Goal: Task Accomplishment & Management: Use online tool/utility

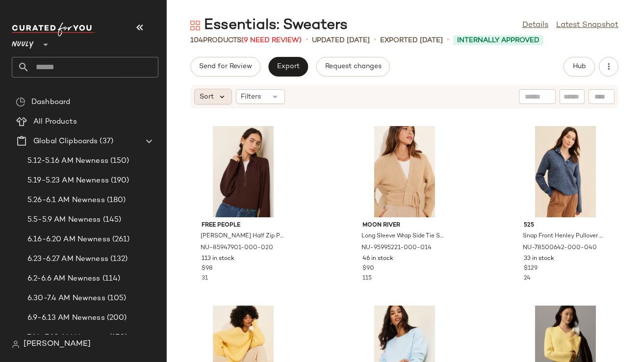
click at [223, 93] on icon at bounding box center [222, 96] width 9 height 9
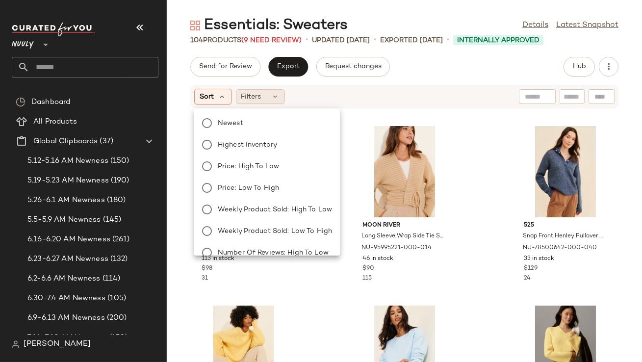
click at [249, 91] on div "Filters" at bounding box center [260, 96] width 49 height 15
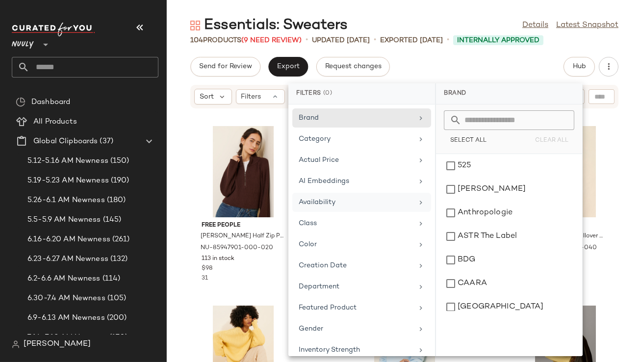
click at [307, 214] on div "Availability" at bounding box center [362, 223] width 139 height 19
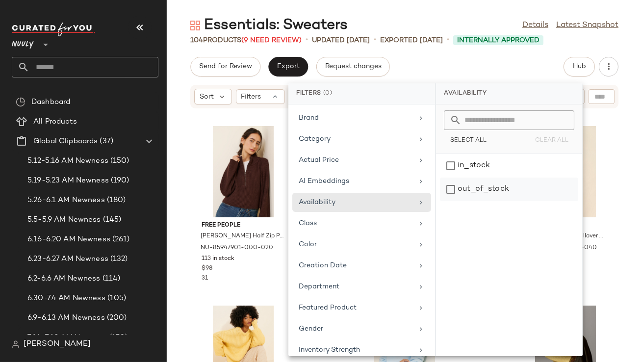
click at [488, 183] on div "out_of_stock" at bounding box center [509, 190] width 138 height 24
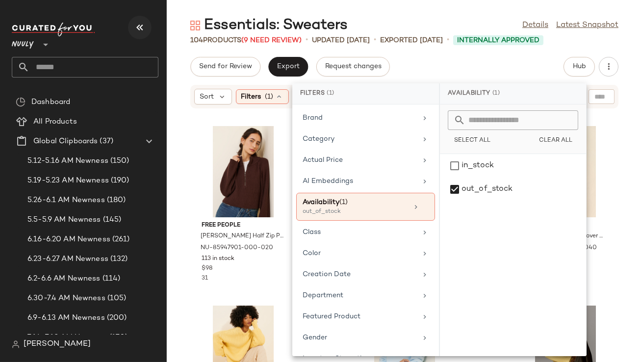
click at [146, 34] on button "button" at bounding box center [140, 28] width 24 height 24
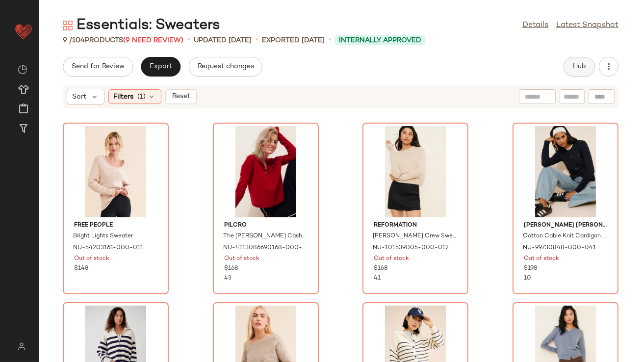
click at [578, 68] on span "Hub" at bounding box center [580, 67] width 14 height 8
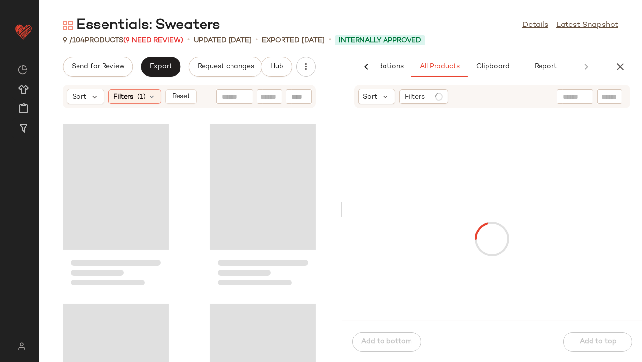
scroll to position [0, 55]
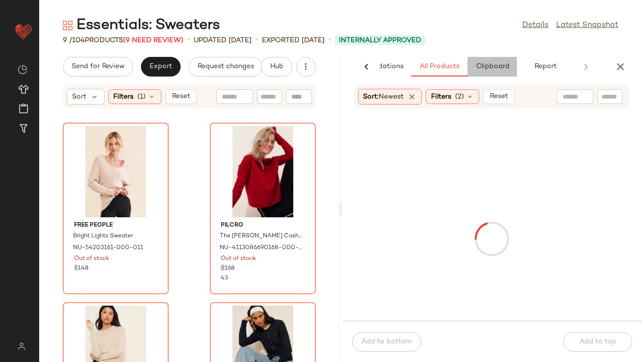
click at [486, 73] on button "Clipboard" at bounding box center [492, 67] width 49 height 20
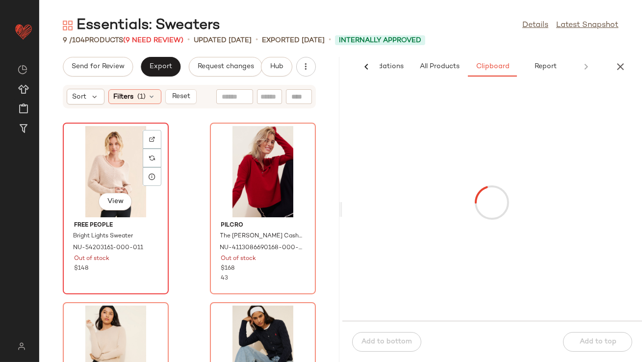
click at [69, 182] on div "View" at bounding box center [115, 171] width 99 height 91
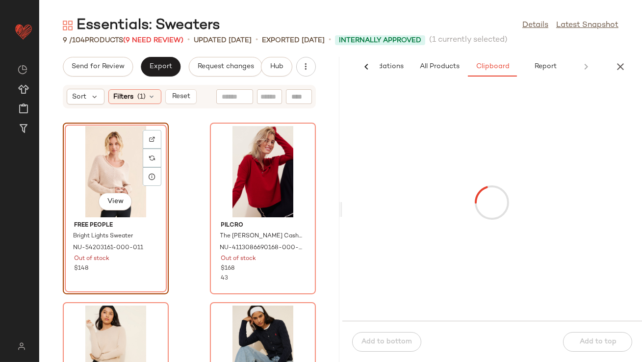
scroll to position [658, 0]
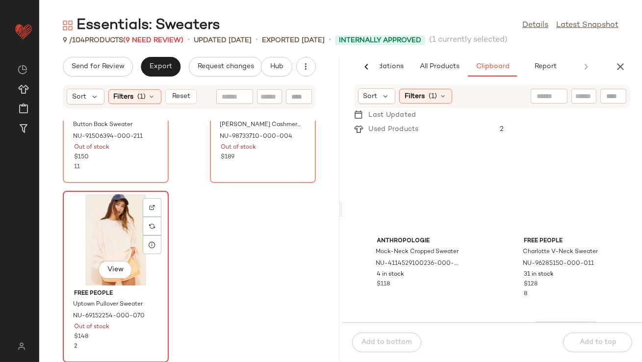
click at [98, 245] on div "View" at bounding box center [115, 239] width 99 height 91
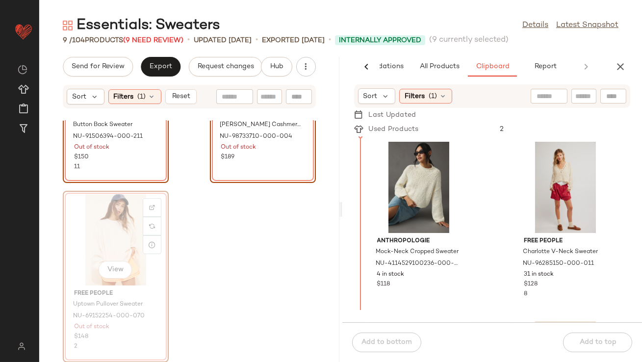
drag, startPoint x: 108, startPoint y: 231, endPoint x: 113, endPoint y: 231, distance: 5.4
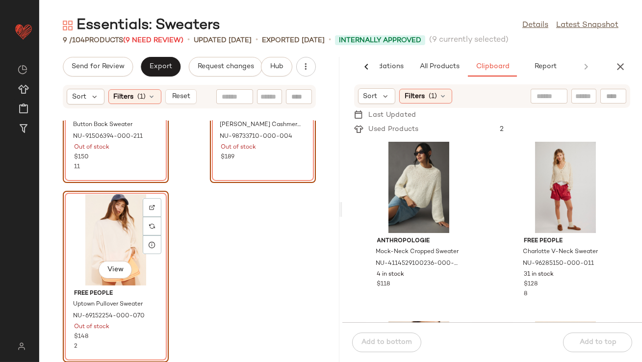
click at [98, 218] on div "View" at bounding box center [115, 239] width 99 height 91
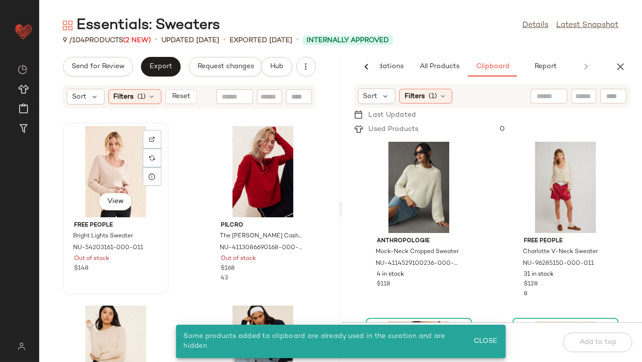
click at [102, 165] on div "View" at bounding box center [115, 171] width 99 height 91
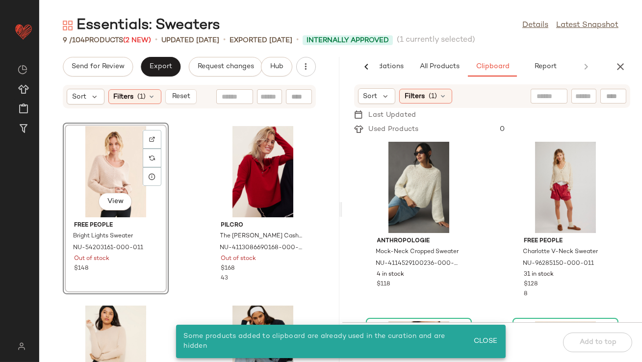
scroll to position [658, 0]
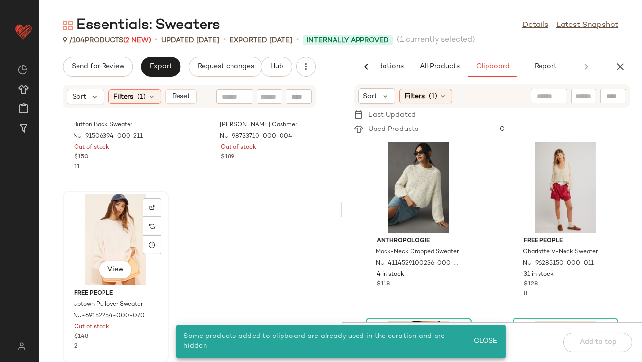
click at [100, 228] on div "View" at bounding box center [115, 239] width 99 height 91
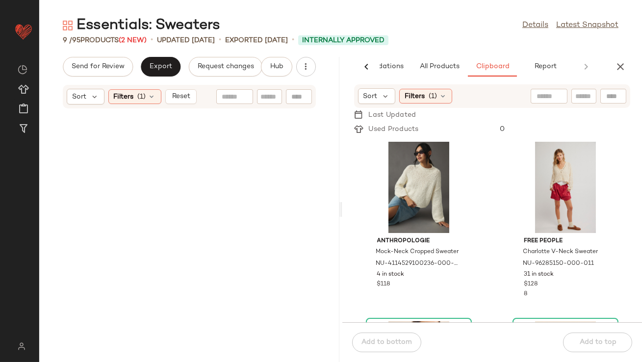
click at [123, 240] on div at bounding box center [189, 241] width 300 height 241
click at [153, 95] on icon at bounding box center [152, 97] width 8 height 8
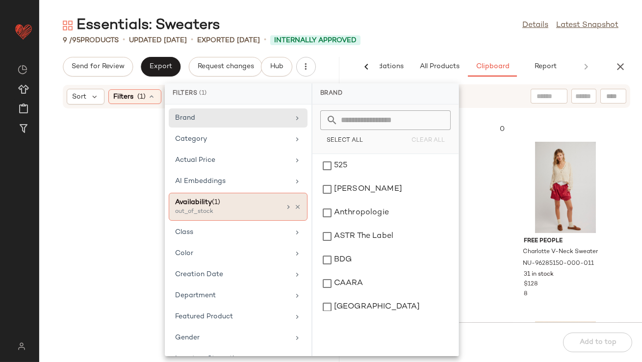
click at [295, 201] on div "Availability (1) out_of_stock" at bounding box center [238, 207] width 139 height 28
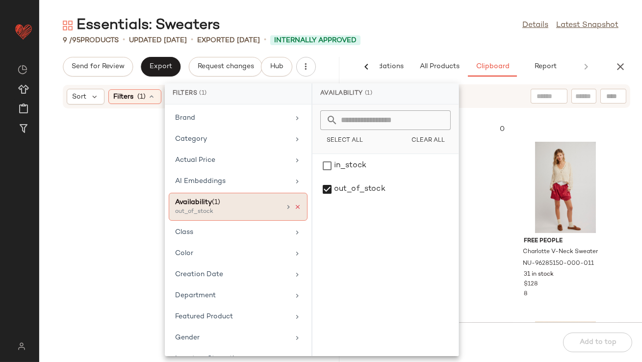
click at [294, 208] on icon at bounding box center [297, 207] width 7 height 7
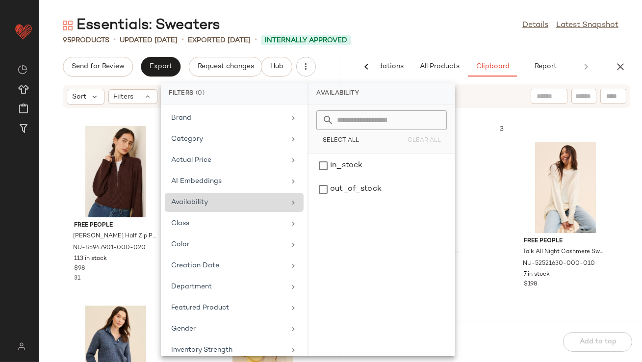
click at [421, 46] on div "Essentials: Sweaters Details Latest Snapshot 95 Products • updated Aug 12th • E…" at bounding box center [340, 189] width 603 height 347
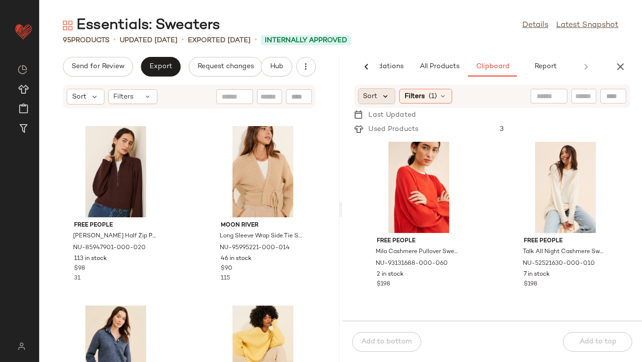
click at [389, 95] on icon at bounding box center [386, 96] width 9 height 9
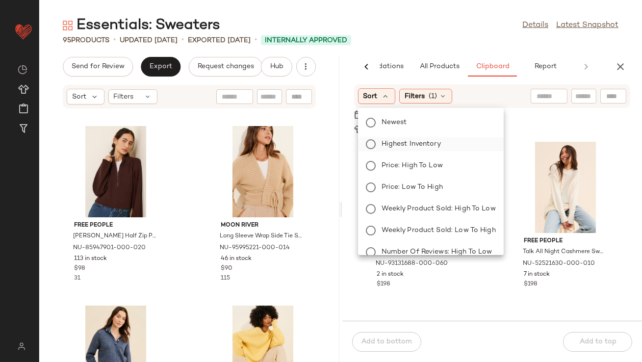
click at [381, 141] on label "Highest Inventory" at bounding box center [437, 144] width 118 height 14
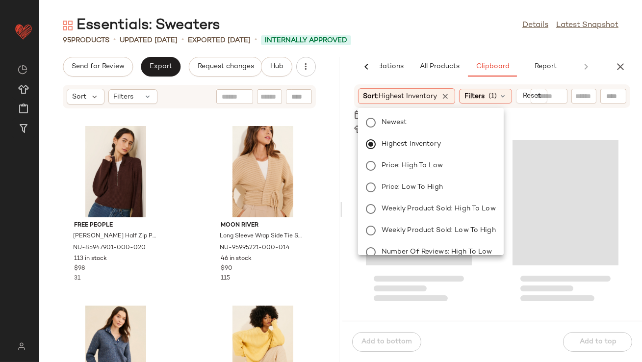
click at [425, 49] on div "Essentials: Sweaters Details Latest Snapshot 95 Products • updated Aug 12th • E…" at bounding box center [340, 189] width 603 height 347
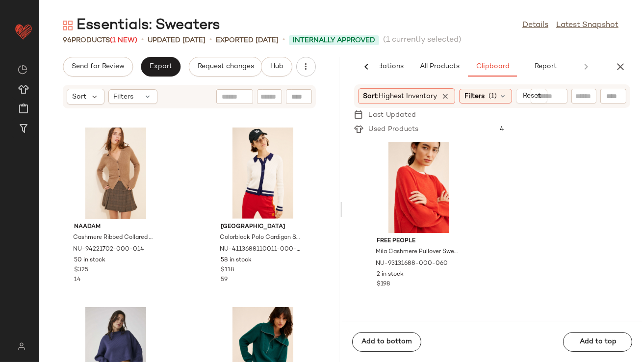
scroll to position [1625, 0]
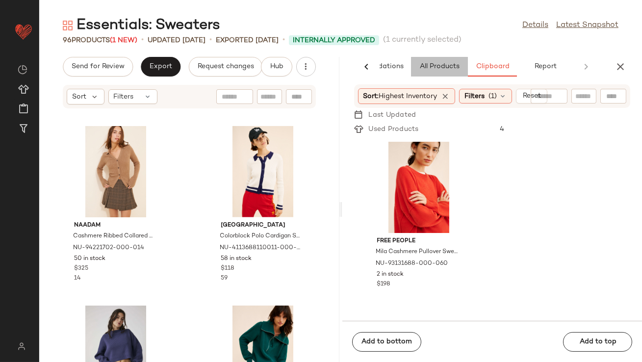
click at [435, 64] on span "All Products" at bounding box center [439, 67] width 40 height 8
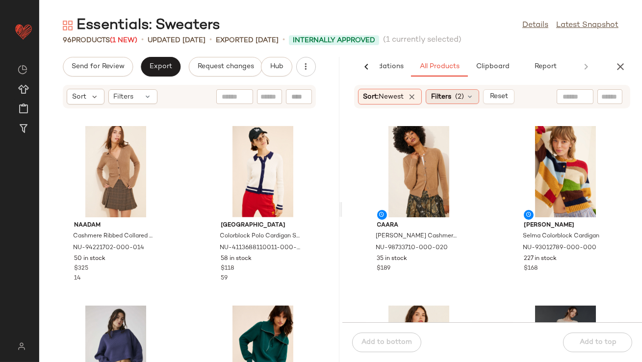
click at [443, 97] on span "Filters" at bounding box center [441, 97] width 20 height 10
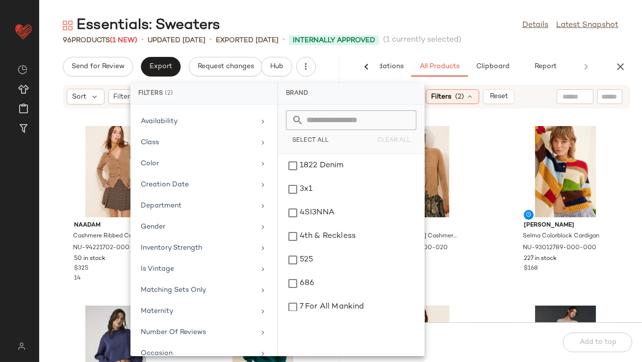
scroll to position [236, 0]
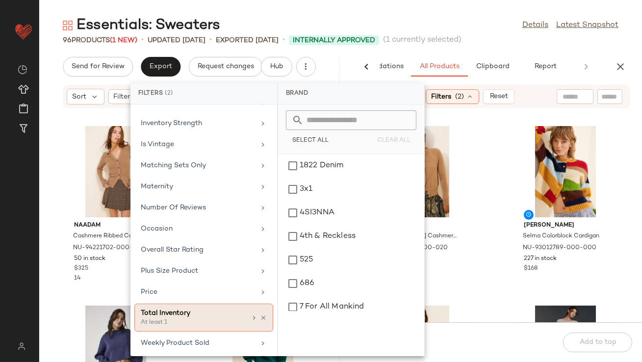
click at [171, 328] on div "Total Inventory At least 1" at bounding box center [203, 318] width 139 height 28
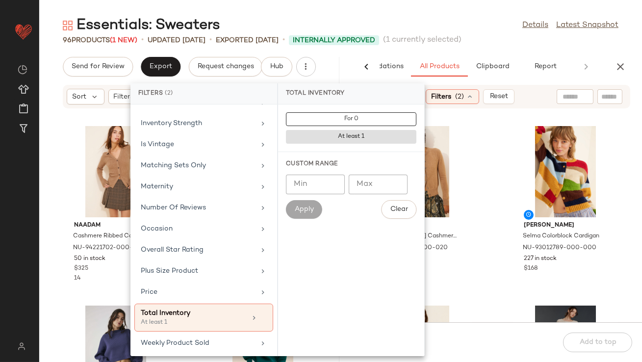
click at [312, 181] on input "Min" at bounding box center [315, 185] width 59 height 20
type input "**"
click at [299, 207] on span "Apply" at bounding box center [304, 210] width 20 height 8
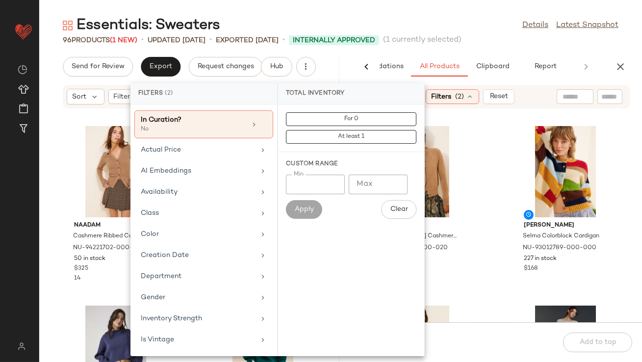
scroll to position [0, 0]
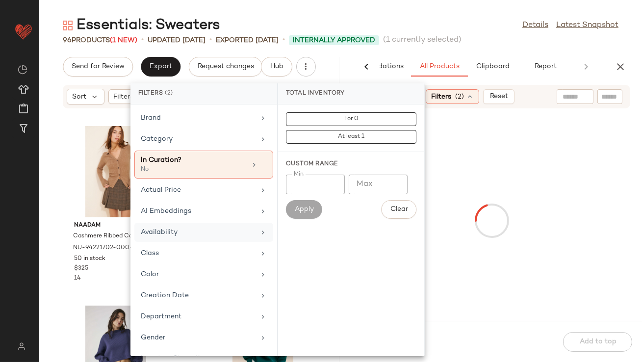
click at [186, 231] on div "Availability" at bounding box center [198, 232] width 114 height 10
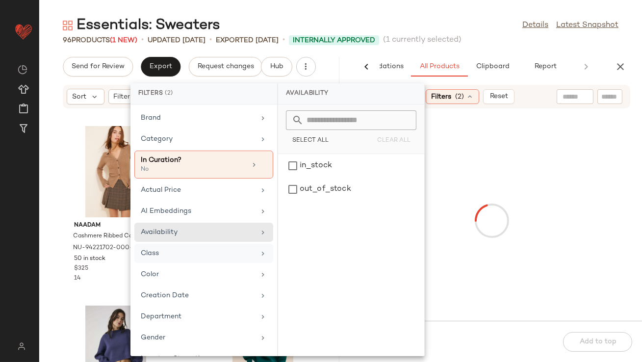
click at [180, 255] on div "Class" at bounding box center [198, 253] width 114 height 10
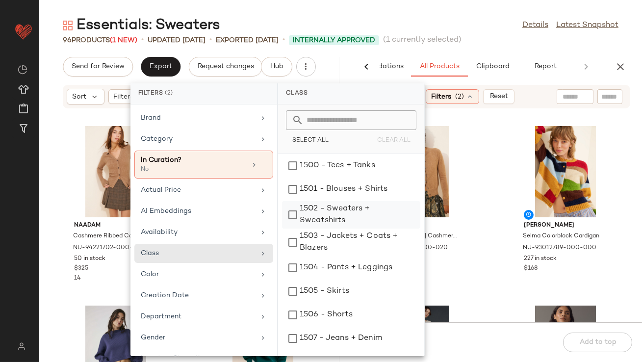
click at [305, 229] on div "1502 - Sweaters + Sweatshirts" at bounding box center [351, 242] width 138 height 27
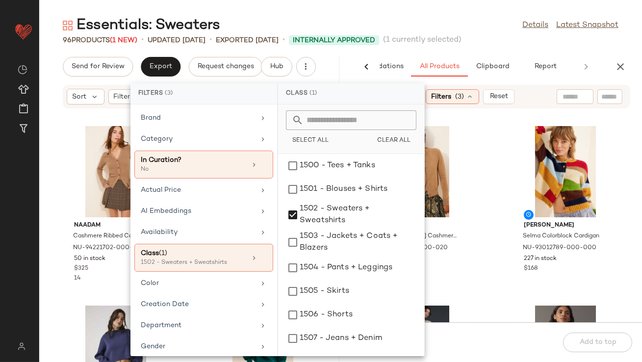
click at [466, 50] on div "Essentials: Sweaters Details Latest Snapshot 96 Products (1 New) • updated Aug …" at bounding box center [340, 189] width 603 height 347
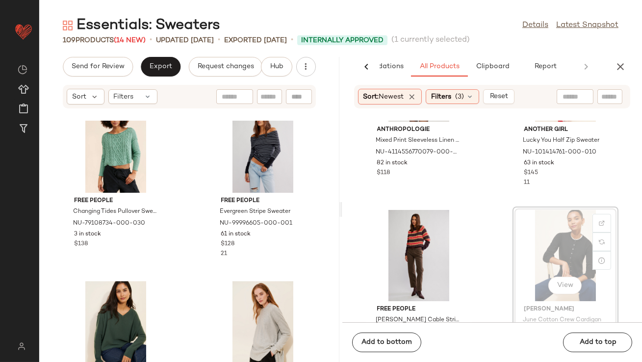
scroll to position [2619, 0]
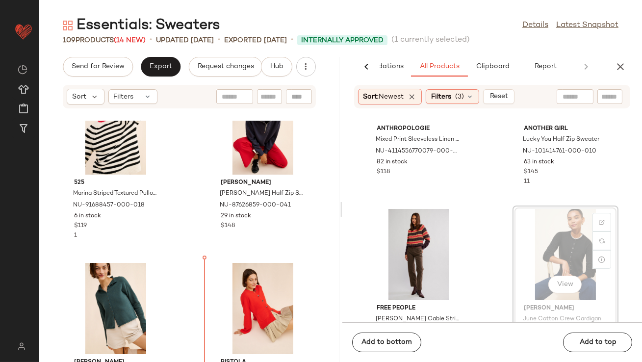
drag, startPoint x: 560, startPoint y: 236, endPoint x: 554, endPoint y: 237, distance: 5.5
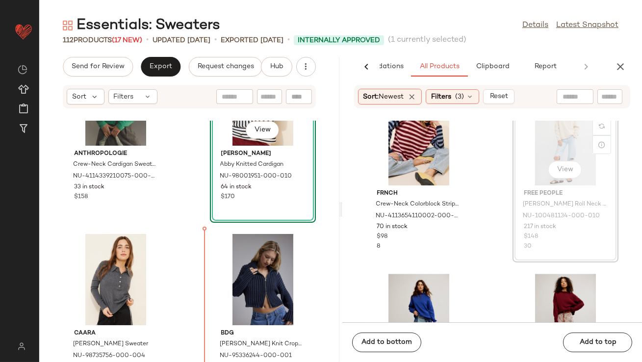
scroll to position [6570, 0]
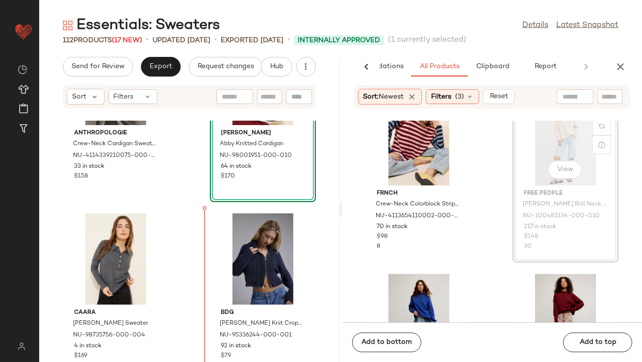
drag, startPoint x: 560, startPoint y: 143, endPoint x: 201, endPoint y: 319, distance: 399.3
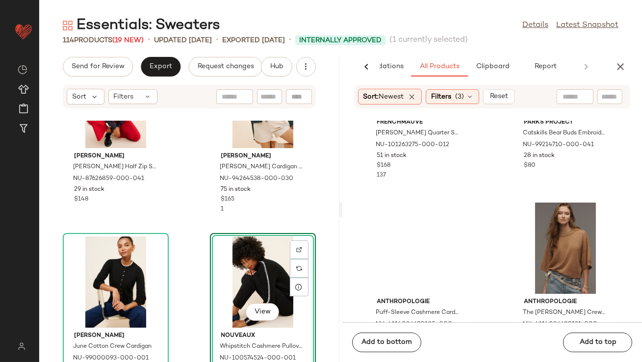
scroll to position [4967, 0]
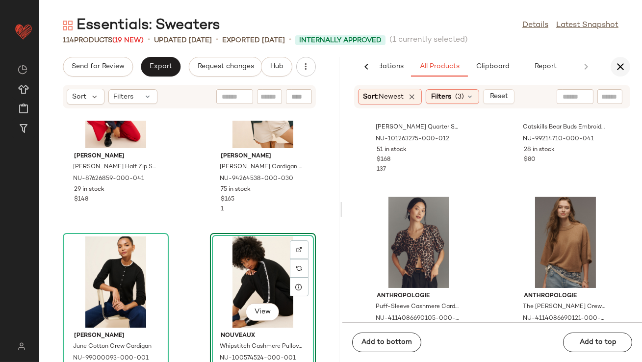
click at [625, 72] on icon "button" at bounding box center [621, 67] width 12 height 12
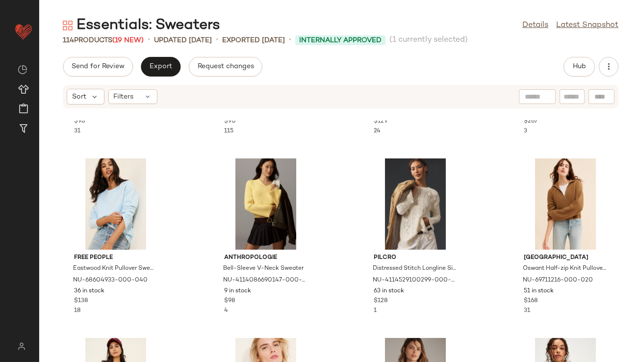
scroll to position [148, 0]
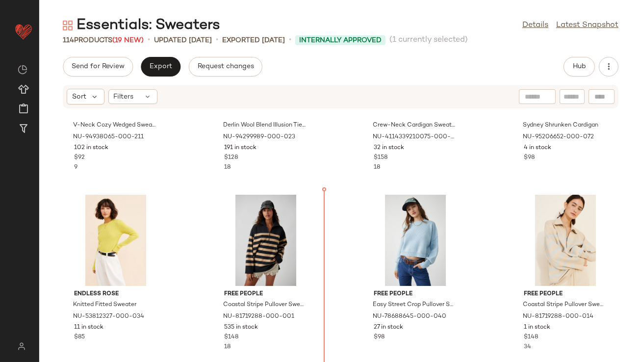
scroll to position [492, 0]
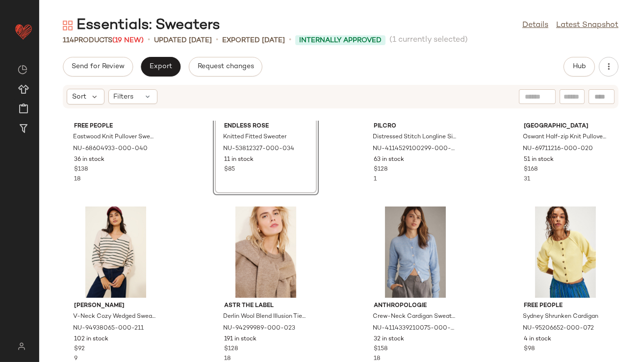
scroll to position [292, 0]
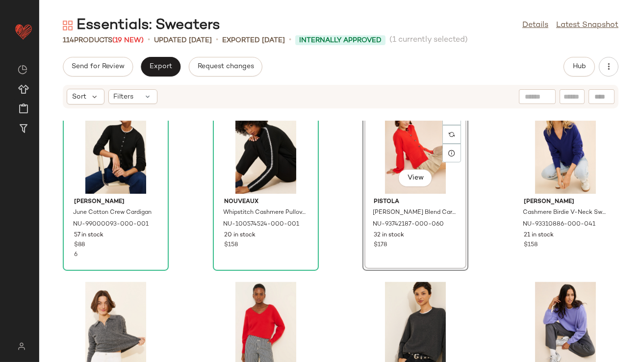
scroll to position [3622, 0]
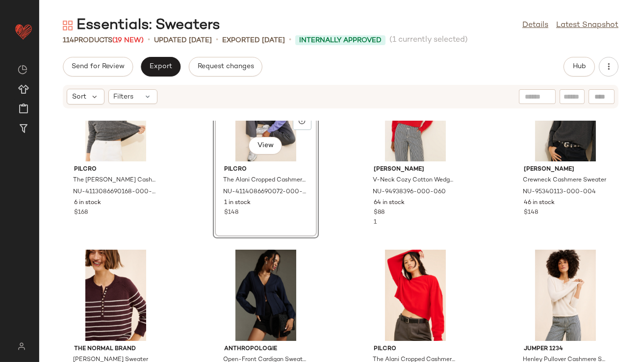
scroll to position [3838, 0]
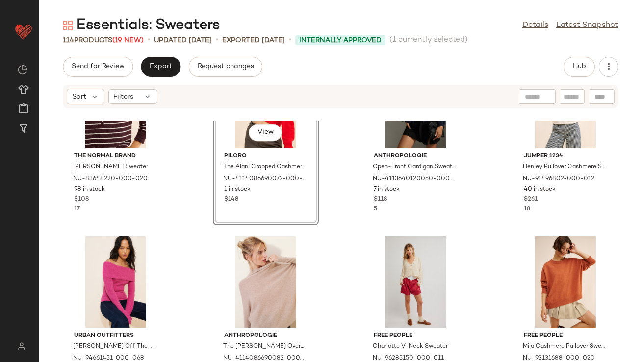
scroll to position [4034, 0]
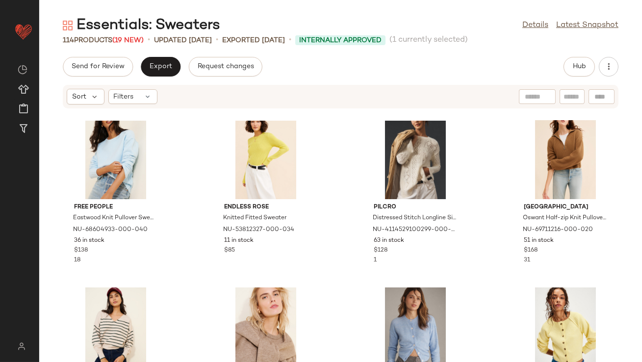
scroll to position [199, 0]
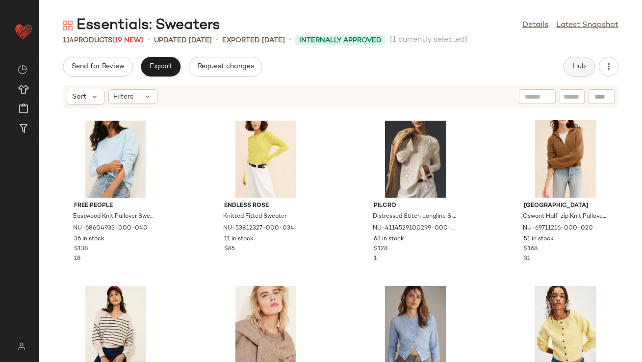
click at [586, 69] on span "Hub" at bounding box center [580, 67] width 14 height 8
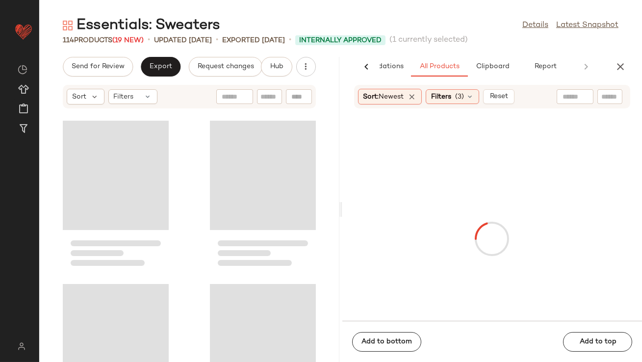
scroll to position [367, 0]
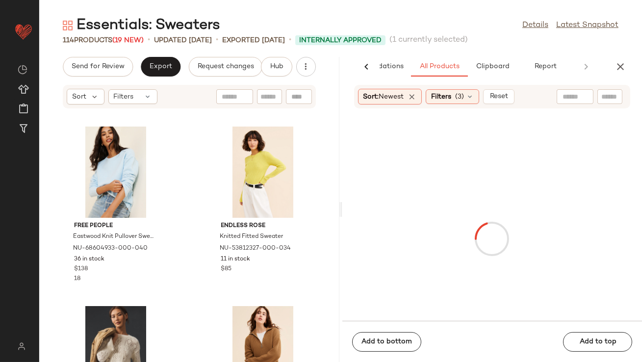
click at [581, 100] on input "text" at bounding box center [575, 97] width 25 height 10
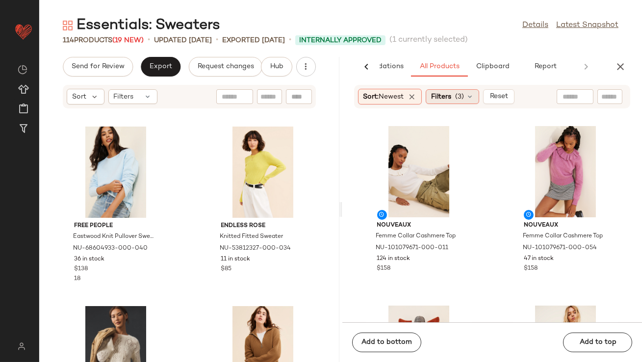
click at [452, 97] on span "Filters" at bounding box center [441, 97] width 20 height 10
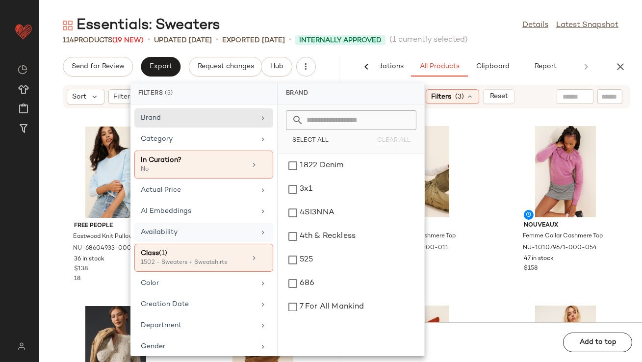
scroll to position [20, 0]
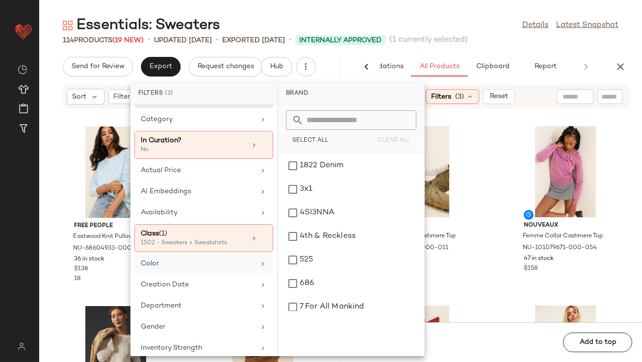
click at [191, 261] on div "Color" at bounding box center [198, 264] width 114 height 10
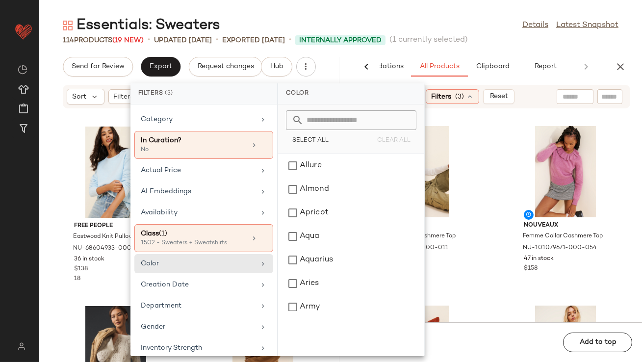
click at [328, 123] on input "text" at bounding box center [357, 120] width 107 height 20
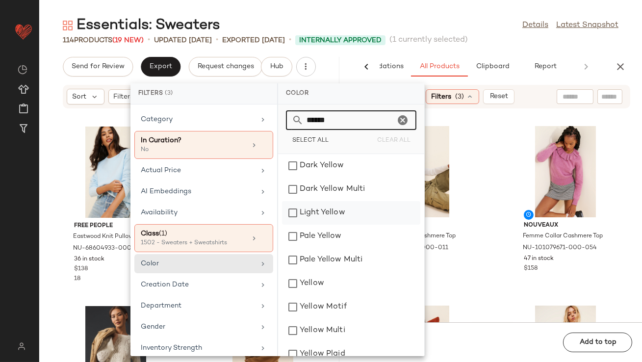
type input "******"
click at [292, 225] on div "Light Yellow" at bounding box center [351, 237] width 138 height 24
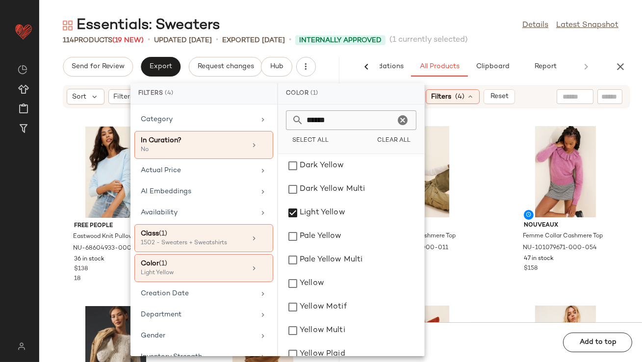
click at [448, 36] on span "(1 currently selected)" at bounding box center [429, 40] width 79 height 12
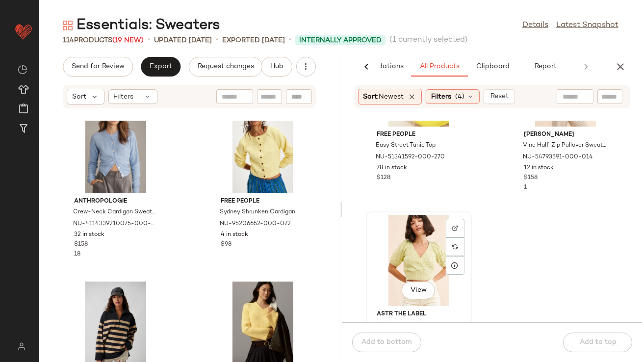
scroll to position [0, 0]
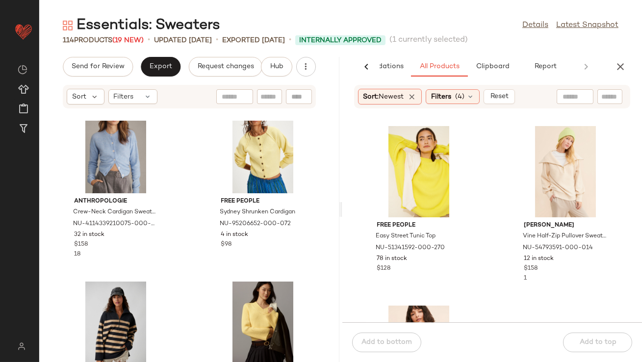
click at [631, 62] on div "AI Recommendations All Products Clipboard Report" at bounding box center [493, 67] width 300 height 20
click at [619, 64] on icon "button" at bounding box center [621, 67] width 12 height 12
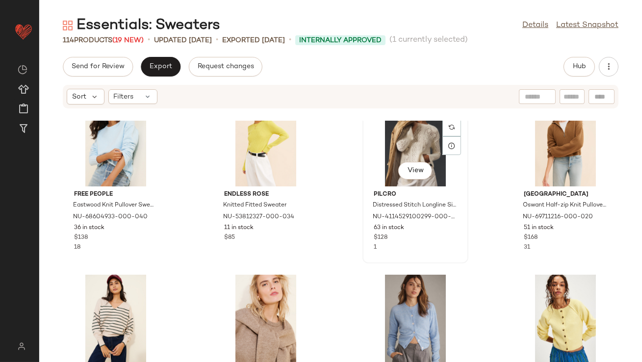
scroll to position [235, 0]
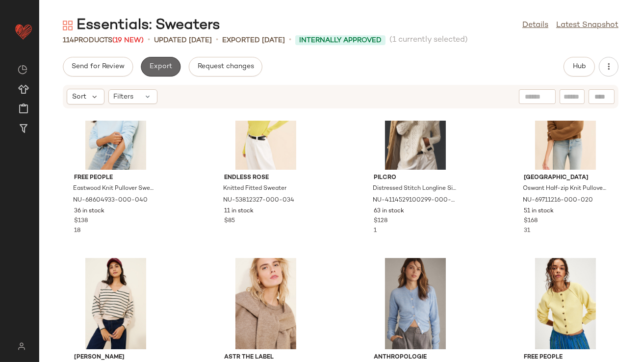
click at [165, 63] on span "Export" at bounding box center [160, 67] width 23 height 8
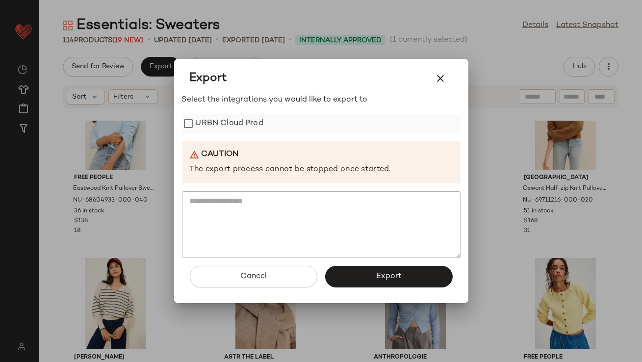
click at [204, 118] on label "URBN Cloud Prod" at bounding box center [230, 124] width 68 height 20
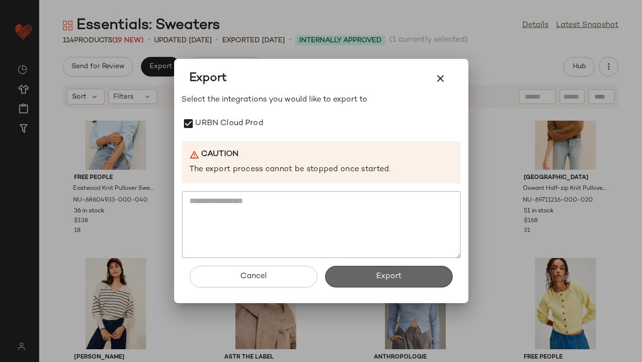
click at [380, 276] on span "Export" at bounding box center [389, 276] width 26 height 9
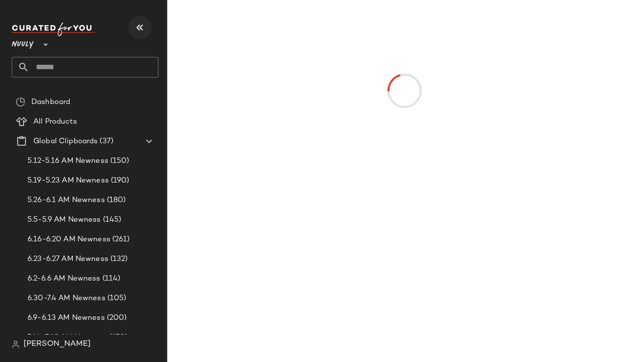
click at [134, 27] on icon "button" at bounding box center [140, 28] width 12 height 12
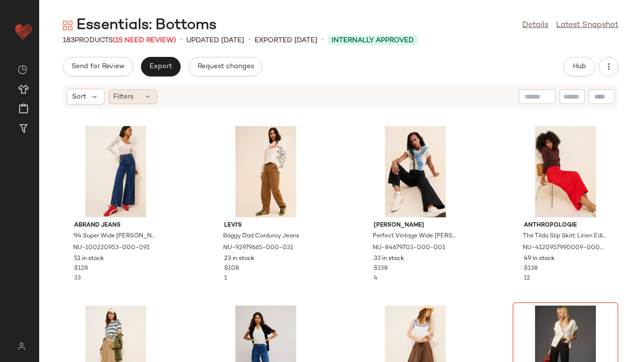
click at [132, 99] on span "Filters" at bounding box center [124, 97] width 20 height 10
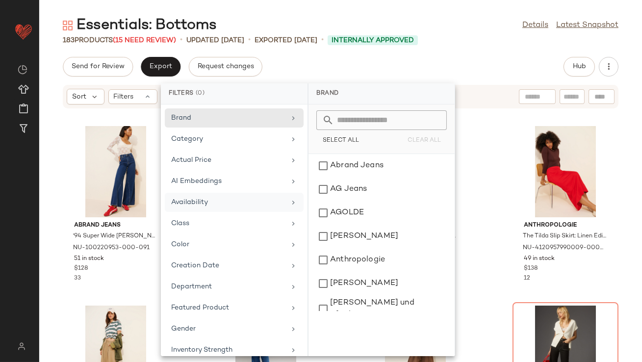
click at [194, 198] on div "Availability" at bounding box center [228, 202] width 114 height 10
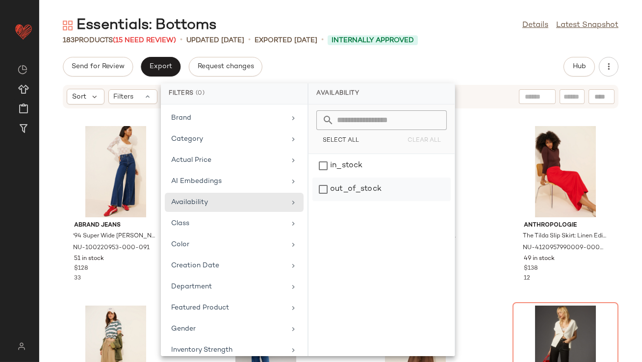
click at [354, 193] on div "out_of_stock" at bounding box center [382, 190] width 138 height 24
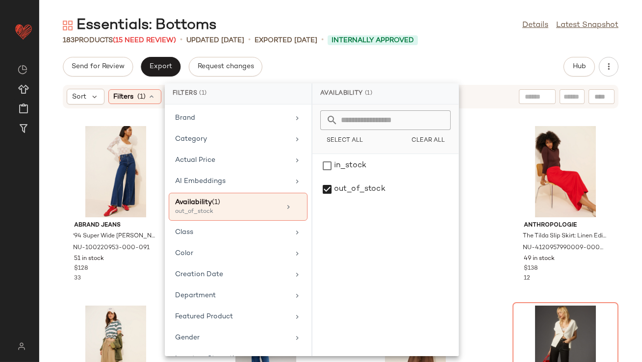
click at [465, 55] on div "Essentials: Bottoms Details Latest Snapshot 183 Products (15 Need Review) • upd…" at bounding box center [340, 189] width 603 height 347
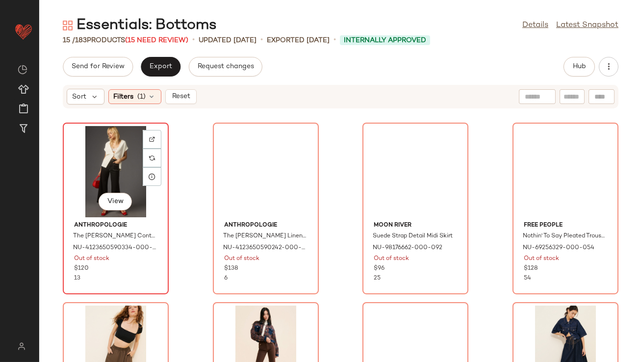
click at [87, 172] on div "View" at bounding box center [115, 171] width 99 height 91
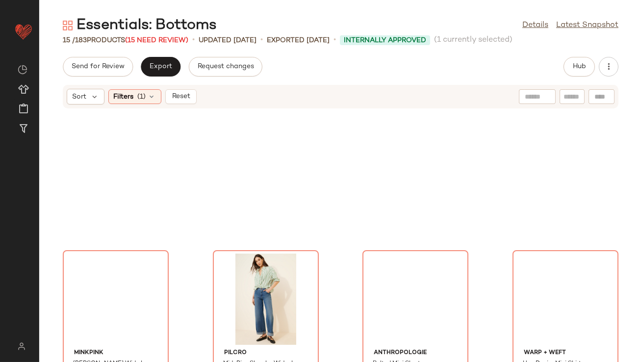
scroll to position [479, 0]
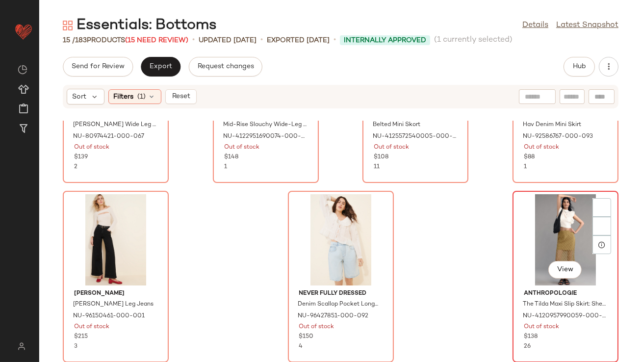
click at [554, 253] on div "View" at bounding box center [565, 239] width 99 height 91
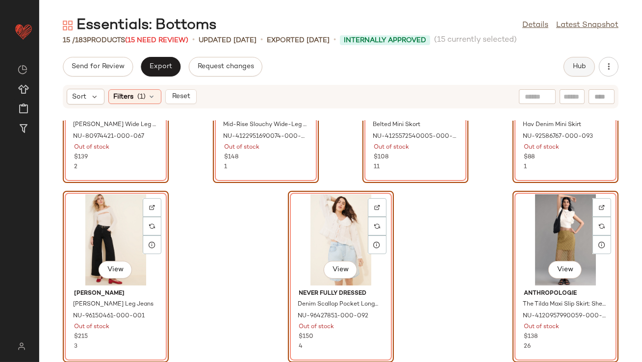
click at [592, 67] on button "Hub" at bounding box center [579, 67] width 31 height 20
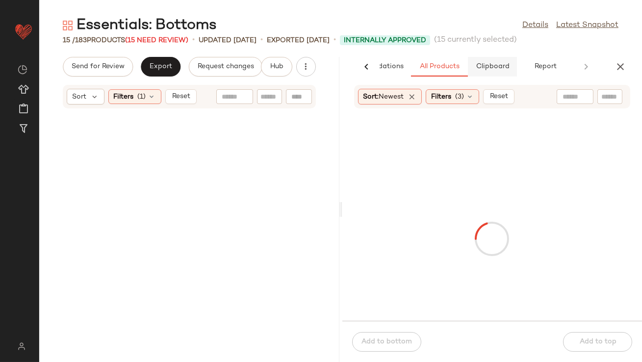
scroll to position [1197, 0]
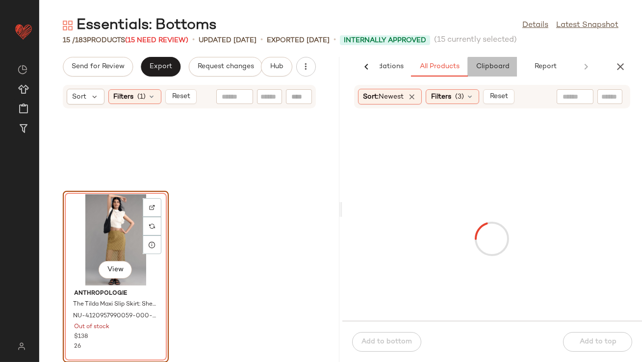
click at [495, 63] on span "Clipboard" at bounding box center [493, 67] width 34 height 8
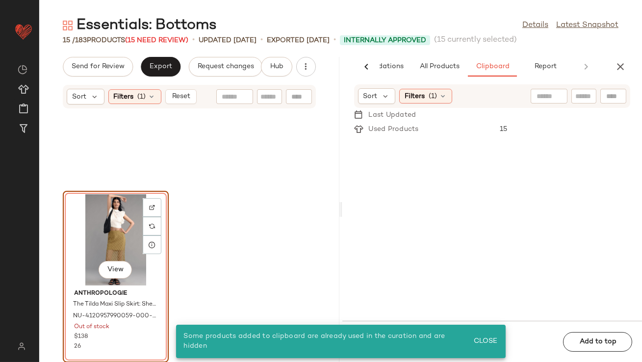
click at [111, 217] on div "View" at bounding box center [115, 239] width 99 height 91
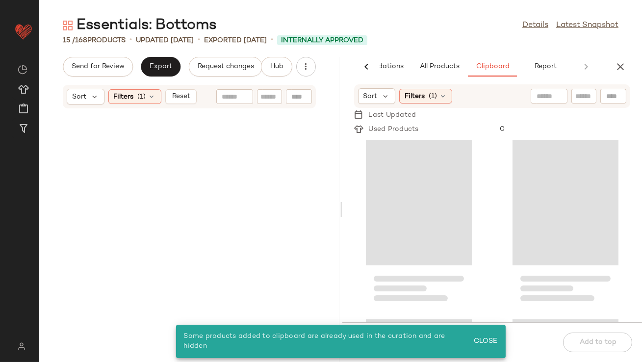
scroll to position [0, 0]
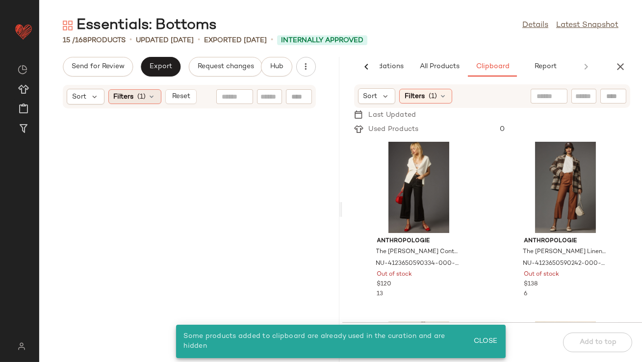
click at [153, 97] on icon at bounding box center [152, 97] width 8 height 8
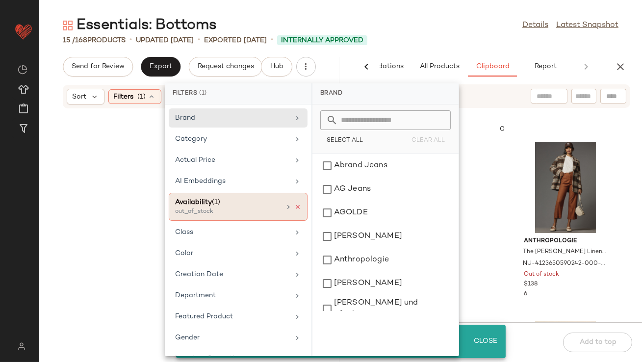
click at [294, 205] on icon at bounding box center [297, 207] width 7 height 7
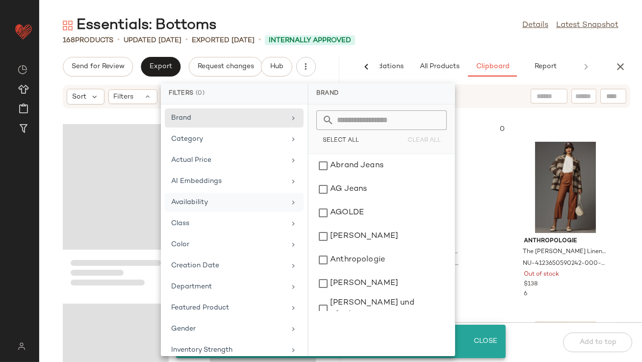
click at [440, 42] on div "168 Products • updated Aug 12th • Exported Aug 4th • Internally Approved" at bounding box center [340, 40] width 603 height 10
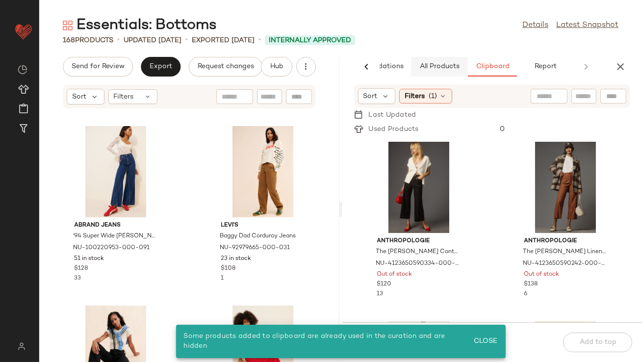
click at [432, 62] on button "All Products" at bounding box center [439, 67] width 57 height 20
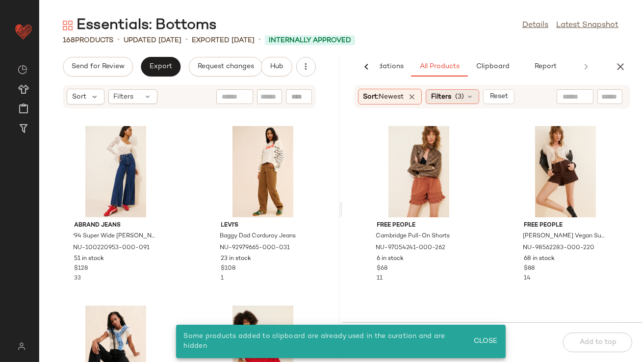
click at [464, 101] on span "(3)" at bounding box center [459, 97] width 9 height 10
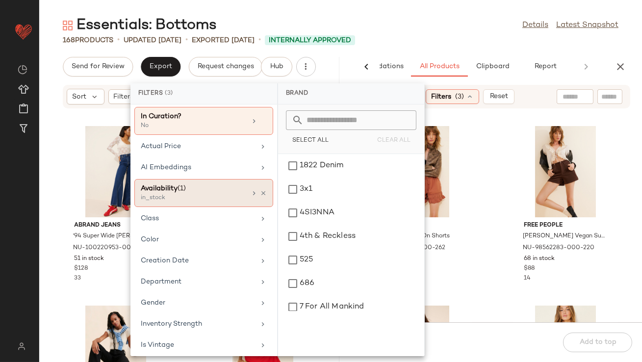
scroll to position [53, 0]
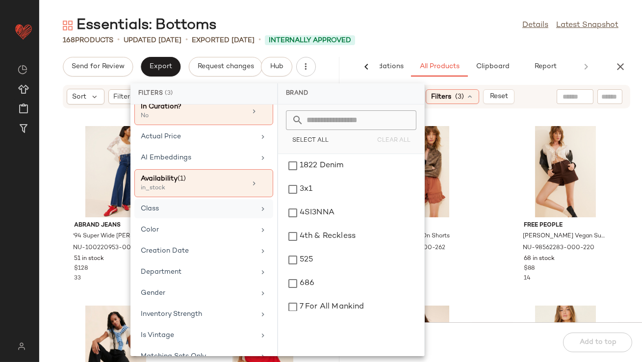
click at [175, 220] on div "Class" at bounding box center [203, 229] width 139 height 19
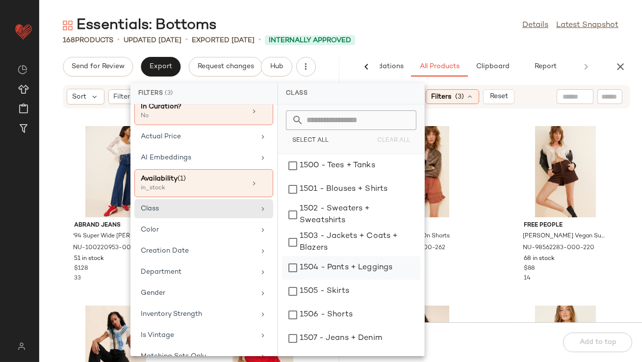
click at [309, 280] on div "1504 - Pants + Leggings" at bounding box center [351, 292] width 138 height 24
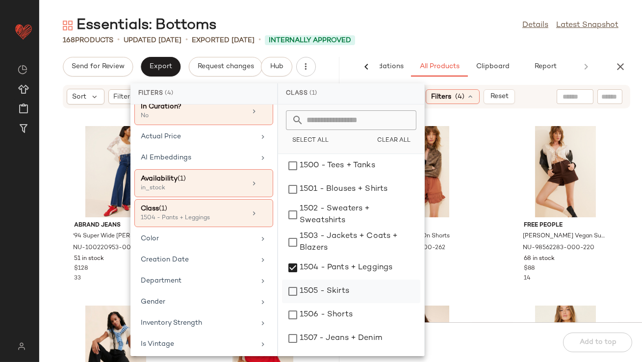
click at [306, 303] on div "1505 - Skirts" at bounding box center [351, 315] width 138 height 24
click at [306, 327] on div "1506 - Shorts" at bounding box center [351, 339] width 138 height 24
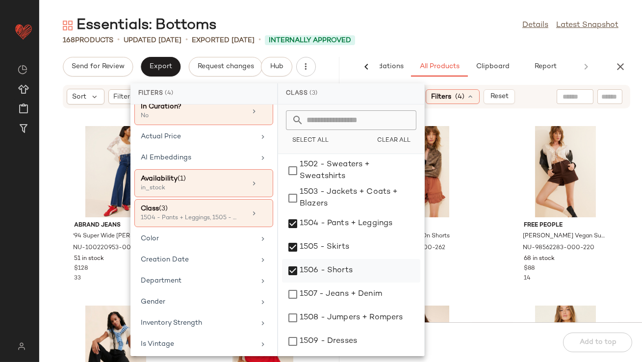
scroll to position [61, 0]
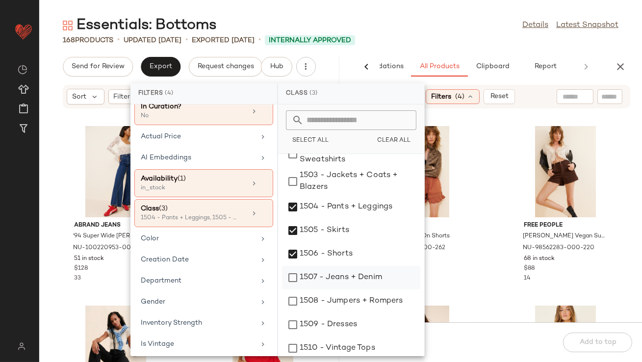
click at [296, 290] on div "1507 - Jeans + Denim" at bounding box center [351, 302] width 138 height 24
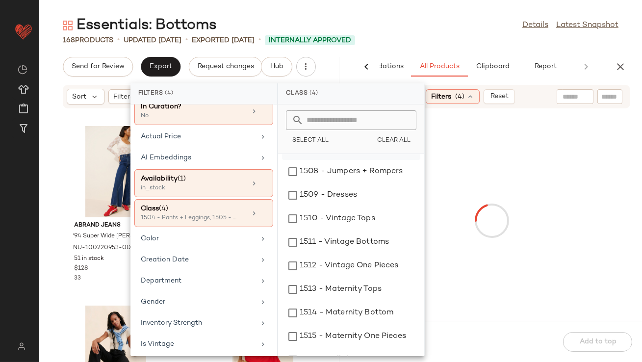
scroll to position [209, 0]
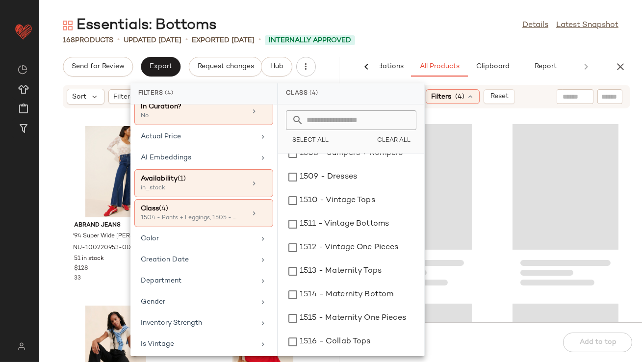
click at [430, 37] on div "168 Products • updated Aug 12th • Exported Aug 4th • Internally Approved" at bounding box center [340, 40] width 603 height 10
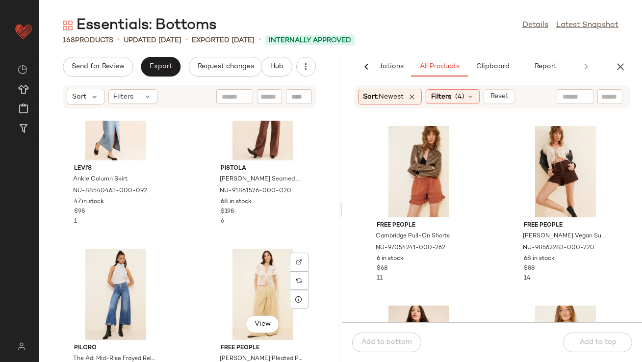
scroll to position [1164, 0]
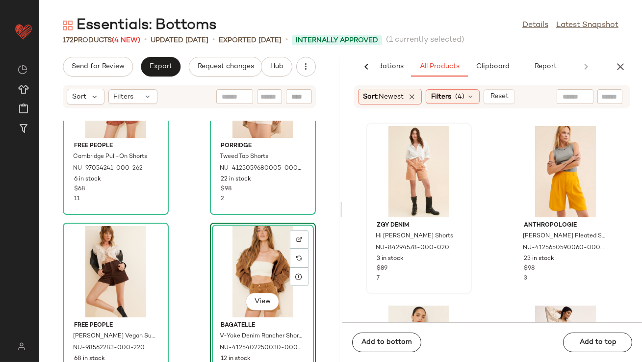
scroll to position [1347, 0]
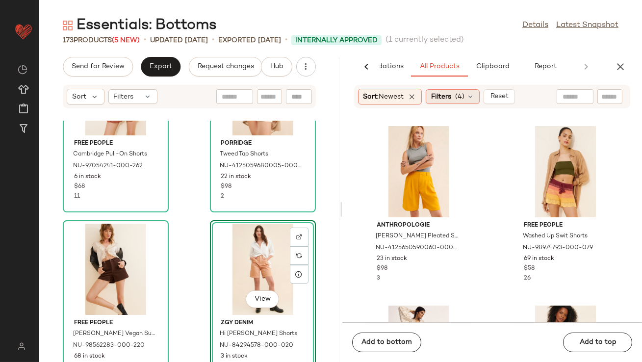
click at [450, 97] on span "Filters" at bounding box center [441, 97] width 20 height 10
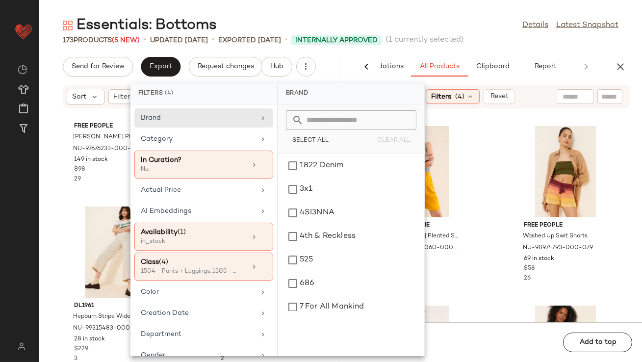
scroll to position [253, 0]
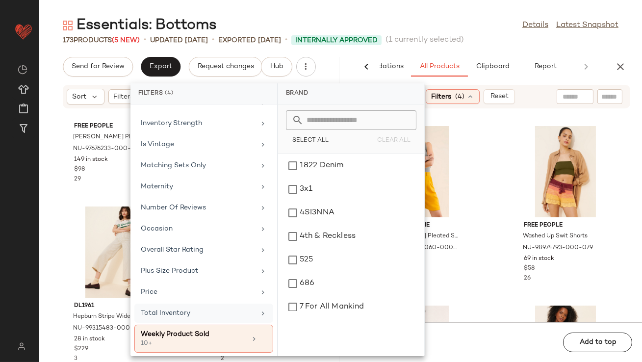
click at [235, 309] on div "Total Inventory" at bounding box center [198, 313] width 114 height 10
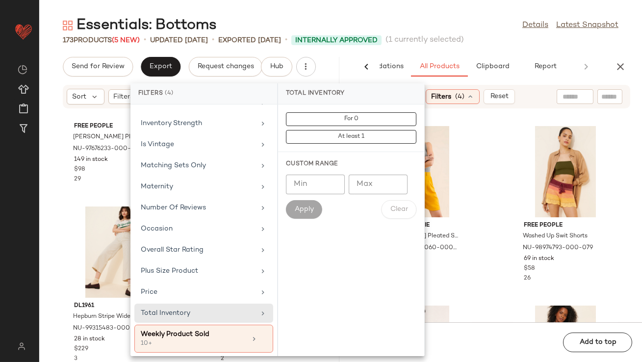
click at [331, 182] on input "*" at bounding box center [315, 185] width 59 height 20
type input "**"
click at [294, 207] on button "Apply" at bounding box center [304, 209] width 36 height 19
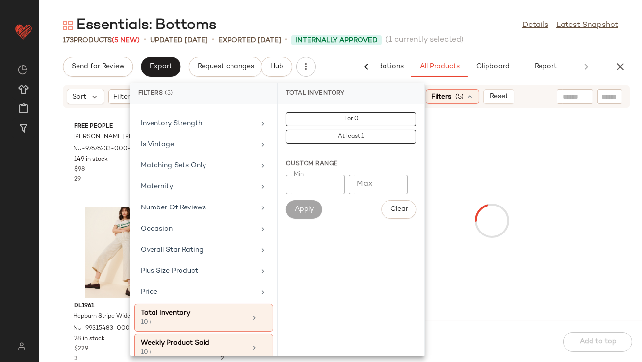
click at [361, 21] on div "Essentials: Bottoms Details Latest Snapshot" at bounding box center [340, 26] width 603 height 20
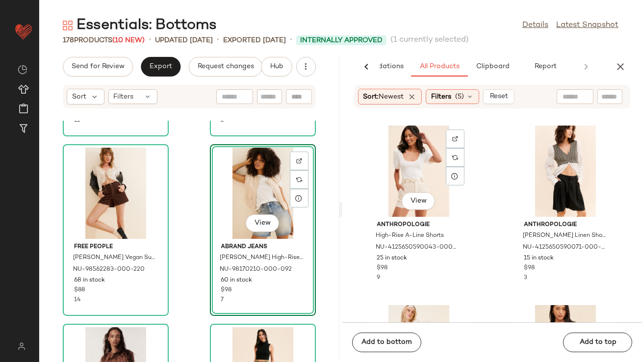
scroll to position [3063, 0]
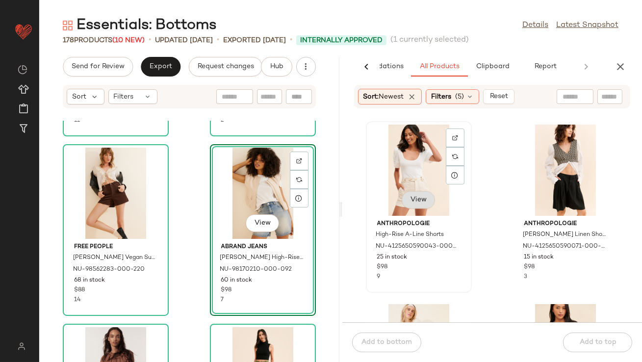
click at [416, 201] on span "View" at bounding box center [418, 200] width 17 height 8
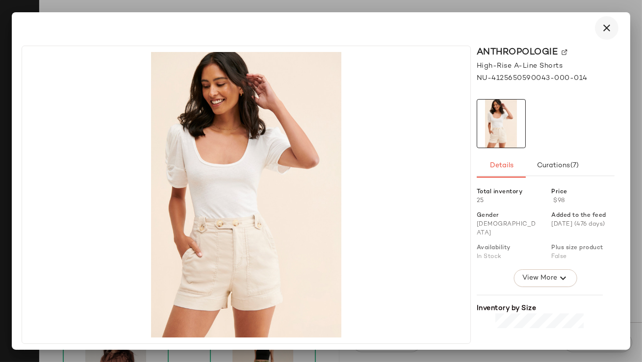
click at [610, 27] on icon "button" at bounding box center [607, 28] width 12 height 12
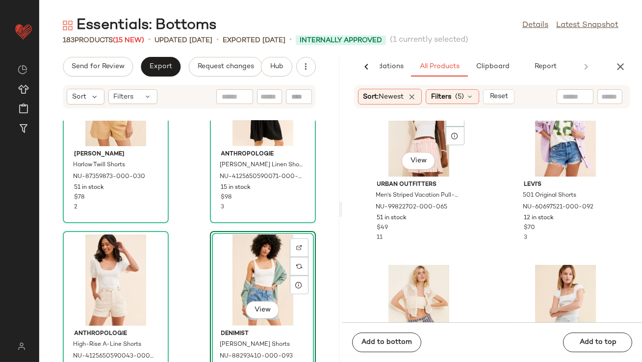
scroll to position [9390, 0]
click at [446, 98] on span "Filters" at bounding box center [441, 97] width 20 height 10
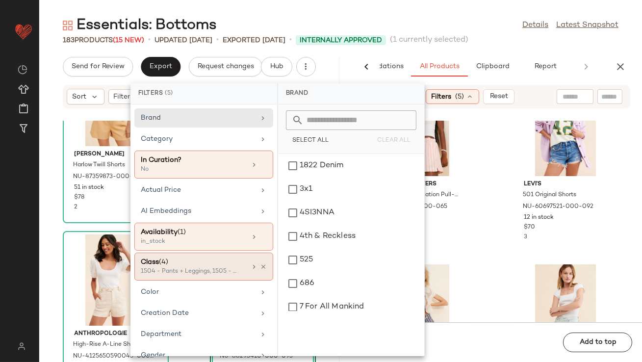
click at [216, 258] on div "Class (4)" at bounding box center [194, 262] width 106 height 10
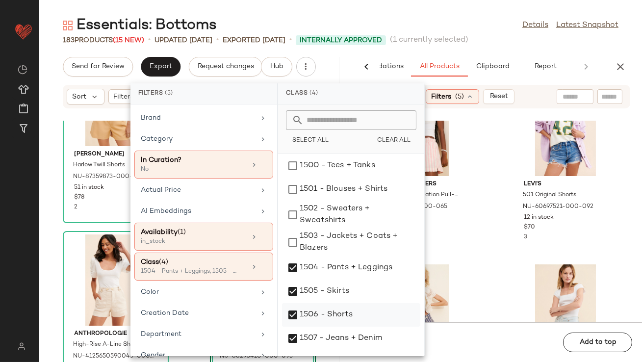
click at [289, 327] on div "1506 - Shorts" at bounding box center [351, 339] width 138 height 24
click at [481, 33] on div "Essentials: Bottoms Details Latest Snapshot" at bounding box center [340, 26] width 603 height 20
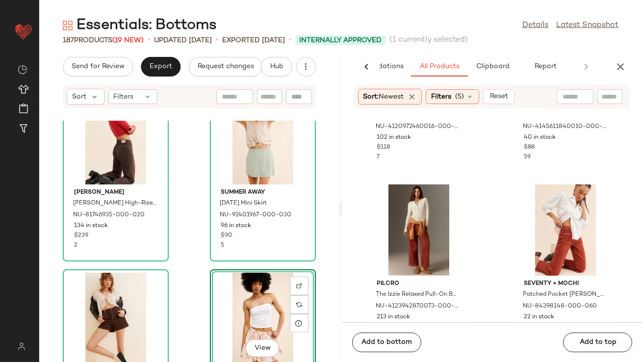
scroll to position [1587, 0]
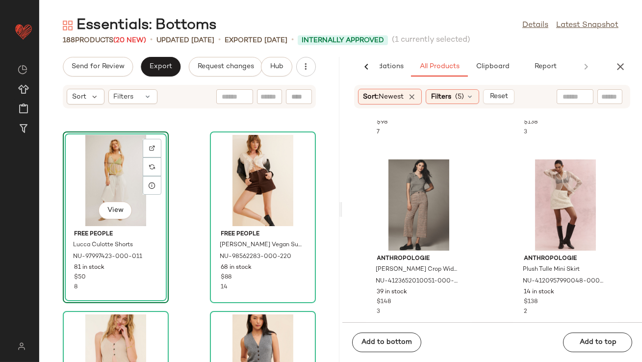
scroll to position [1905, 0]
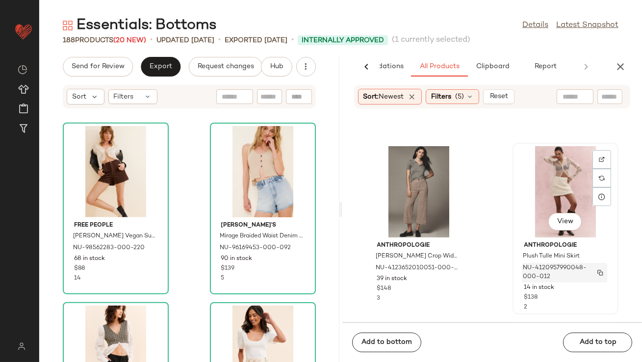
scroll to position [2864, 0]
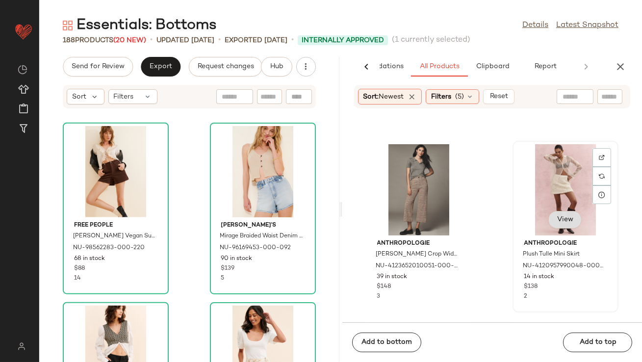
click at [566, 225] on button "View" at bounding box center [565, 220] width 33 height 18
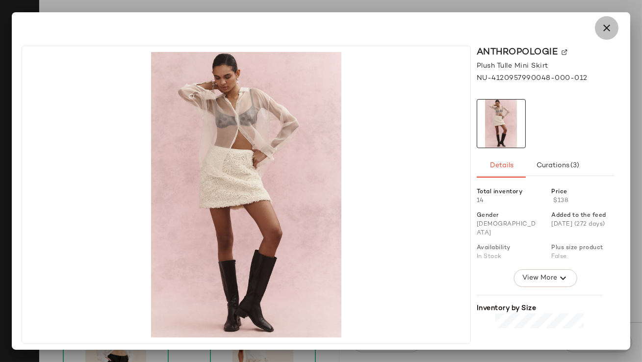
click at [604, 35] on button "button" at bounding box center [607, 28] width 24 height 24
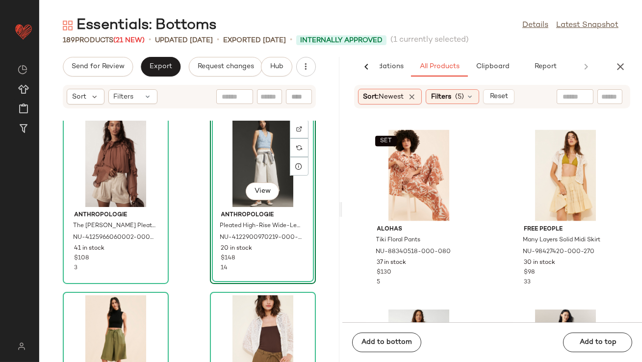
scroll to position [2630, 0]
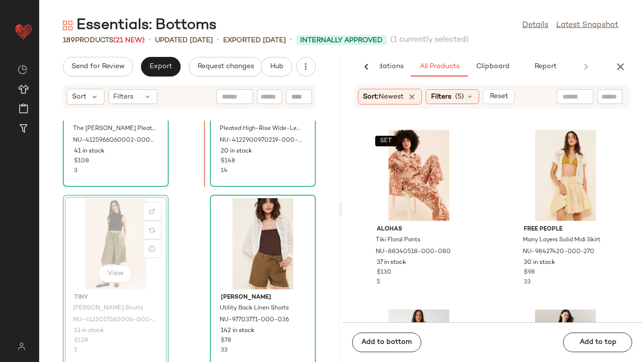
scroll to position [2598, 0]
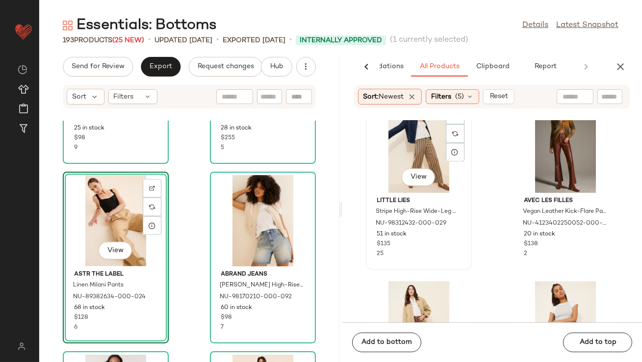
scroll to position [4624, 0]
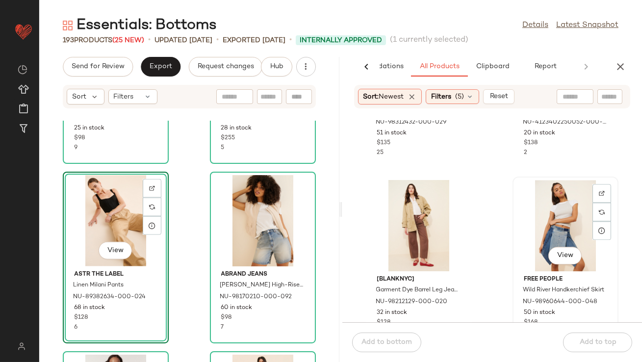
click at [538, 228] on div "View" at bounding box center [565, 225] width 99 height 91
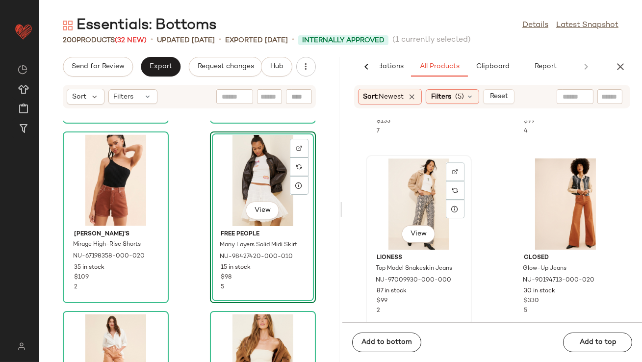
scroll to position [6084, 0]
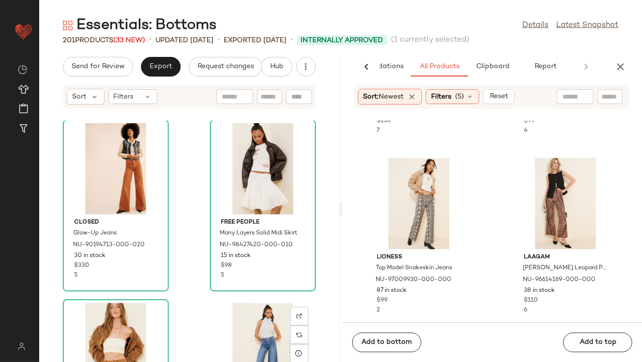
scroll to position [3882, 0]
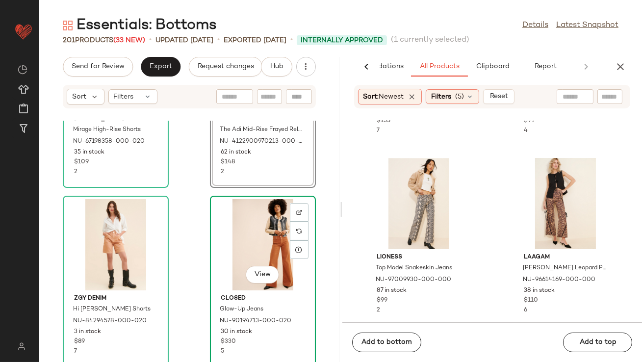
scroll to position [3809, 0]
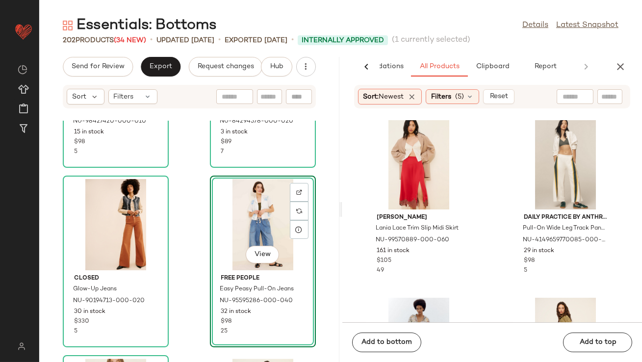
scroll to position [6654, 0]
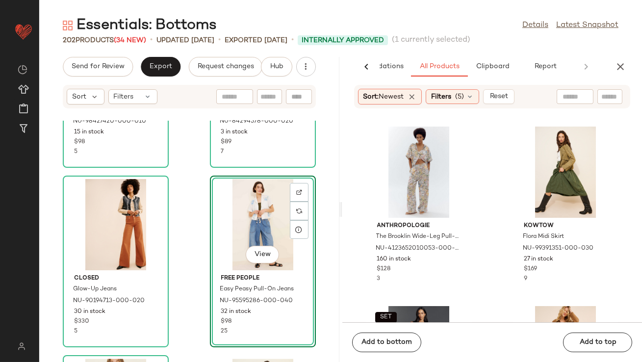
click at [614, 72] on button "button" at bounding box center [621, 67] width 20 height 20
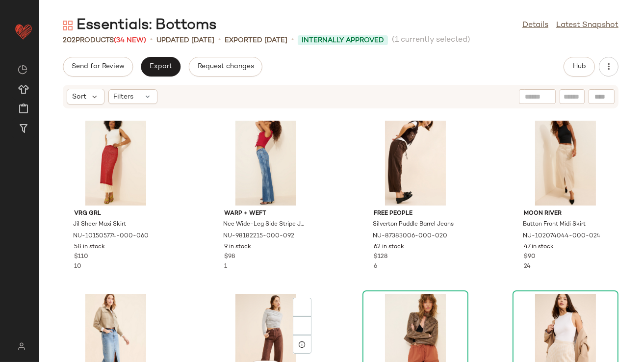
scroll to position [454, 0]
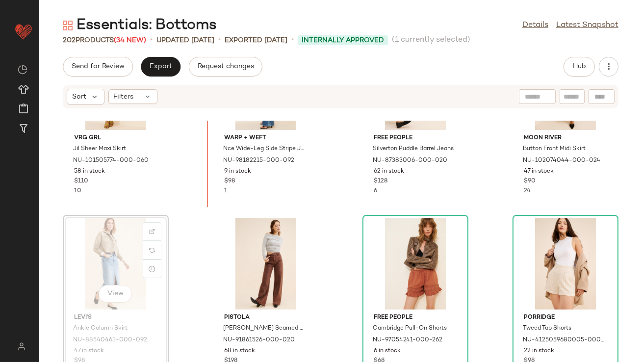
scroll to position [443, 0]
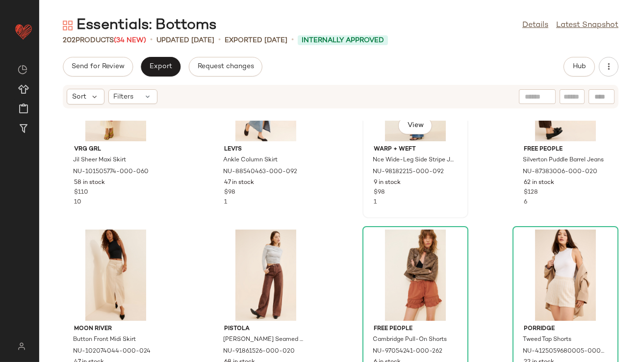
scroll to position [442, 0]
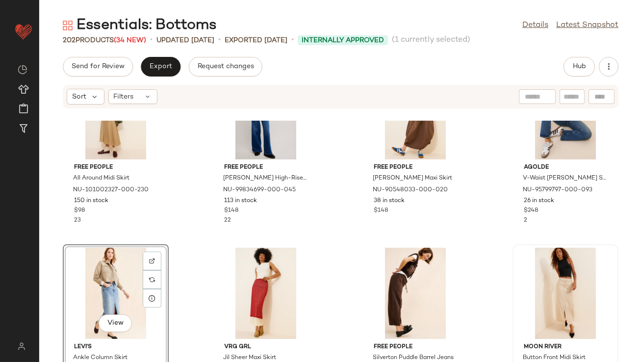
scroll to position [269, 0]
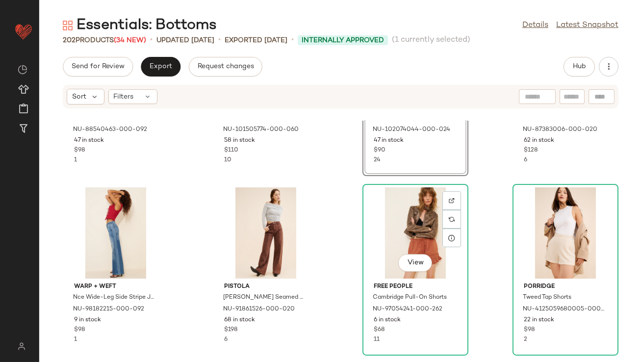
scroll to position [487, 0]
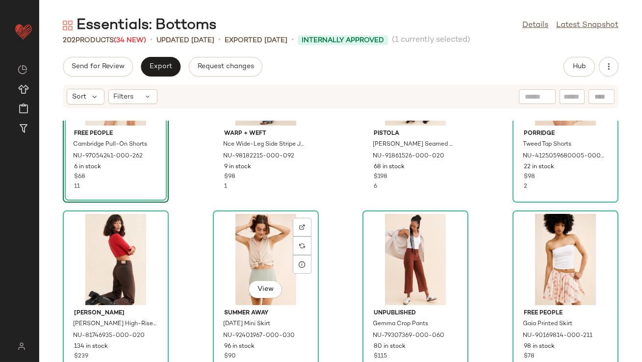
scroll to position [657, 0]
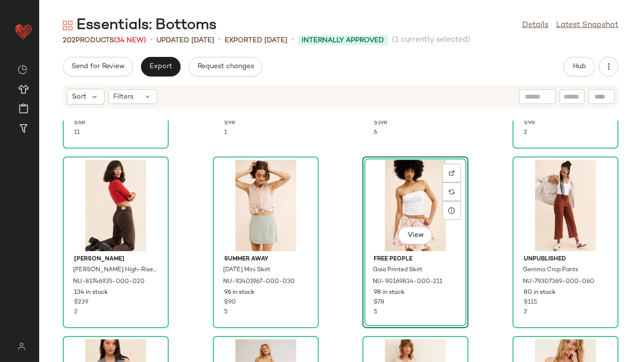
scroll to position [711, 0]
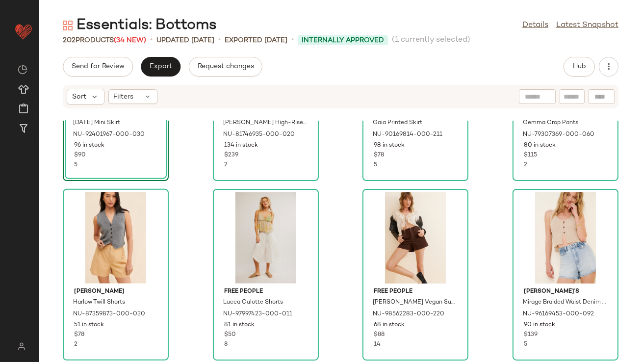
scroll to position [843, 0]
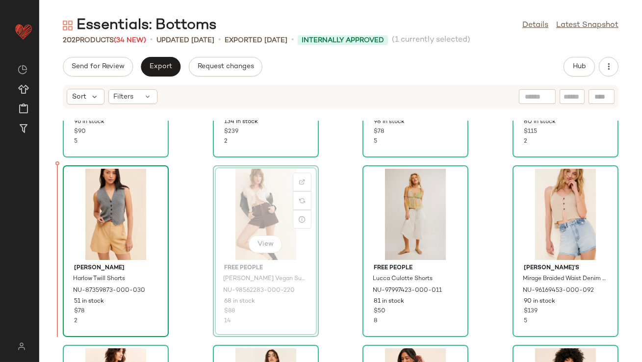
scroll to position [863, 0]
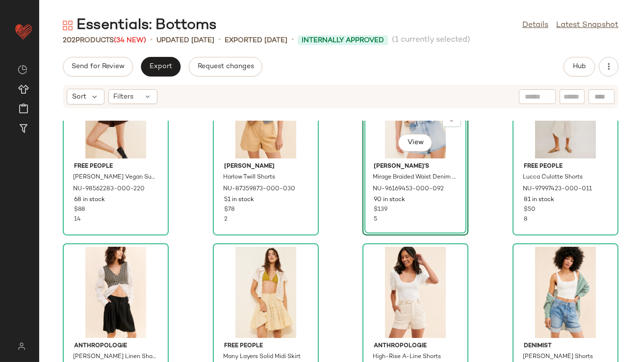
scroll to position [1013, 0]
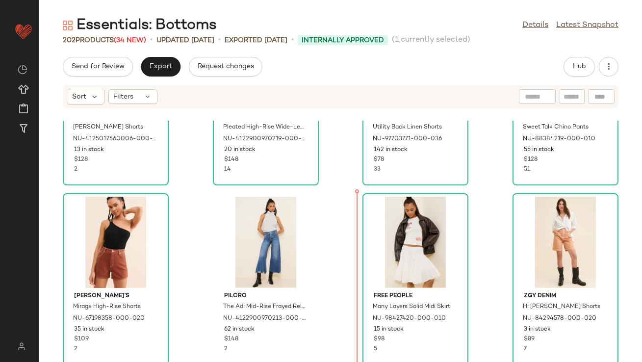
scroll to position [1747, 0]
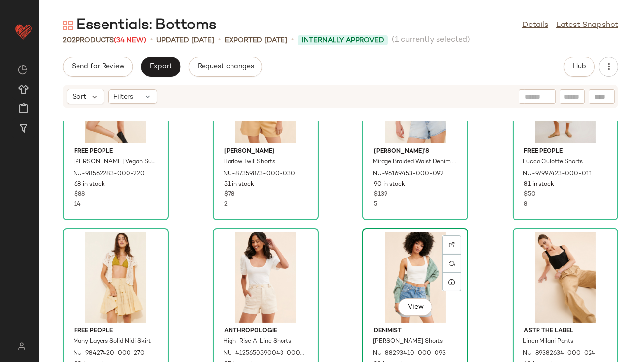
scroll to position [991, 0]
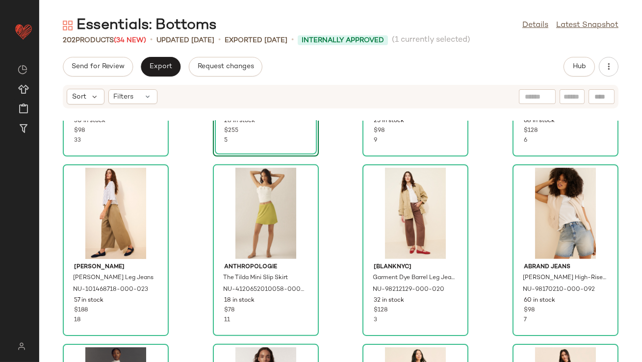
scroll to position [1192, 0]
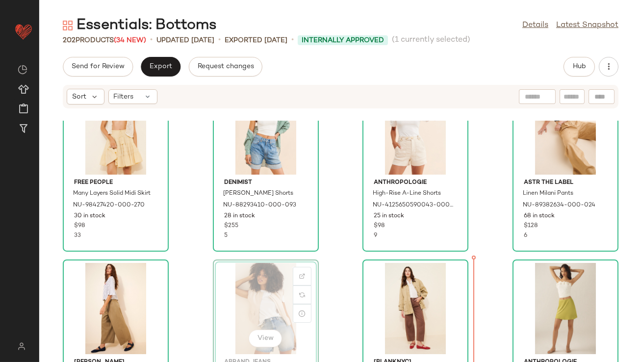
scroll to position [1139, 0]
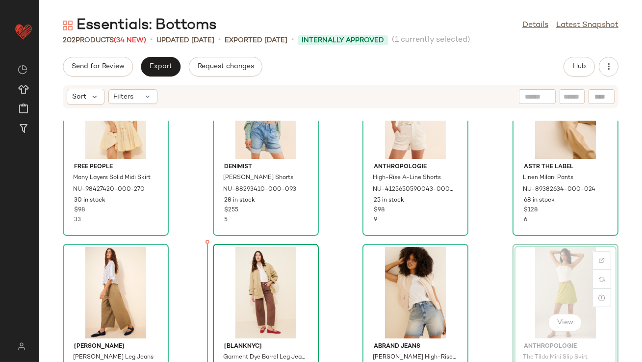
scroll to position [1149, 0]
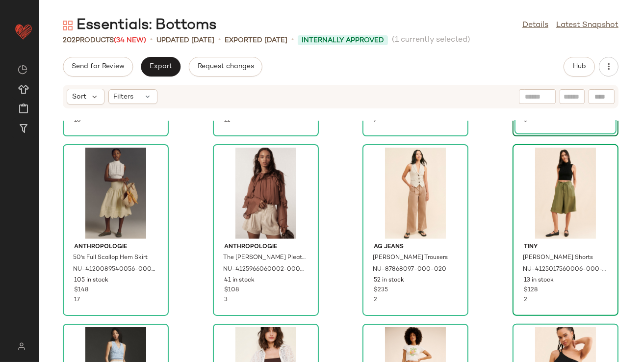
scroll to position [1426, 0]
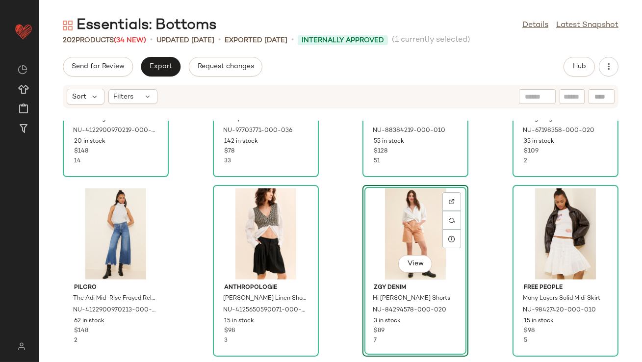
scroll to position [1760, 0]
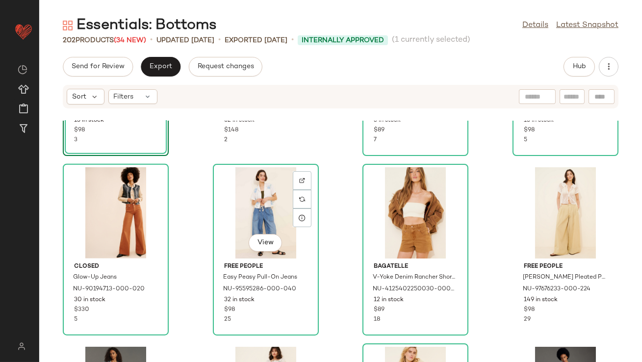
scroll to position [1954, 0]
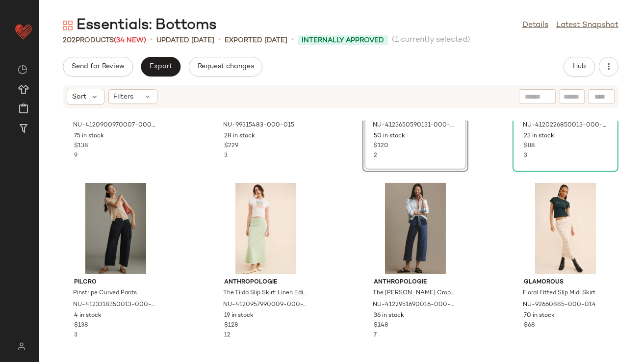
scroll to position [2324, 0]
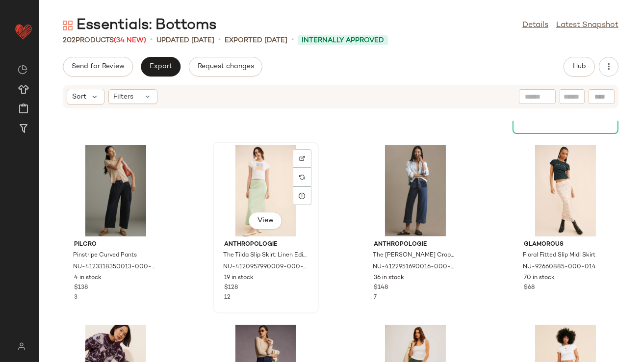
scroll to position [2322, 0]
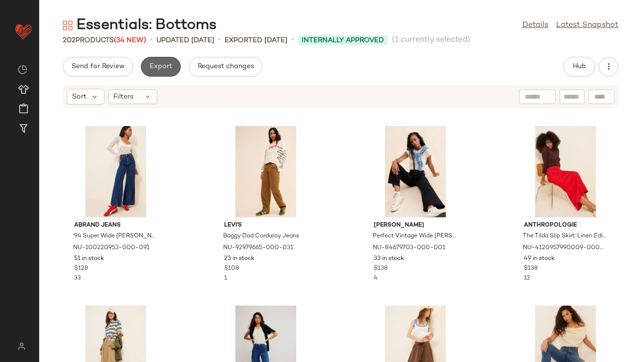
click at [161, 59] on button "Export" at bounding box center [161, 67] width 40 height 20
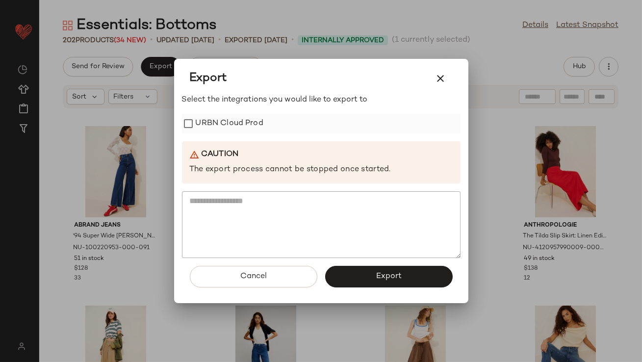
click at [222, 128] on label "URBN Cloud Prod" at bounding box center [230, 124] width 68 height 20
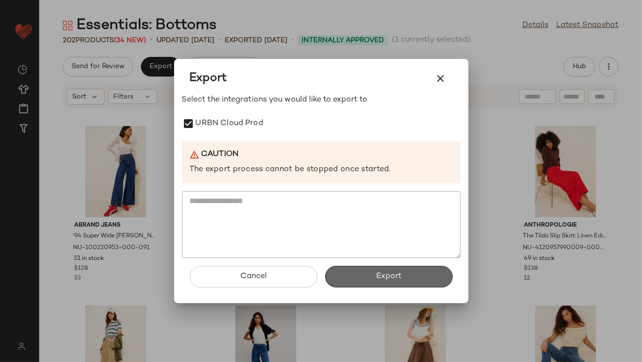
click at [360, 282] on button "Export" at bounding box center [389, 277] width 128 height 22
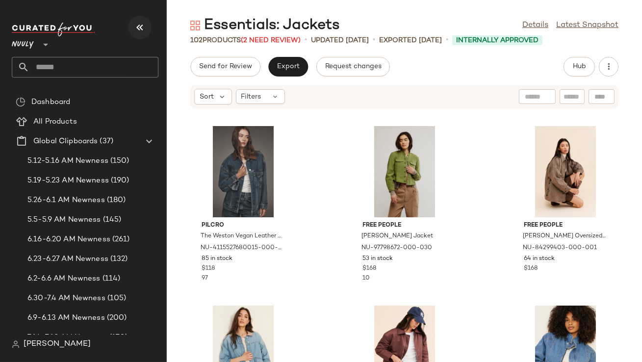
click at [137, 22] on icon "button" at bounding box center [140, 28] width 12 height 12
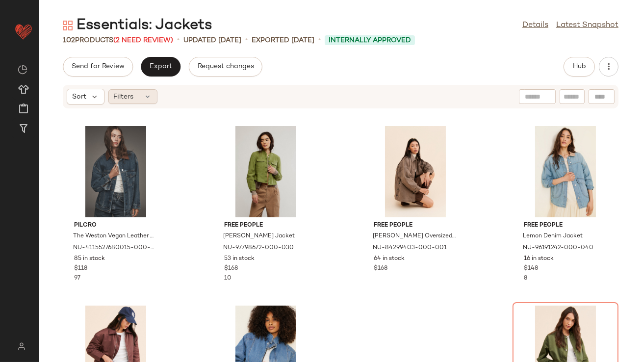
click at [136, 102] on div "Filters" at bounding box center [132, 96] width 49 height 15
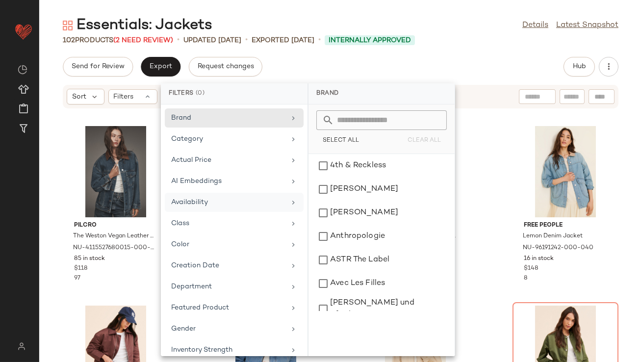
click at [207, 203] on div "Availability" at bounding box center [228, 202] width 114 height 10
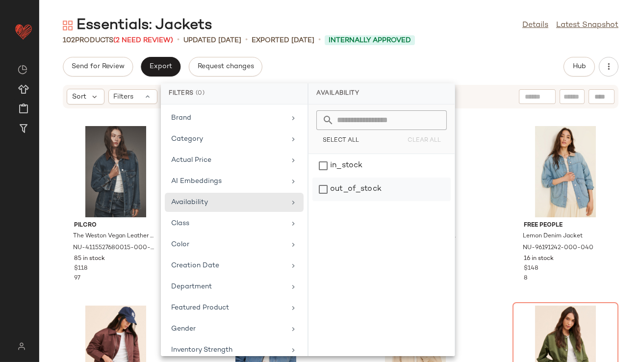
click at [350, 184] on div "out_of_stock" at bounding box center [382, 190] width 138 height 24
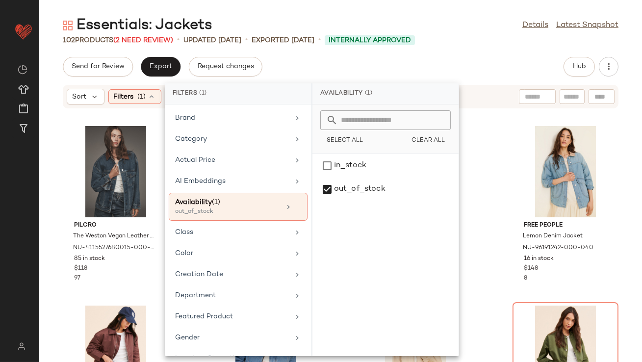
click at [418, 58] on div "Send for Review Export Request changes Hub" at bounding box center [340, 67] width 603 height 20
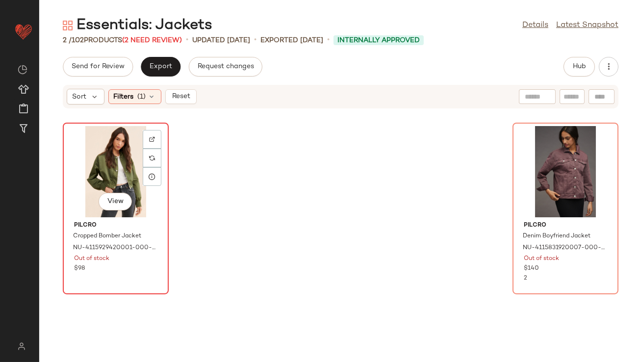
click at [128, 175] on div "View" at bounding box center [115, 171] width 99 height 91
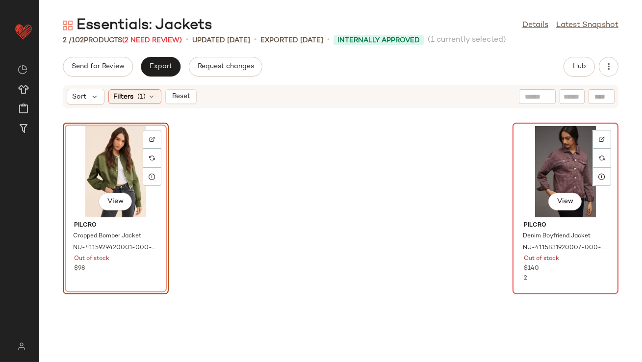
click at [522, 187] on div "View" at bounding box center [565, 171] width 99 height 91
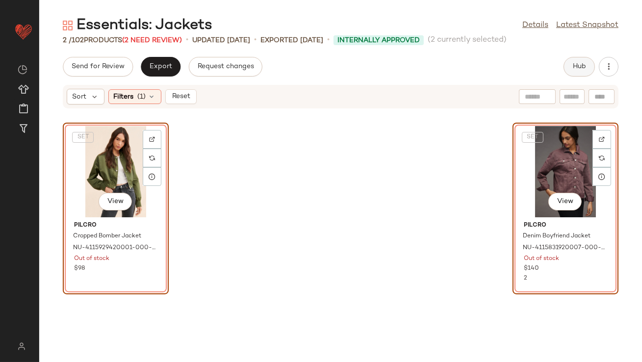
click at [570, 73] on button "Hub" at bounding box center [579, 67] width 31 height 20
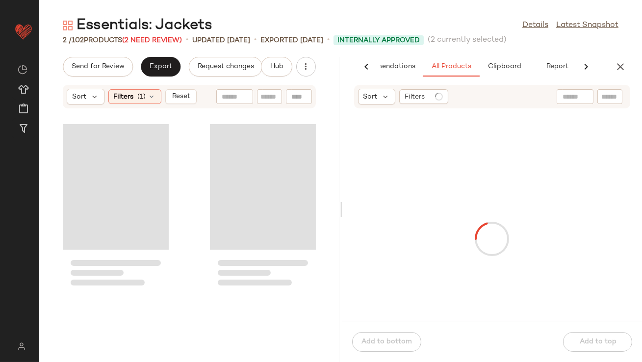
scroll to position [0, 55]
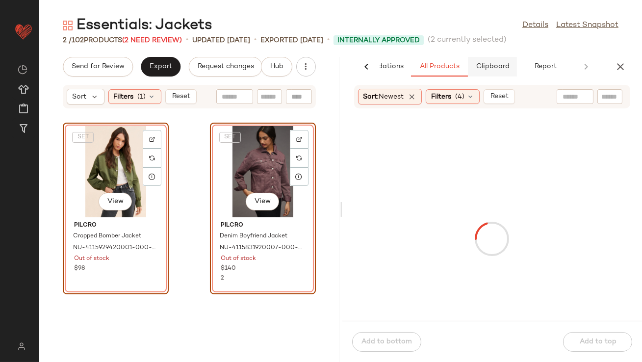
click at [496, 60] on button "Clipboard" at bounding box center [492, 67] width 49 height 20
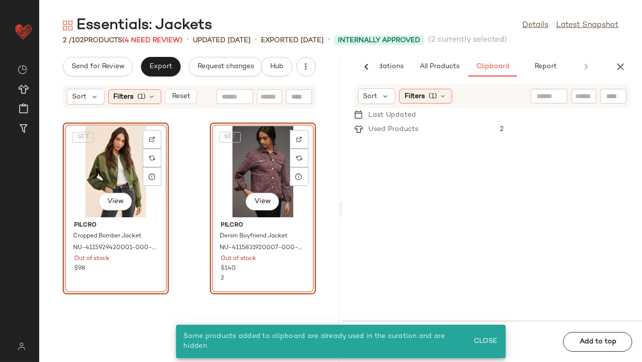
click at [115, 168] on div "SET View" at bounding box center [115, 171] width 99 height 91
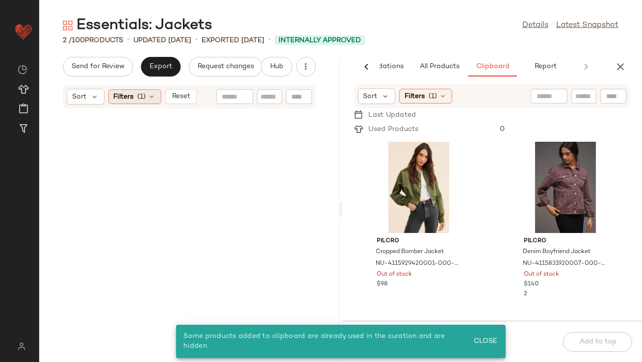
click at [155, 97] on icon at bounding box center [152, 97] width 8 height 8
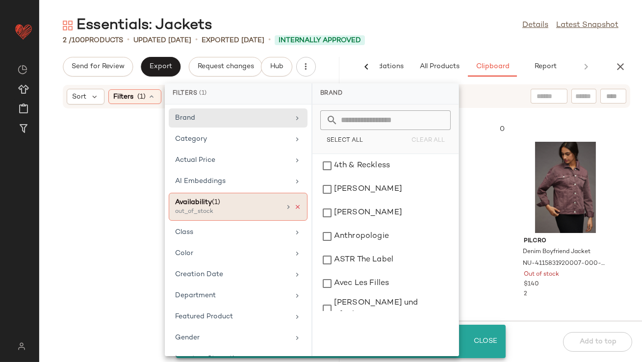
click at [294, 207] on icon at bounding box center [297, 207] width 7 height 7
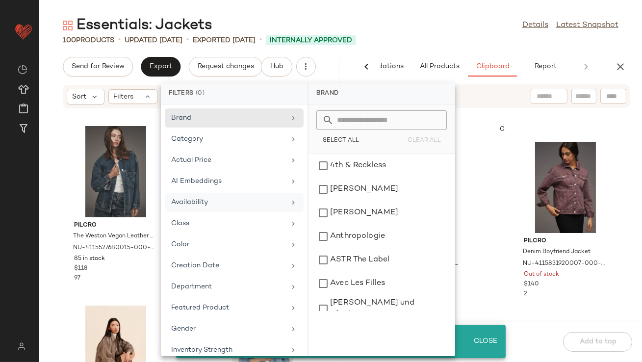
click at [425, 15] on main "Essentials: Jackets Details Latest Snapshot 100 Products • updated Aug 12th • E…" at bounding box center [321, 181] width 642 height 362
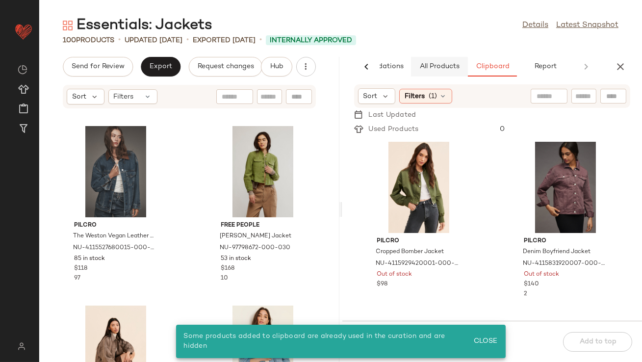
click at [445, 59] on button "All Products" at bounding box center [439, 67] width 57 height 20
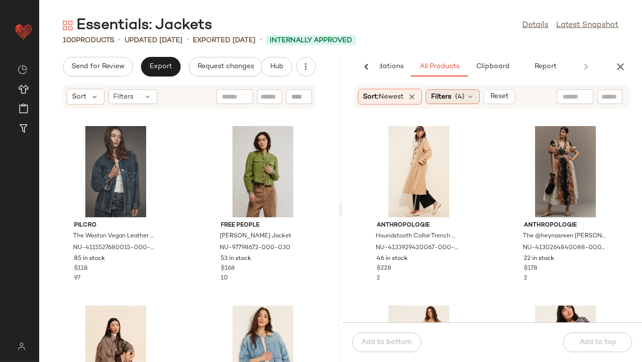
click at [443, 100] on span "Filters" at bounding box center [441, 97] width 20 height 10
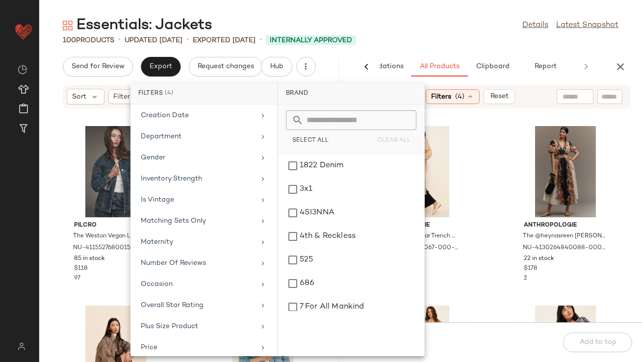
scroll to position [253, 0]
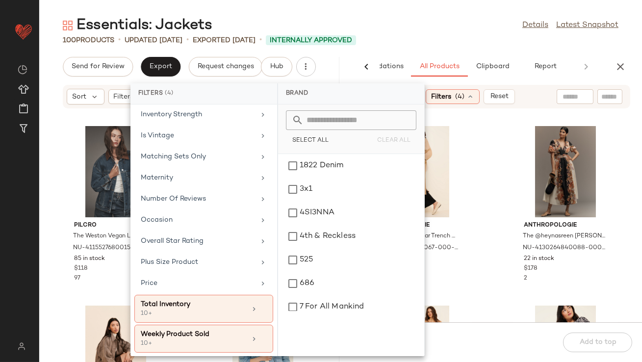
click at [474, 39] on div "100 Products • updated Aug 12th • Exported Aug 4th • Internally Approved" at bounding box center [340, 40] width 603 height 10
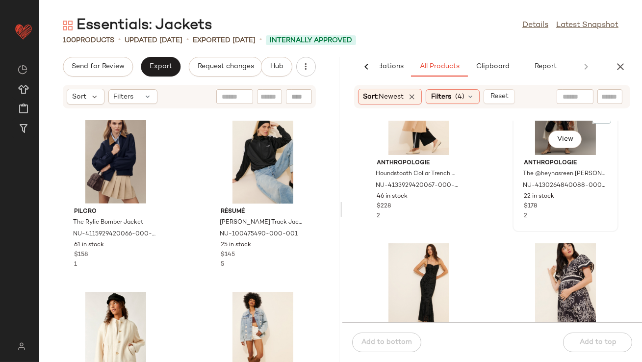
scroll to position [83, 0]
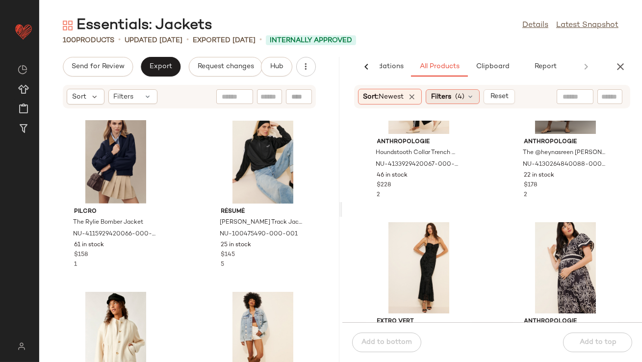
click at [458, 98] on span "(4)" at bounding box center [459, 97] width 9 height 10
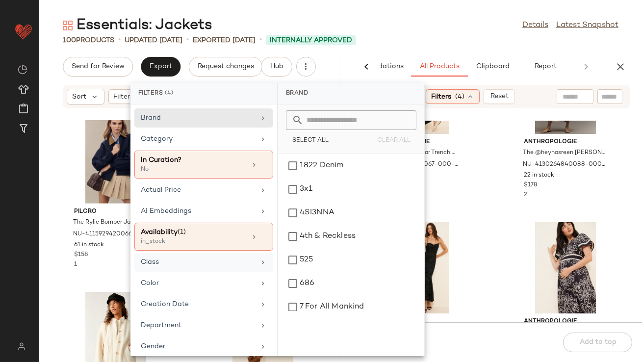
click at [161, 261] on div "Class" at bounding box center [198, 262] width 114 height 10
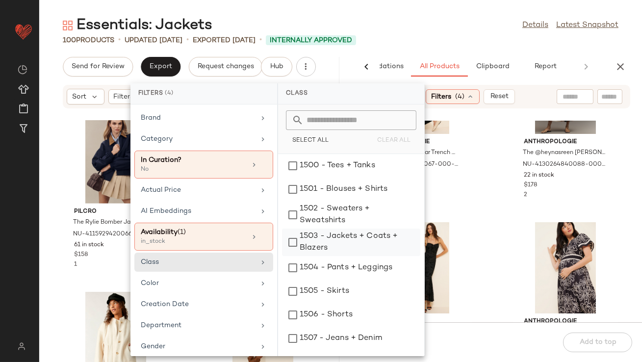
click at [312, 256] on div "1503 - Jackets + Coats + Blazers" at bounding box center [351, 268] width 138 height 24
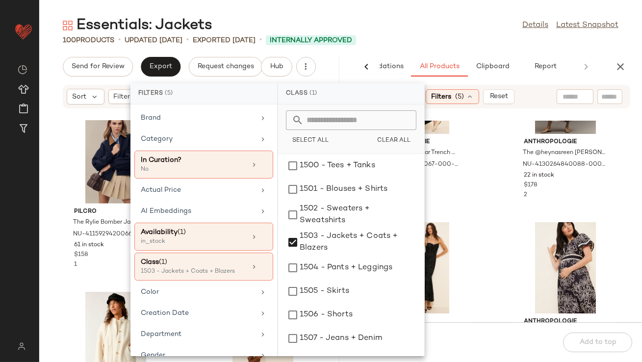
click at [444, 44] on div "100 Products • updated Aug 12th • Exported Aug 4th • Internally Approved" at bounding box center [340, 40] width 603 height 10
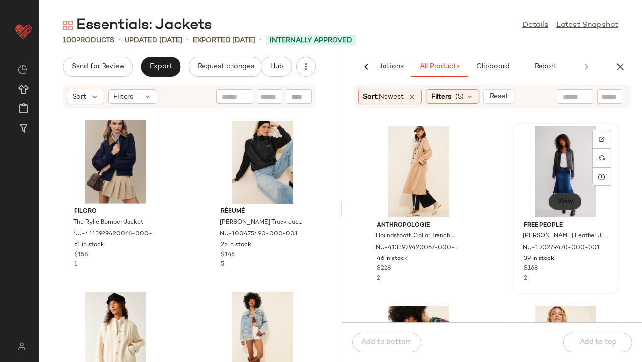
click at [559, 202] on span "View" at bounding box center [565, 202] width 17 height 8
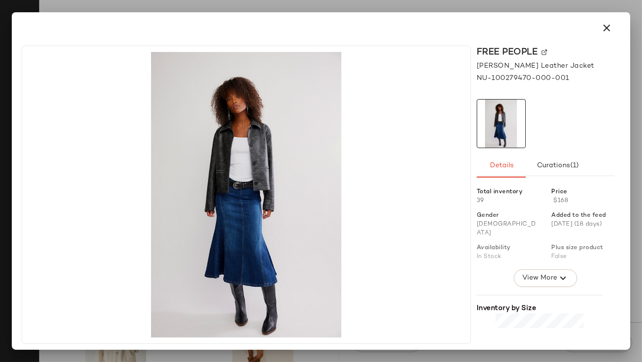
click at [609, 26] on icon "button" at bounding box center [607, 28] width 12 height 12
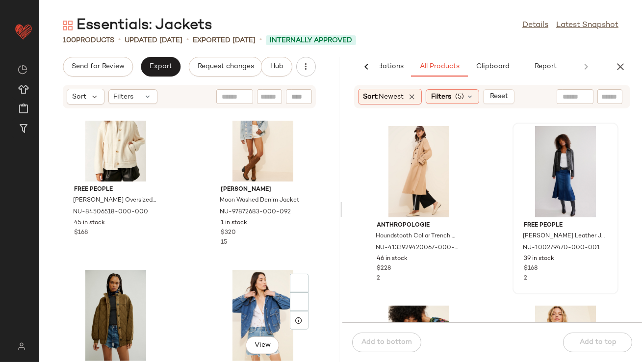
scroll to position [1429, 0]
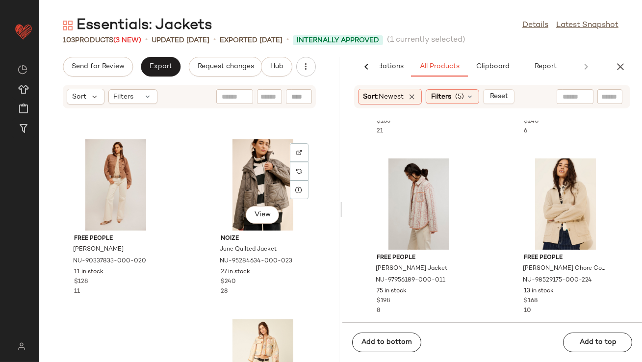
scroll to position [3903, 0]
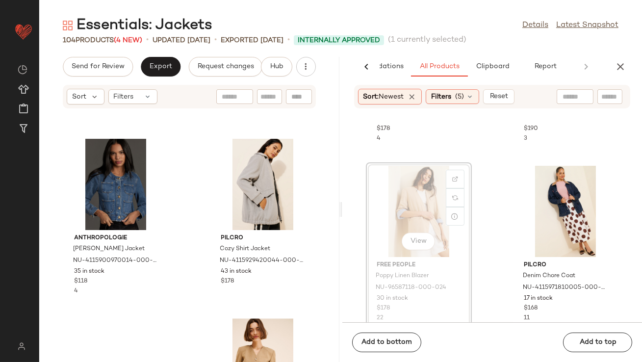
scroll to position [4314, 0]
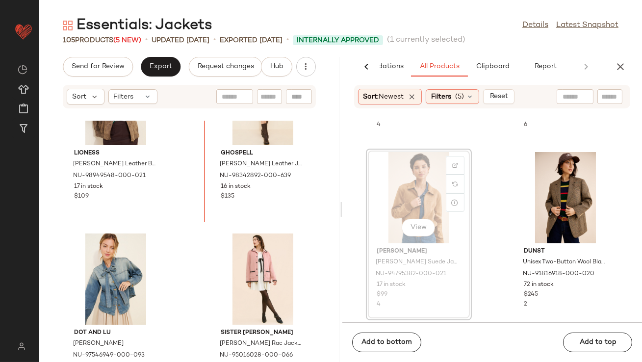
scroll to position [2357, 0]
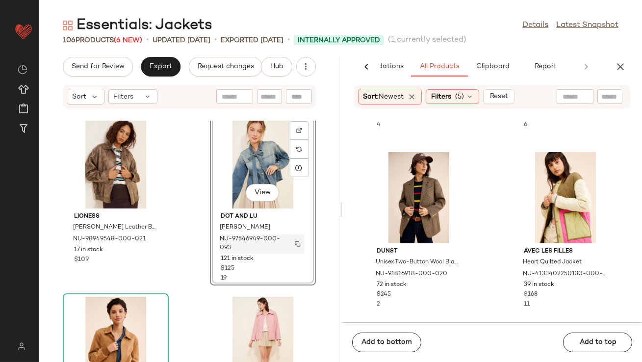
scroll to position [2469, 0]
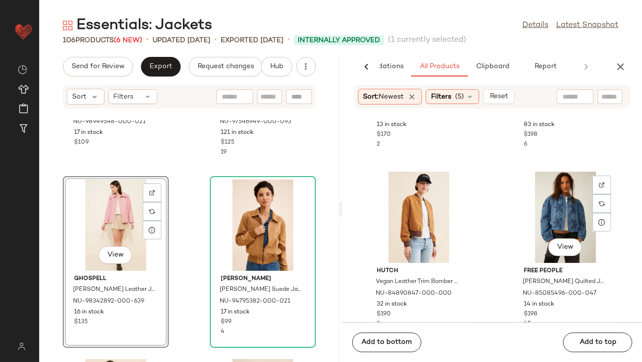
scroll to position [14230, 0]
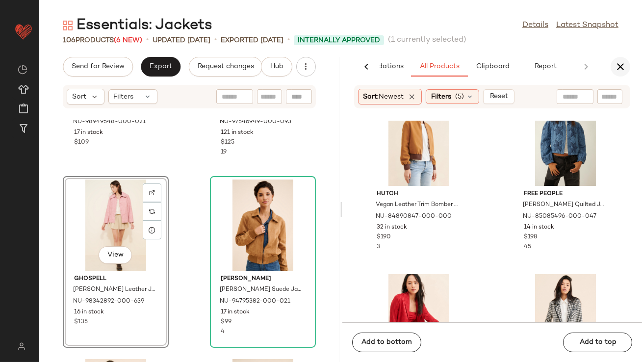
click at [620, 73] on button "button" at bounding box center [621, 67] width 20 height 20
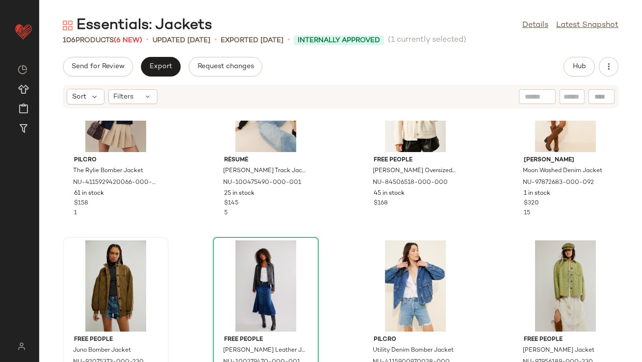
scroll to position [601, 0]
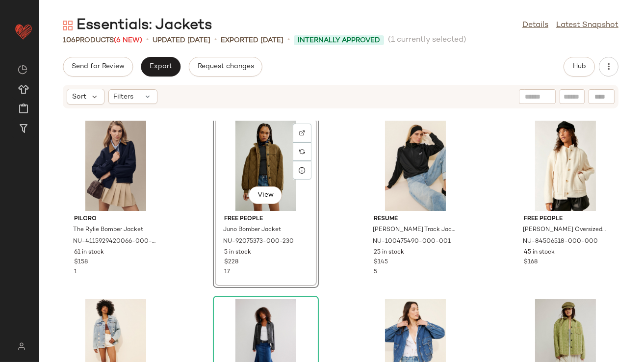
scroll to position [620, 0]
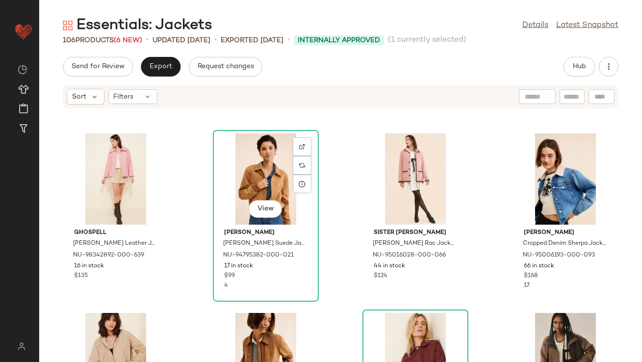
scroll to position [1308, 0]
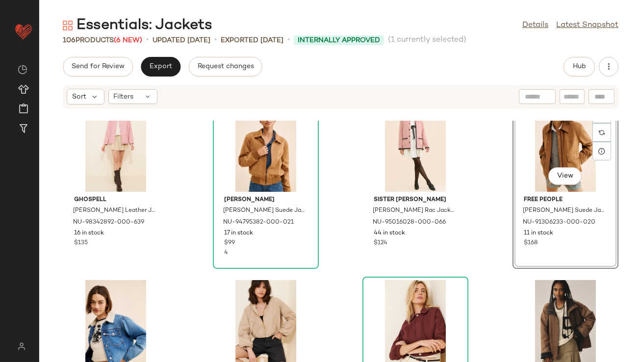
scroll to position [1338, 0]
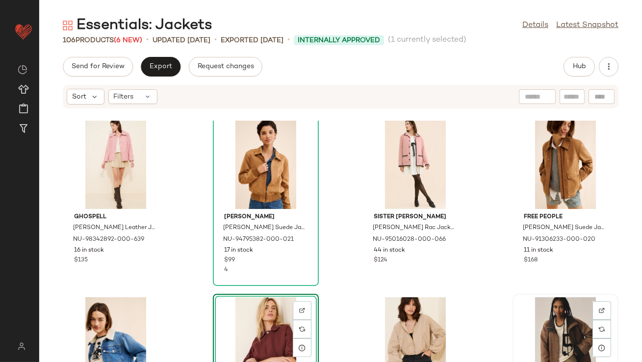
scroll to position [1273, 0]
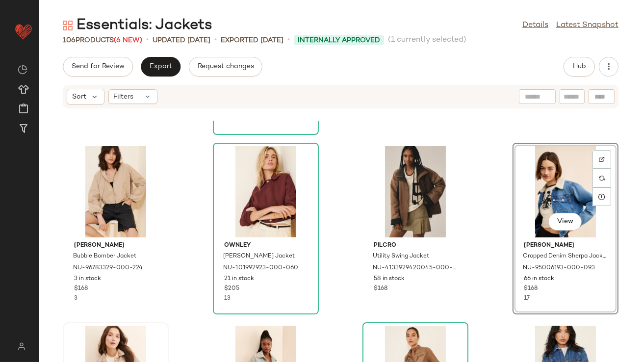
scroll to position [1578, 0]
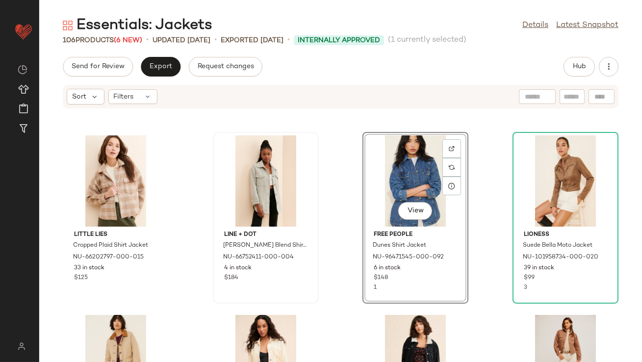
scroll to position [1568, 0]
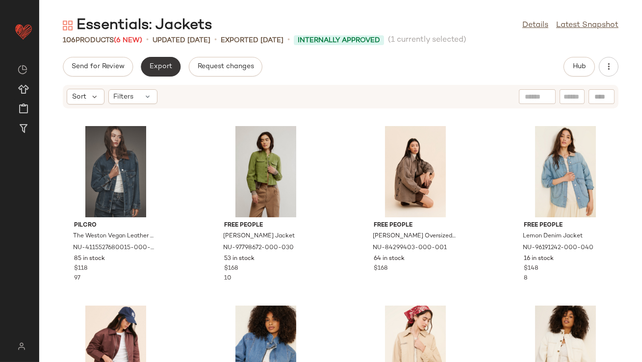
click at [157, 68] on span "Export" at bounding box center [160, 67] width 23 height 8
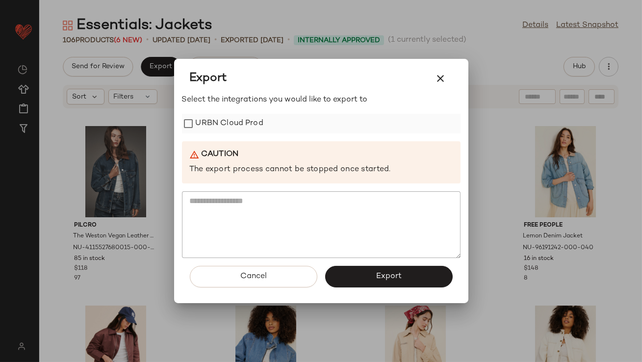
click at [206, 122] on label "URBN Cloud Prod" at bounding box center [230, 124] width 68 height 20
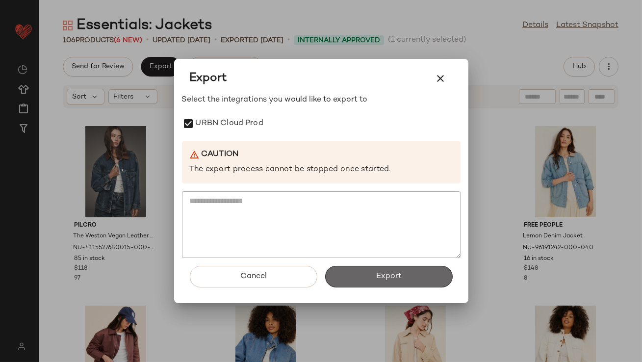
click at [392, 273] on span "Export" at bounding box center [389, 276] width 26 height 9
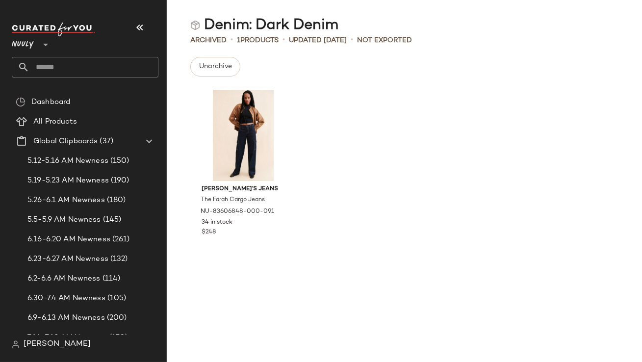
click at [84, 67] on input "text" at bounding box center [93, 67] width 129 height 21
type input "**********"
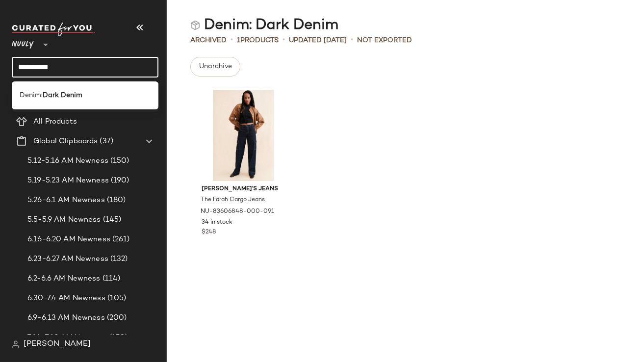
click at [34, 96] on span "Denim:" at bounding box center [31, 95] width 23 height 10
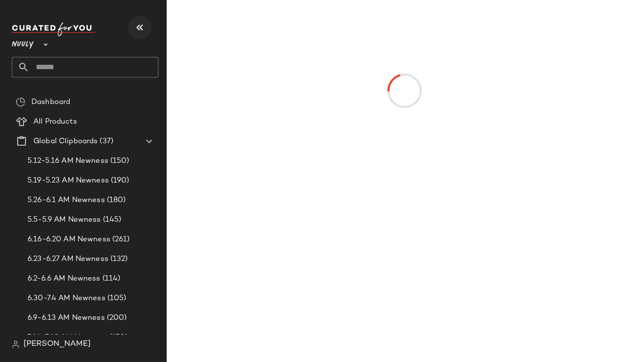
click at [143, 29] on icon "button" at bounding box center [140, 28] width 12 height 12
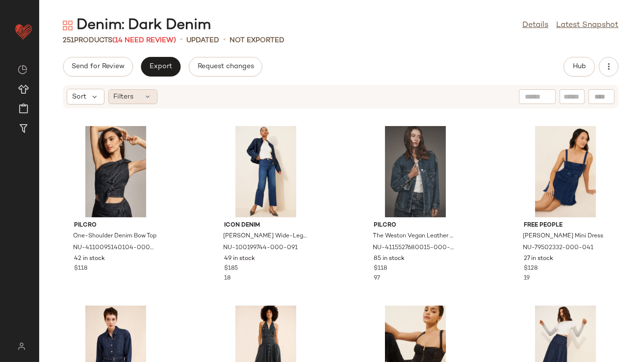
click at [128, 94] on span "Filters" at bounding box center [124, 97] width 20 height 10
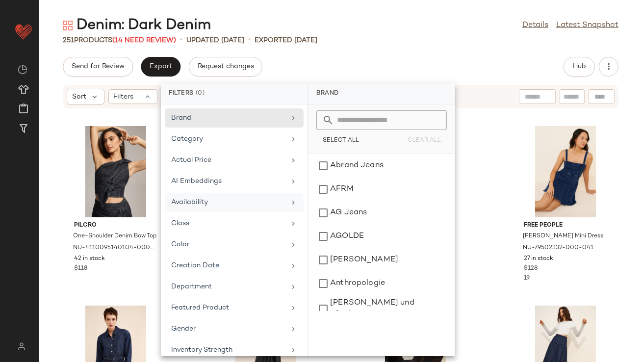
click at [211, 198] on div "Availability" at bounding box center [228, 202] width 114 height 10
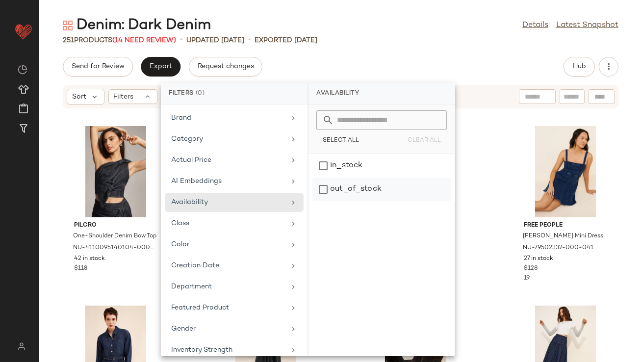
click at [403, 186] on div "out_of_stock" at bounding box center [382, 190] width 138 height 24
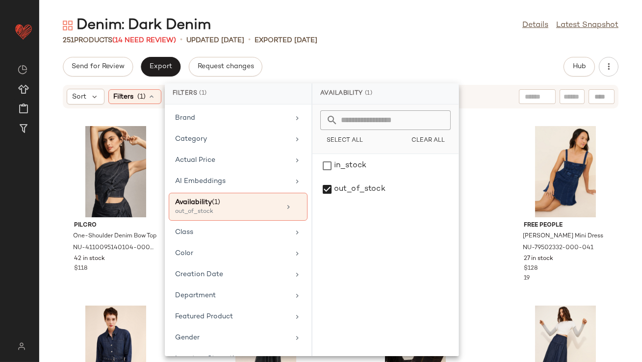
click at [425, 31] on div "Denim: Dark Denim Details Latest Snapshot" at bounding box center [340, 26] width 603 height 20
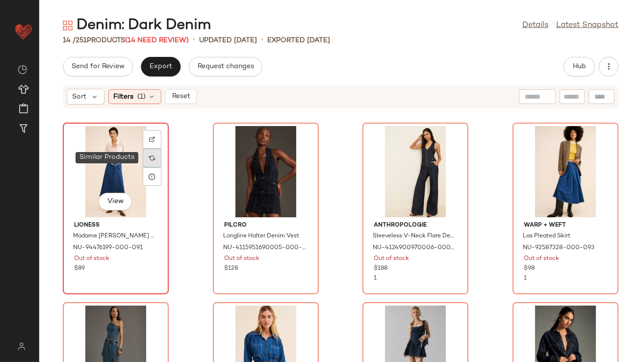
click at [151, 160] on img at bounding box center [152, 158] width 6 height 6
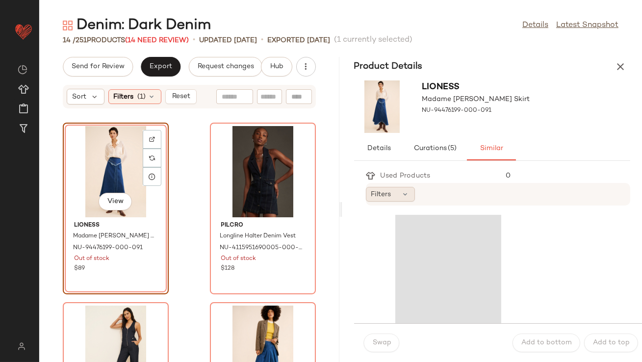
click at [405, 193] on icon at bounding box center [406, 194] width 8 height 8
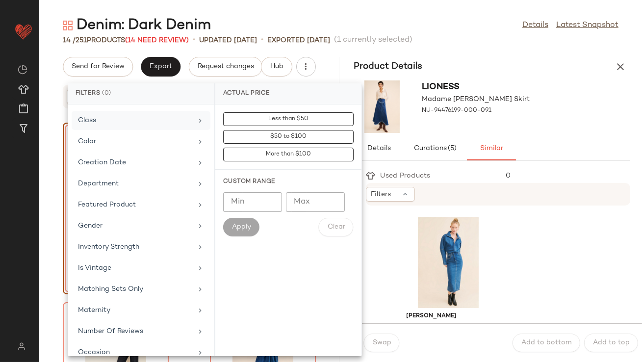
scroll to position [218, 0]
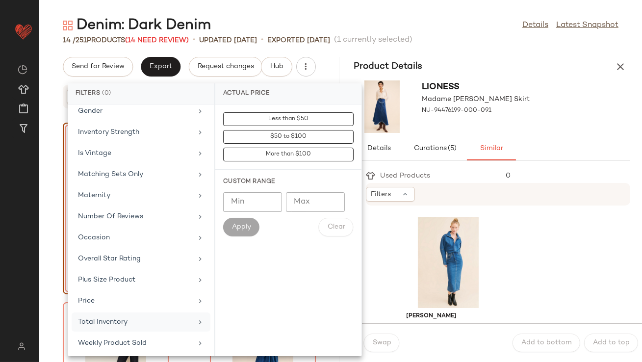
click at [92, 318] on div "Total Inventory" at bounding box center [135, 322] width 114 height 10
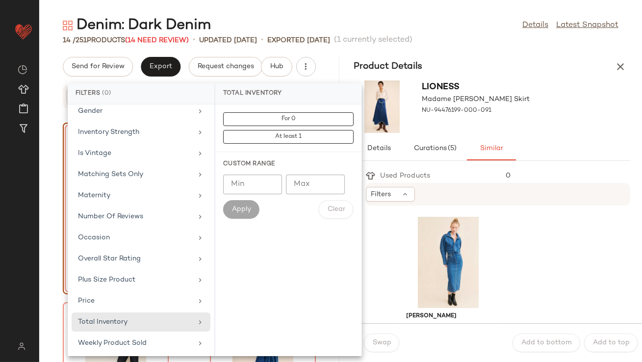
click at [255, 184] on input "Min" at bounding box center [252, 185] width 59 height 20
type input "**"
click at [246, 211] on span "Apply" at bounding box center [242, 210] width 20 height 8
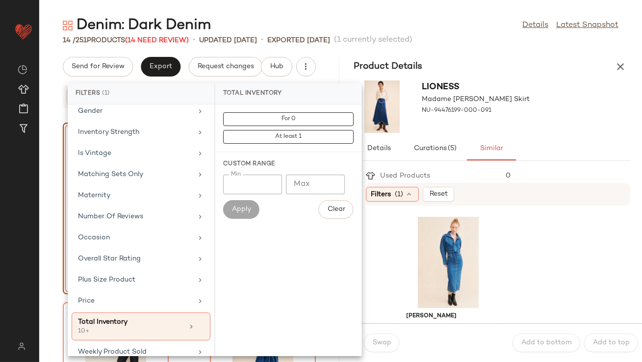
click at [546, 85] on div "Lioness Madame Denim Skirt NU-94476199-000-091" at bounding box center [493, 107] width 300 height 60
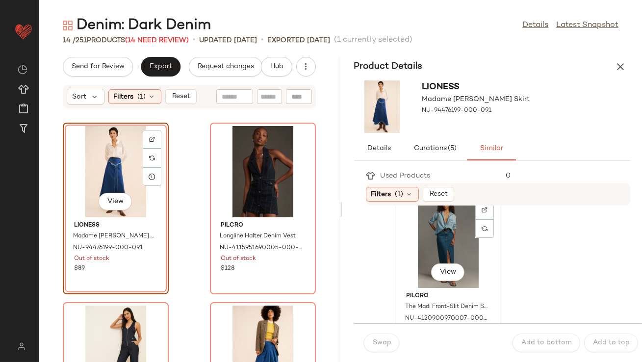
scroll to position [23, 0]
click at [456, 241] on div "View" at bounding box center [448, 239] width 99 height 91
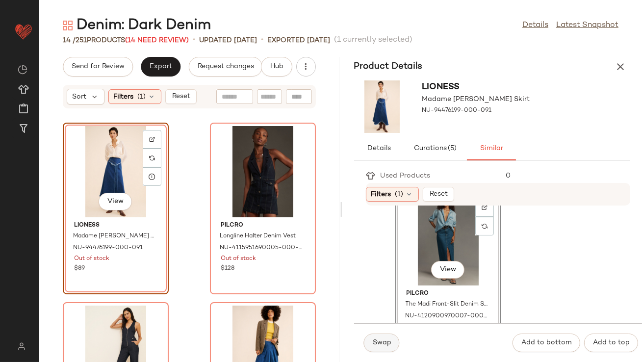
click at [385, 338] on button "Swap" at bounding box center [382, 343] width 36 height 19
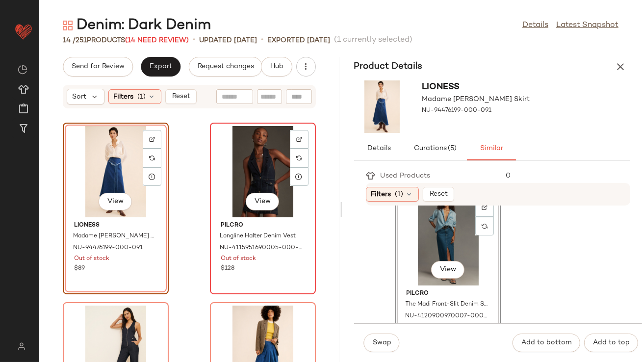
click at [260, 171] on div "View" at bounding box center [263, 171] width 99 height 91
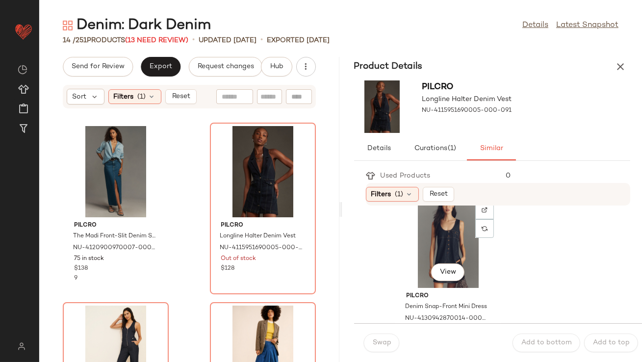
scroll to position [200, 0]
click at [432, 250] on div "View" at bounding box center [448, 241] width 99 height 91
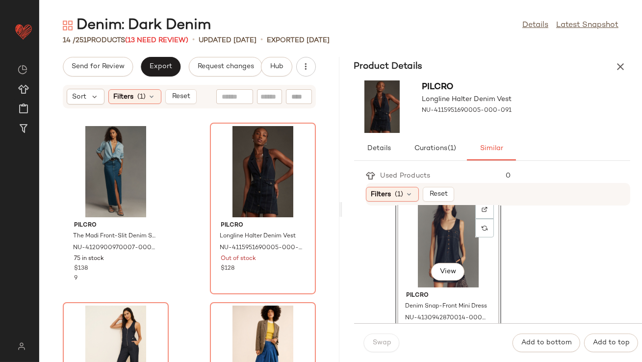
click at [381, 342] on div "Swap" at bounding box center [382, 343] width 36 height 19
click at [413, 253] on div "View" at bounding box center [448, 241] width 99 height 91
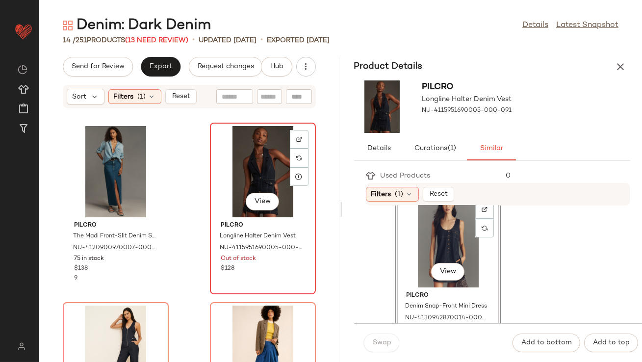
click at [249, 187] on div "View" at bounding box center [263, 171] width 99 height 91
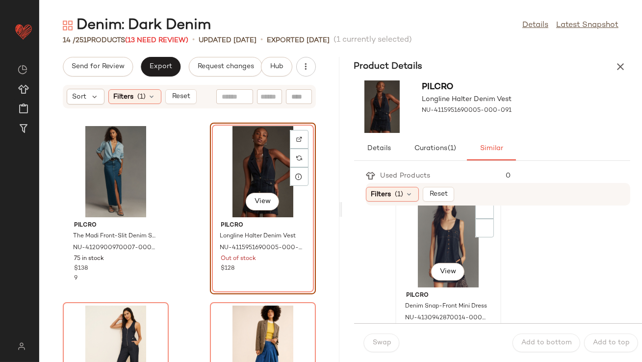
click at [416, 249] on div "View" at bounding box center [448, 241] width 99 height 91
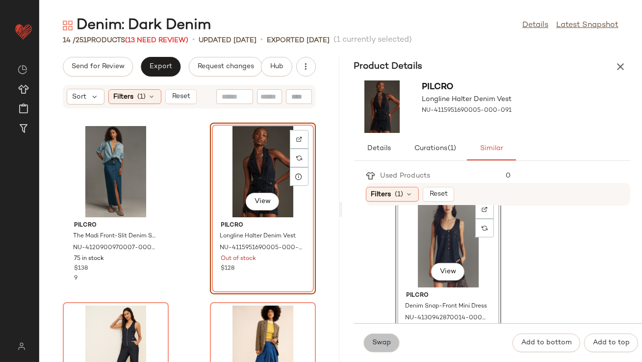
click at [375, 337] on button "Swap" at bounding box center [382, 343] width 36 height 19
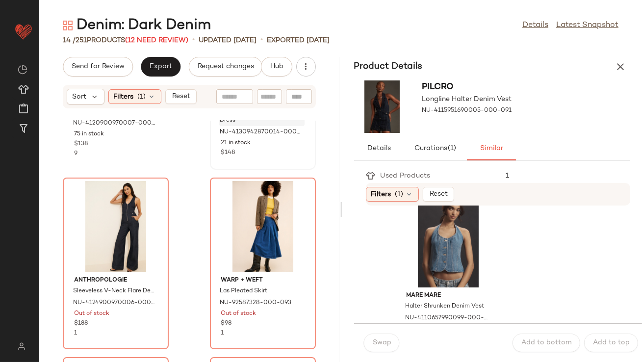
scroll to position [210, 0]
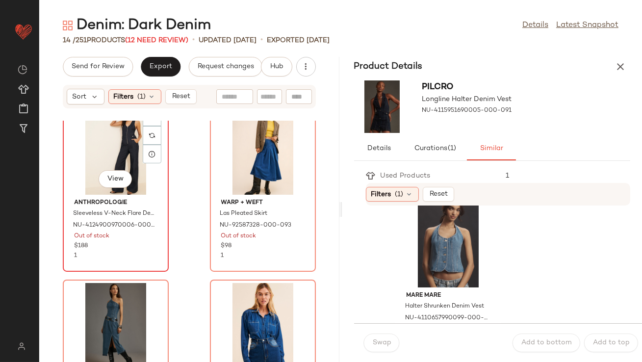
click at [98, 148] on div "View" at bounding box center [115, 149] width 99 height 91
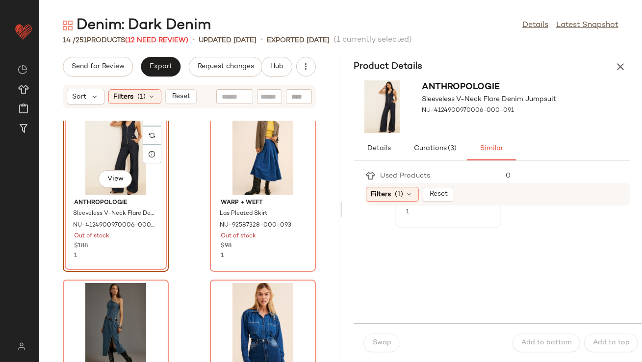
scroll to position [189, 0]
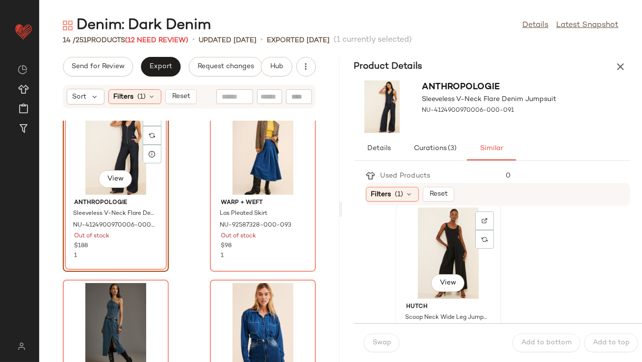
click at [422, 259] on div "View" at bounding box center [448, 253] width 99 height 91
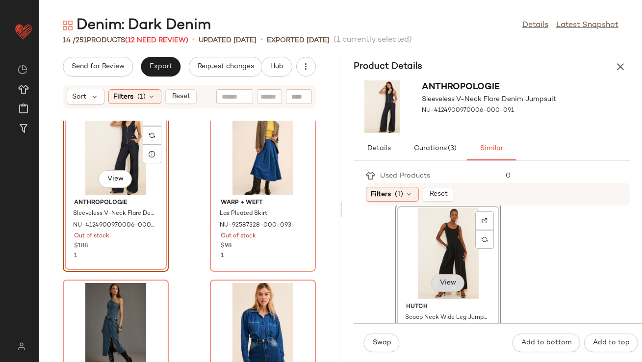
click at [448, 280] on span "View" at bounding box center [448, 283] width 17 height 8
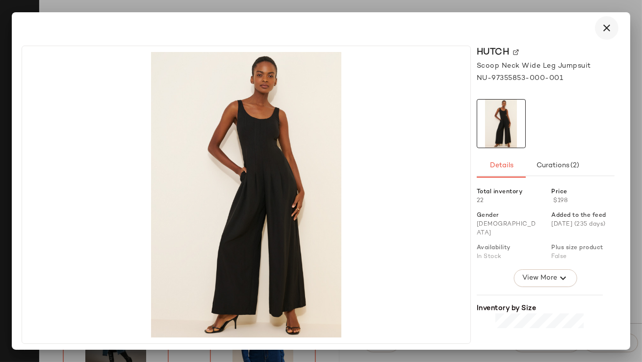
click at [612, 25] on icon "button" at bounding box center [607, 28] width 12 height 12
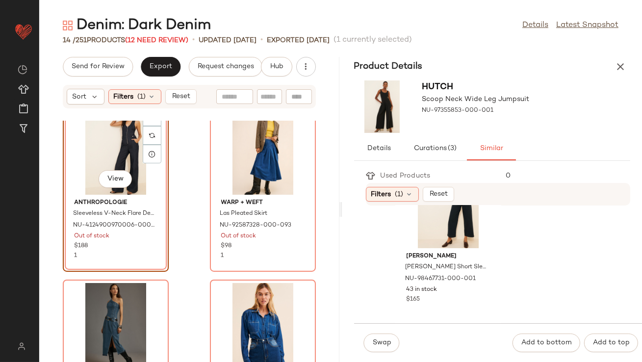
scroll to position [387, 0]
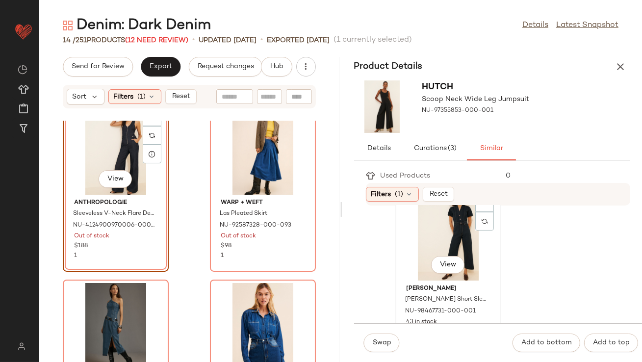
click at [424, 227] on div "View" at bounding box center [448, 234] width 99 height 91
click at [388, 337] on button "Swap" at bounding box center [382, 343] width 36 height 19
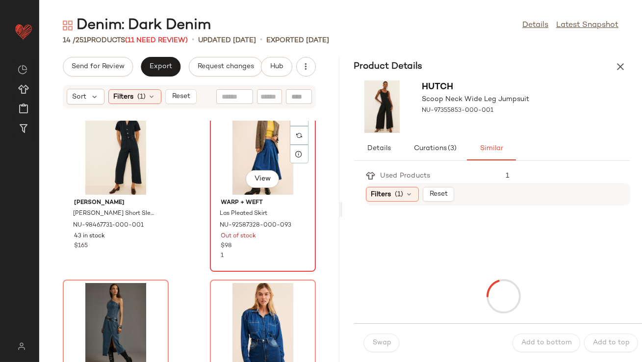
click at [249, 141] on div "View" at bounding box center [263, 149] width 99 height 91
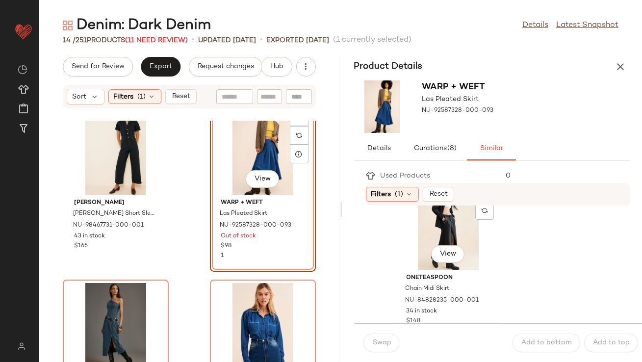
scroll to position [569, 0]
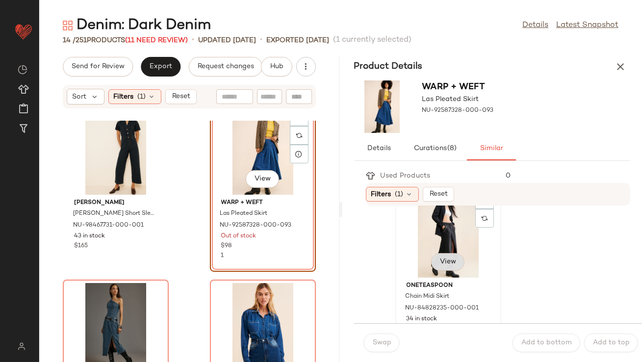
click at [449, 262] on span "View" at bounding box center [448, 262] width 17 height 8
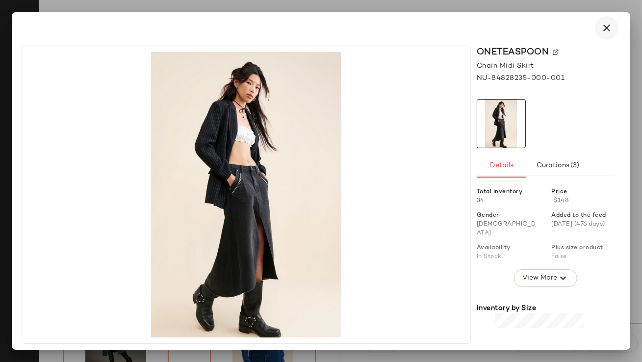
click at [607, 29] on icon "button" at bounding box center [607, 28] width 12 height 12
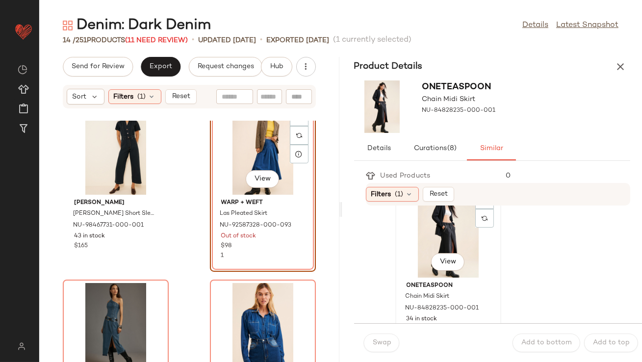
click at [436, 223] on div "View" at bounding box center [448, 232] width 99 height 91
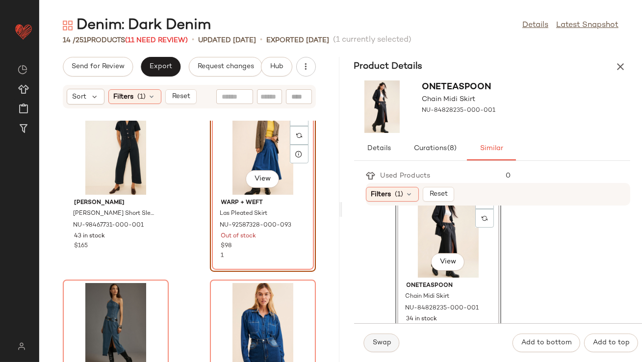
click at [381, 347] on span "Swap" at bounding box center [382, 343] width 19 height 8
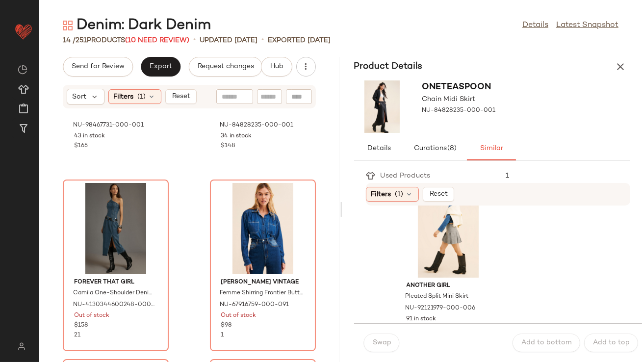
scroll to position [366, 0]
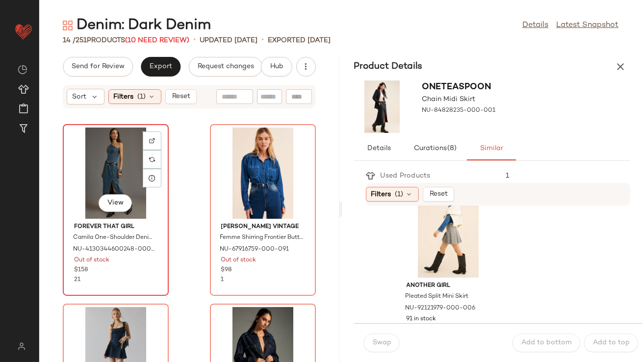
click at [106, 169] on div "View" at bounding box center [115, 173] width 99 height 91
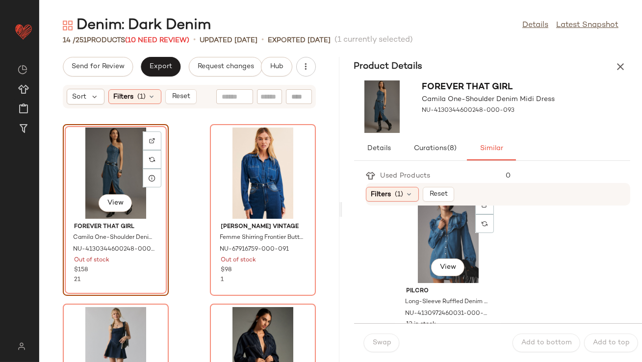
scroll to position [1978, 0]
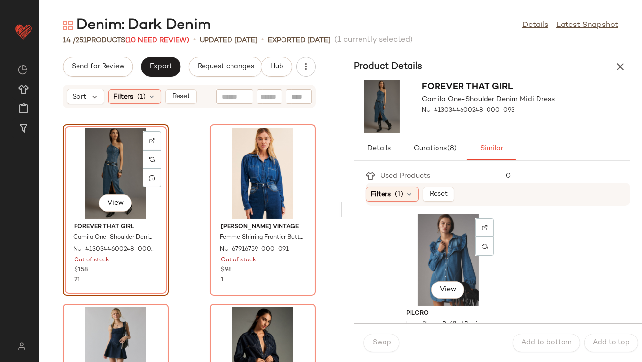
click at [448, 247] on div "View" at bounding box center [448, 259] width 99 height 91
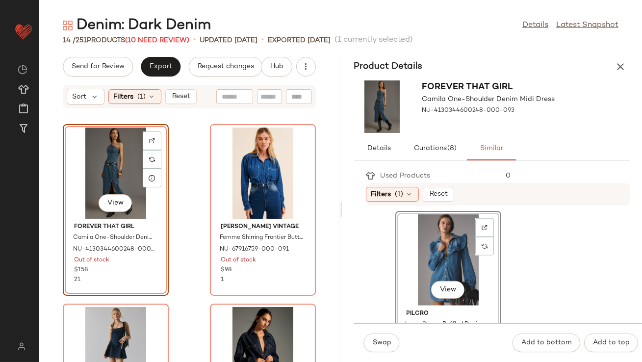
scroll to position [2000, 0]
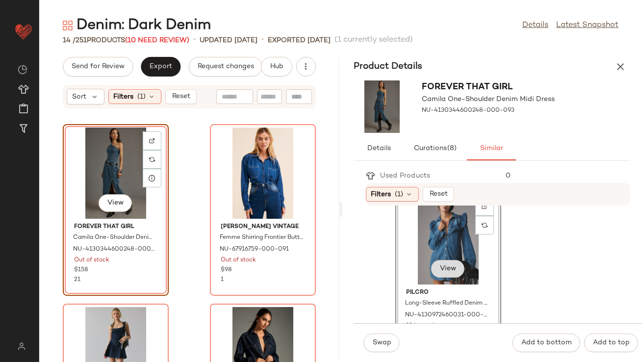
click at [451, 267] on span "View" at bounding box center [448, 269] width 17 height 8
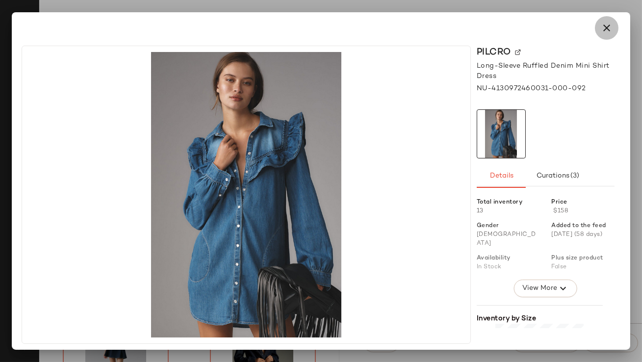
click at [606, 28] on icon "button" at bounding box center [607, 28] width 12 height 12
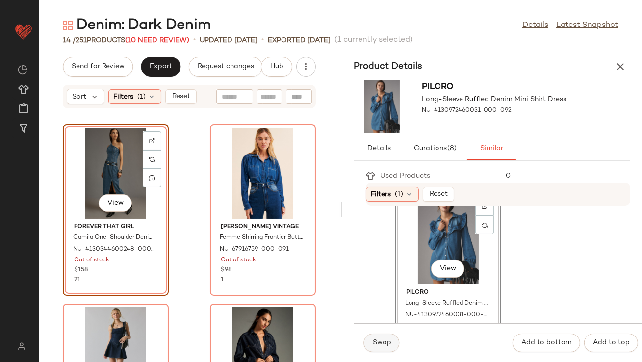
click at [369, 341] on button "Swap" at bounding box center [382, 343] width 36 height 19
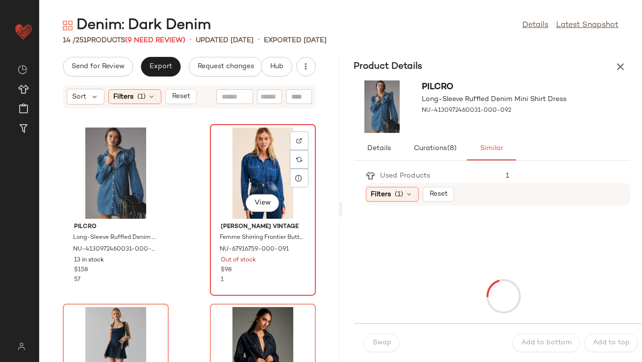
click at [266, 176] on div "View" at bounding box center [263, 173] width 99 height 91
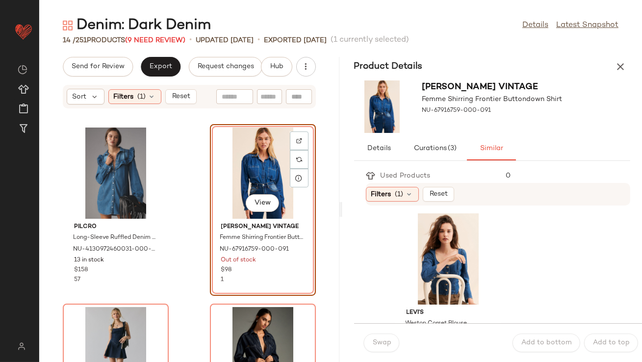
scroll to position [1287, 0]
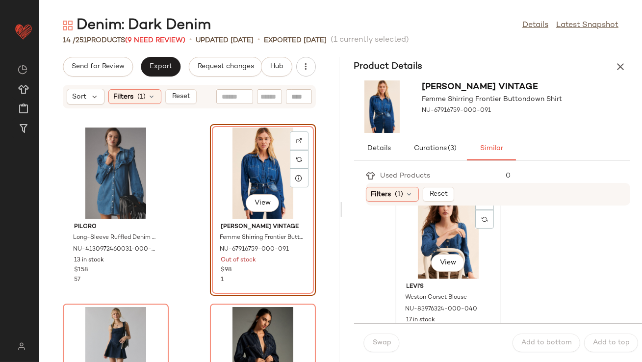
click at [431, 236] on div "View" at bounding box center [448, 232] width 99 height 91
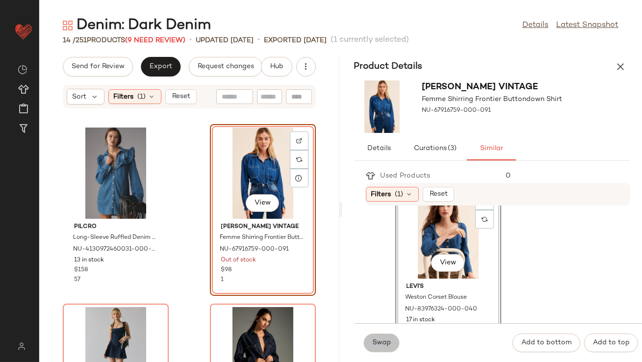
click at [384, 340] on span "Swap" at bounding box center [382, 343] width 19 height 8
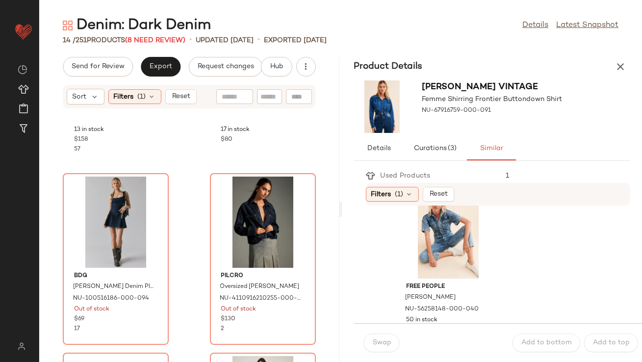
scroll to position [507, 0]
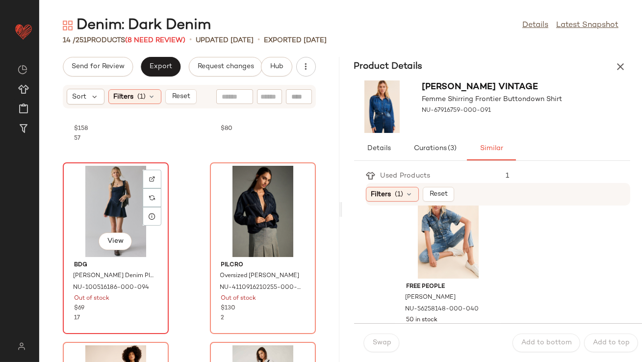
click at [127, 207] on div "View" at bounding box center [115, 211] width 99 height 91
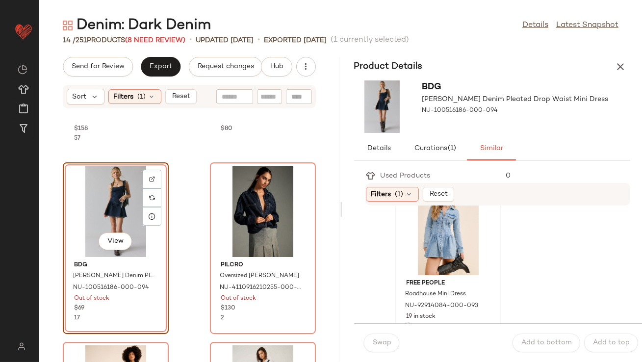
scroll to position [1950, 0]
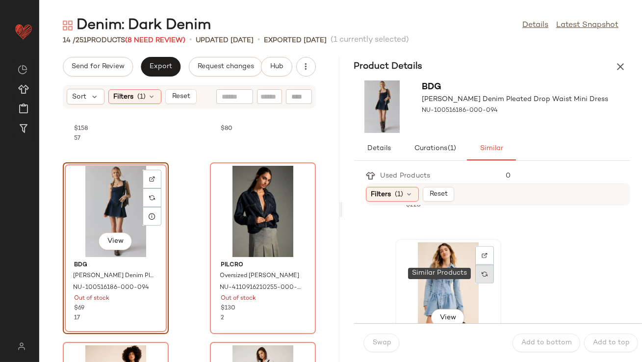
click at [484, 271] on img at bounding box center [485, 274] width 6 height 6
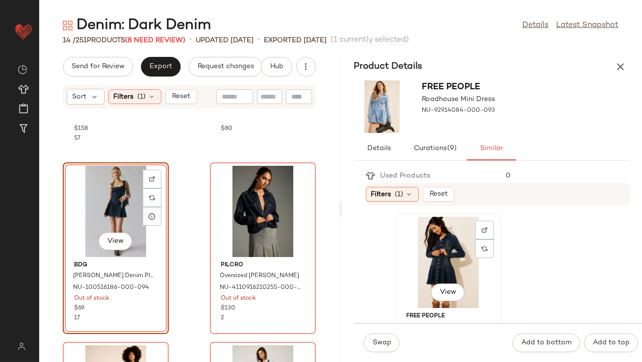
click at [441, 258] on div "View" at bounding box center [448, 262] width 99 height 91
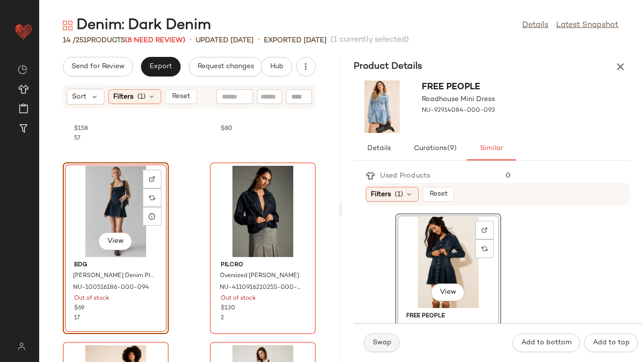
click at [387, 339] on span "Swap" at bounding box center [382, 343] width 19 height 8
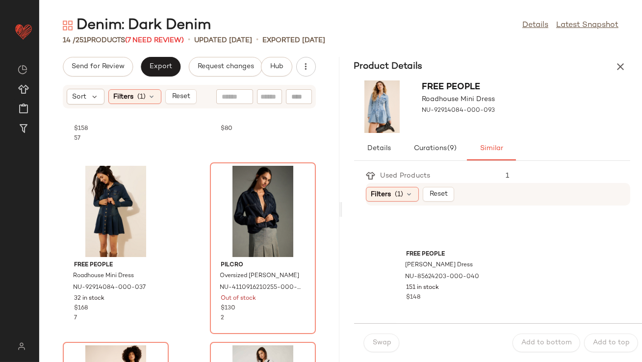
scroll to position [63, 0]
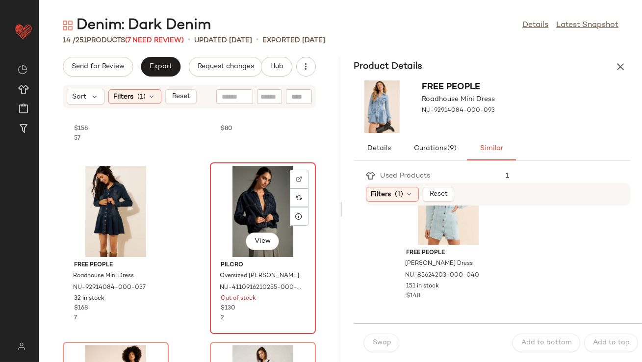
click at [271, 200] on div "View" at bounding box center [263, 211] width 99 height 91
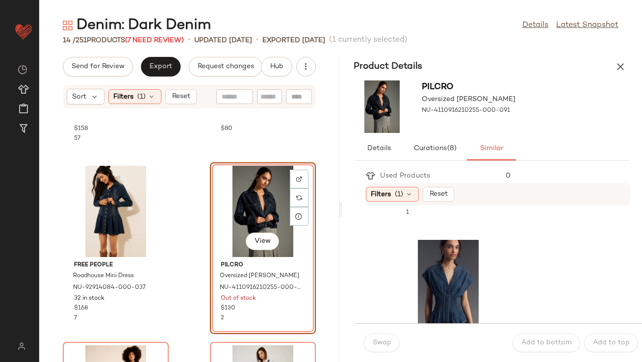
scroll to position [1101, 0]
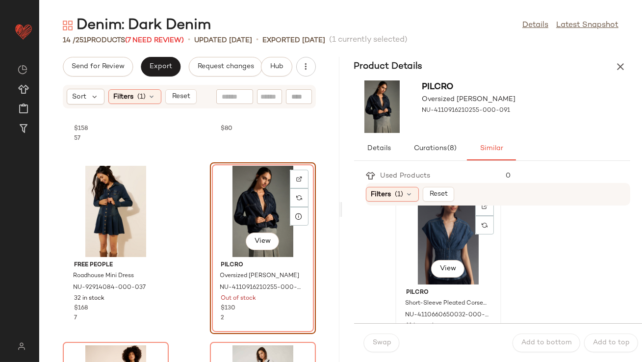
click at [460, 252] on div "View" at bounding box center [448, 238] width 99 height 91
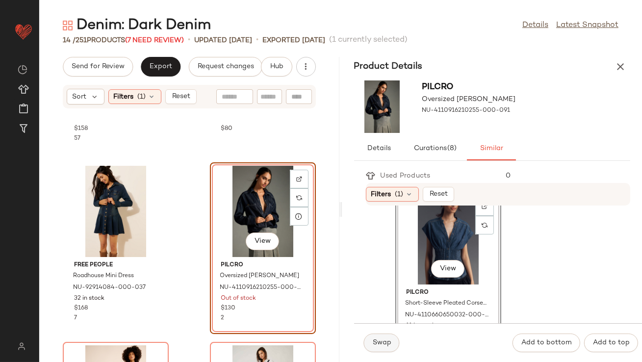
click at [373, 346] on span "Swap" at bounding box center [382, 343] width 19 height 8
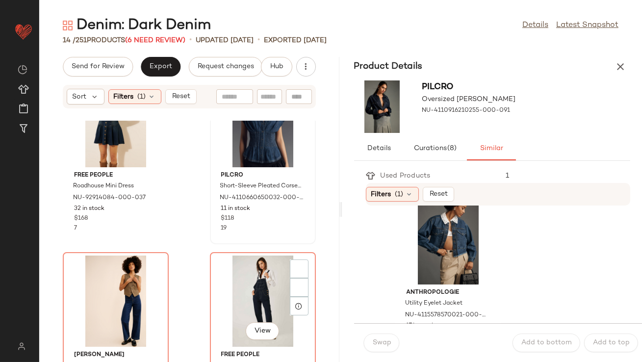
scroll to position [661, 0]
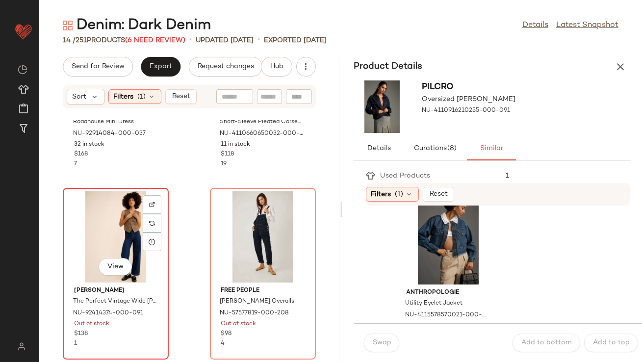
click at [119, 229] on div "View" at bounding box center [115, 236] width 99 height 91
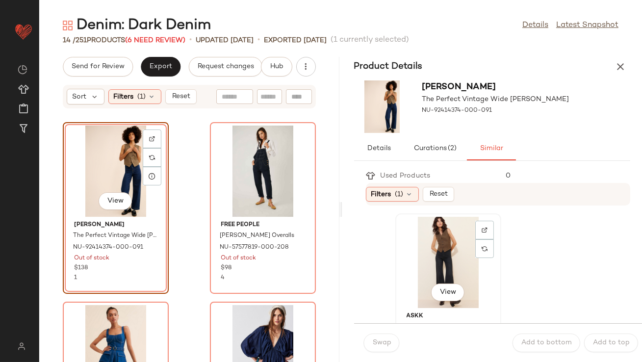
scroll to position [20, 0]
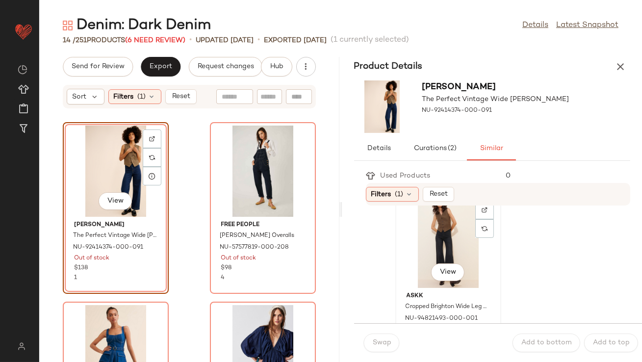
click at [425, 257] on div "View" at bounding box center [448, 242] width 99 height 91
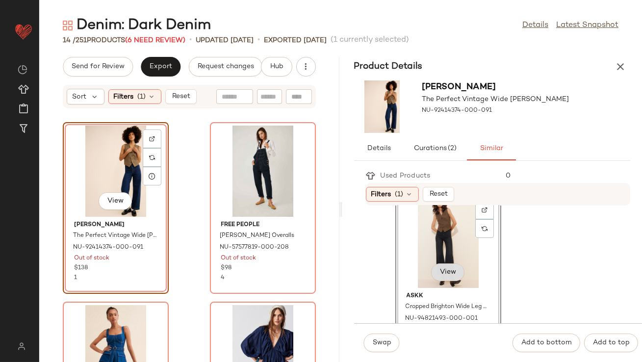
click at [459, 267] on button "View" at bounding box center [447, 273] width 33 height 18
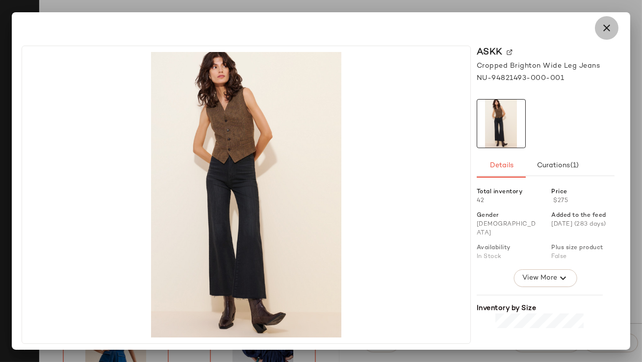
click at [600, 32] on button "button" at bounding box center [607, 28] width 24 height 24
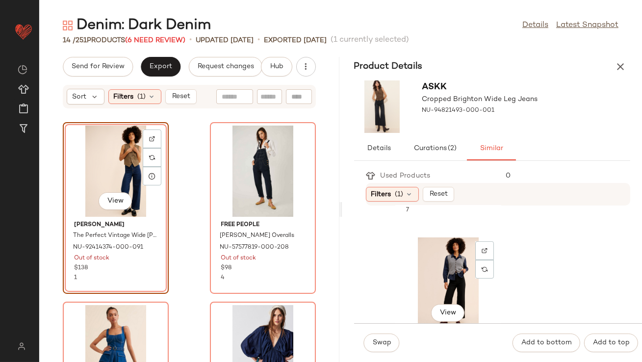
scroll to position [747, 0]
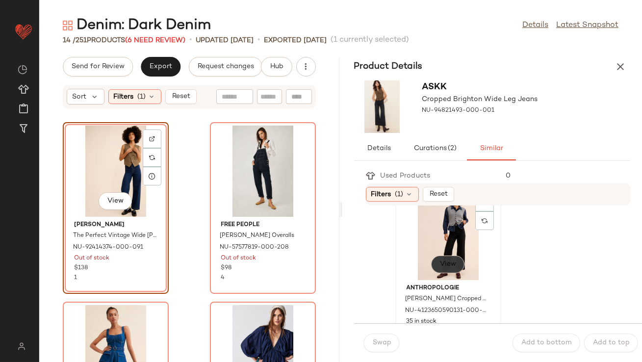
click at [453, 265] on span "View" at bounding box center [448, 265] width 17 height 8
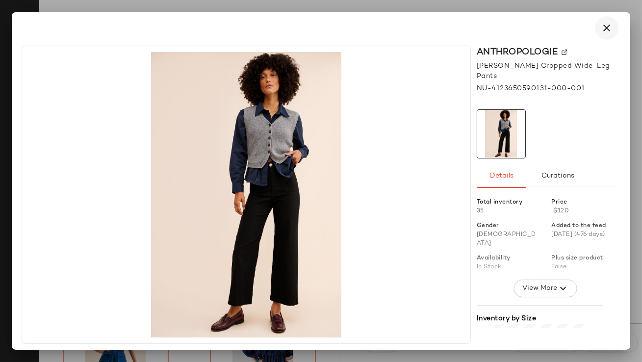
click at [604, 32] on icon "button" at bounding box center [607, 28] width 12 height 12
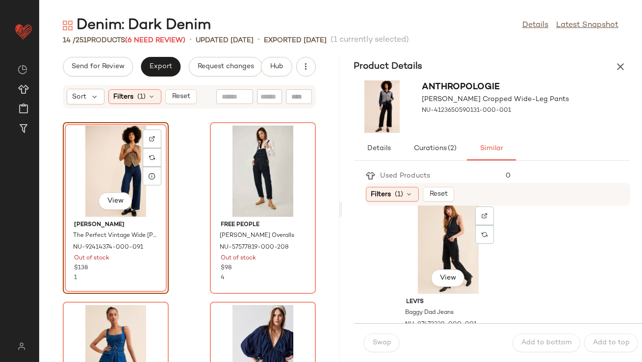
scroll to position [1291, 0]
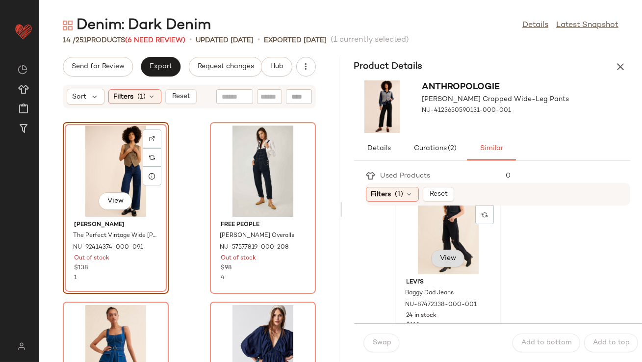
click at [449, 260] on span "View" at bounding box center [448, 259] width 17 height 8
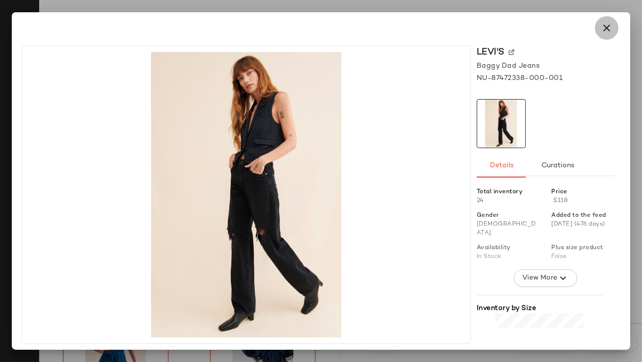
click at [609, 30] on icon "button" at bounding box center [607, 28] width 12 height 12
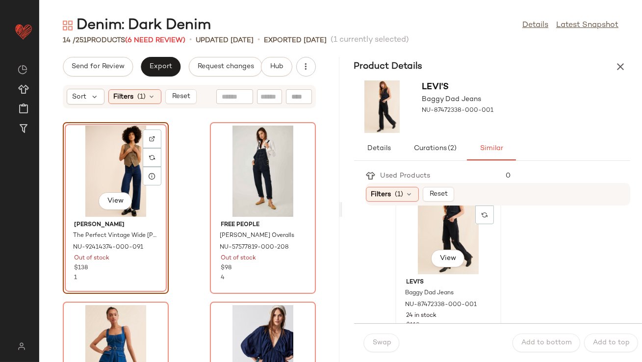
click at [436, 217] on div "View" at bounding box center [448, 228] width 99 height 91
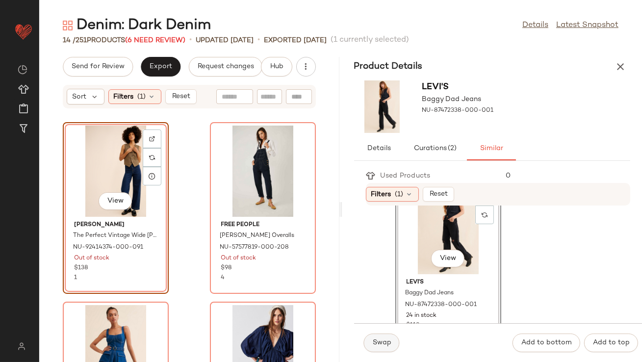
click at [384, 338] on button "Swap" at bounding box center [382, 343] width 36 height 19
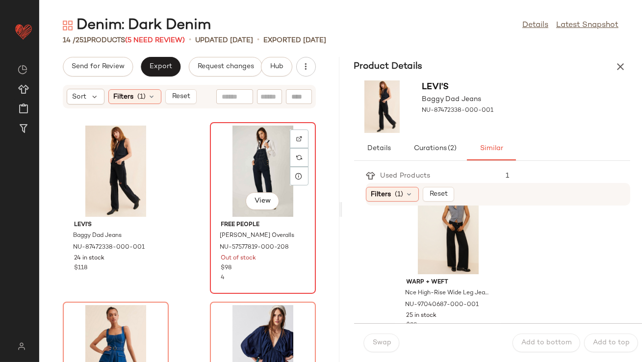
click at [270, 174] on div "View" at bounding box center [263, 171] width 99 height 91
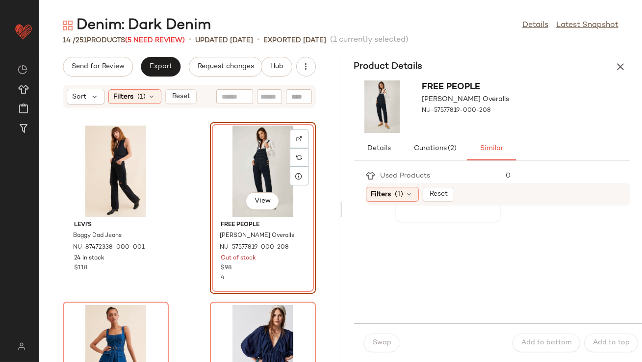
scroll to position [207, 0]
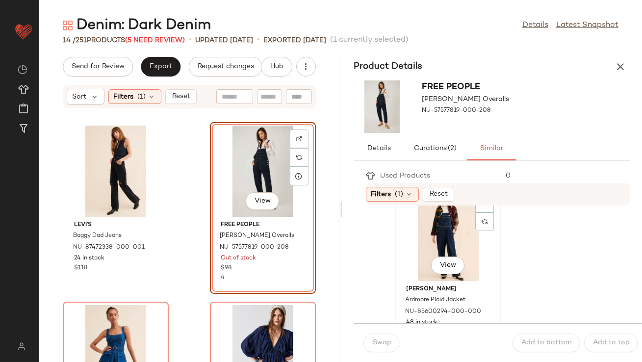
click at [439, 222] on div "View" at bounding box center [448, 235] width 99 height 91
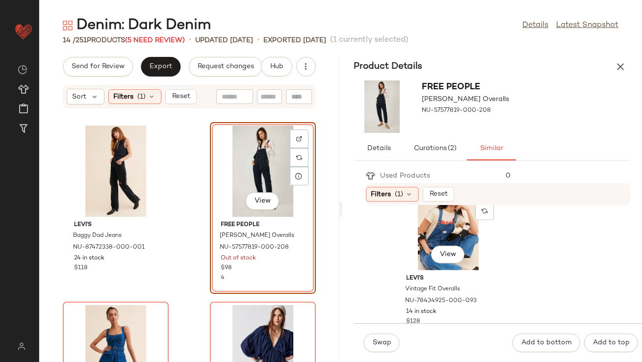
scroll to position [1655, 0]
click at [418, 249] on div "View" at bounding box center [448, 223] width 99 height 91
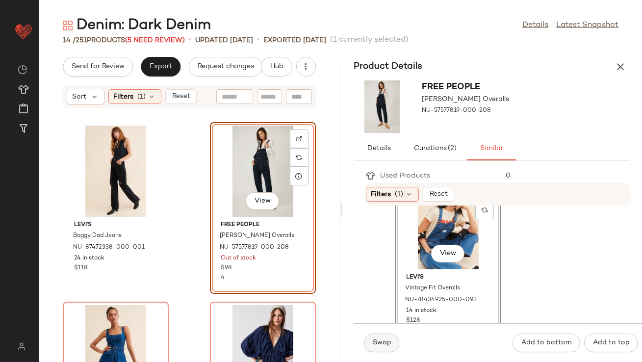
click at [383, 348] on button "Swap" at bounding box center [382, 343] width 36 height 19
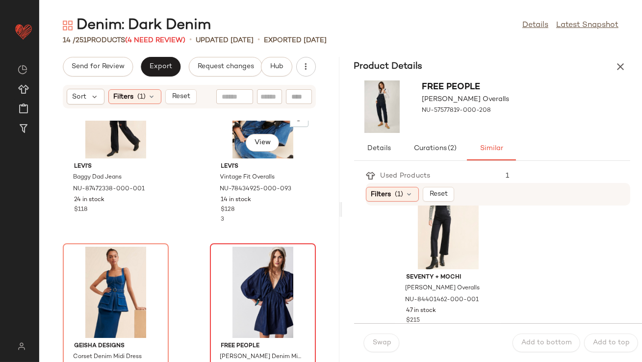
scroll to position [802, 0]
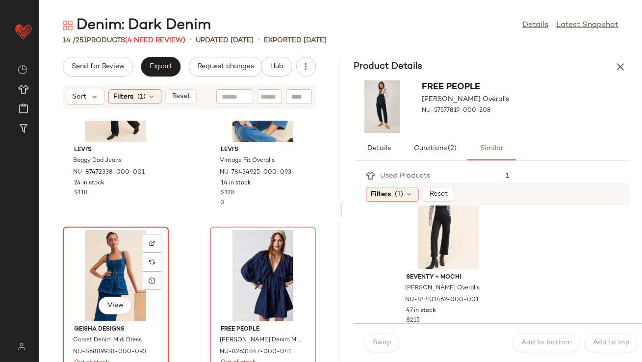
click at [128, 268] on div "View" at bounding box center [115, 275] width 99 height 91
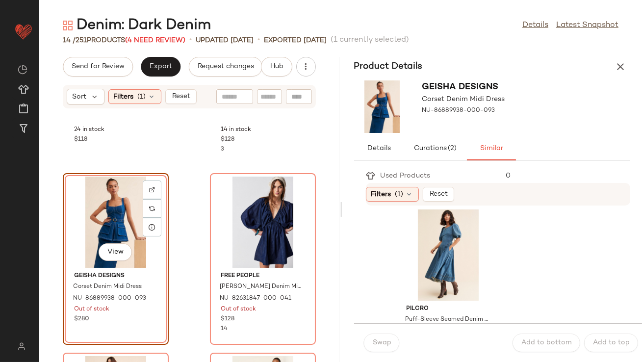
scroll to position [1446, 0]
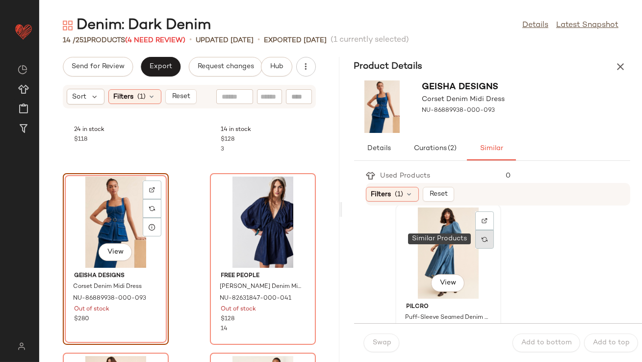
click at [486, 240] on img at bounding box center [485, 240] width 6 height 6
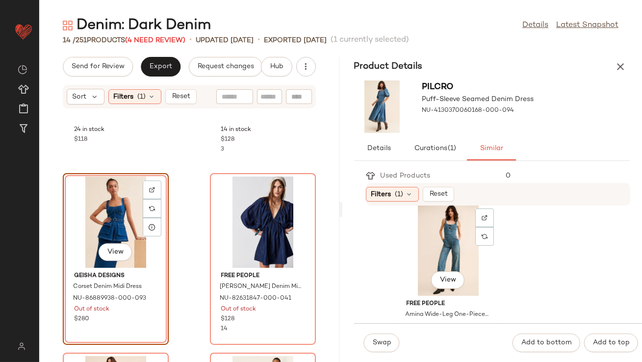
scroll to position [1271, 0]
click at [439, 238] on div "View" at bounding box center [448, 248] width 99 height 91
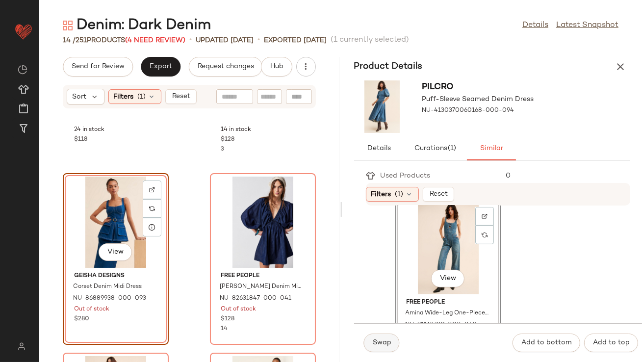
click at [382, 345] on span "Swap" at bounding box center [382, 343] width 19 height 8
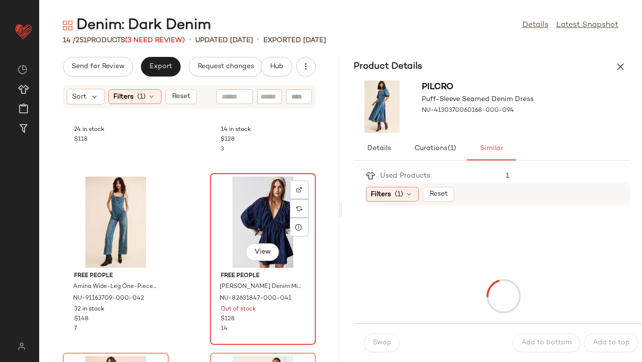
click at [277, 231] on div "View" at bounding box center [263, 222] width 99 height 91
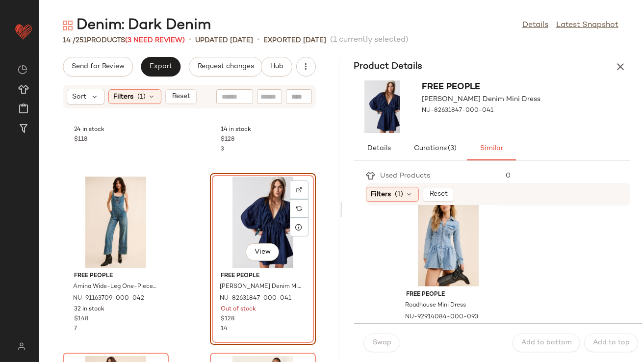
scroll to position [1640, 0]
click at [480, 221] on div at bounding box center [485, 225] width 19 height 19
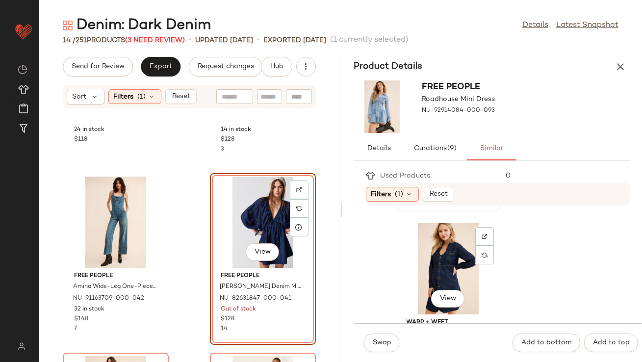
scroll to position [174, 0]
click at [432, 262] on div "View" at bounding box center [448, 268] width 99 height 91
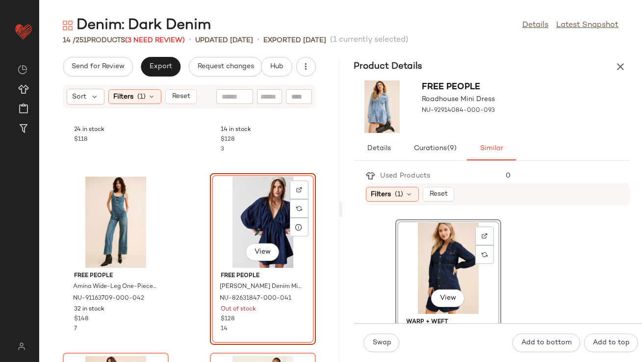
click at [432, 262] on div "View" at bounding box center [448, 268] width 99 height 91
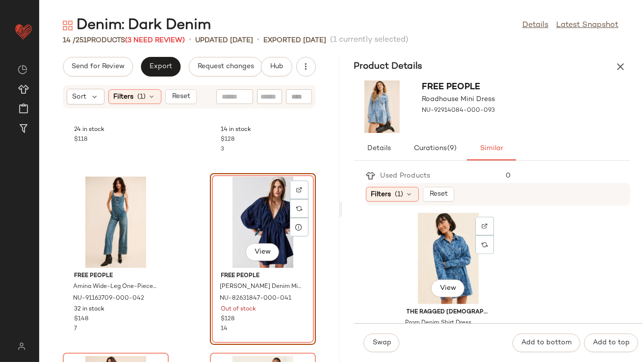
scroll to position [1450, 0]
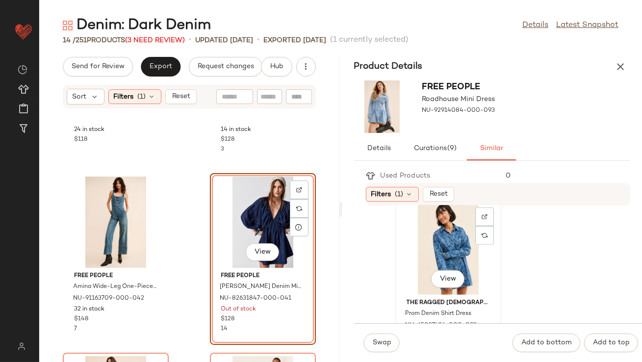
click at [425, 247] on div "View" at bounding box center [448, 249] width 99 height 91
click at [388, 337] on button "Swap" at bounding box center [382, 343] width 36 height 19
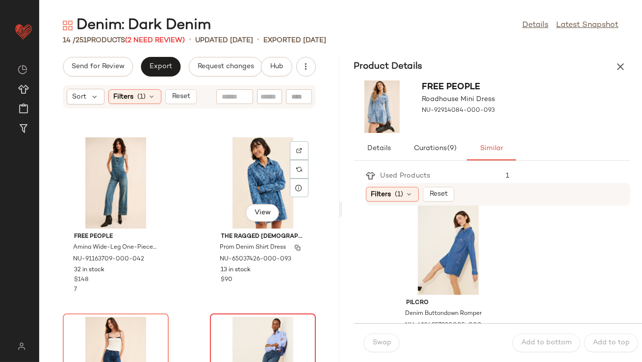
scroll to position [919, 0]
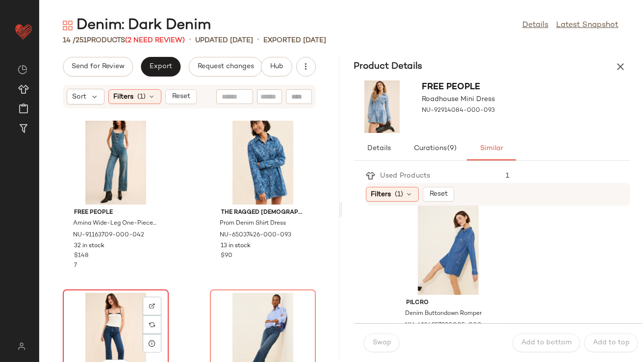
click at [118, 314] on div "View" at bounding box center [115, 338] width 99 height 91
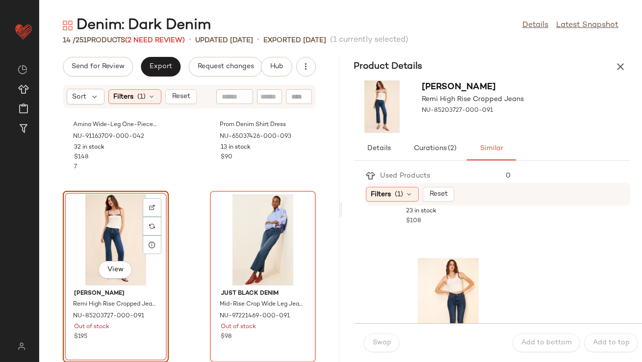
scroll to position [744, 0]
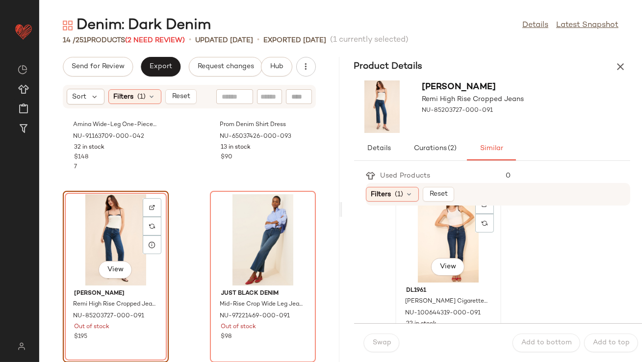
click at [442, 241] on div "View" at bounding box center [448, 236] width 99 height 91
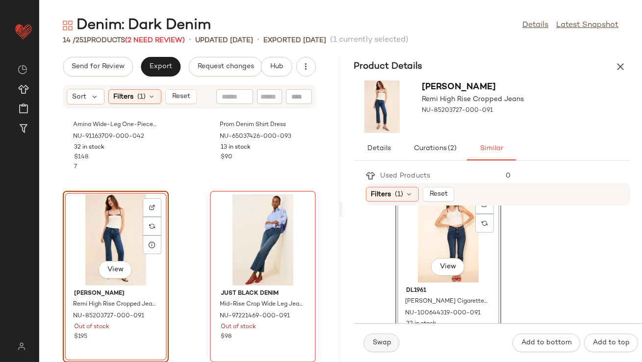
click at [376, 347] on span "Swap" at bounding box center [382, 343] width 19 height 8
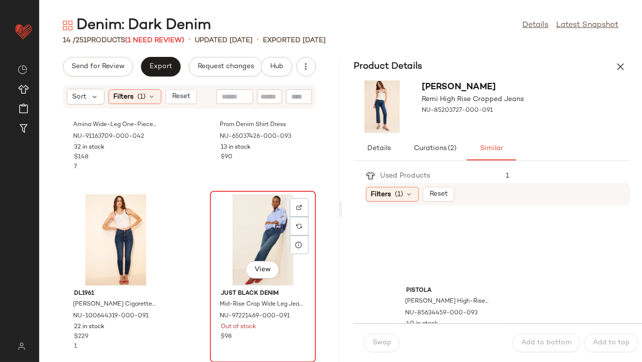
click at [267, 232] on div "View" at bounding box center [263, 239] width 99 height 91
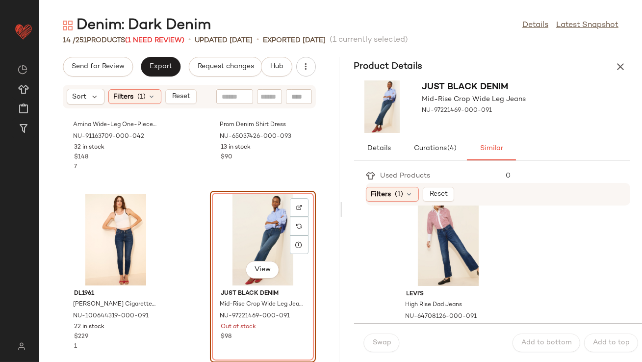
scroll to position [212, 0]
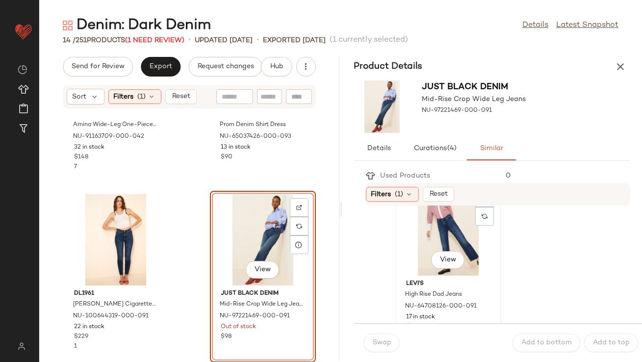
click at [427, 233] on div "View" at bounding box center [448, 230] width 99 height 91
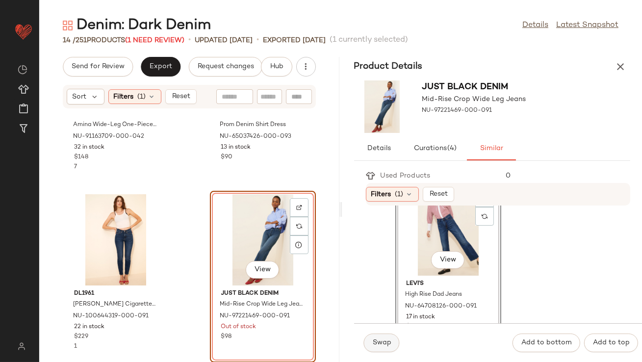
click at [394, 340] on button "Swap" at bounding box center [382, 343] width 36 height 19
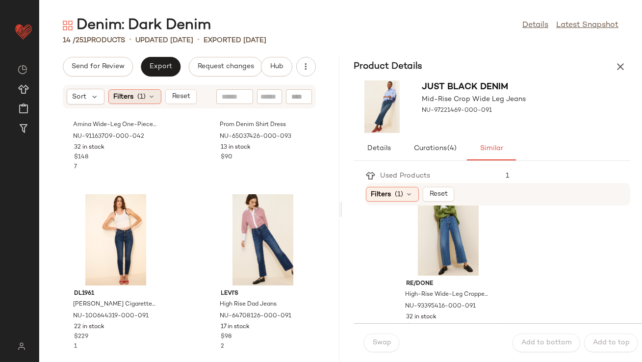
click at [151, 96] on icon at bounding box center [152, 97] width 8 height 8
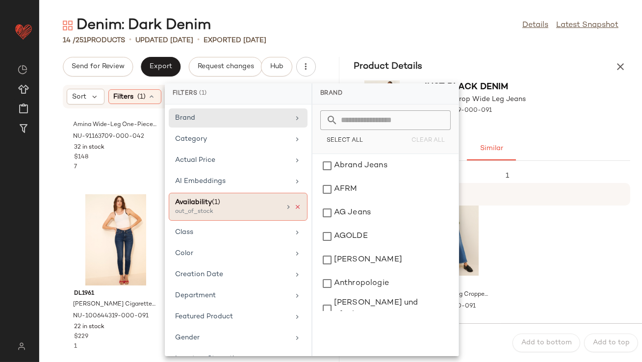
click at [294, 207] on icon at bounding box center [297, 207] width 7 height 7
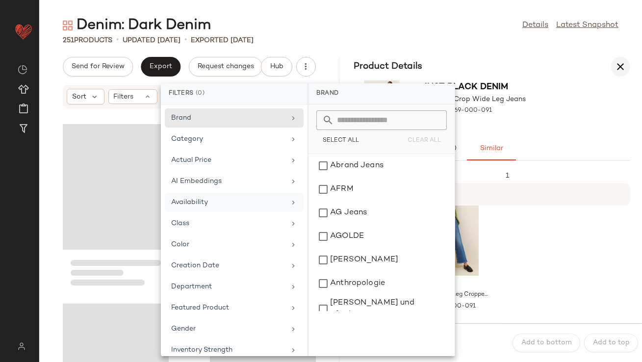
click at [622, 69] on icon "button" at bounding box center [621, 67] width 12 height 12
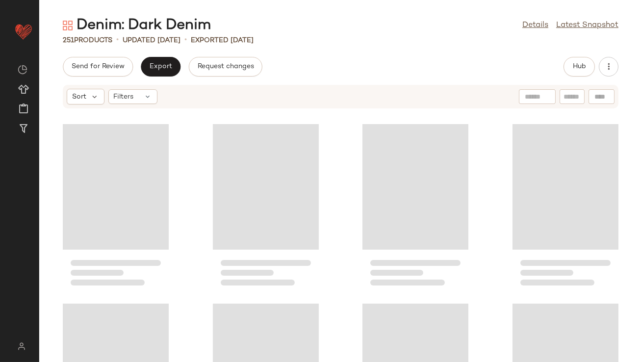
click at [402, 43] on div "251 Products • updated Aug 7th • Exported Aug 7th" at bounding box center [340, 40] width 603 height 10
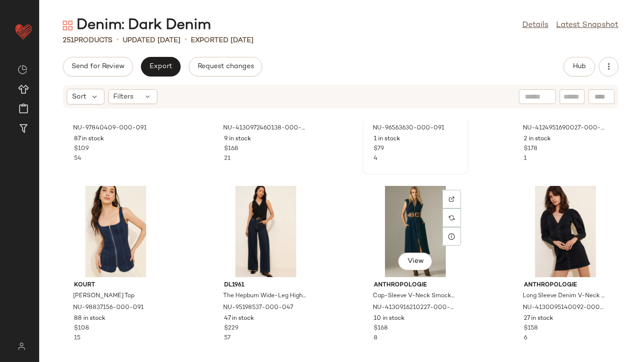
scroll to position [682, 0]
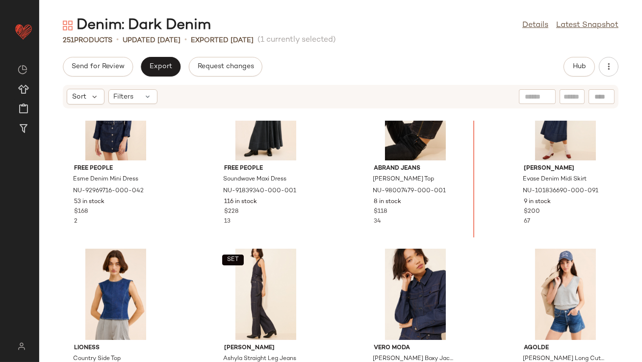
scroll to position [219, 0]
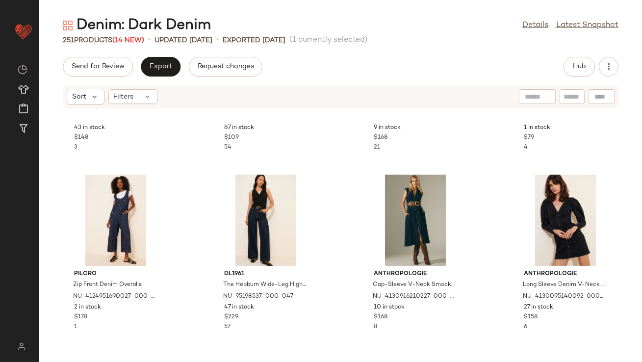
scroll to position [688, 0]
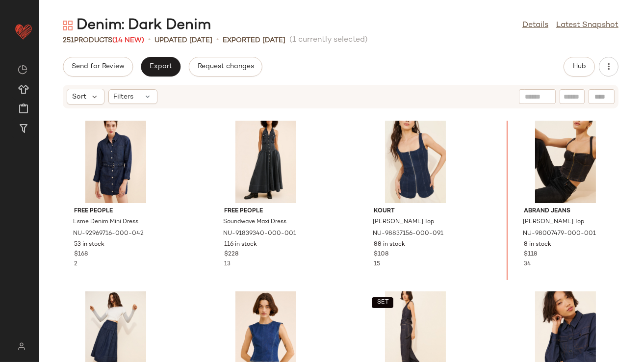
scroll to position [183, 0]
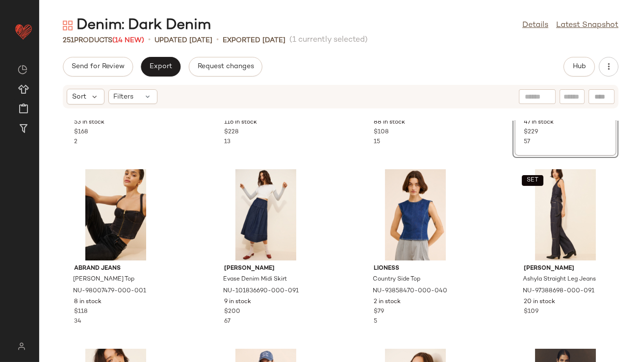
scroll to position [325, 0]
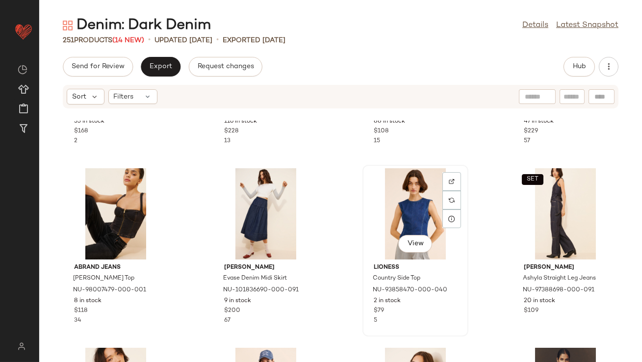
click at [409, 210] on div "View" at bounding box center [415, 213] width 99 height 91
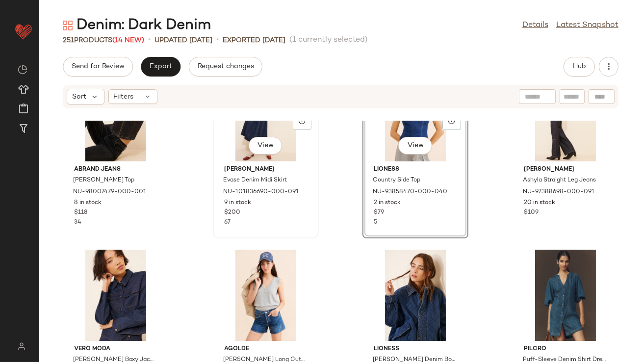
scroll to position [453, 0]
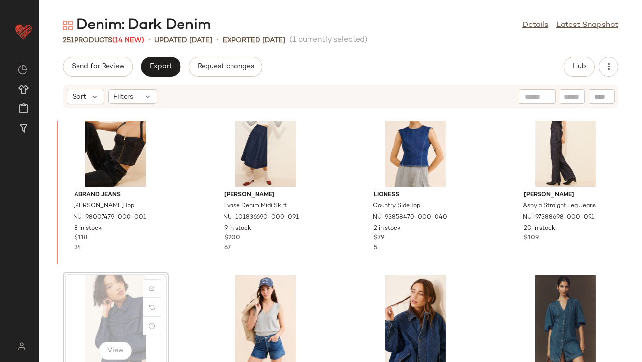
scroll to position [347, 0]
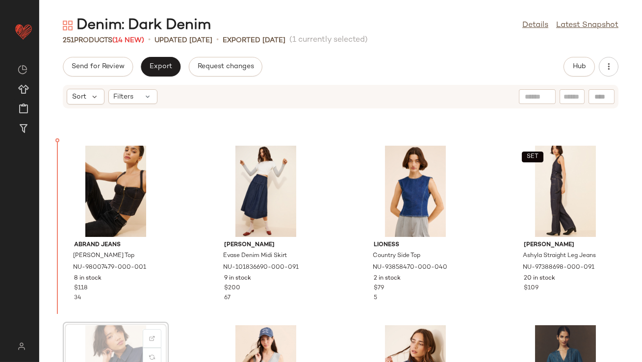
drag, startPoint x: 131, startPoint y: 263, endPoint x: 130, endPoint y: 257, distance: 5.5
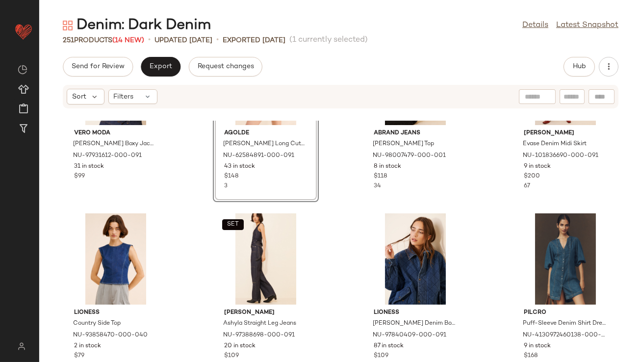
scroll to position [461, 0]
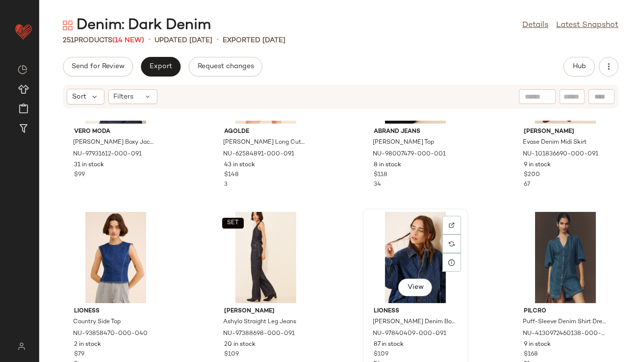
click at [393, 282] on div "View" at bounding box center [415, 257] width 99 height 91
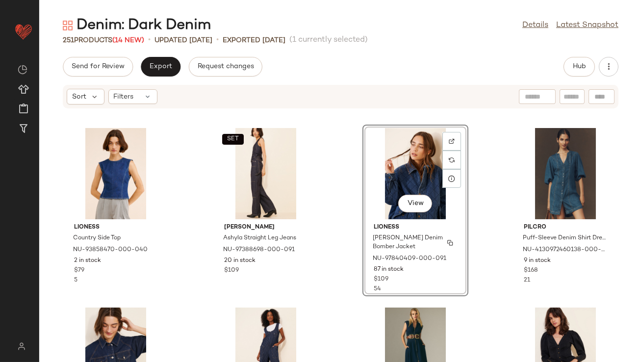
scroll to position [636, 0]
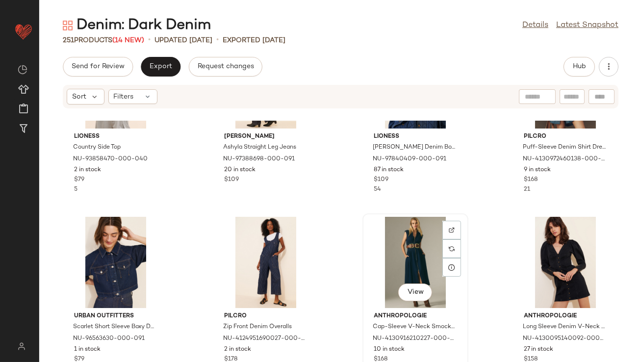
click at [400, 261] on div "View" at bounding box center [415, 262] width 99 height 91
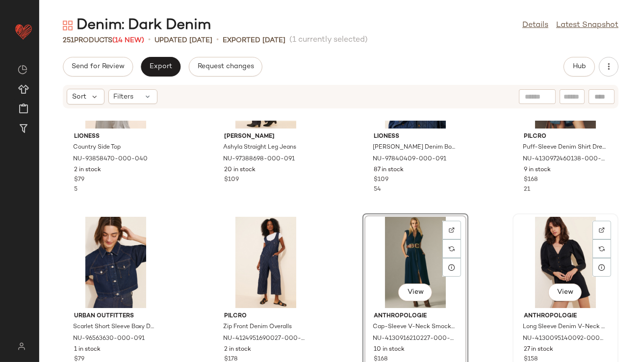
click at [580, 266] on div "View" at bounding box center [565, 262] width 99 height 91
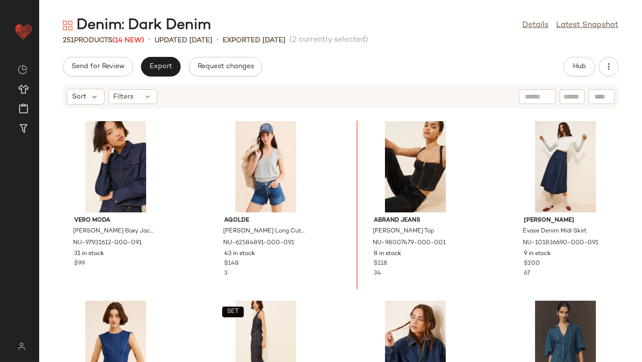
scroll to position [370, 0]
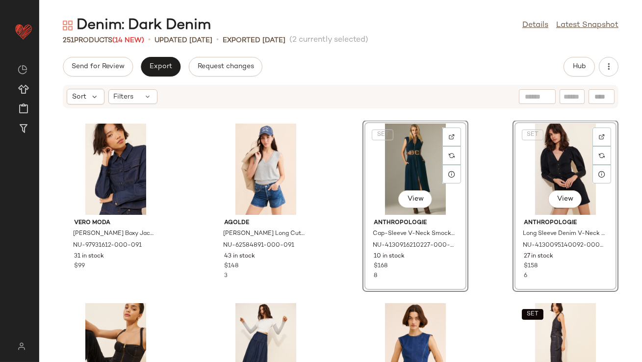
click at [343, 253] on div "Vero Moda Bonnie Short Boxy Jacket NU-97931612-000-091 31 in stock $99 AGOLDE P…" at bounding box center [340, 241] width 603 height 241
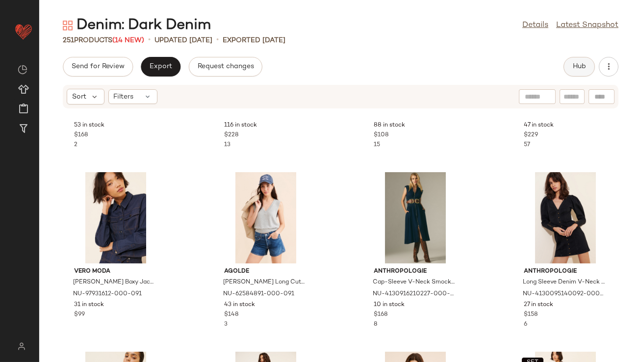
click at [590, 61] on button "Hub" at bounding box center [579, 67] width 31 height 20
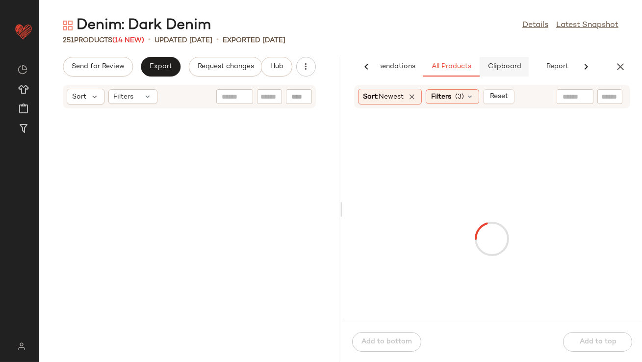
scroll to position [719, 0]
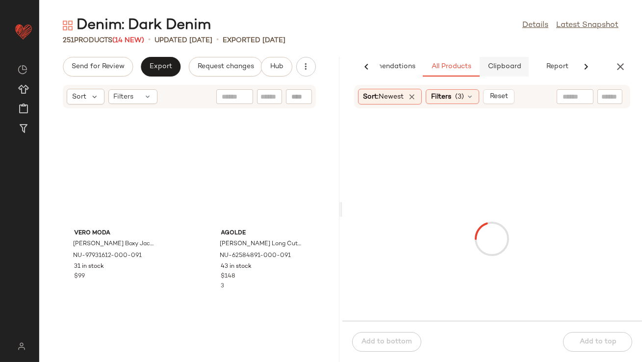
click at [499, 72] on button "Clipboard" at bounding box center [504, 67] width 49 height 20
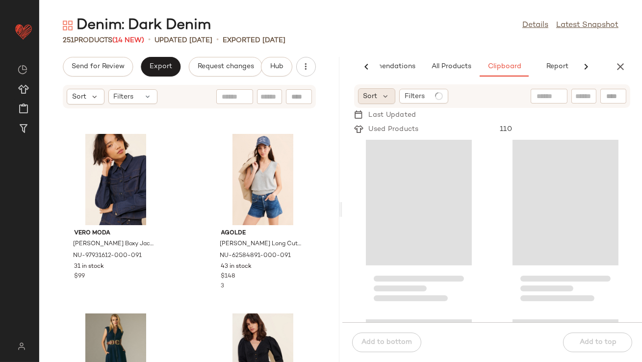
click at [393, 93] on div "Sort" at bounding box center [377, 96] width 38 height 16
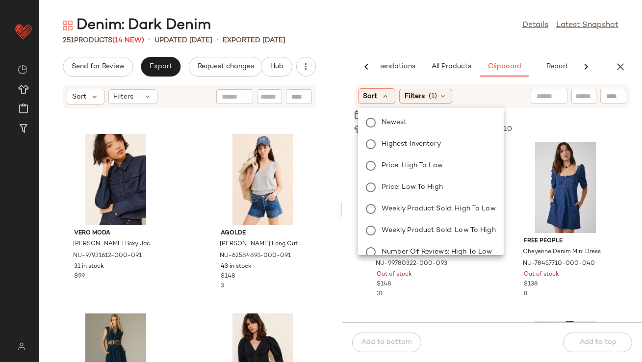
click at [387, 151] on div "Newest Highest Inventory Price: High to Low Price: Low to High Weekly Product S…" at bounding box center [430, 220] width 148 height 216
click at [385, 156] on div "Newest Highest Inventory Price: High to Low Price: Low to High Weekly Product S…" at bounding box center [430, 220] width 148 height 216
click at [385, 146] on span "Highest Inventory" at bounding box center [411, 144] width 59 height 10
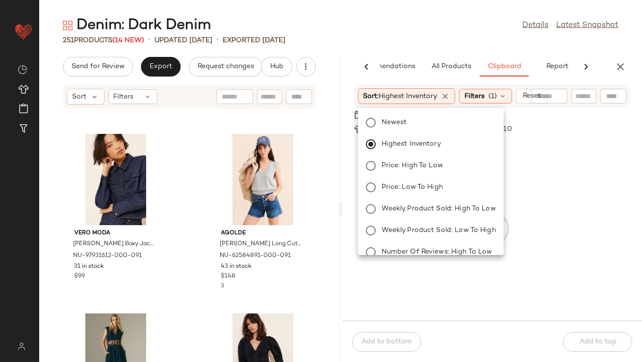
click at [415, 42] on div "251 Products (14 New) • updated Aug 12th • Exported Aug 7th" at bounding box center [340, 40] width 603 height 10
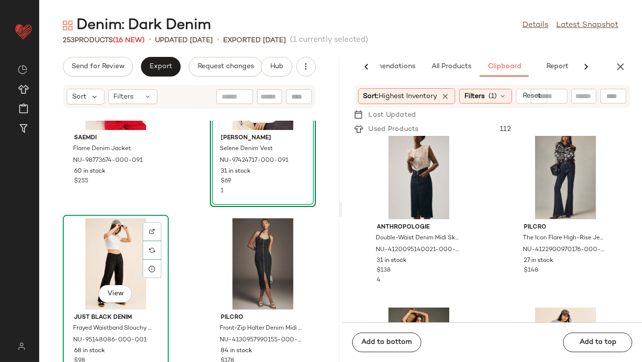
scroll to position [2133, 0]
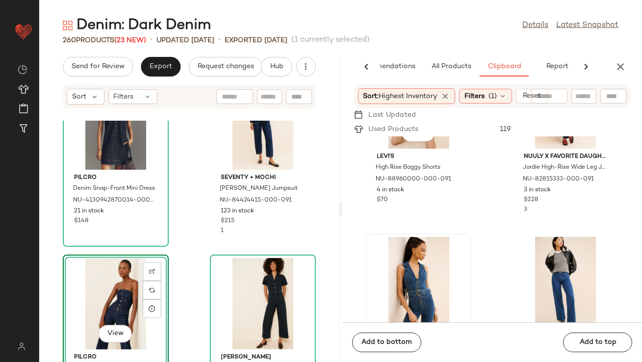
scroll to position [2089, 0]
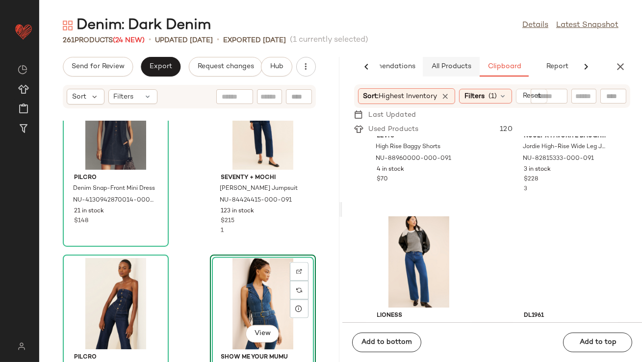
click at [463, 66] on span "All Products" at bounding box center [451, 67] width 40 height 8
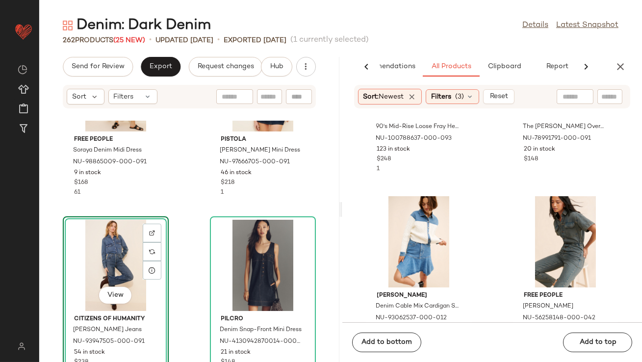
scroll to position [1927, 0]
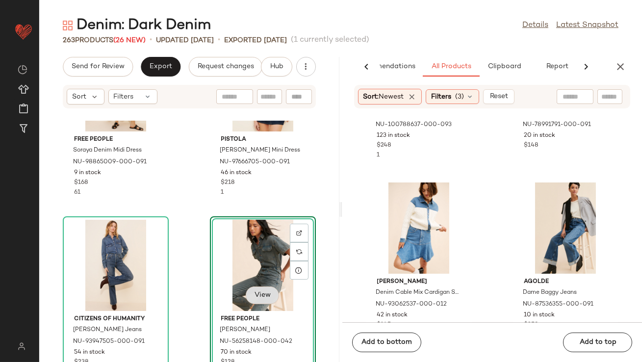
click at [258, 287] on button "View" at bounding box center [262, 296] width 33 height 18
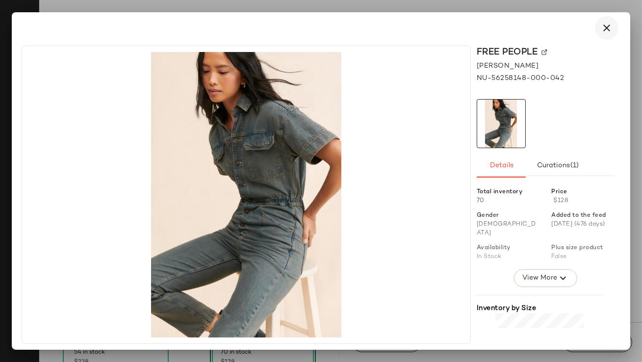
click at [616, 25] on button "button" at bounding box center [607, 28] width 24 height 24
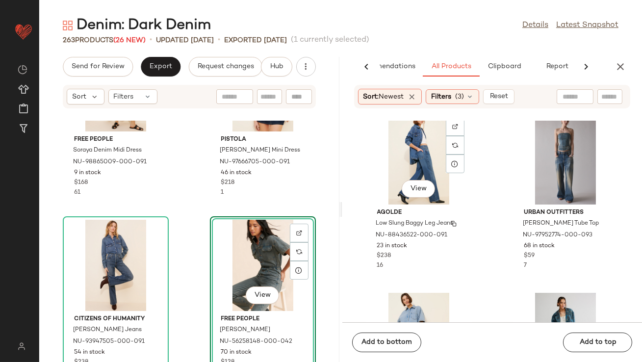
scroll to position [2505, 0]
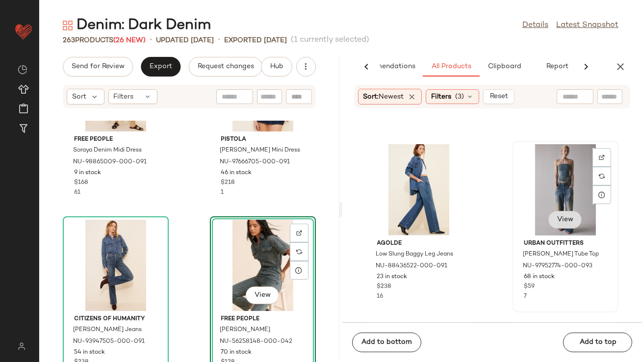
click at [562, 221] on span "View" at bounding box center [565, 220] width 17 height 8
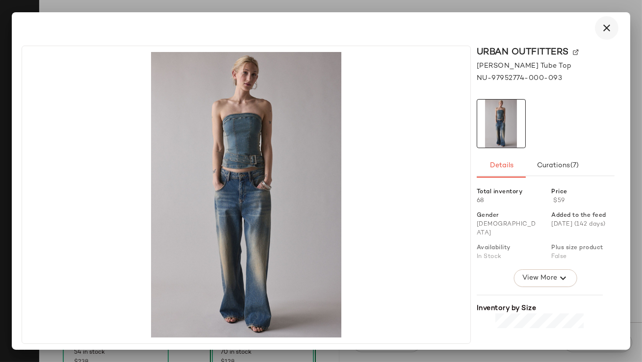
click at [610, 29] on icon "button" at bounding box center [607, 28] width 12 height 12
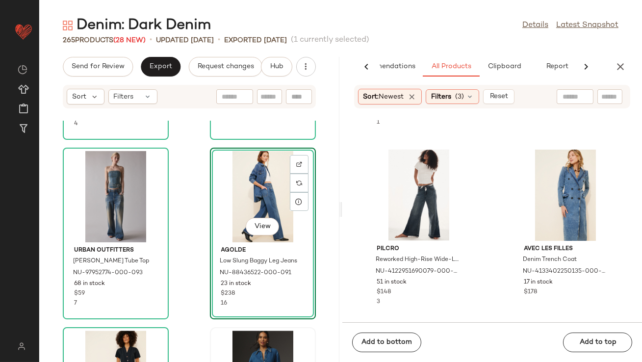
scroll to position [3039, 0]
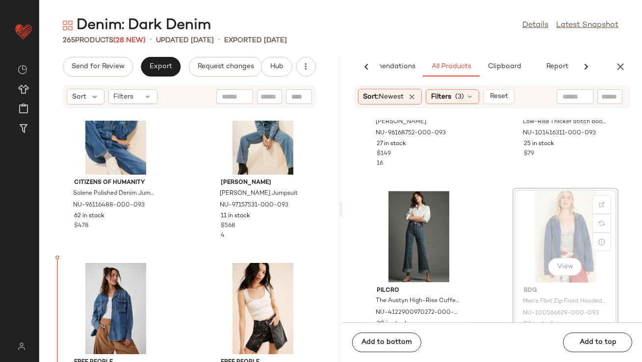
scroll to position [5260, 0]
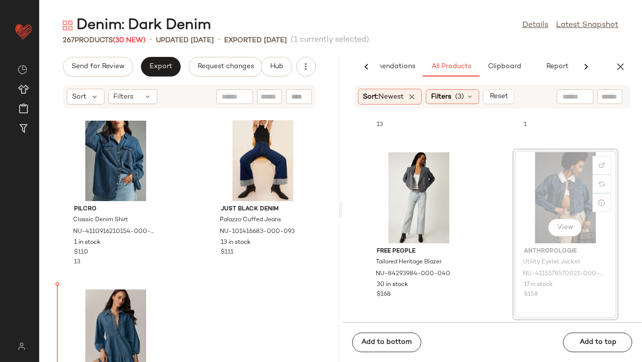
scroll to position [6155, 0]
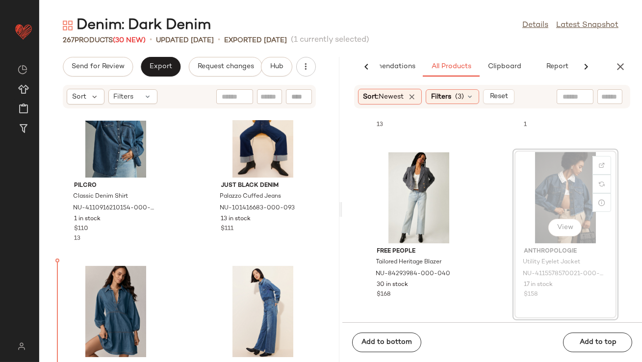
drag, startPoint x: 581, startPoint y: 191, endPoint x: 575, endPoint y: 193, distance: 5.6
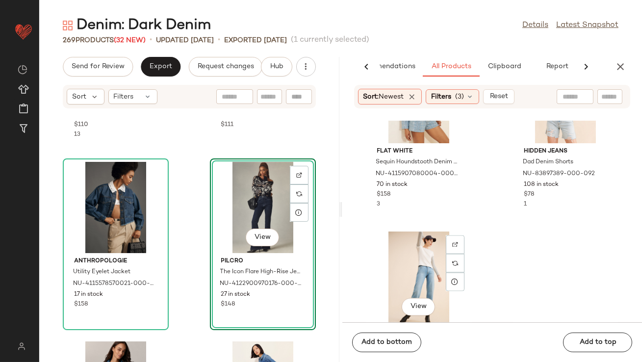
scroll to position [10520, 0]
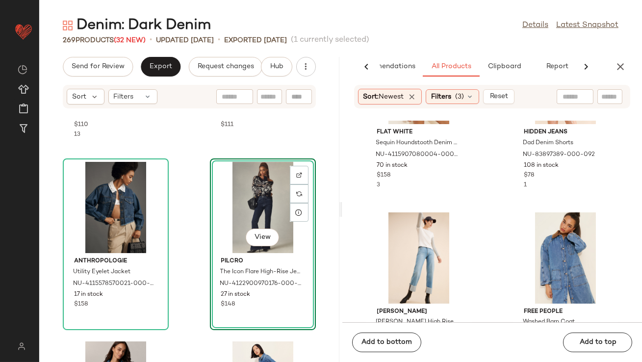
click at [614, 62] on button "button" at bounding box center [621, 67] width 20 height 20
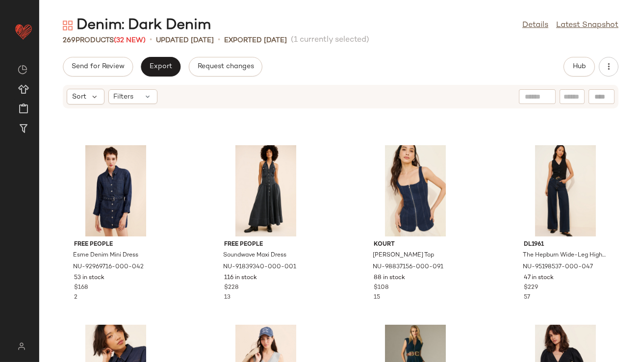
scroll to position [0, 0]
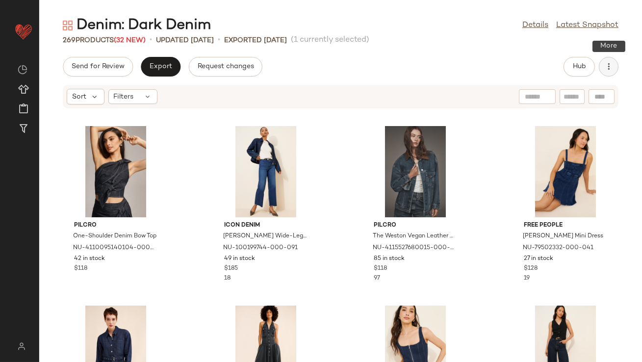
click at [612, 66] on icon "button" at bounding box center [609, 67] width 10 height 10
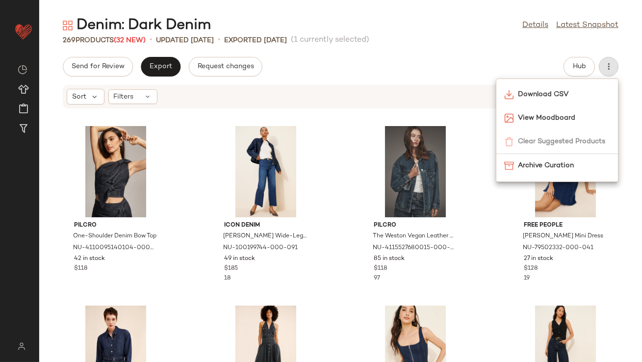
click at [518, 58] on div "Send for Review Export Request changes Hub" at bounding box center [340, 67] width 603 height 20
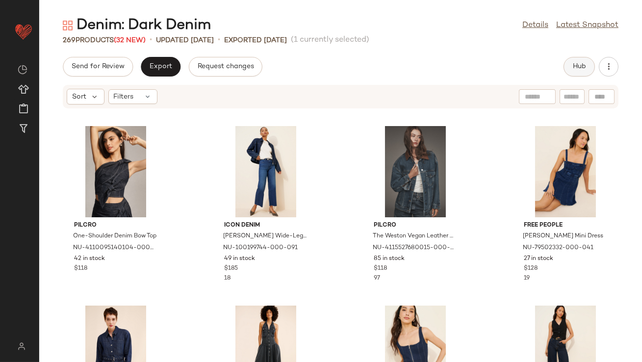
click at [581, 61] on button "Hub" at bounding box center [579, 67] width 31 height 20
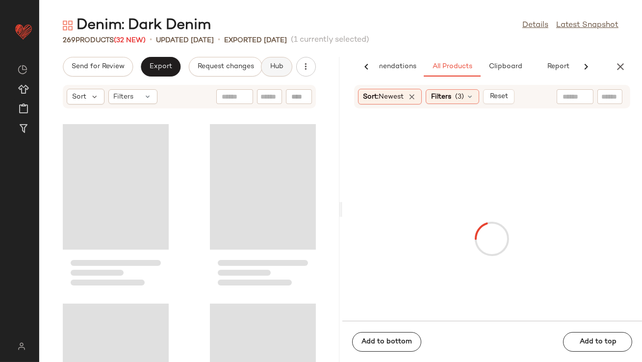
scroll to position [0, 55]
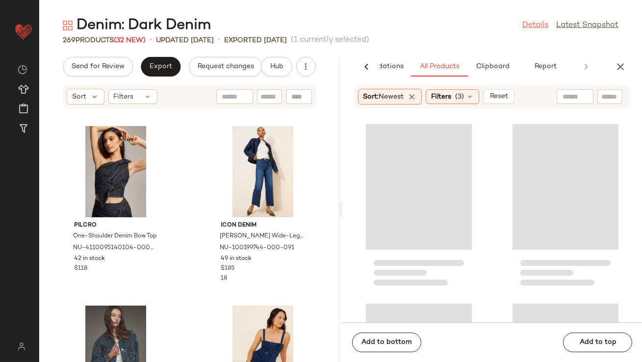
click at [544, 31] on link "Details" at bounding box center [536, 26] width 26 height 12
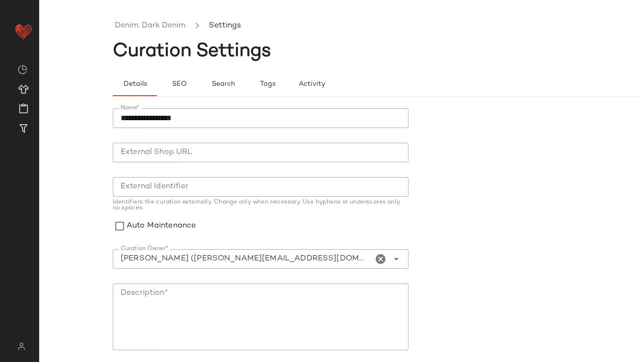
type input "**********"
click at [210, 257] on input "**********" at bounding box center [243, 259] width 261 height 12
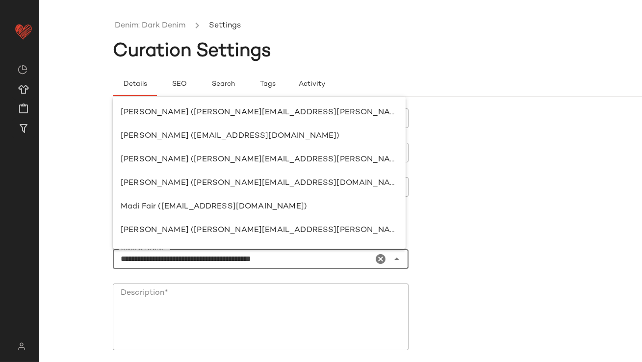
scroll to position [1581, 0]
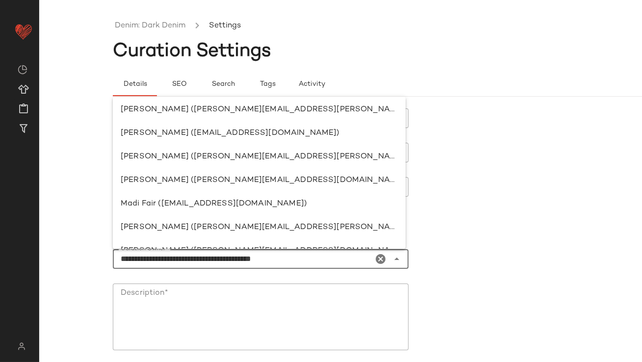
click at [307, 251] on div "**********" at bounding box center [243, 259] width 261 height 20
click at [307, 257] on input "**********" at bounding box center [243, 259] width 261 height 12
click at [376, 258] on icon "Clear Curation Owner*" at bounding box center [381, 259] width 12 height 12
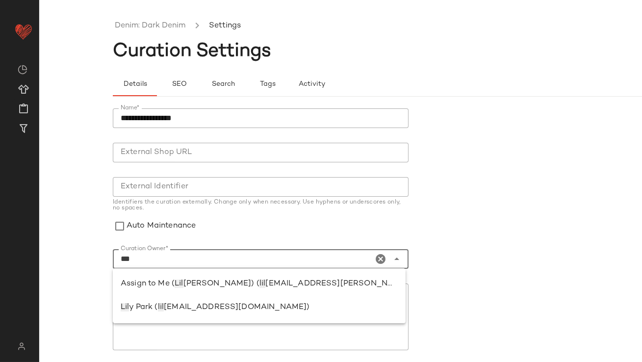
scroll to position [0, 0]
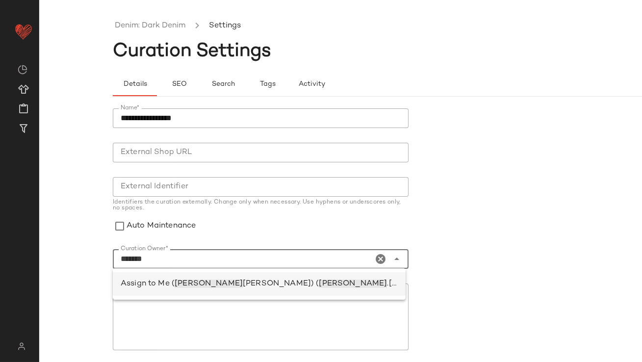
click at [387, 285] on span ".sisti@curatedforyou.io)" at bounding box center [494, 284] width 215 height 8
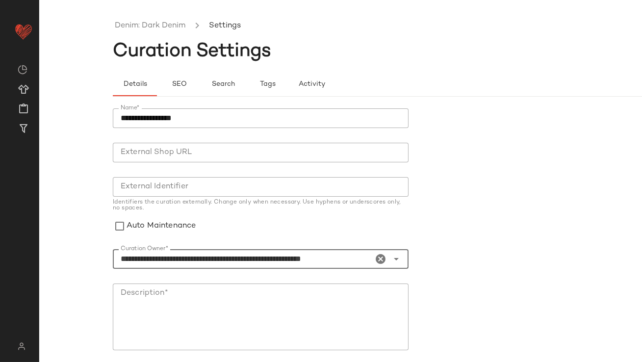
type input "**********"
click at [446, 277] on form "**********" at bounding box center [414, 289] width 603 height 372
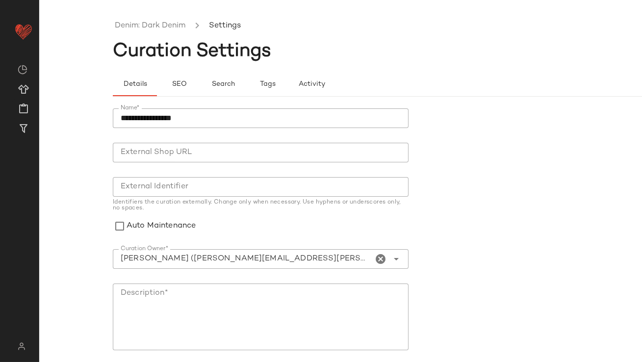
scroll to position [117, 0]
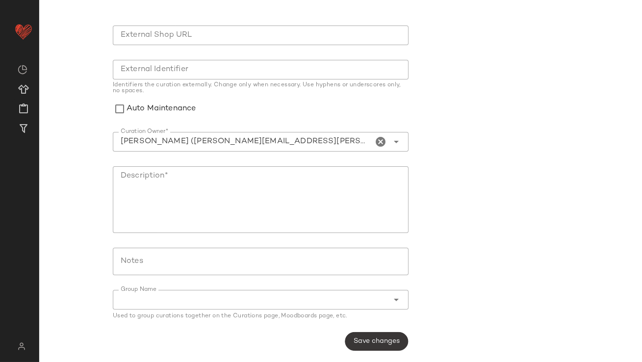
click at [355, 341] on span "Save changes" at bounding box center [376, 342] width 47 height 8
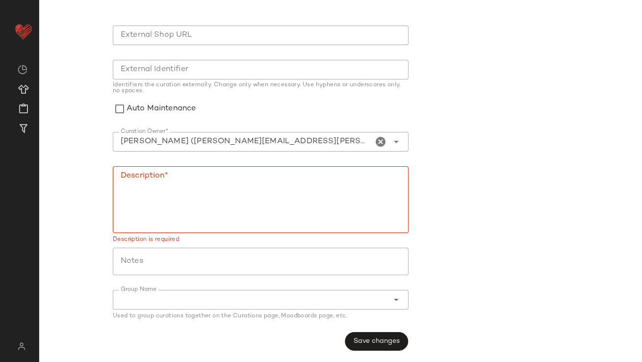
click at [325, 188] on textarea "Description*" at bounding box center [261, 199] width 296 height 67
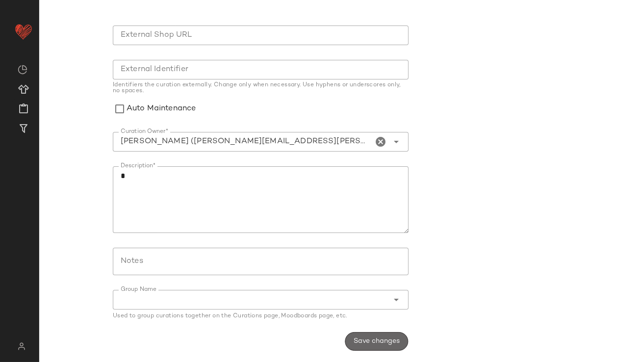
click at [380, 343] on span "Save changes" at bounding box center [376, 342] width 47 height 8
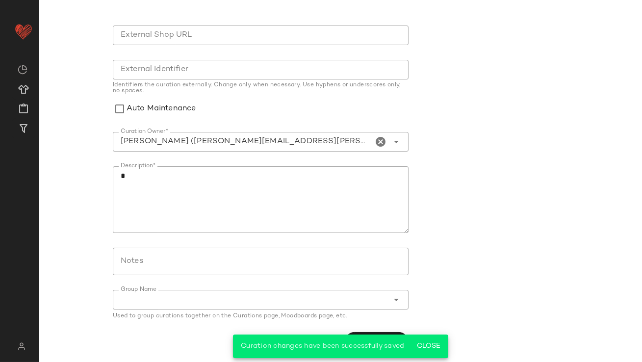
scroll to position [0, 0]
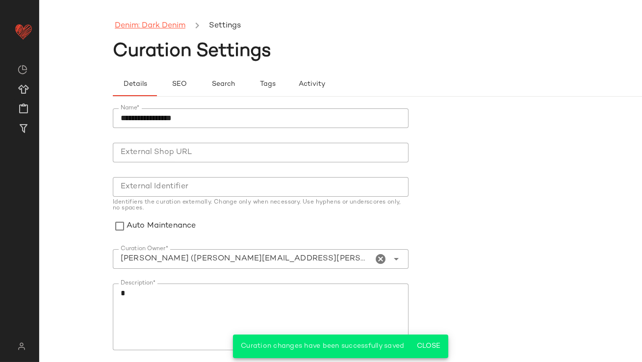
click at [168, 26] on link "Denim: Dark Denim" at bounding box center [150, 26] width 71 height 13
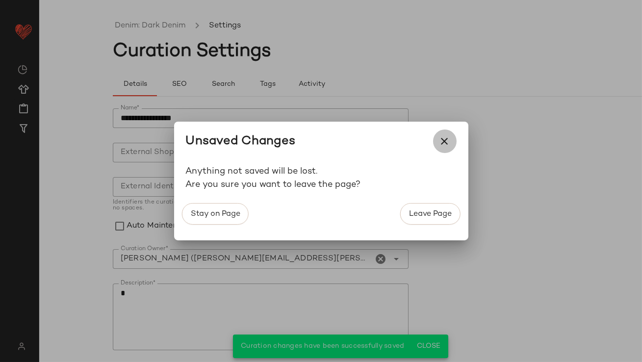
click at [442, 140] on icon "button" at bounding box center [445, 141] width 12 height 12
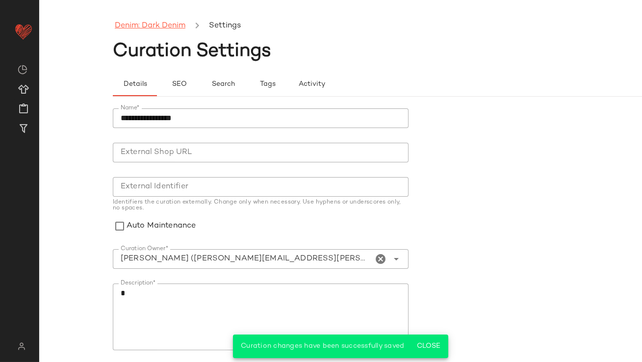
click at [157, 17] on ul "Denim: Dark Denim Settings" at bounding box center [414, 26] width 603 height 23
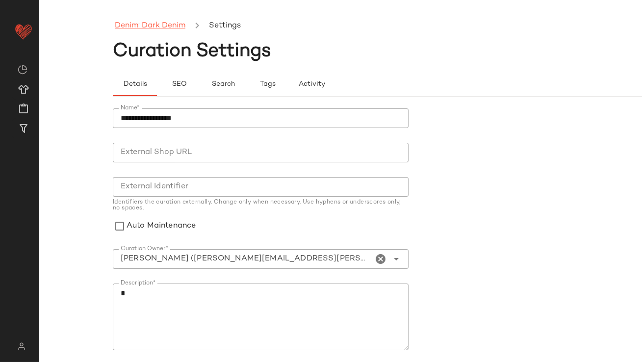
click at [157, 27] on link "Denim: Dark Denim" at bounding box center [150, 26] width 71 height 13
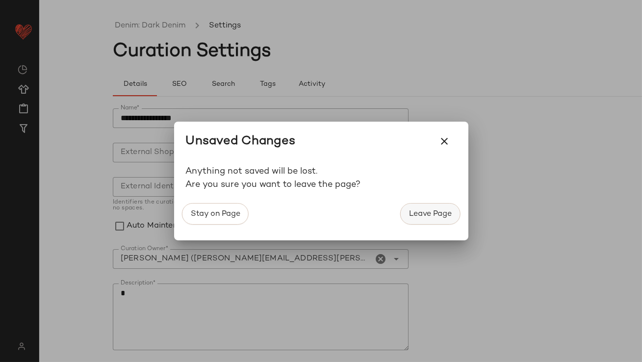
click at [411, 212] on span "Leave Page" at bounding box center [430, 214] width 43 height 9
click at [425, 222] on button "Leave Page" at bounding box center [430, 214] width 60 height 22
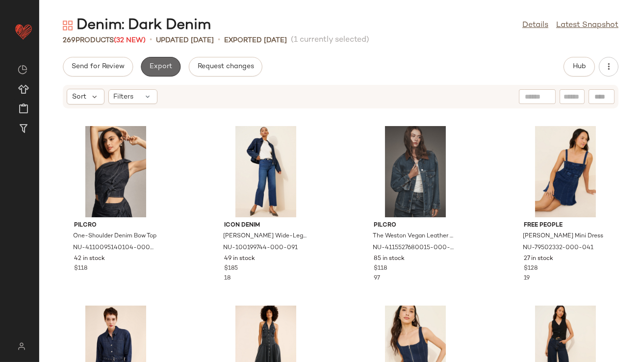
click at [156, 72] on button "Export" at bounding box center [161, 67] width 40 height 20
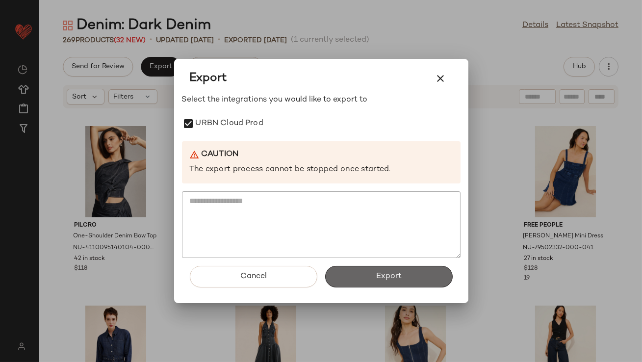
click at [342, 277] on button "Export" at bounding box center [389, 277] width 128 height 22
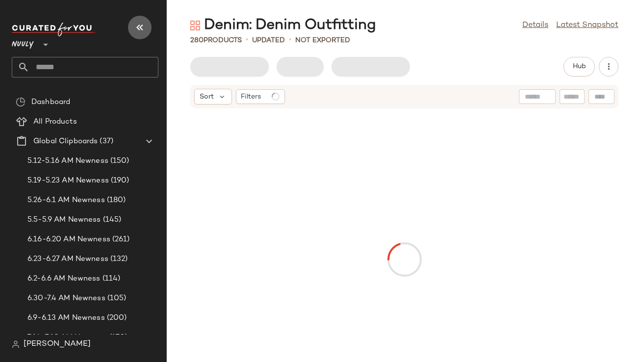
click at [141, 30] on icon "button" at bounding box center [140, 28] width 12 height 12
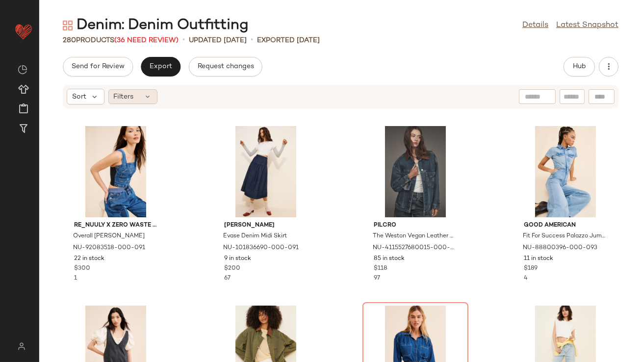
click at [135, 91] on div "Filters" at bounding box center [132, 96] width 49 height 15
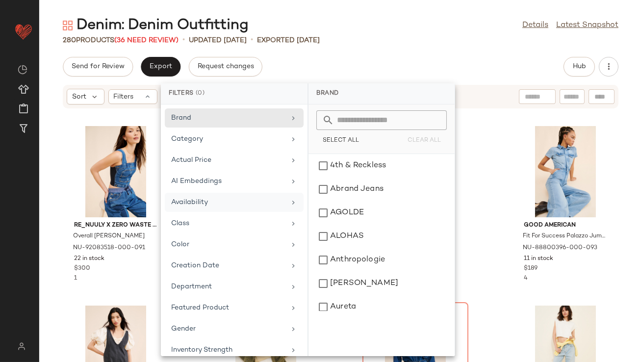
click at [222, 199] on div "Availability" at bounding box center [228, 202] width 114 height 10
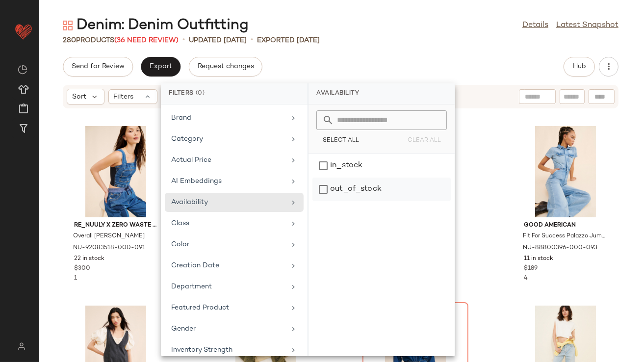
click at [333, 192] on div "out_of_stock" at bounding box center [382, 190] width 138 height 24
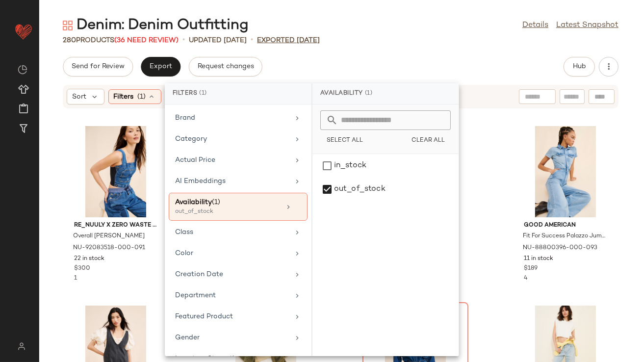
click at [320, 35] on p "Exported [DATE]" at bounding box center [288, 40] width 63 height 10
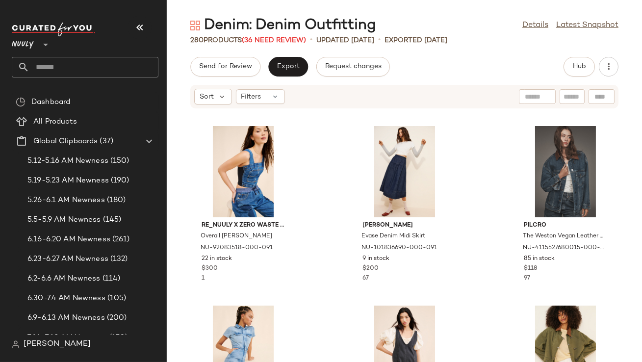
click at [142, 25] on icon "button" at bounding box center [140, 28] width 12 height 12
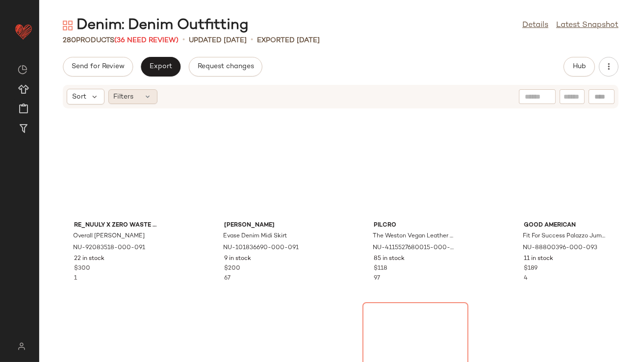
click at [137, 93] on div "Filters" at bounding box center [132, 96] width 49 height 15
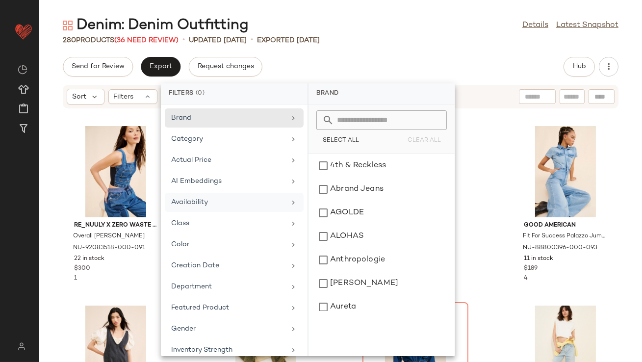
click at [188, 207] on div "Availability" at bounding box center [228, 202] width 114 height 10
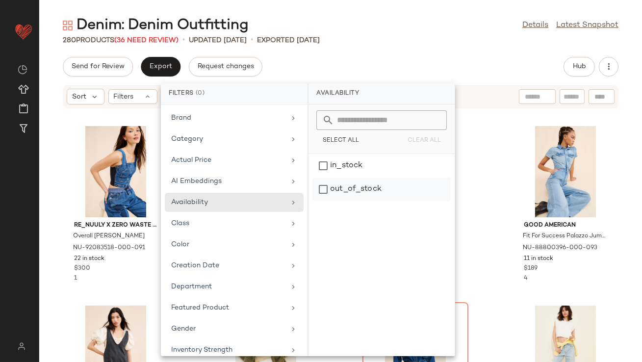
click at [366, 192] on div "out_of_stock" at bounding box center [382, 190] width 138 height 24
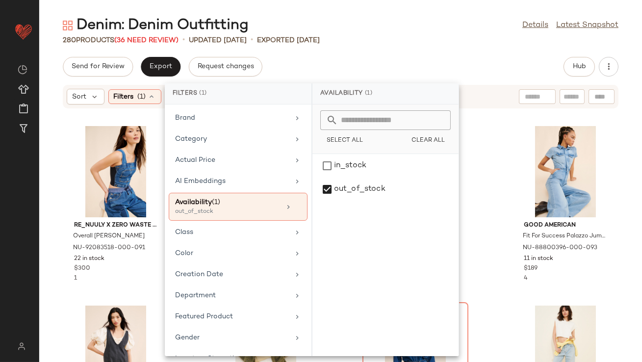
click at [381, 60] on div "Send for Review Export Request changes Hub" at bounding box center [340, 67] width 603 height 20
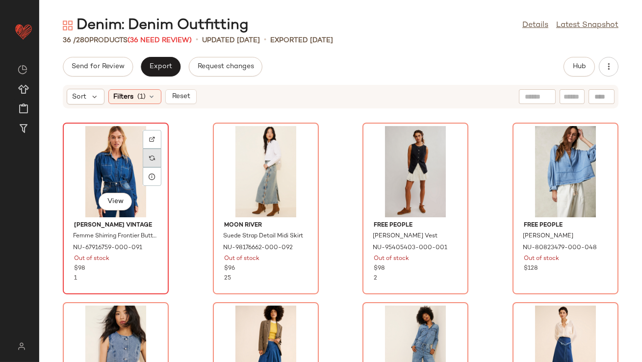
click at [155, 157] on div at bounding box center [152, 158] width 19 height 19
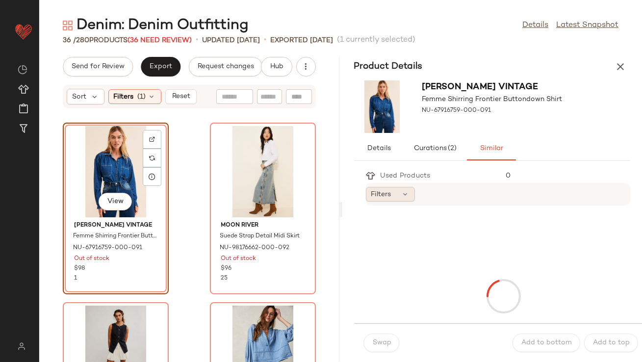
click at [388, 199] on div "Filters" at bounding box center [390, 194] width 49 height 15
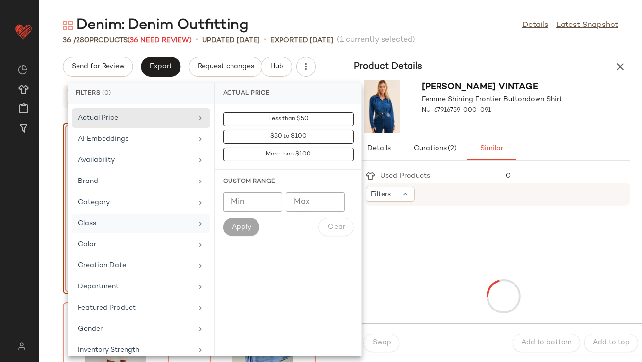
scroll to position [218, 0]
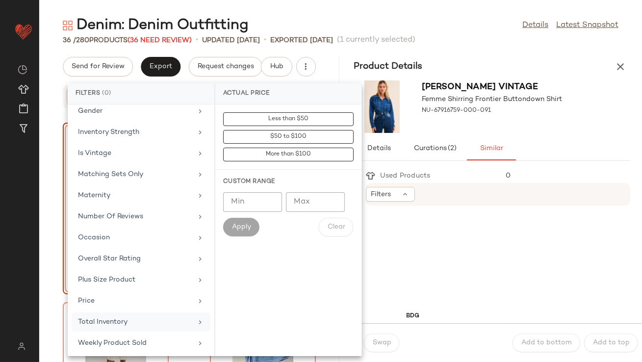
click at [128, 322] on div "Total Inventory" at bounding box center [135, 322] width 114 height 10
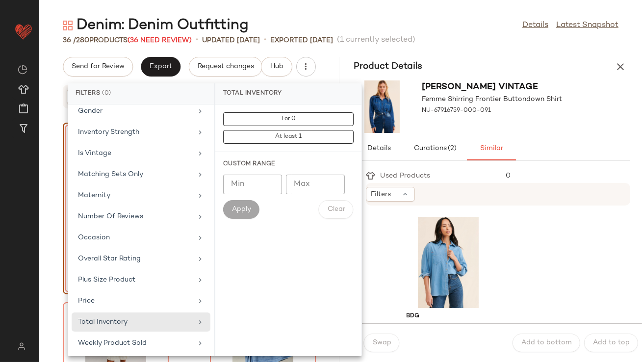
click at [254, 189] on input "Min" at bounding box center [252, 185] width 59 height 20
type input "**"
click at [252, 208] on button "Apply" at bounding box center [241, 209] width 36 height 19
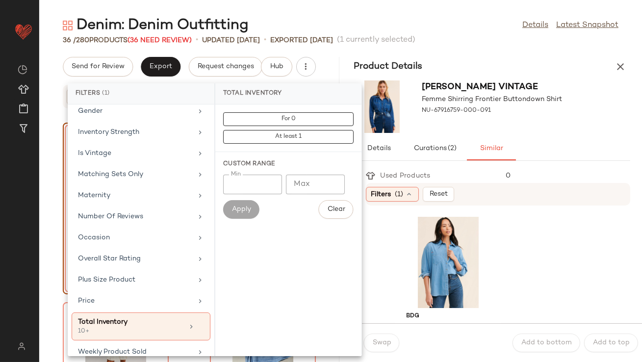
click at [540, 97] on span "Femme Shirring Frontier Buttondown Shirt" at bounding box center [493, 99] width 140 height 10
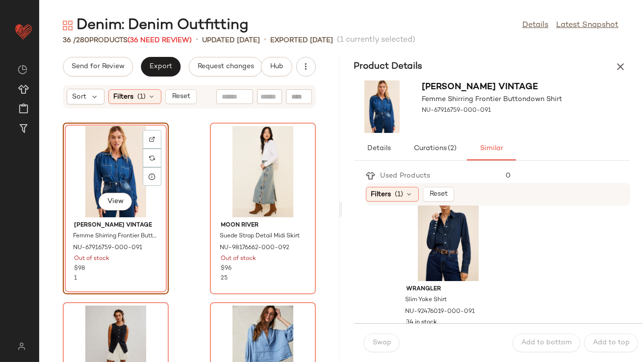
scroll to position [749, 0]
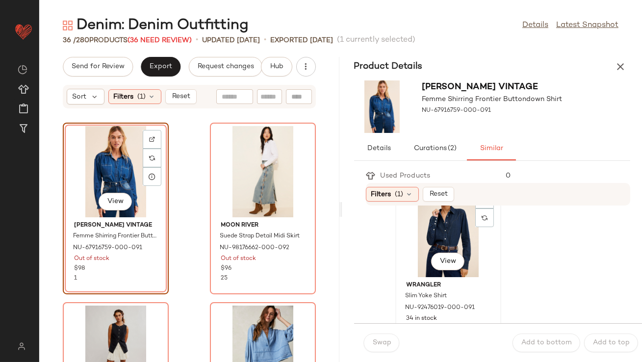
click at [433, 231] on div "View" at bounding box center [448, 231] width 99 height 91
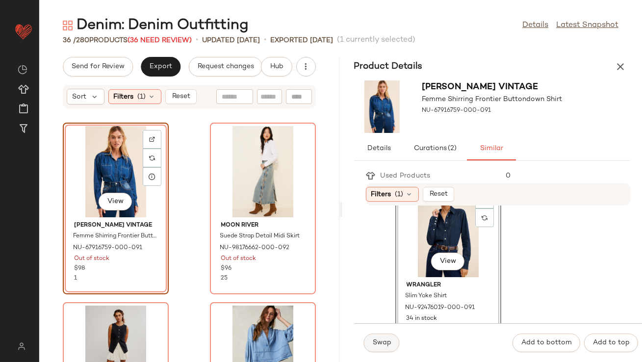
click at [391, 343] on button "Swap" at bounding box center [382, 343] width 36 height 19
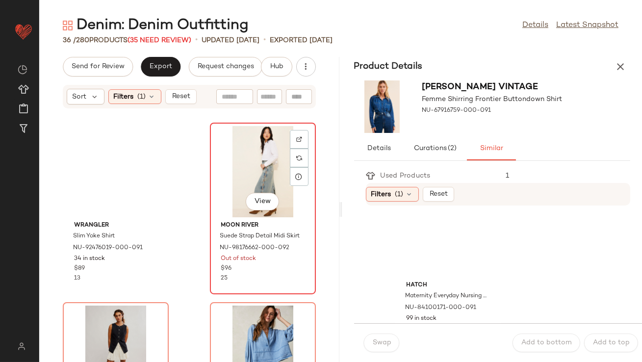
click at [238, 173] on div "View" at bounding box center [263, 171] width 99 height 91
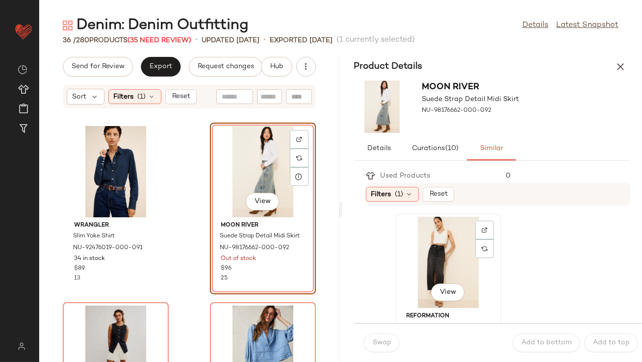
click at [488, 269] on div "View" at bounding box center [448, 262] width 99 height 91
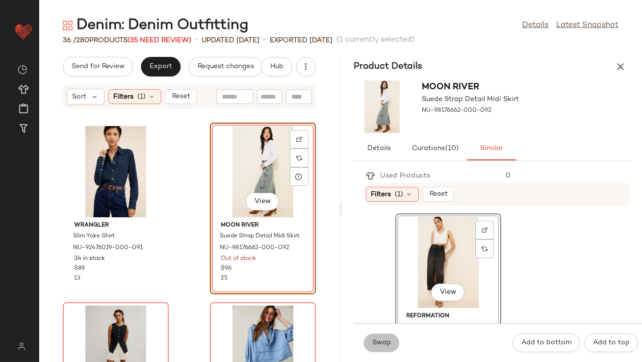
click at [384, 339] on button "Swap" at bounding box center [382, 343] width 36 height 19
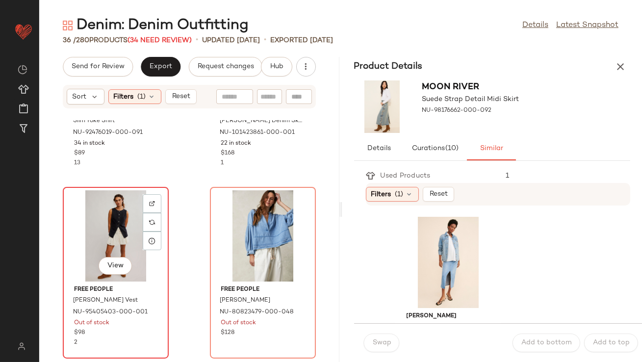
click at [112, 235] on div "View" at bounding box center [115, 235] width 99 height 91
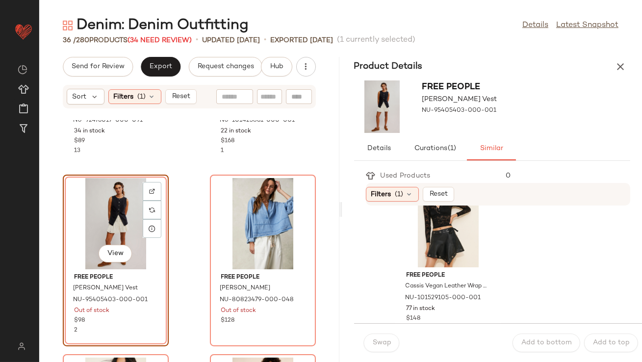
scroll to position [1595, 0]
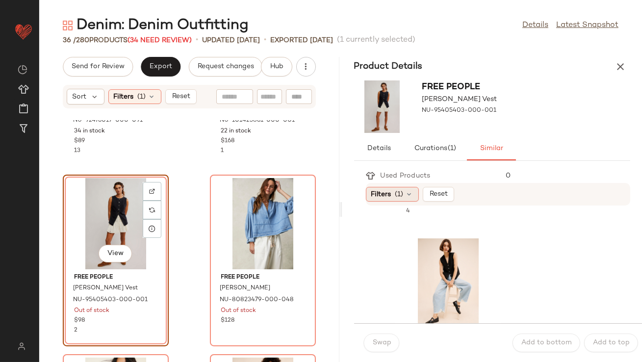
click at [409, 192] on icon at bounding box center [410, 194] width 8 height 8
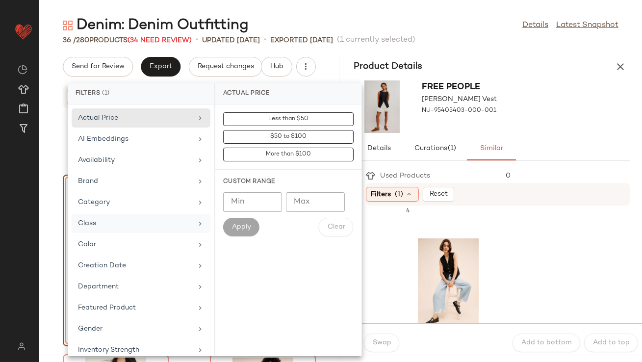
click at [176, 218] on div "Class" at bounding box center [135, 223] width 114 height 10
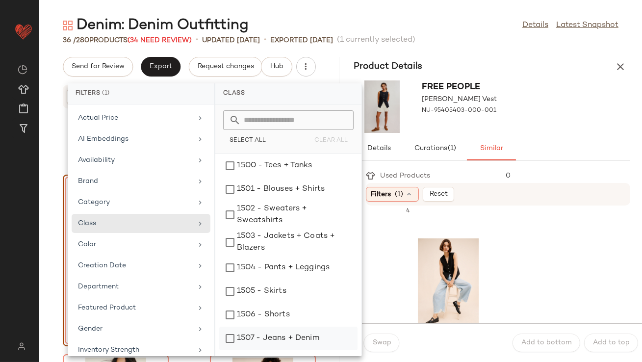
click at [246, 350] on div "1507 - Jeans + Denim" at bounding box center [288, 362] width 138 height 24
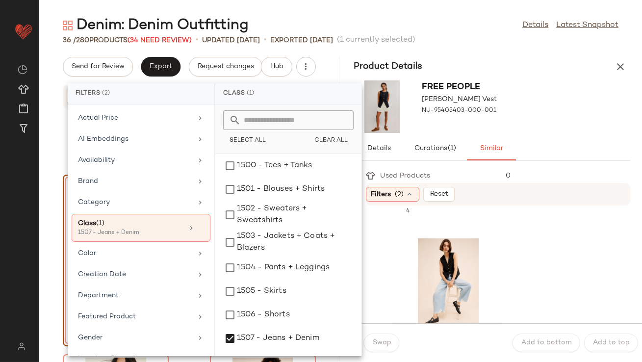
click at [543, 141] on div "Details Curations (1) Similar" at bounding box center [492, 149] width 277 height 24
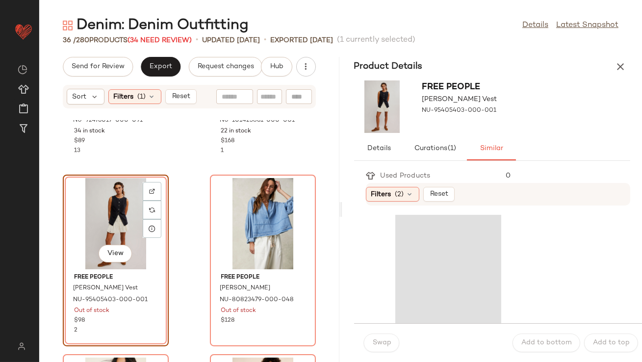
click at [589, 131] on div "Free People [PERSON_NAME] Vest NU-95405403-000-001" at bounding box center [493, 107] width 300 height 60
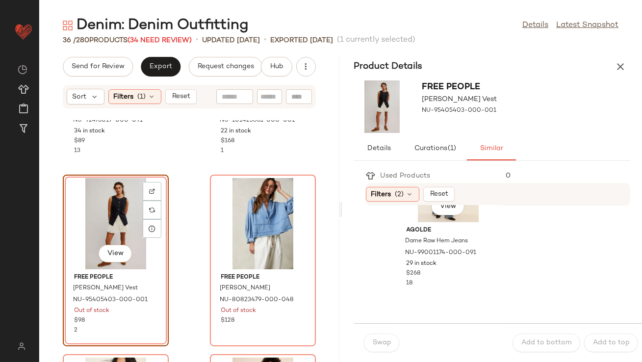
scroll to position [836, 0]
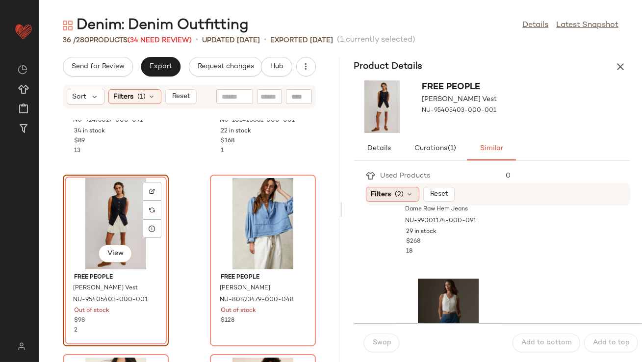
click at [413, 194] on icon at bounding box center [410, 194] width 8 height 8
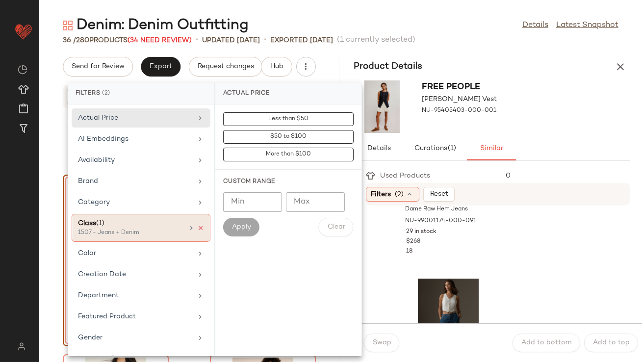
click at [197, 225] on icon at bounding box center [200, 228] width 7 height 7
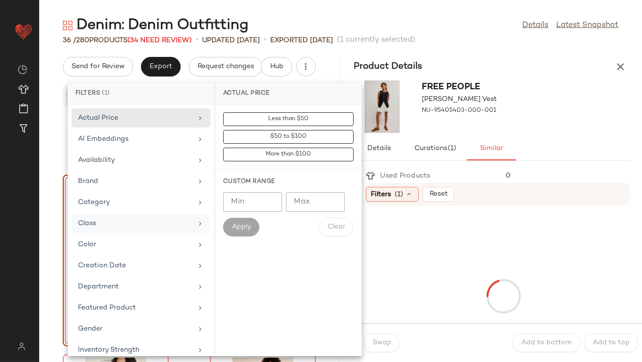
click at [548, 140] on div "Details Curations (1) Similar" at bounding box center [492, 149] width 277 height 24
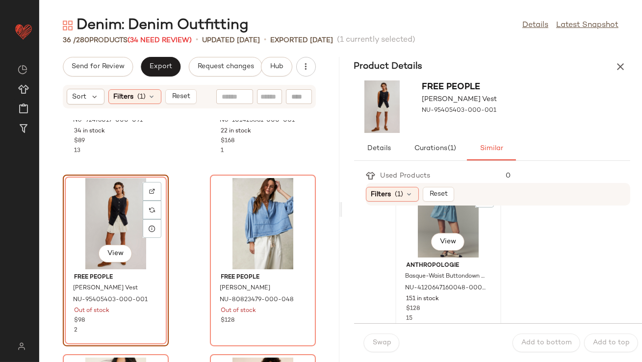
scroll to position [184, 0]
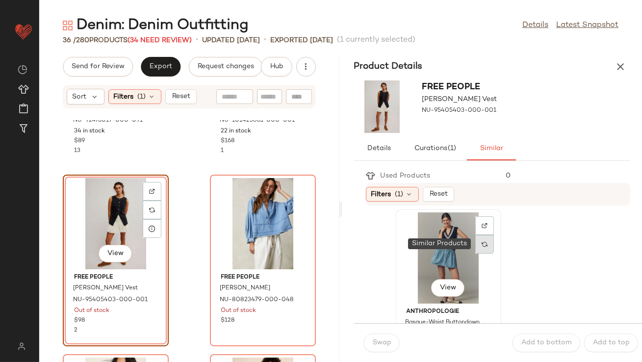
click at [484, 243] on img at bounding box center [485, 244] width 6 height 6
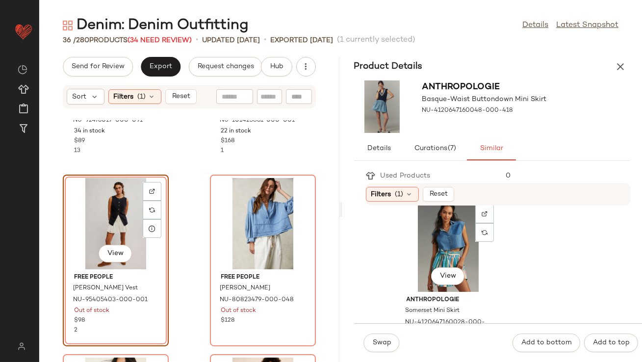
scroll to position [555, 0]
click at [480, 234] on div at bounding box center [485, 232] width 19 height 19
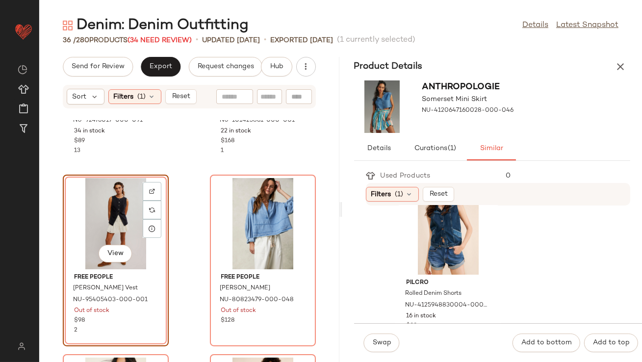
scroll to position [393, 0]
click at [486, 217] on div at bounding box center [485, 215] width 19 height 19
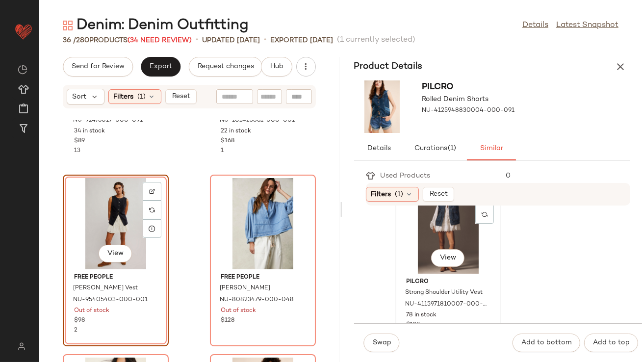
scroll to position [355, 0]
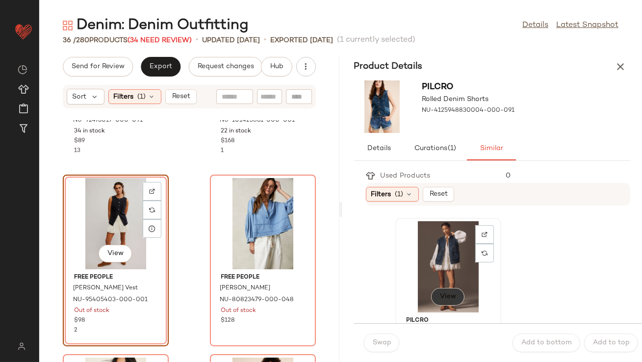
click at [449, 297] on span "View" at bounding box center [448, 297] width 17 height 8
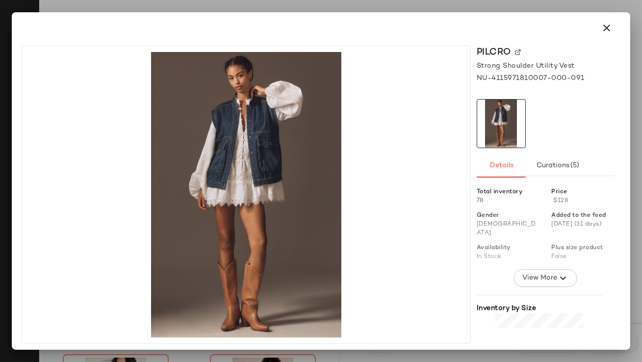
click at [603, 28] on icon "button" at bounding box center [607, 28] width 12 height 12
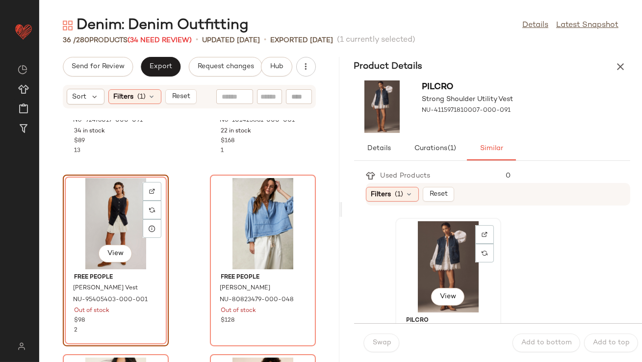
click at [434, 262] on div "View" at bounding box center [448, 266] width 99 height 91
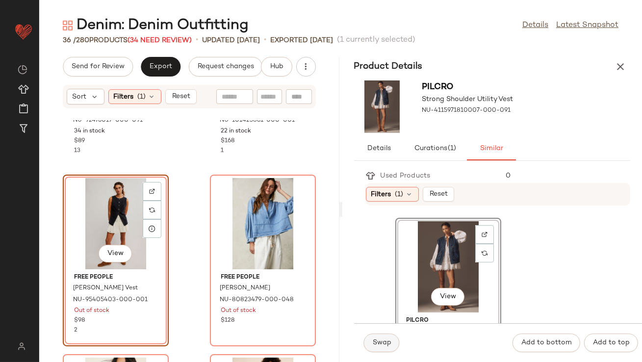
click at [376, 347] on button "Swap" at bounding box center [382, 343] width 36 height 19
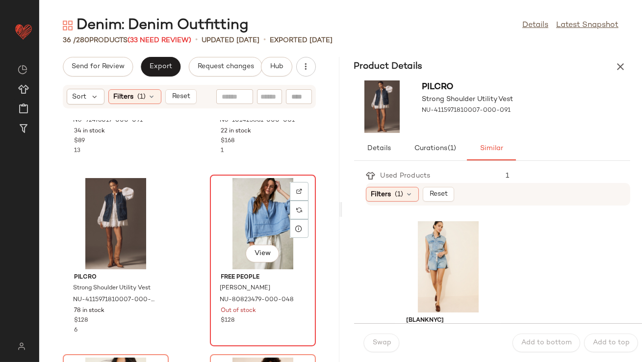
click at [253, 230] on div "View" at bounding box center [263, 223] width 99 height 91
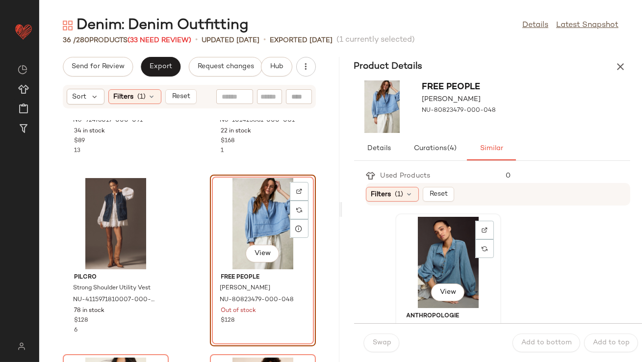
click at [437, 263] on div "View" at bounding box center [448, 262] width 99 height 91
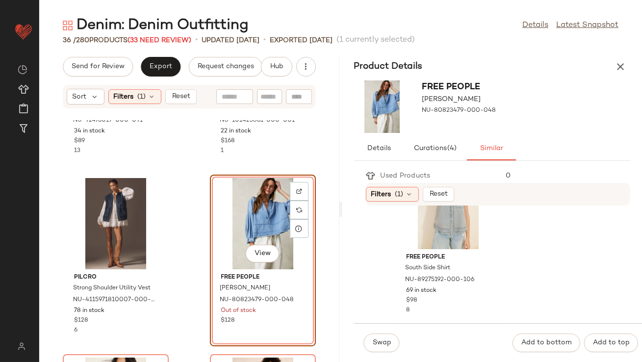
scroll to position [4183, 0]
click at [414, 236] on div "View" at bounding box center [448, 210] width 99 height 91
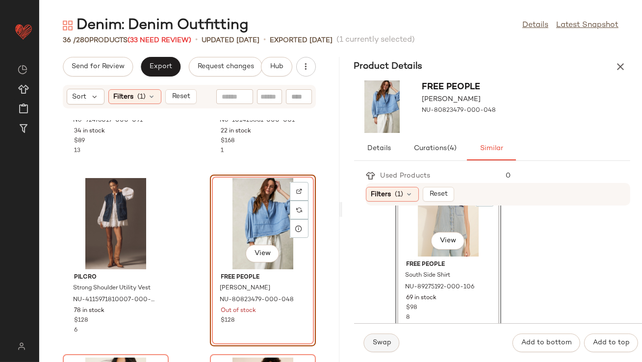
click at [380, 344] on span "Swap" at bounding box center [382, 343] width 19 height 8
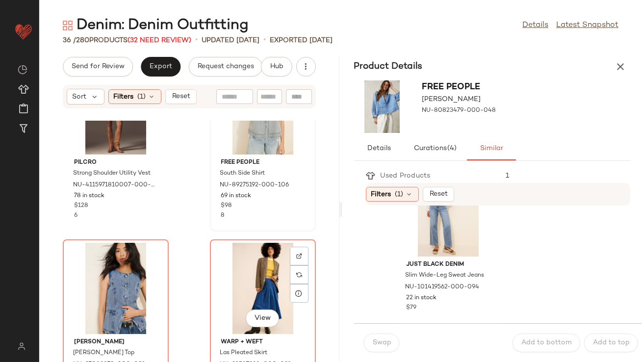
scroll to position [291, 0]
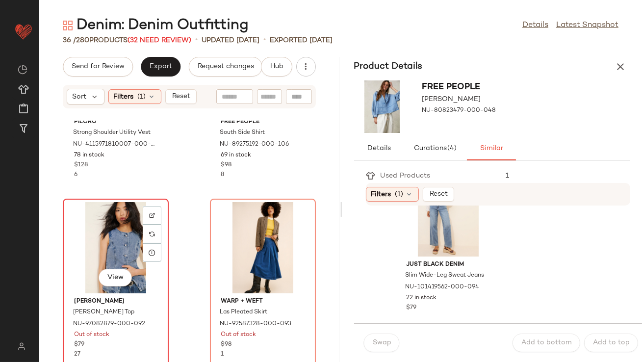
click at [130, 256] on div "View" at bounding box center [115, 247] width 99 height 91
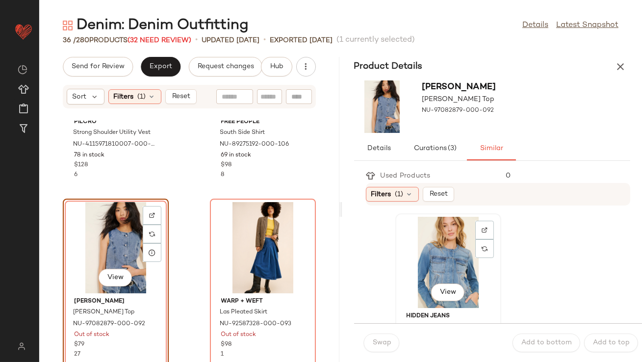
click at [418, 258] on div "View" at bounding box center [448, 262] width 99 height 91
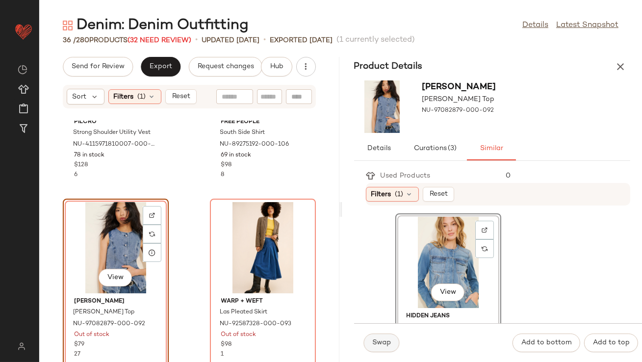
click at [382, 340] on span "Swap" at bounding box center [382, 343] width 19 height 8
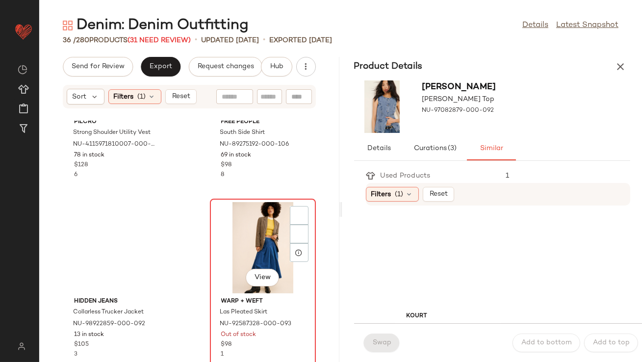
click at [267, 242] on div "View" at bounding box center [263, 247] width 99 height 91
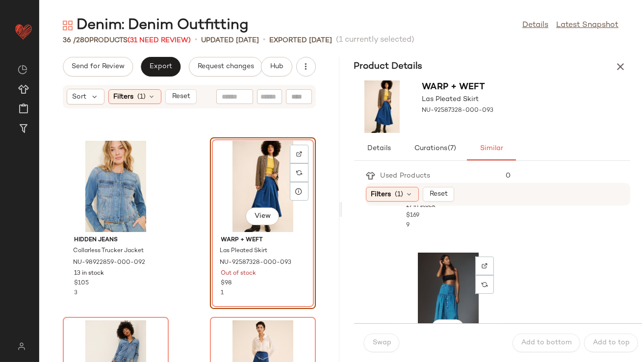
scroll to position [367, 0]
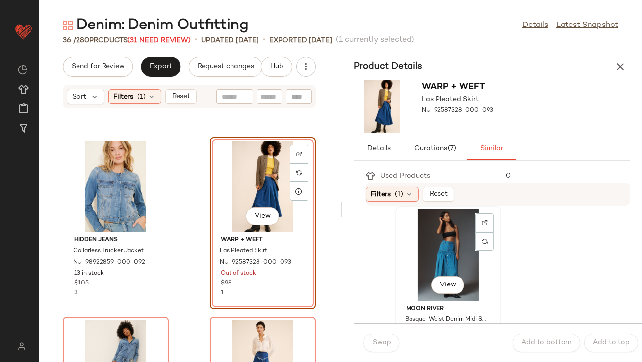
click at [425, 268] on div "View" at bounding box center [448, 255] width 99 height 91
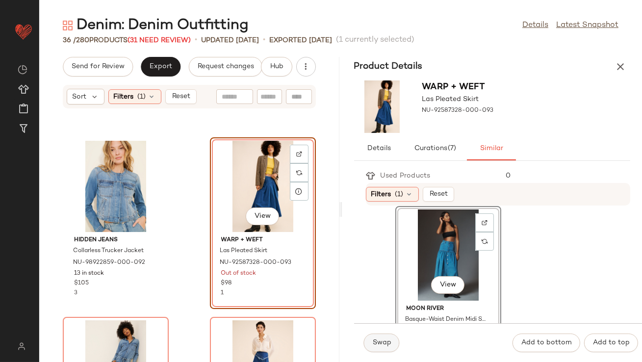
click at [379, 341] on span "Swap" at bounding box center [382, 343] width 19 height 8
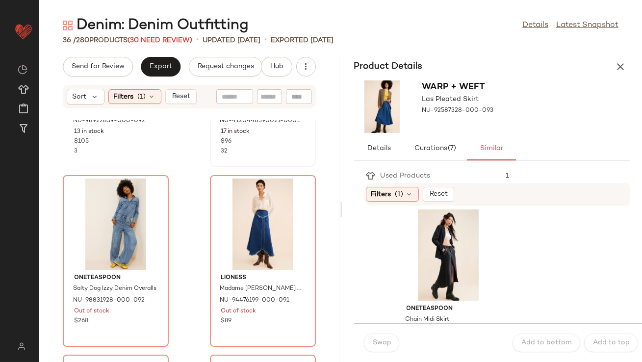
scroll to position [498, 0]
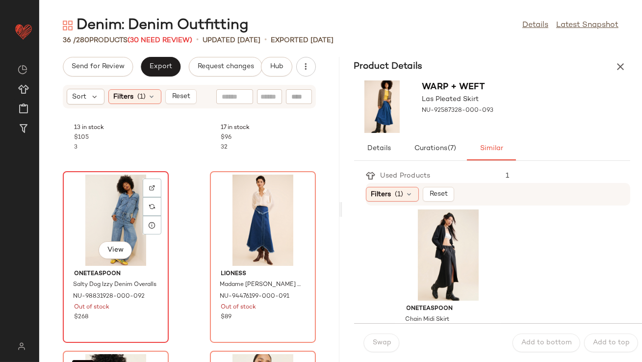
click at [96, 223] on div "View" at bounding box center [115, 220] width 99 height 91
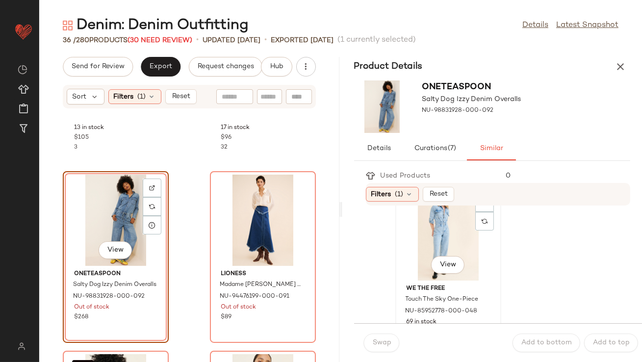
scroll to position [32, 0]
click at [422, 236] on div "View" at bounding box center [448, 230] width 99 height 91
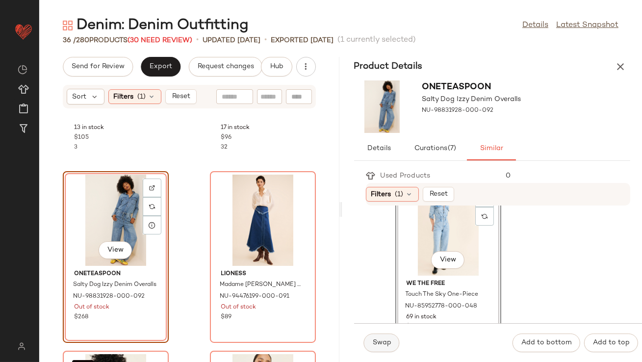
click at [376, 340] on span "Swap" at bounding box center [382, 343] width 19 height 8
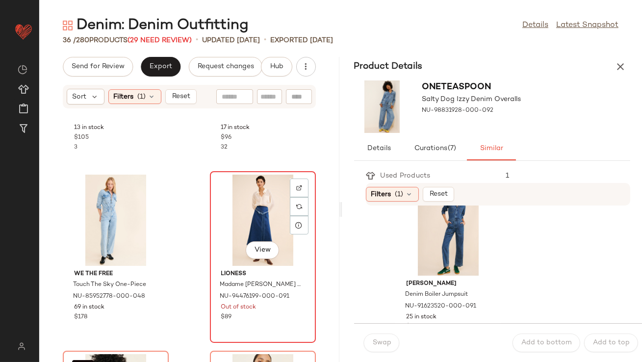
click at [261, 223] on div "View" at bounding box center [263, 220] width 99 height 91
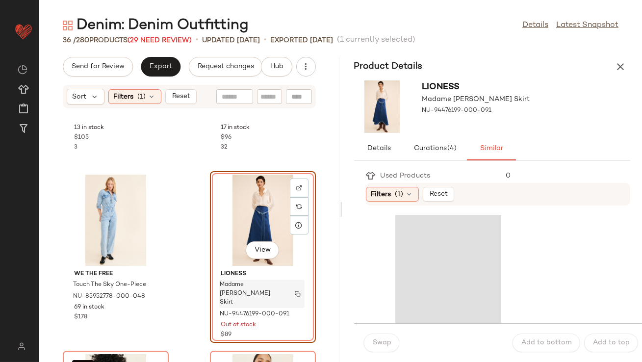
scroll to position [554, 0]
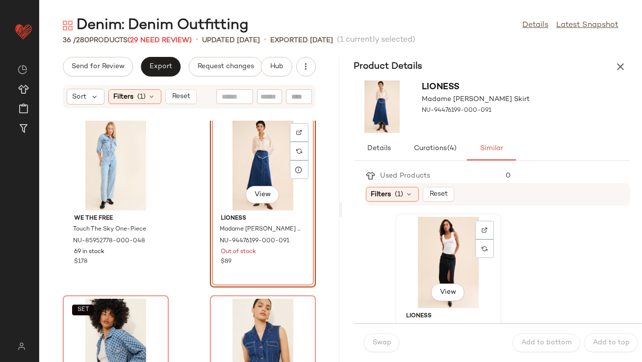
click at [423, 262] on div "View" at bounding box center [448, 262] width 99 height 91
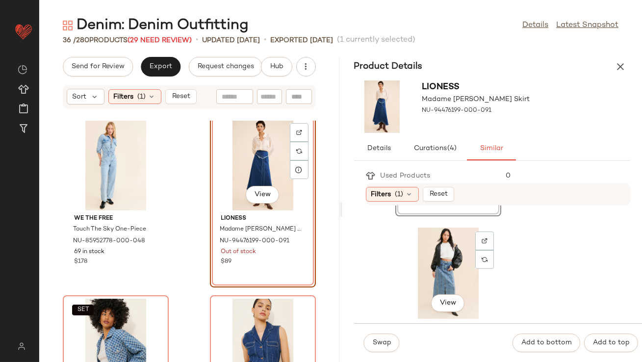
scroll to position [196, 0]
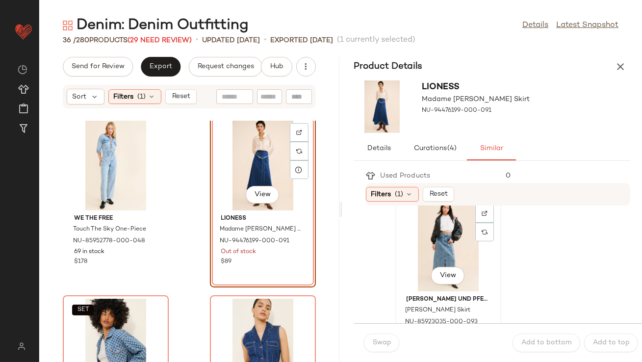
click at [426, 250] on div "View" at bounding box center [448, 245] width 99 height 91
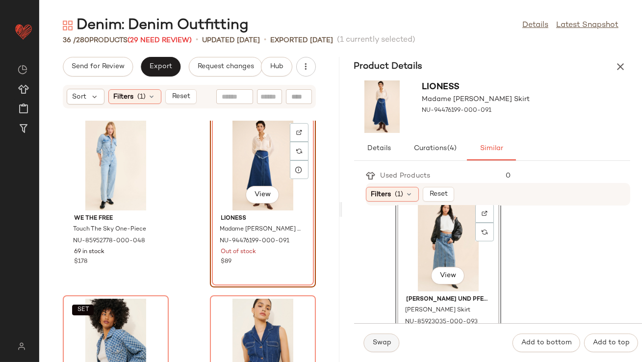
click at [389, 337] on button "Swap" at bounding box center [382, 343] width 36 height 19
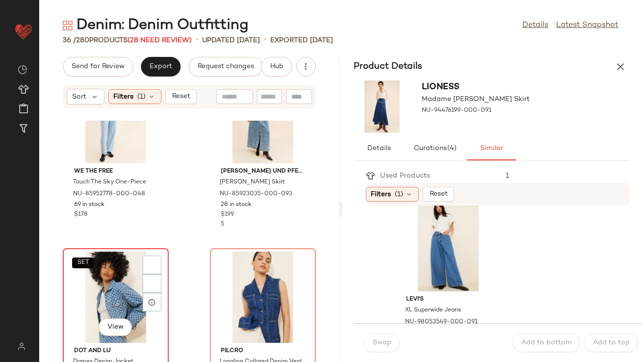
click at [110, 294] on div "SET View" at bounding box center [115, 297] width 99 height 91
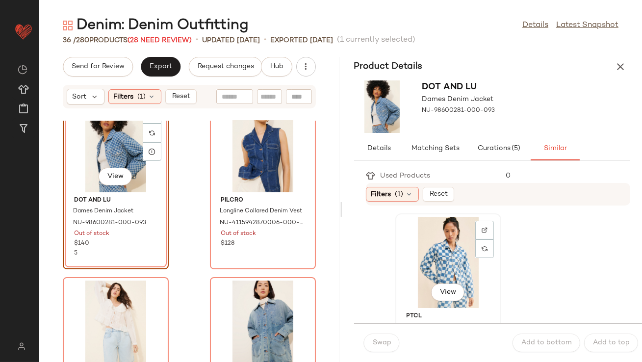
click at [417, 269] on div "View" at bounding box center [448, 262] width 99 height 91
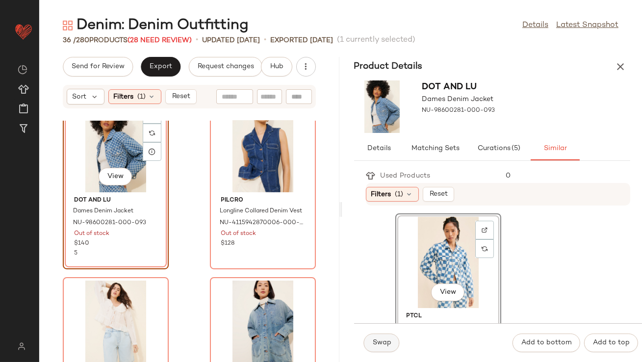
click at [385, 341] on span "Swap" at bounding box center [382, 343] width 19 height 8
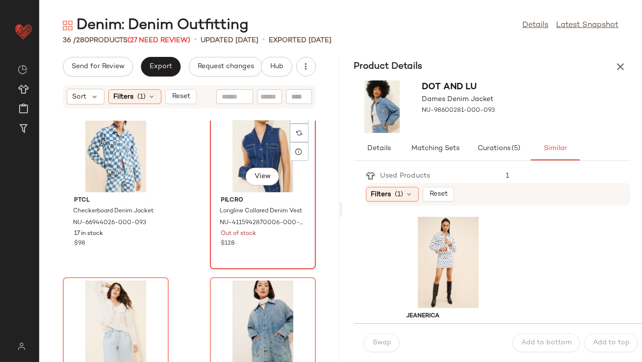
click at [274, 160] on div "View" at bounding box center [263, 146] width 99 height 91
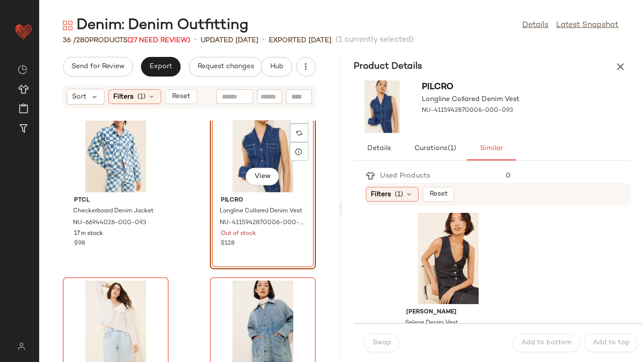
scroll to position [187, 0]
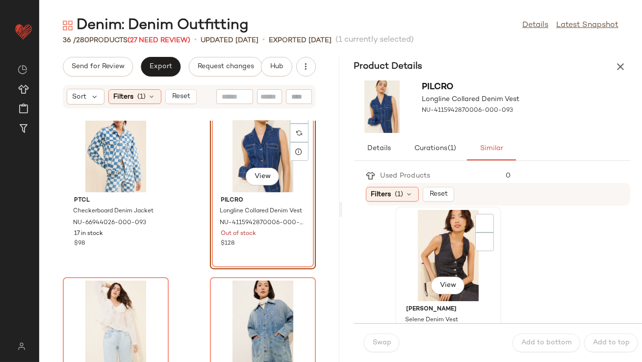
click at [417, 264] on div "View" at bounding box center [448, 255] width 99 height 91
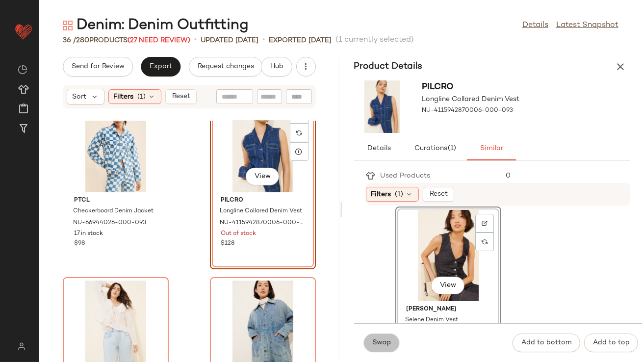
click at [387, 335] on button "Swap" at bounding box center [382, 343] width 36 height 19
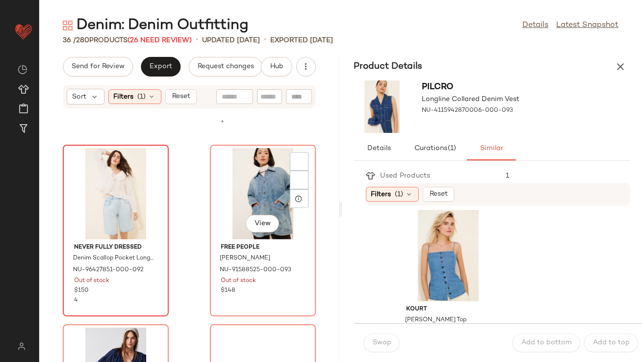
scroll to position [894, 0]
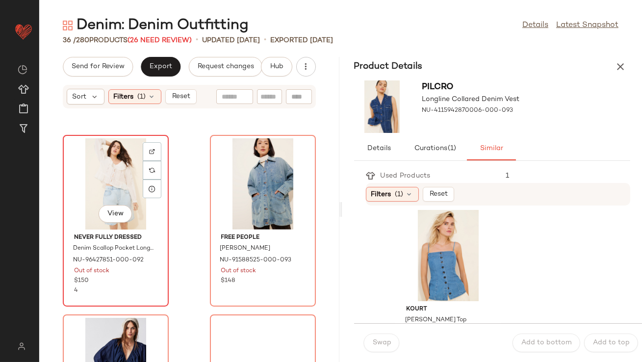
click at [100, 172] on div "View" at bounding box center [115, 183] width 99 height 91
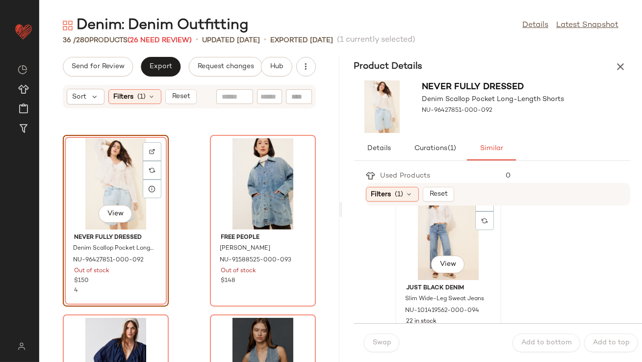
scroll to position [29, 0]
click at [433, 239] on div "View" at bounding box center [448, 233] width 99 height 91
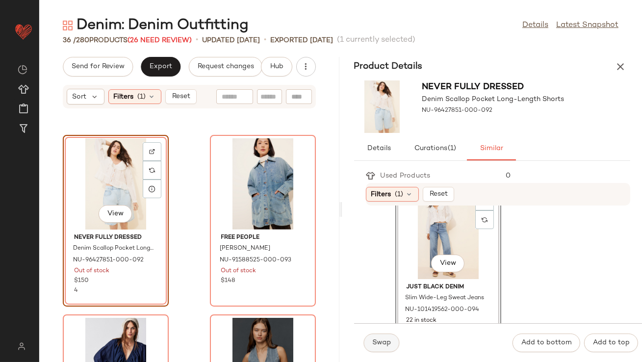
click at [388, 342] on span "Swap" at bounding box center [382, 343] width 19 height 8
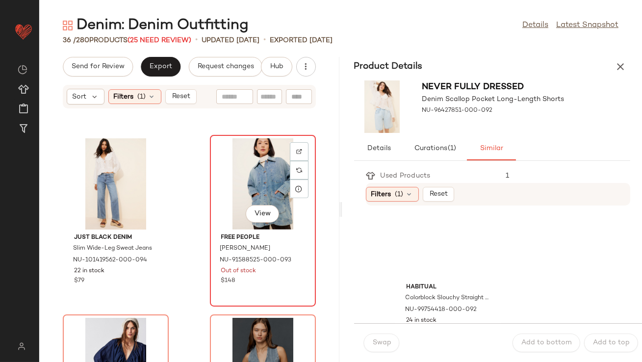
click at [257, 186] on div "View" at bounding box center [263, 183] width 99 height 91
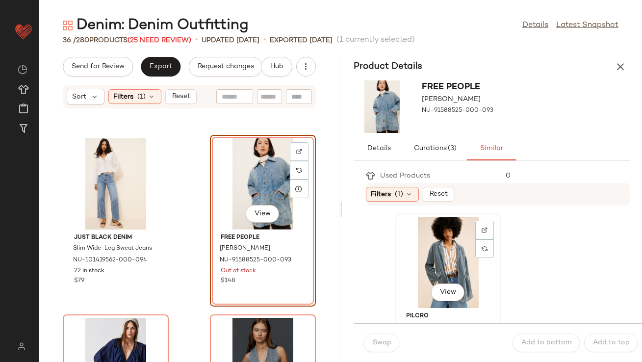
click at [429, 274] on div "View" at bounding box center [448, 262] width 99 height 91
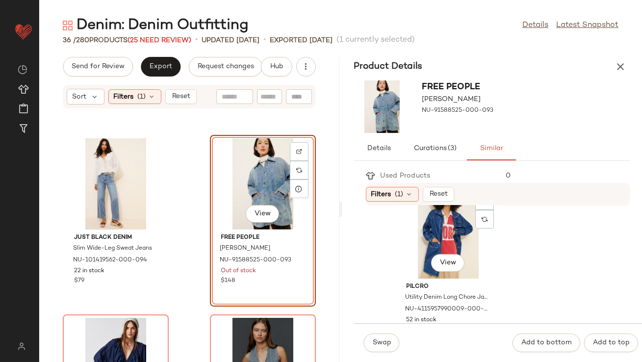
scroll to position [211, 0]
click at [425, 242] on div "View" at bounding box center [448, 231] width 99 height 91
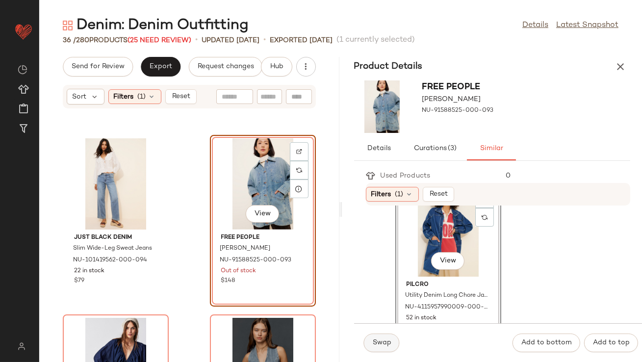
click at [388, 336] on button "Swap" at bounding box center [382, 343] width 36 height 19
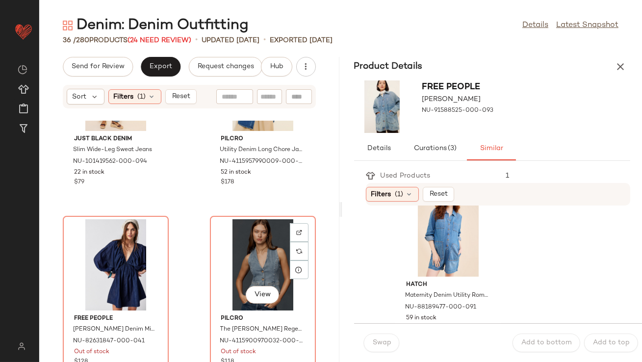
scroll to position [1063, 0]
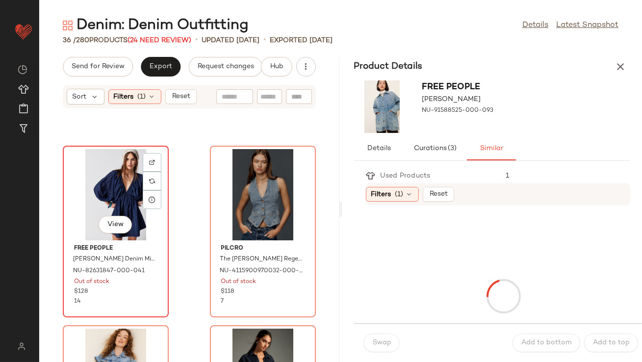
click at [93, 184] on div "View" at bounding box center [115, 194] width 99 height 91
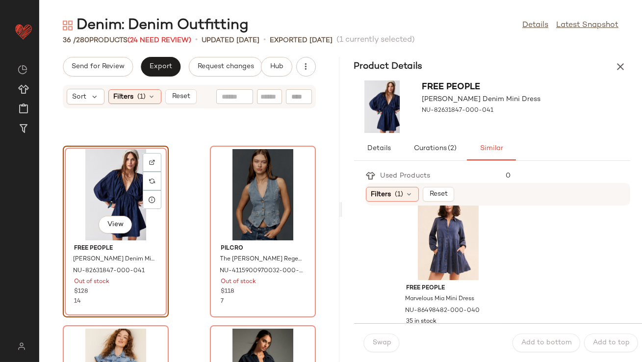
scroll to position [928, 0]
click at [453, 264] on span "View" at bounding box center [448, 263] width 17 height 8
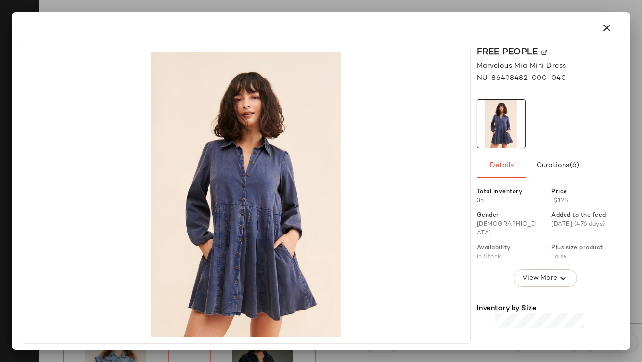
click at [609, 13] on div at bounding box center [321, 27] width 611 height 31
click at [609, 24] on icon "button" at bounding box center [607, 28] width 12 height 12
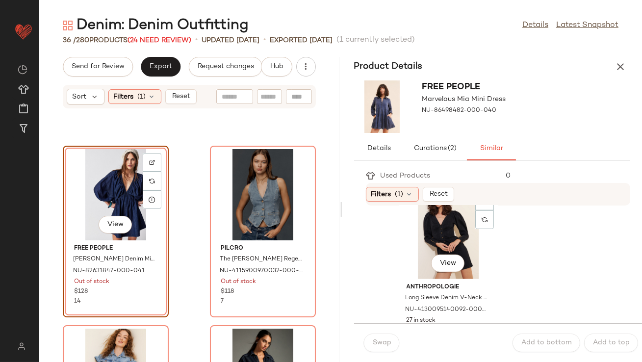
scroll to position [2012, 0]
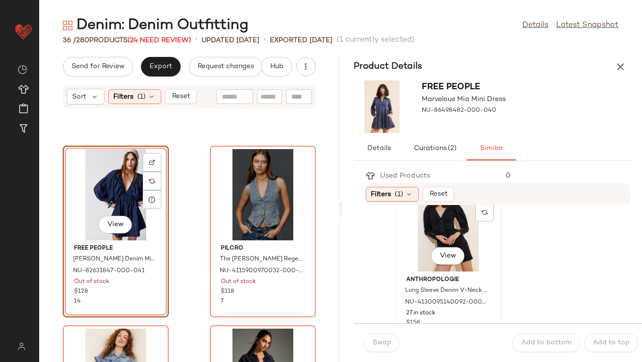
click at [443, 236] on div "View" at bounding box center [448, 226] width 99 height 91
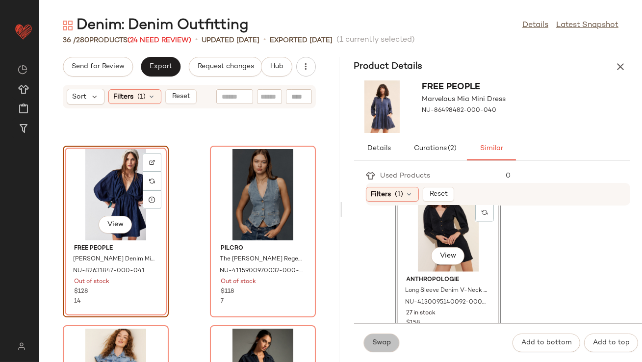
click at [388, 343] on span "Swap" at bounding box center [382, 343] width 19 height 8
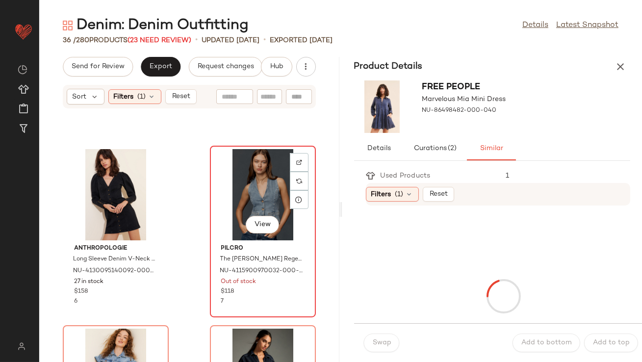
click at [272, 200] on div "View" at bounding box center [263, 194] width 99 height 91
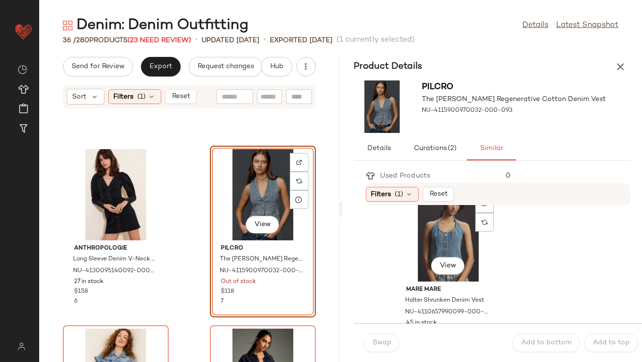
scroll to position [213, 0]
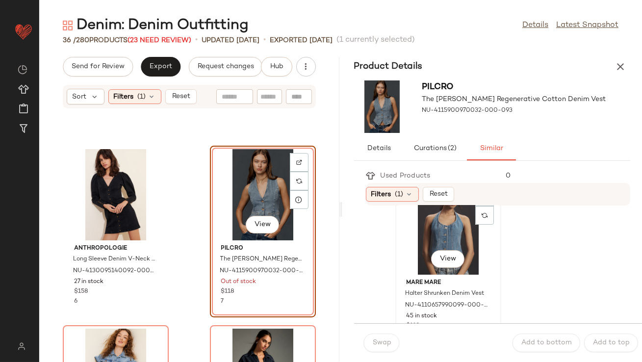
click at [425, 236] on div "View" at bounding box center [448, 229] width 99 height 91
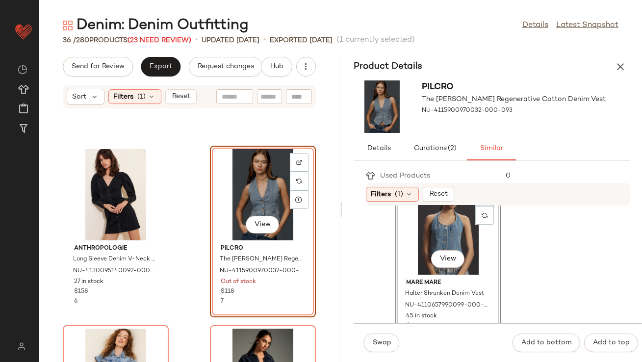
click at [390, 331] on div "Swap Add to bottom Add to top" at bounding box center [498, 342] width 289 height 39
click at [385, 334] on button "Swap" at bounding box center [382, 343] width 36 height 19
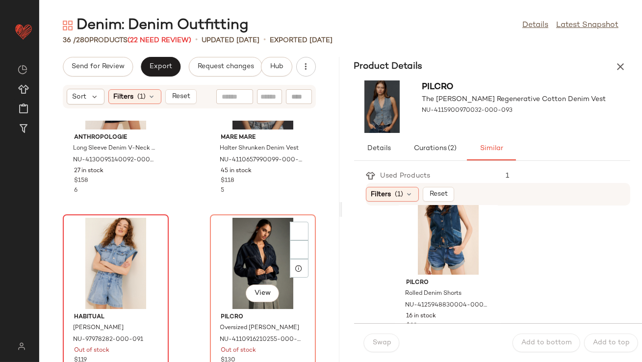
scroll to position [1210, 0]
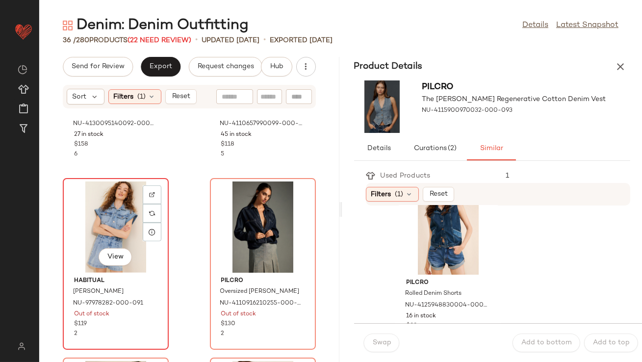
click at [130, 204] on div "View" at bounding box center [115, 227] width 99 height 91
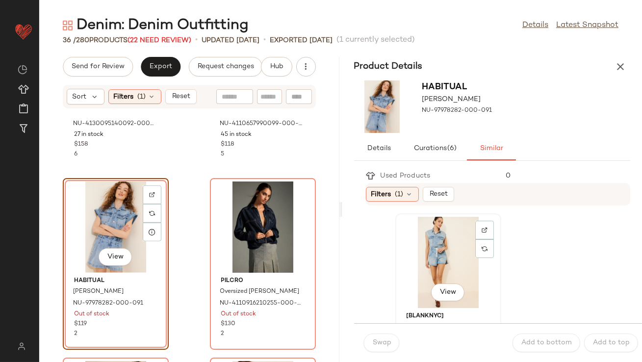
click at [441, 258] on div "View" at bounding box center [448, 262] width 99 height 91
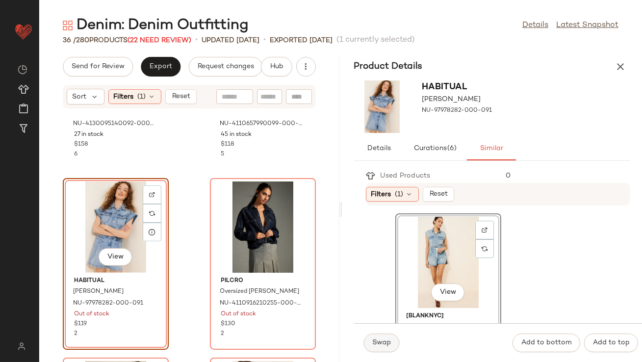
click at [379, 347] on button "Swap" at bounding box center [382, 343] width 36 height 19
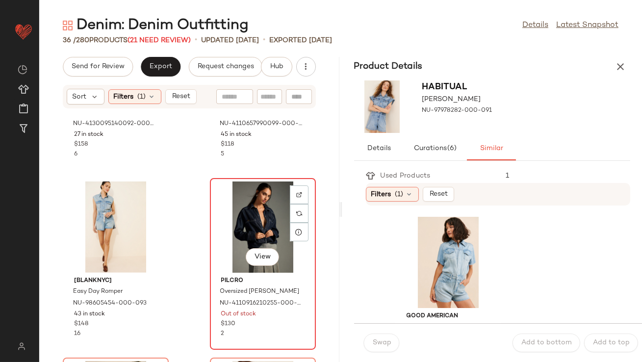
click at [256, 221] on div "View" at bounding box center [263, 227] width 99 height 91
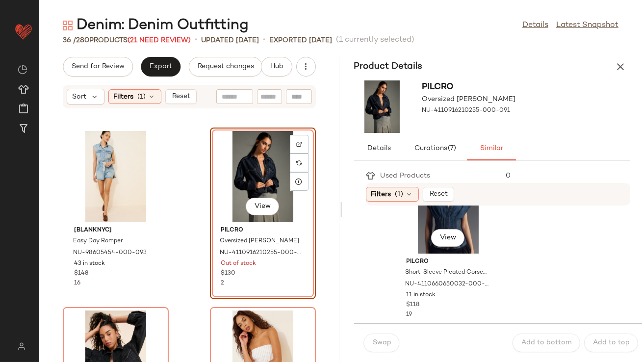
scroll to position [594, 0]
click at [431, 222] on div "View" at bounding box center [448, 207] width 99 height 91
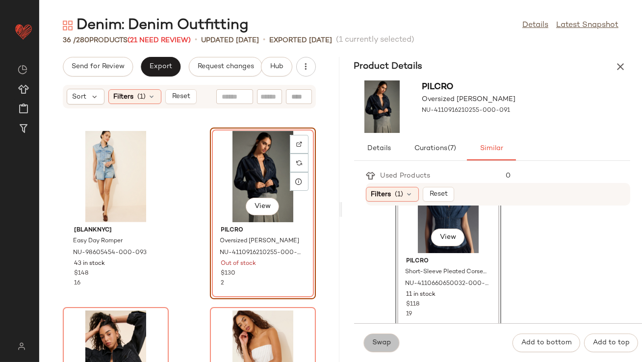
click at [380, 344] on span "Swap" at bounding box center [382, 343] width 19 height 8
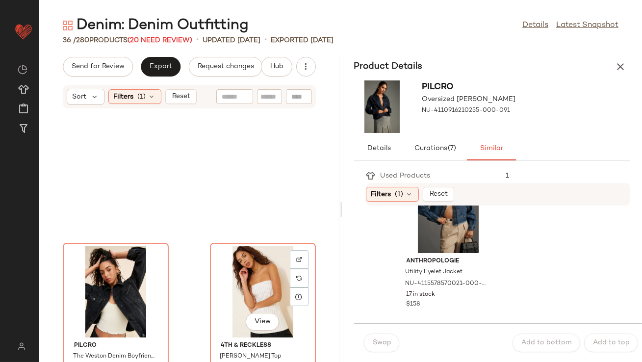
scroll to position [1473, 0]
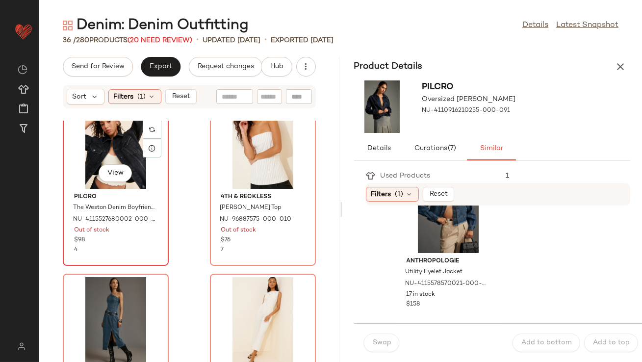
click at [114, 153] on div "View" at bounding box center [115, 143] width 99 height 91
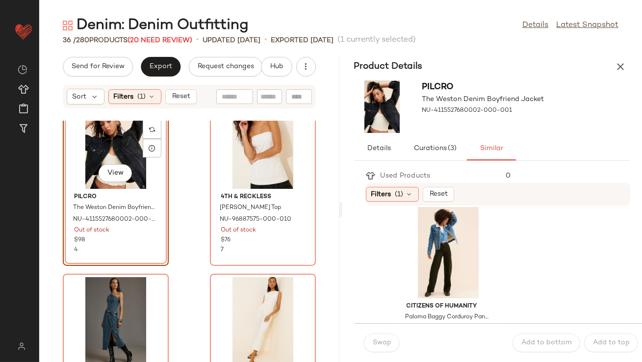
scroll to position [196, 0]
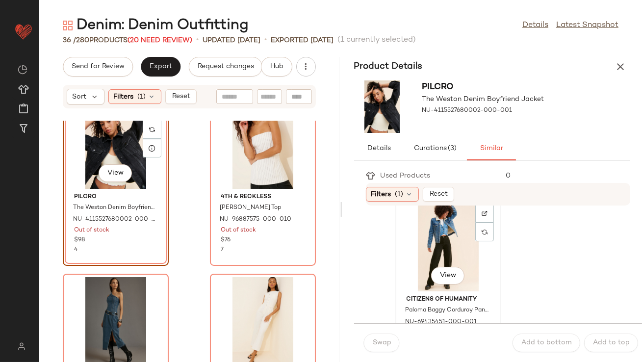
click at [420, 246] on div "View" at bounding box center [448, 245] width 99 height 91
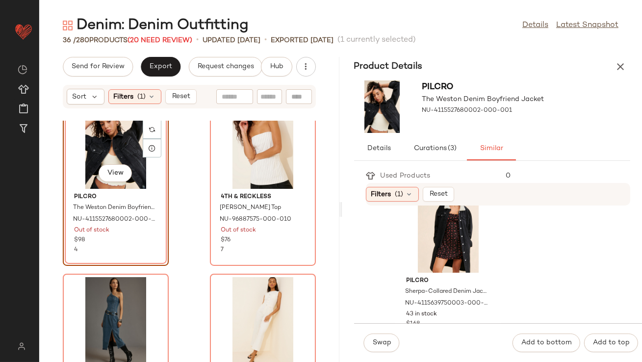
scroll to position [3807, 0]
click at [456, 240] on div "View" at bounding box center [448, 227] width 99 height 91
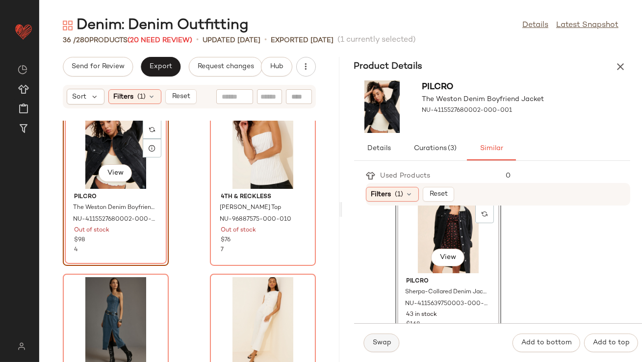
click at [387, 342] on span "Swap" at bounding box center [382, 343] width 19 height 8
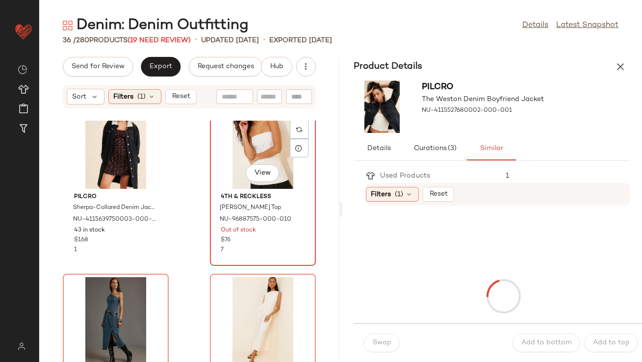
click at [243, 160] on div "View" at bounding box center [263, 143] width 99 height 91
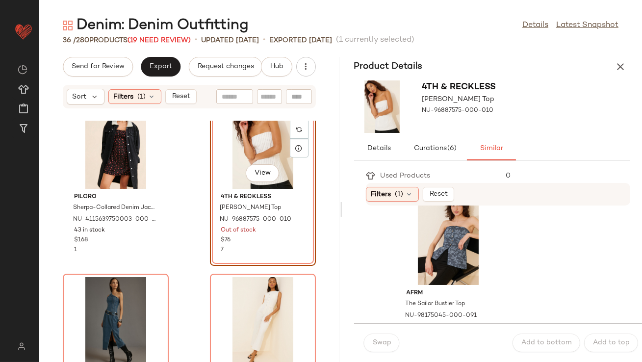
scroll to position [2753, 0]
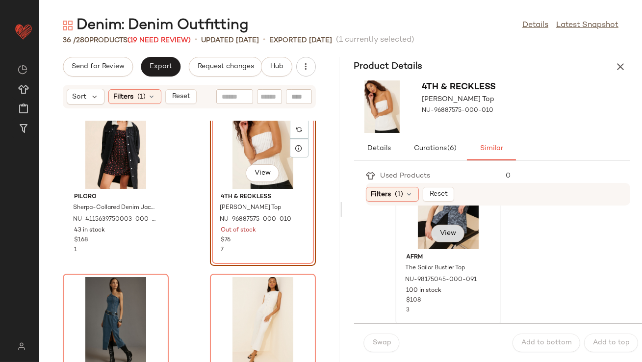
click at [439, 228] on button "View" at bounding box center [447, 234] width 33 height 18
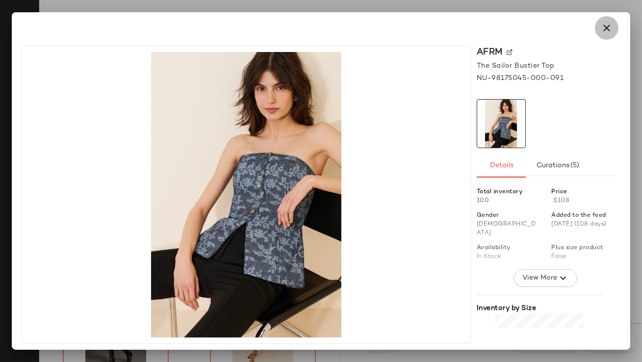
click at [615, 23] on button "button" at bounding box center [607, 28] width 24 height 24
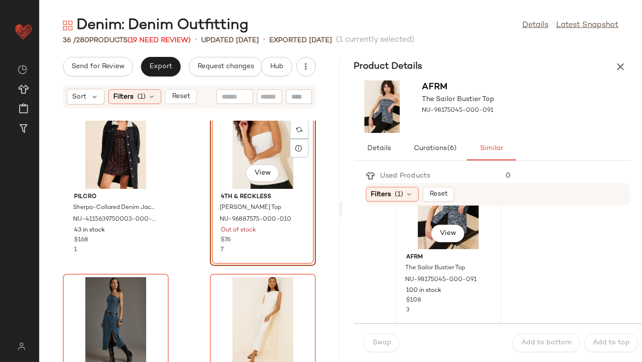
click at [406, 241] on div "View" at bounding box center [448, 203] width 99 height 91
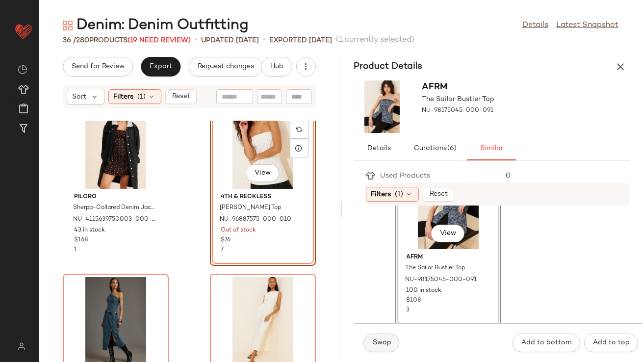
click at [370, 346] on button "Swap" at bounding box center [382, 343] width 36 height 19
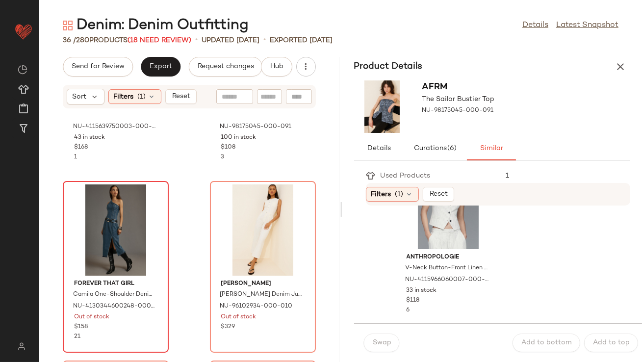
scroll to position [1590, 0]
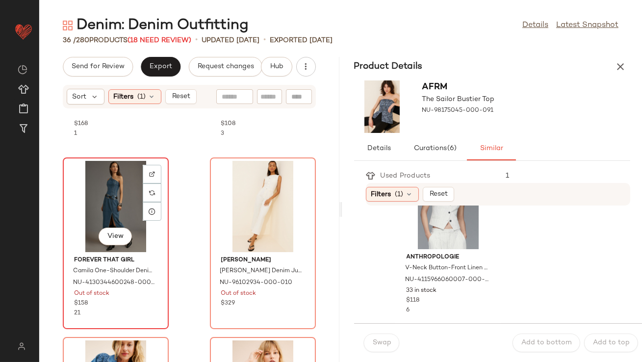
click at [108, 211] on div "View" at bounding box center [115, 206] width 99 height 91
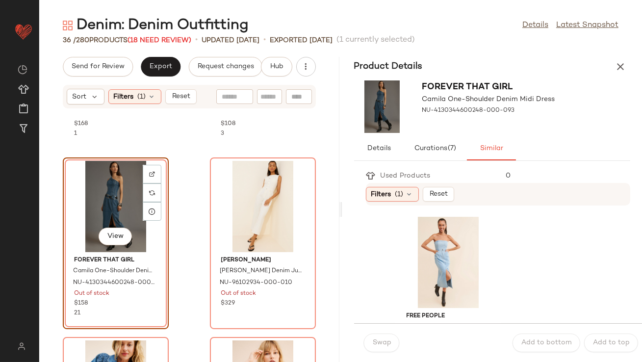
scroll to position [1594, 0]
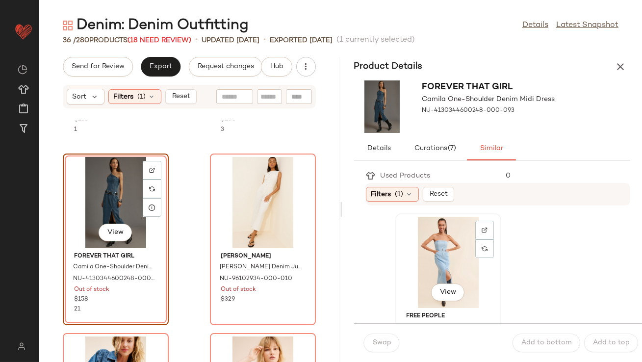
click at [414, 268] on div "View" at bounding box center [448, 262] width 99 height 91
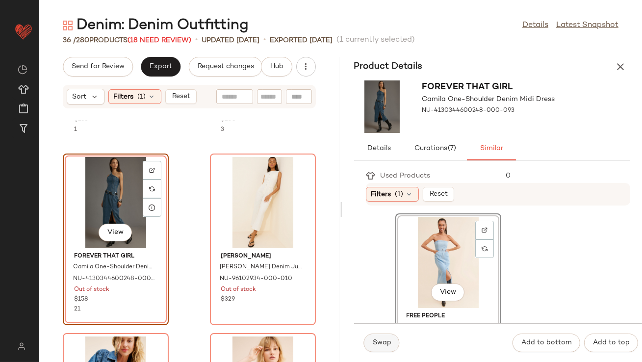
click at [383, 339] on span "Swap" at bounding box center [382, 343] width 19 height 8
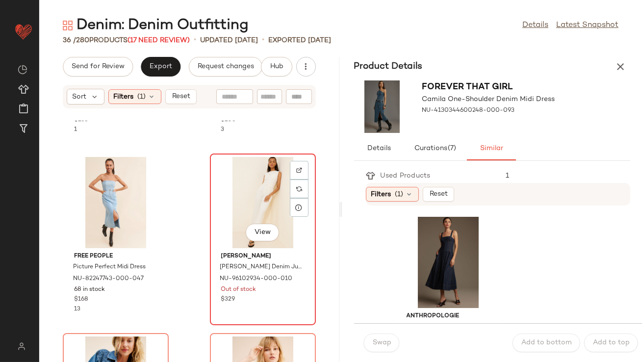
click at [250, 192] on div "View" at bounding box center [263, 202] width 99 height 91
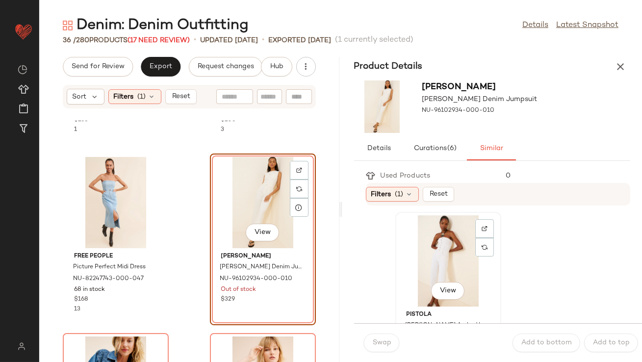
click at [422, 266] on div "View" at bounding box center [448, 260] width 99 height 91
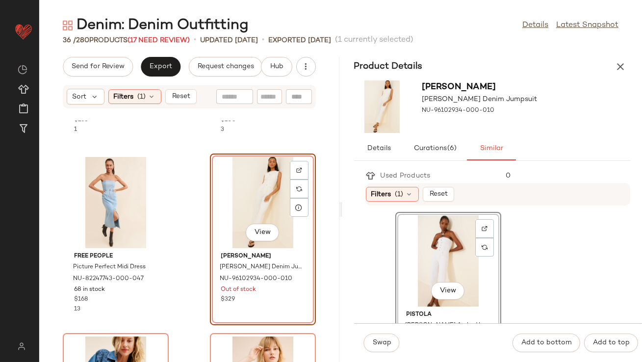
scroll to position [39, 0]
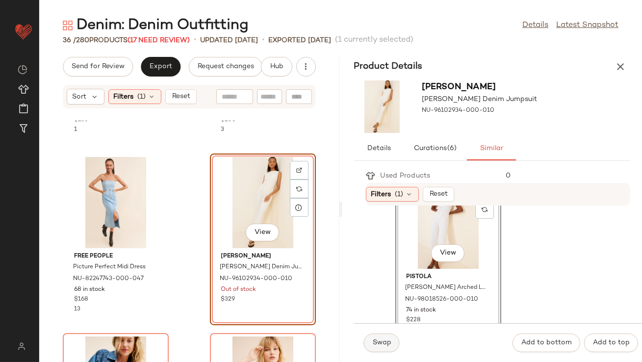
click at [385, 338] on button "Swap" at bounding box center [382, 343] width 36 height 19
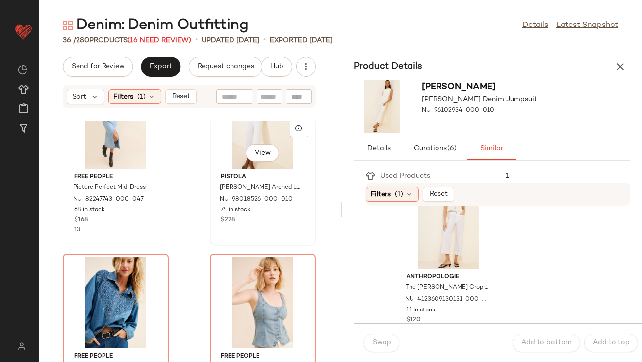
scroll to position [1735, 0]
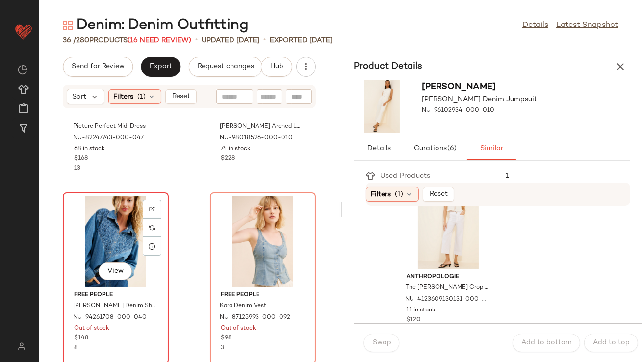
click at [124, 227] on div "View" at bounding box center [115, 241] width 99 height 91
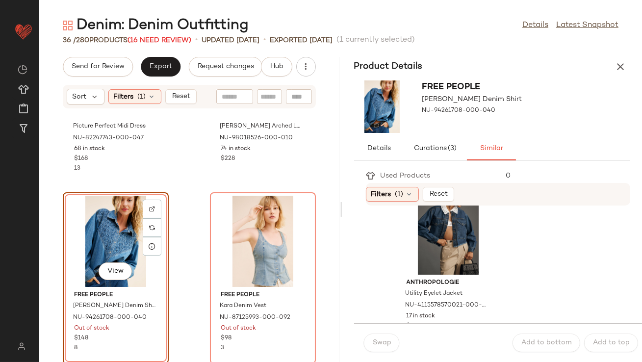
scroll to position [393, 0]
click at [429, 243] on div "View" at bounding box center [448, 228] width 99 height 91
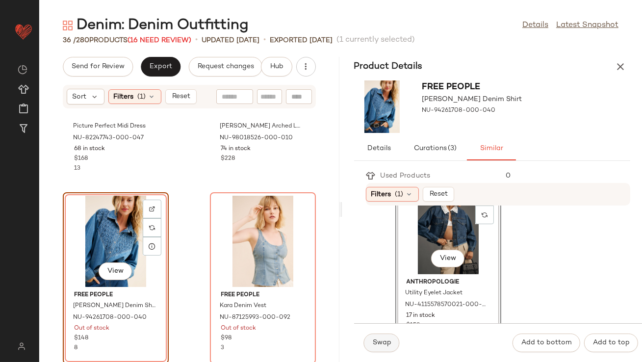
click at [388, 346] on span "Swap" at bounding box center [382, 343] width 19 height 8
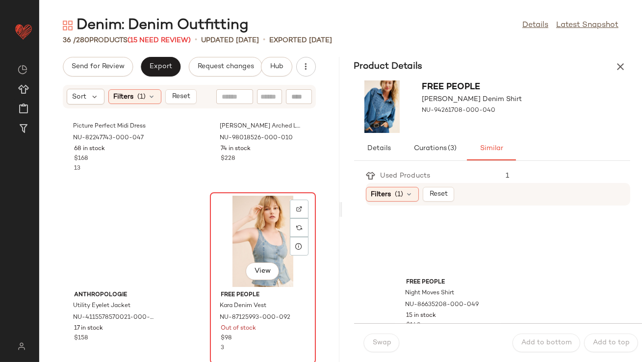
click at [236, 234] on div "View" at bounding box center [263, 241] width 99 height 91
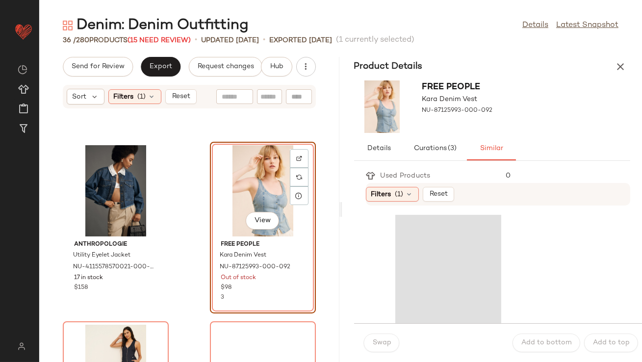
scroll to position [1787, 0]
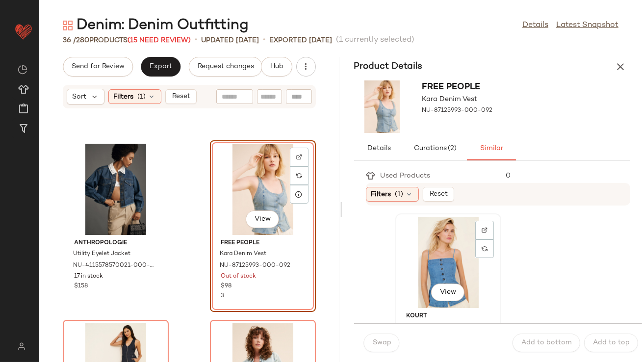
click at [407, 276] on div "View" at bounding box center [448, 262] width 99 height 91
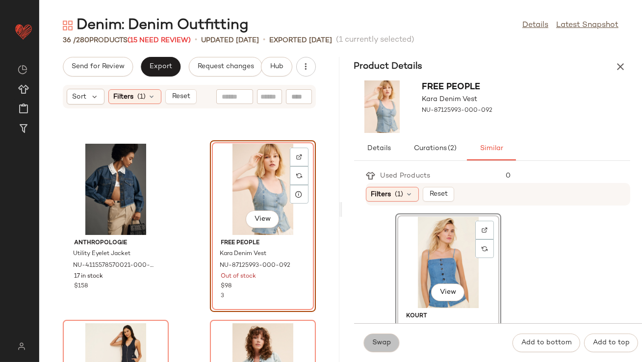
click at [377, 338] on button "Swap" at bounding box center [382, 343] width 36 height 19
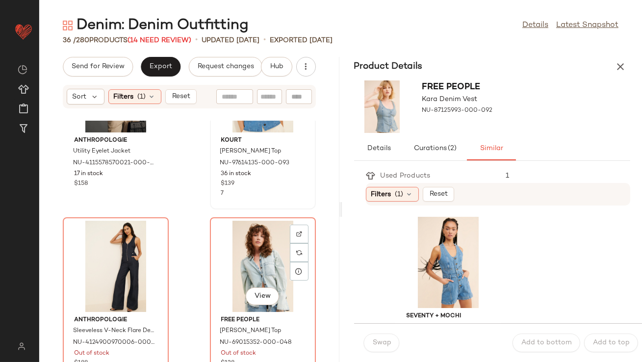
scroll to position [1924, 0]
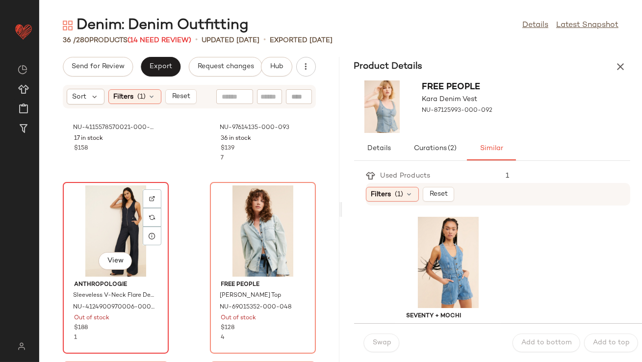
click at [118, 236] on div "View" at bounding box center [115, 231] width 99 height 91
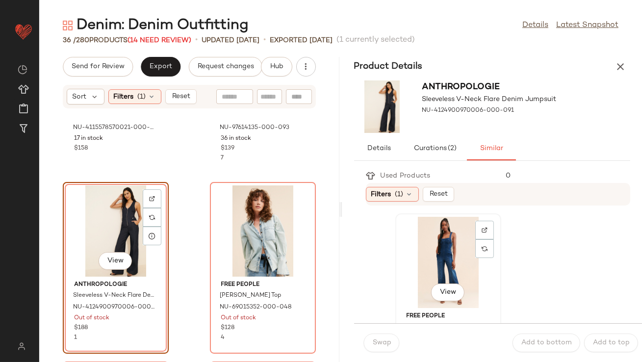
click at [427, 254] on div "View" at bounding box center [448, 262] width 99 height 91
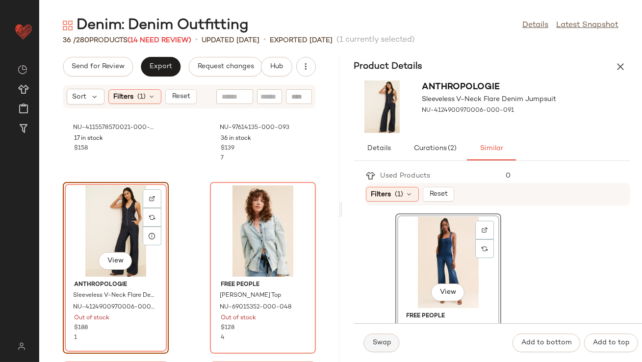
click at [387, 344] on span "Swap" at bounding box center [382, 343] width 19 height 8
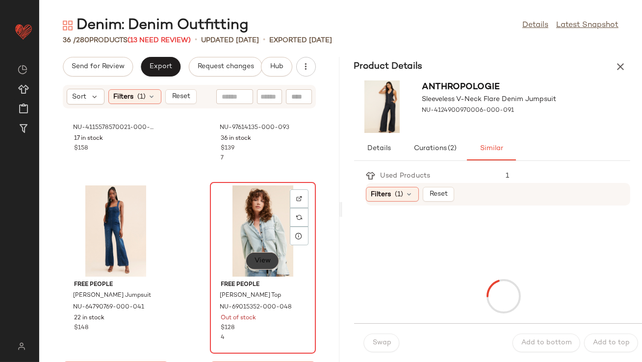
click at [256, 258] on span "View" at bounding box center [262, 261] width 17 height 8
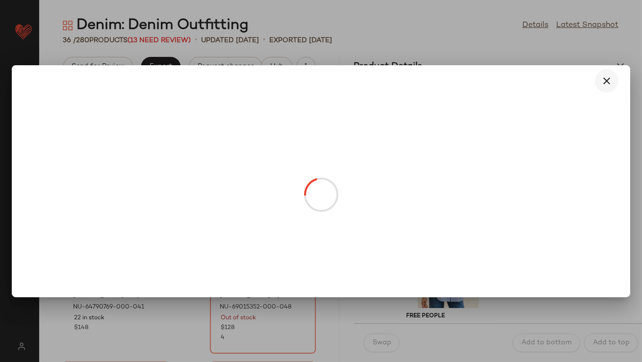
click at [610, 76] on icon "button" at bounding box center [607, 81] width 12 height 12
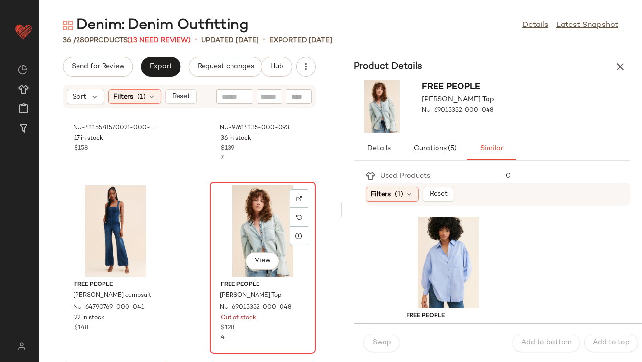
click at [268, 219] on div "View" at bounding box center [263, 231] width 99 height 91
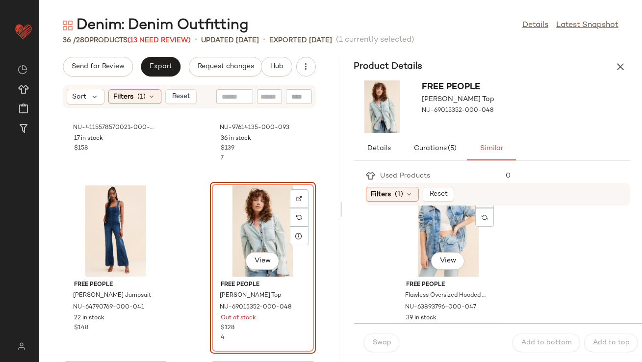
scroll to position [1657, 0]
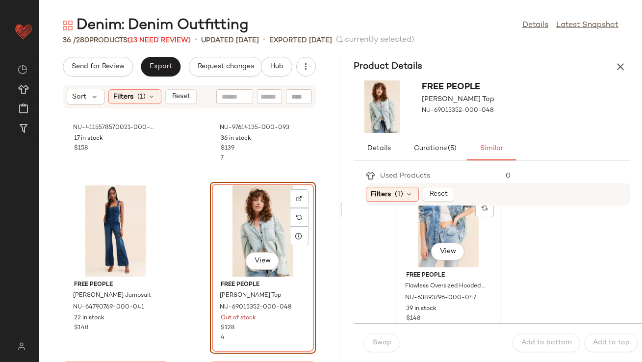
click at [453, 233] on div "View" at bounding box center [448, 221] width 99 height 91
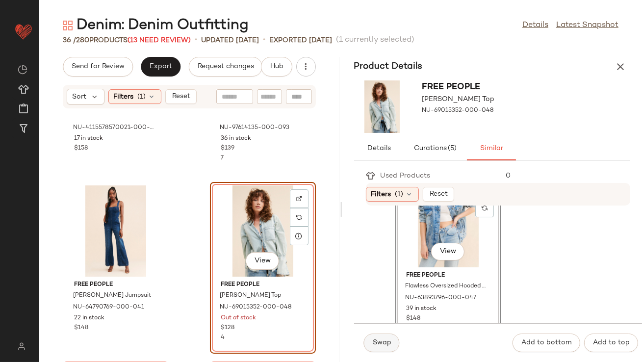
click at [386, 345] on span "Swap" at bounding box center [382, 343] width 19 height 8
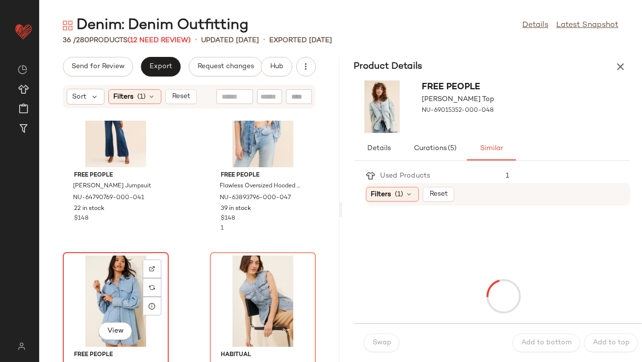
click at [105, 282] on div "View" at bounding box center [115, 301] width 99 height 91
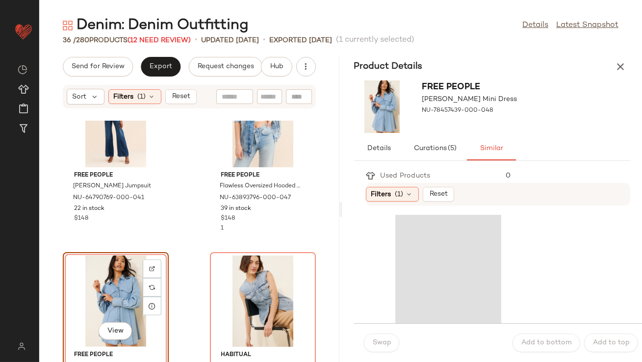
scroll to position [2093, 0]
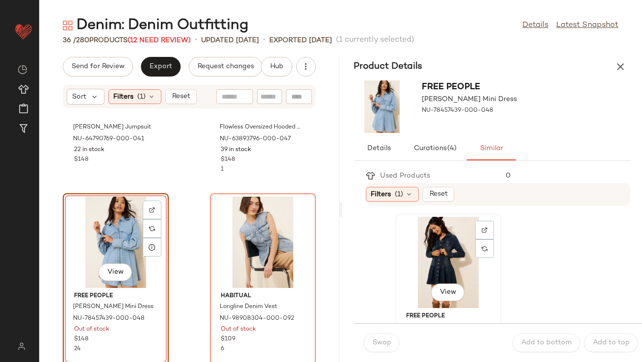
click at [428, 246] on div "View" at bounding box center [448, 262] width 99 height 91
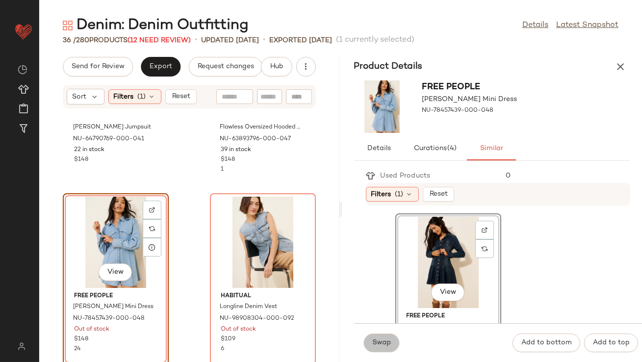
click at [386, 341] on span "Swap" at bounding box center [382, 343] width 19 height 8
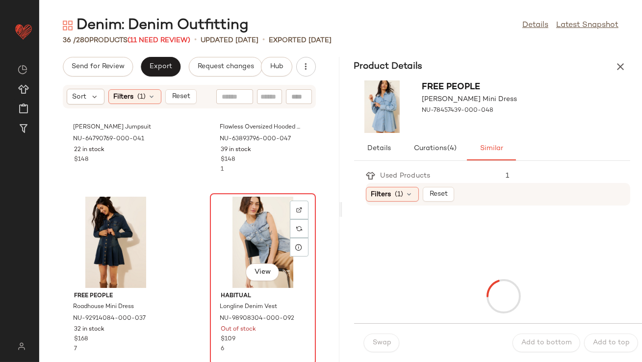
click at [220, 240] on div "View" at bounding box center [263, 242] width 99 height 91
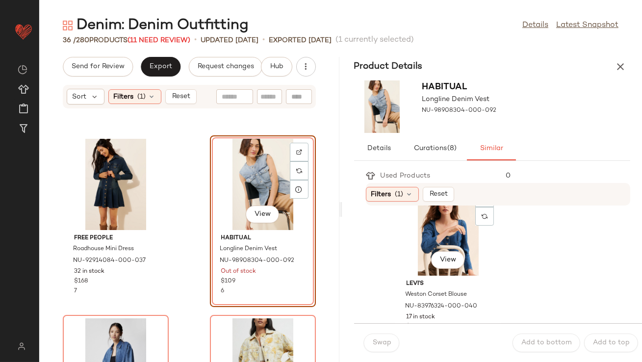
scroll to position [1473, 0]
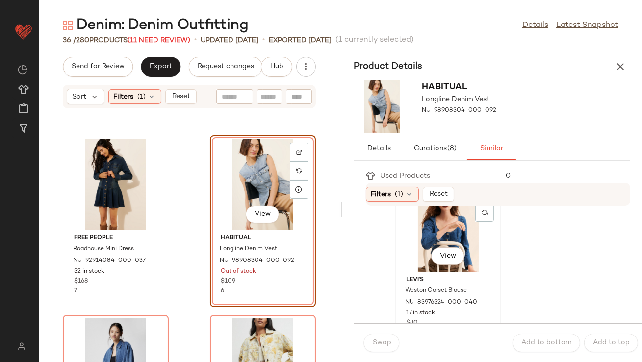
click at [424, 269] on div "View" at bounding box center [448, 226] width 99 height 91
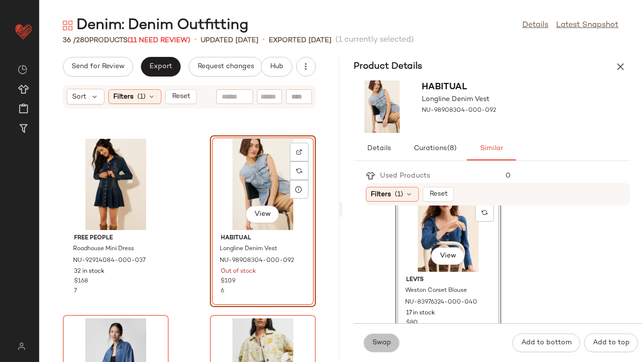
click at [383, 346] on span "Swap" at bounding box center [382, 343] width 19 height 8
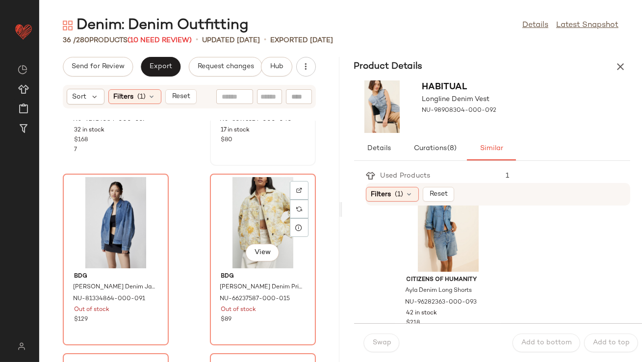
scroll to position [2338, 0]
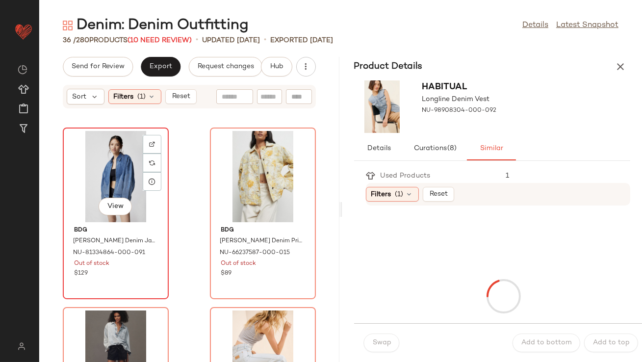
click at [114, 169] on div "View" at bounding box center [115, 176] width 99 height 91
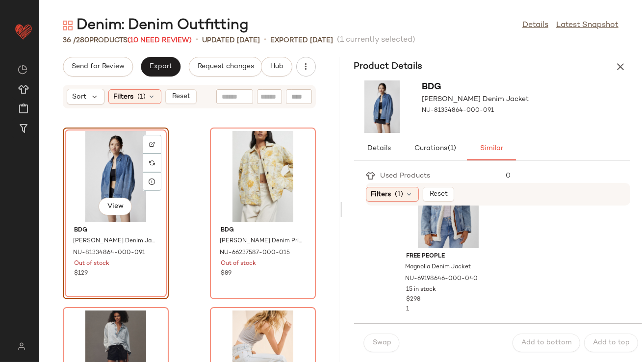
scroll to position [2182, 0]
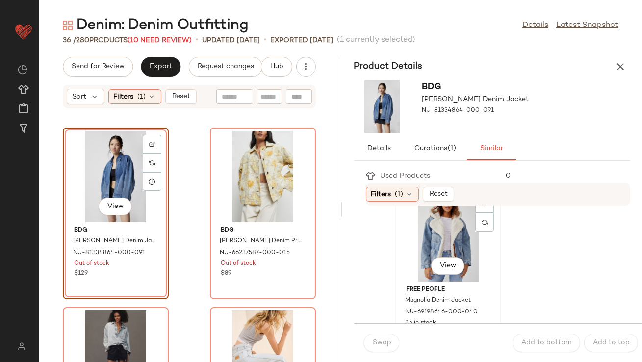
click at [432, 231] on div "View" at bounding box center [448, 235] width 99 height 91
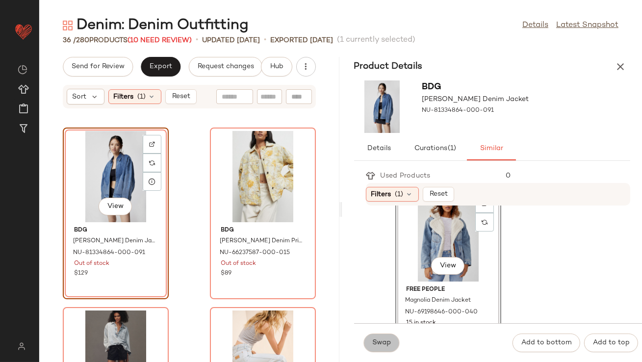
click at [383, 338] on button "Swap" at bounding box center [382, 343] width 36 height 19
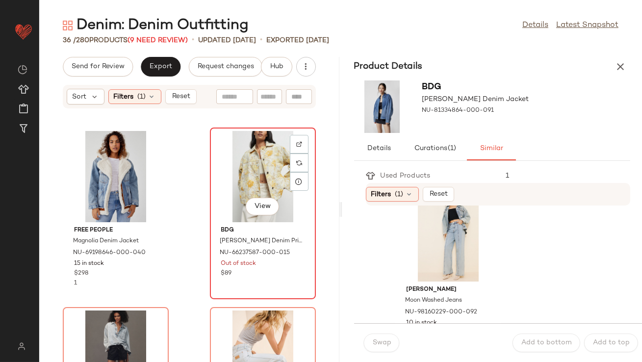
click at [239, 173] on div "View" at bounding box center [263, 176] width 99 height 91
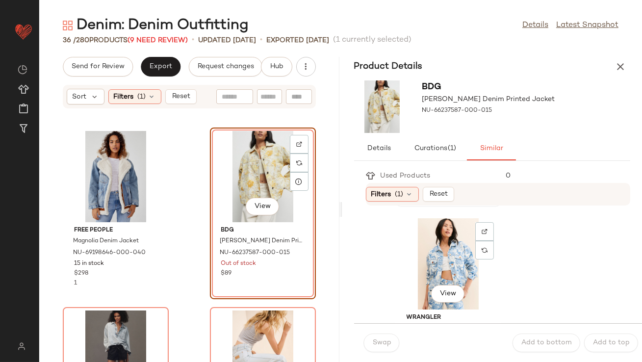
scroll to position [203, 0]
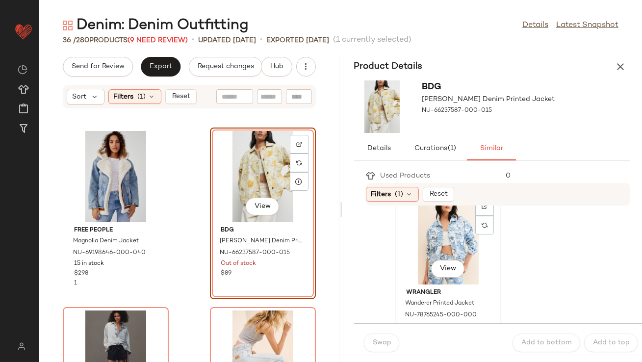
click at [424, 272] on div "View" at bounding box center [448, 238] width 99 height 91
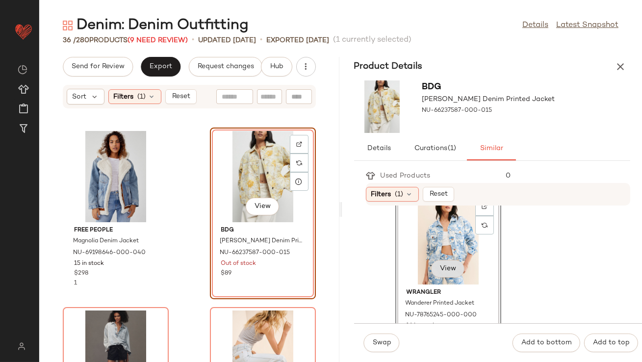
click at [440, 273] on button "View" at bounding box center [447, 269] width 33 height 18
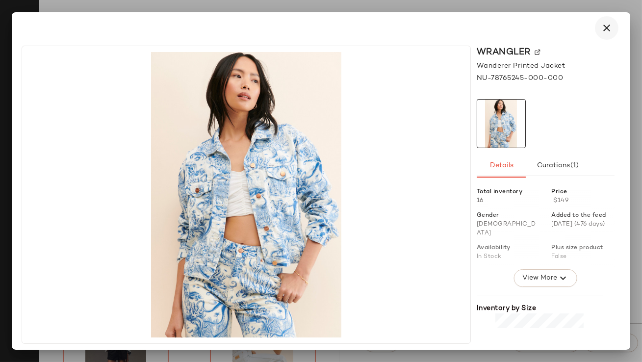
click at [614, 28] on button "button" at bounding box center [607, 28] width 24 height 24
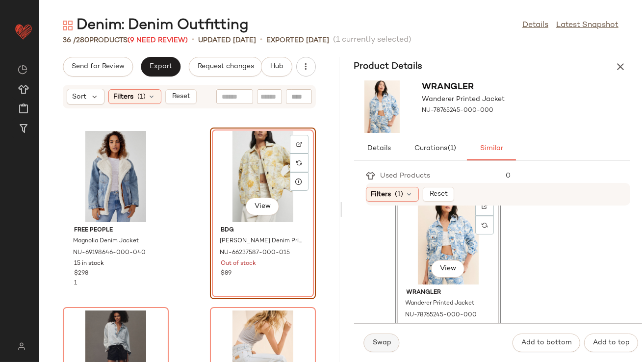
click at [385, 339] on span "Swap" at bounding box center [382, 343] width 19 height 8
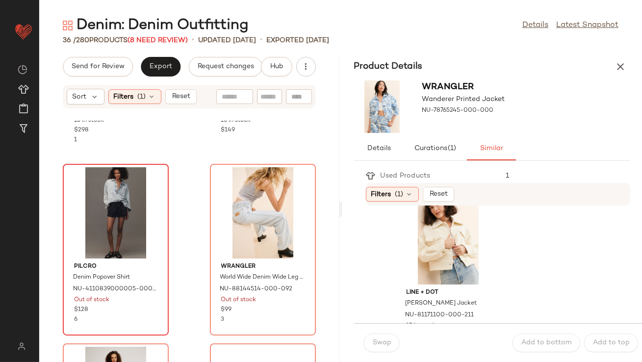
scroll to position [2525, 0]
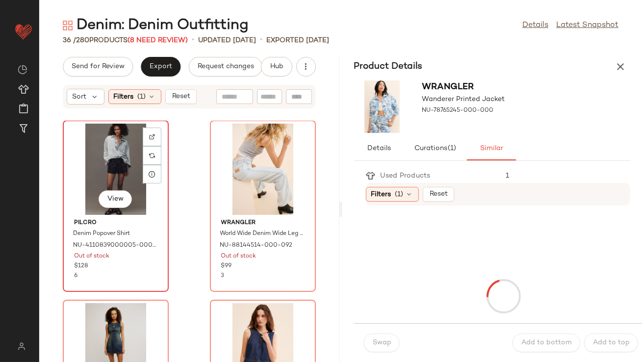
click at [118, 161] on div "View" at bounding box center [115, 169] width 99 height 91
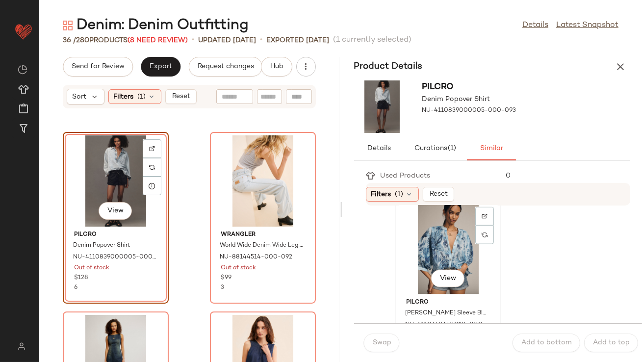
scroll to position [2846, 0]
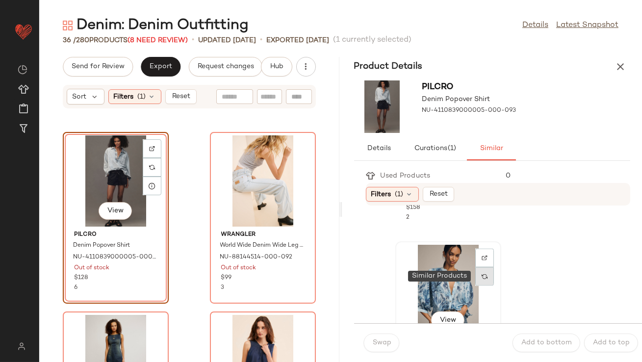
click at [486, 277] on img at bounding box center [485, 277] width 6 height 6
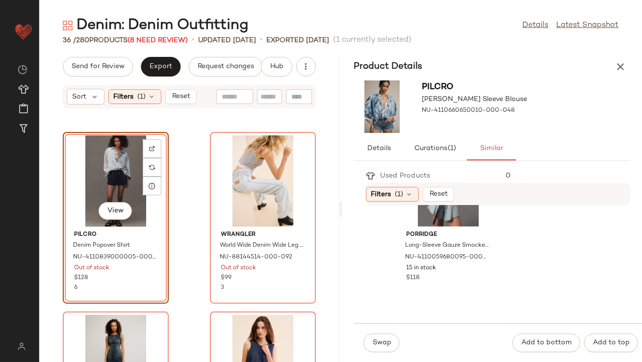
scroll to position [1056, 0]
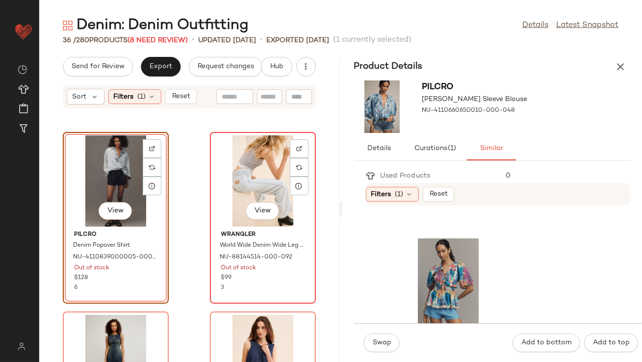
click at [246, 167] on div "View" at bounding box center [263, 180] width 99 height 91
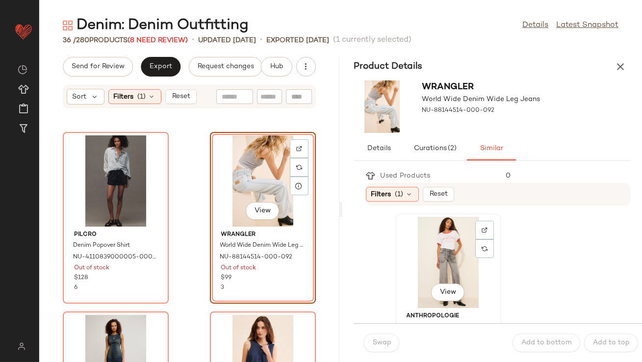
click at [411, 268] on div "View" at bounding box center [448, 262] width 99 height 91
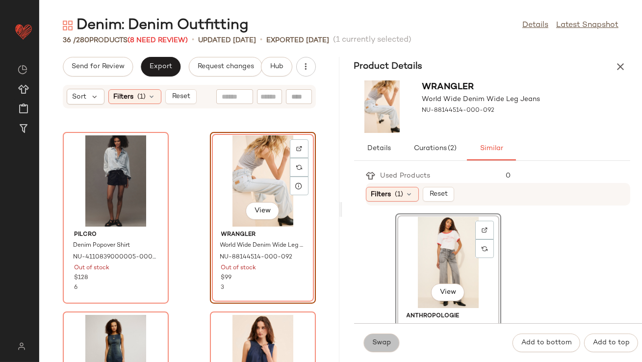
click at [389, 338] on button "Swap" at bounding box center [382, 343] width 36 height 19
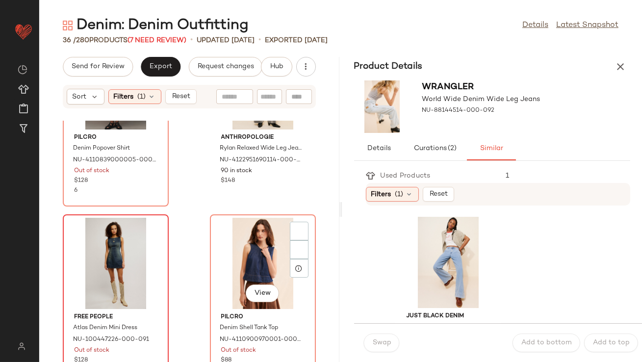
scroll to position [2646, 0]
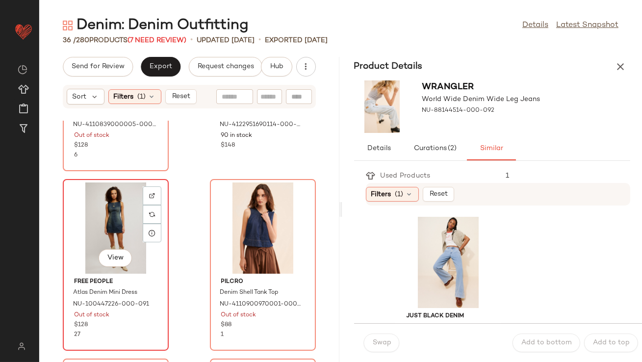
click at [131, 222] on div "View" at bounding box center [115, 228] width 99 height 91
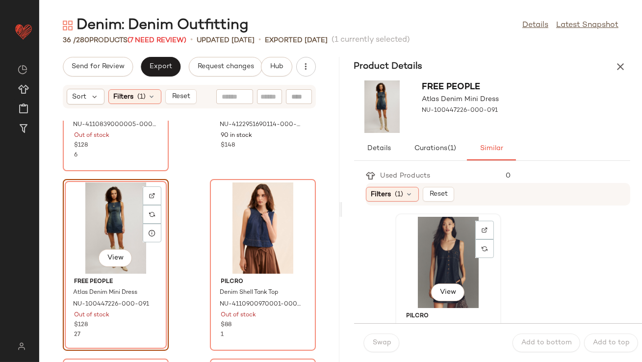
drag, startPoint x: 427, startPoint y: 268, endPoint x: 423, endPoint y: 277, distance: 9.7
click at [427, 268] on div "View" at bounding box center [448, 262] width 99 height 91
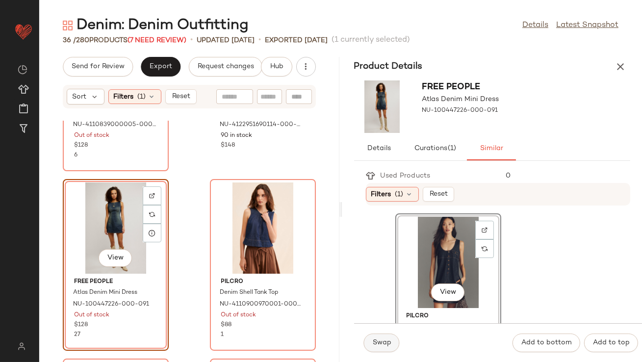
click at [382, 343] on span "Swap" at bounding box center [382, 343] width 19 height 8
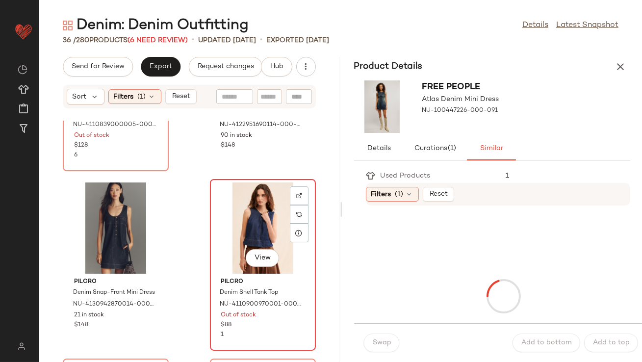
click at [253, 222] on div "View" at bounding box center [263, 228] width 99 height 91
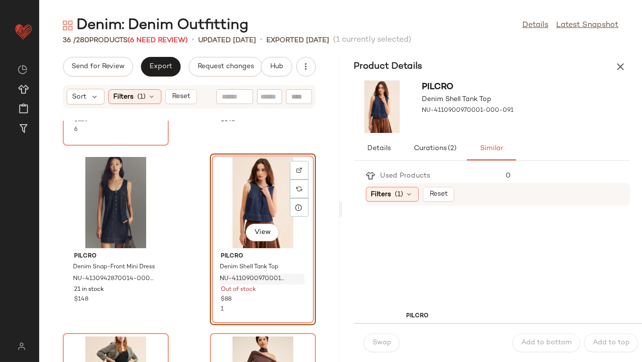
scroll to position [2673, 0]
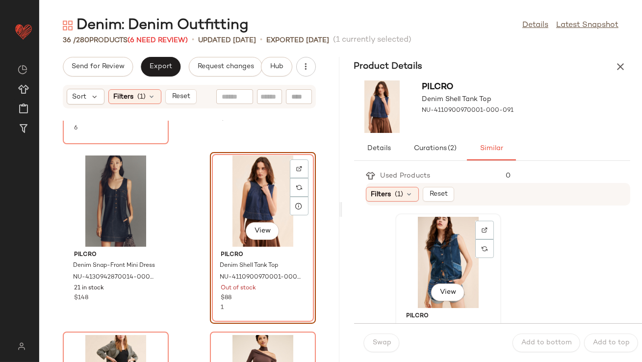
click at [456, 263] on div "View" at bounding box center [448, 262] width 99 height 91
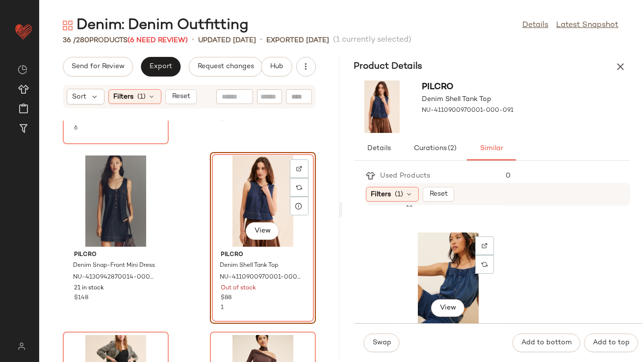
scroll to position [352, 0]
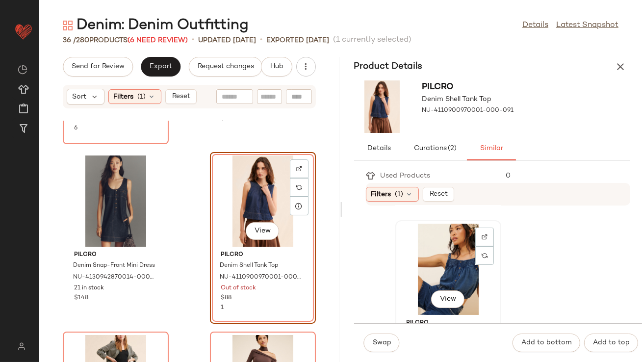
click at [418, 283] on div "View" at bounding box center [448, 269] width 99 height 91
click at [377, 345] on span "Swap" at bounding box center [382, 343] width 19 height 8
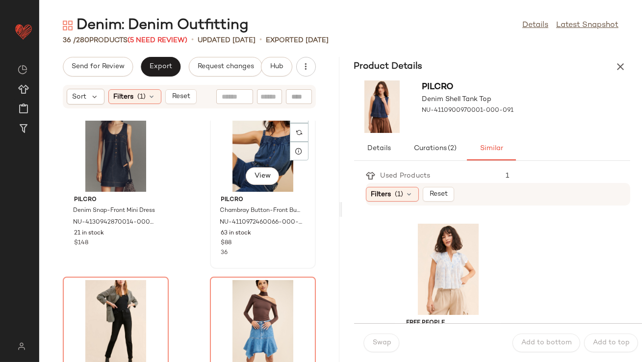
scroll to position [2763, 0]
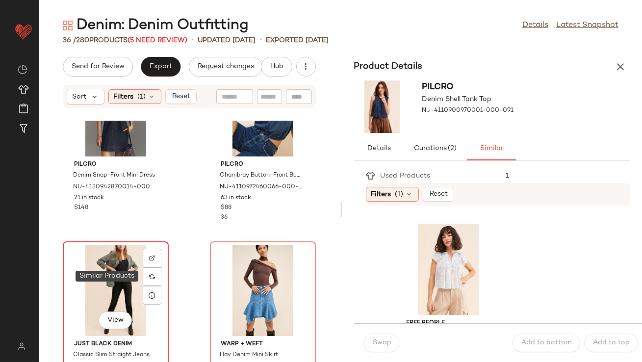
click at [125, 265] on div "View" at bounding box center [115, 290] width 99 height 91
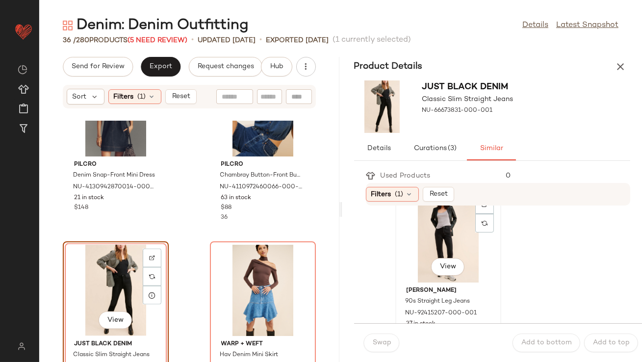
scroll to position [33, 0]
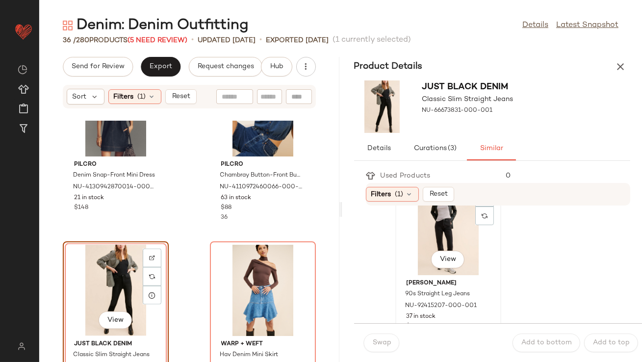
click at [423, 264] on div "View" at bounding box center [448, 229] width 99 height 91
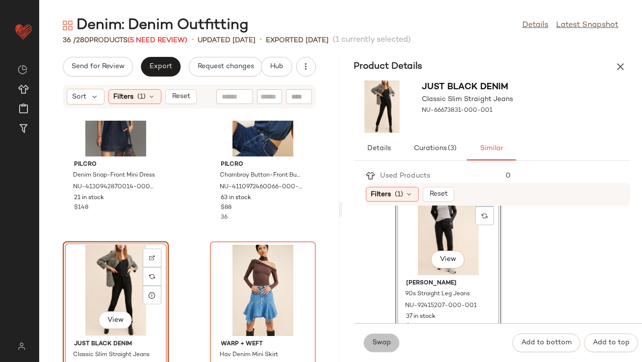
click at [380, 344] on span "Swap" at bounding box center [382, 343] width 19 height 8
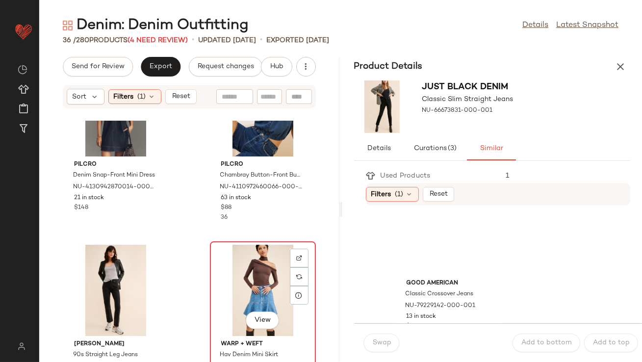
click at [268, 294] on div "View" at bounding box center [263, 290] width 99 height 91
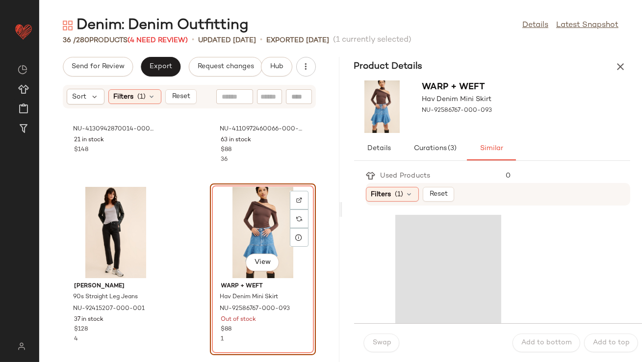
scroll to position [2826, 0]
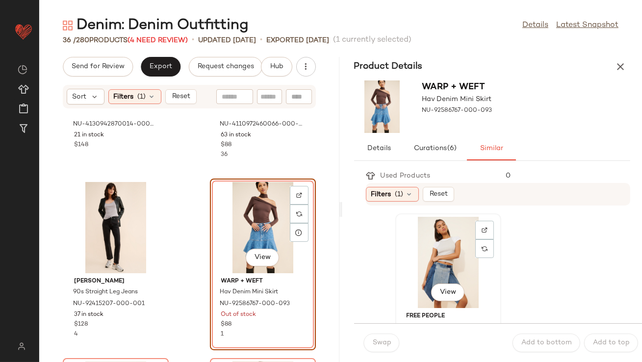
click at [437, 243] on div "View" at bounding box center [448, 262] width 99 height 91
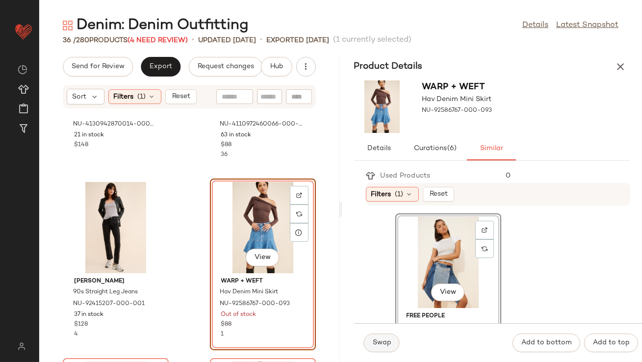
click at [383, 348] on button "Swap" at bounding box center [382, 343] width 36 height 19
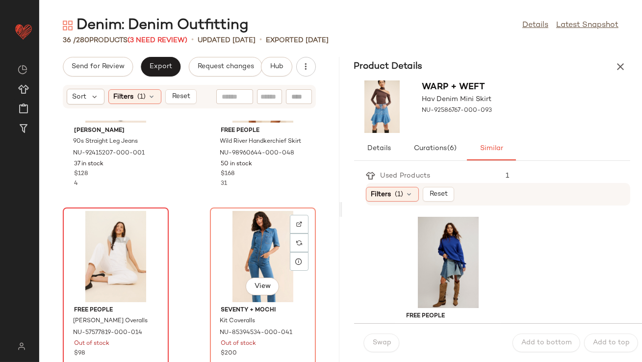
scroll to position [2993, 0]
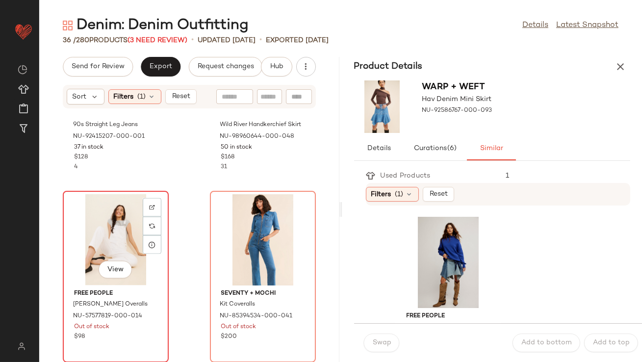
click at [107, 227] on div "View" at bounding box center [115, 239] width 99 height 91
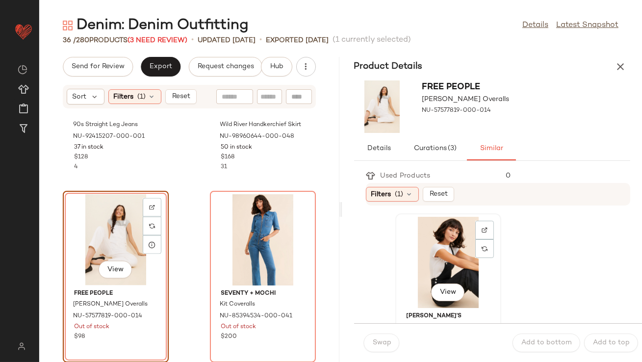
click at [428, 252] on div "View" at bounding box center [448, 262] width 99 height 91
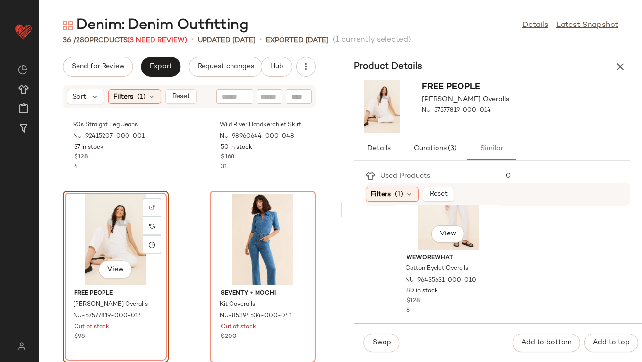
scroll to position [246, 0]
click at [414, 239] on div "View" at bounding box center [448, 196] width 99 height 91
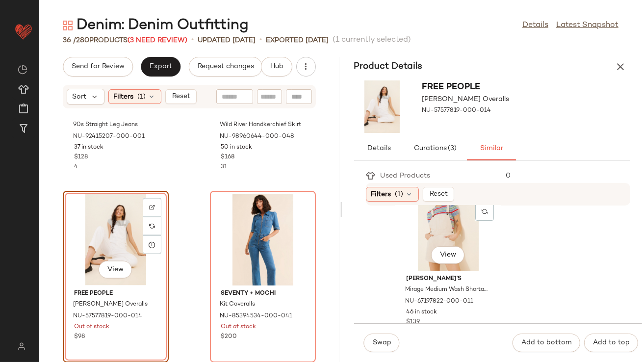
scroll to position [378, 0]
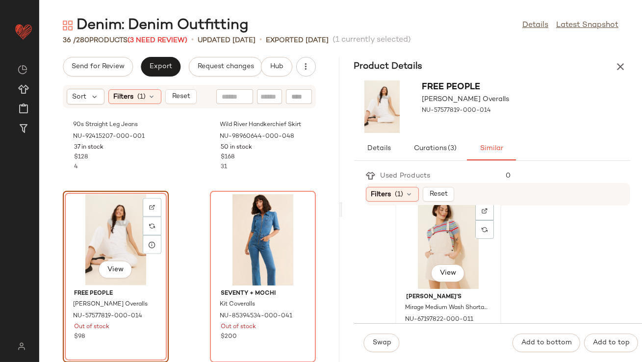
drag, startPoint x: 413, startPoint y: 261, endPoint x: 413, endPoint y: 266, distance: 5.4
click at [413, 261] on div "View" at bounding box center [448, 243] width 99 height 91
click at [392, 347] on button "Swap" at bounding box center [382, 343] width 36 height 19
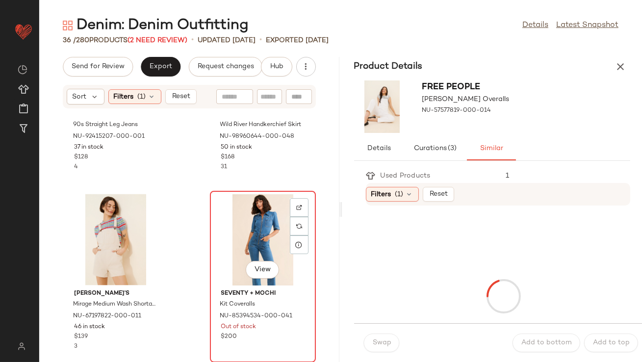
click at [244, 246] on div "View" at bounding box center [263, 239] width 99 height 91
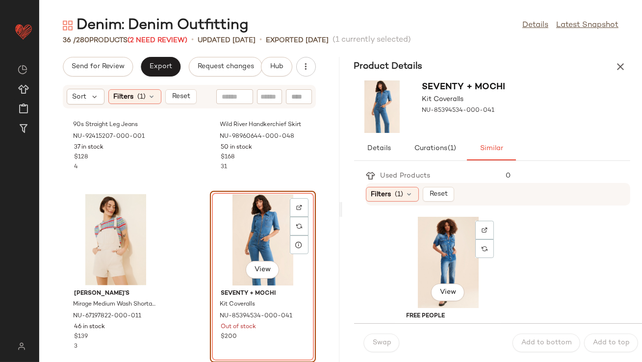
click at [452, 254] on div "View" at bounding box center [448, 262] width 99 height 91
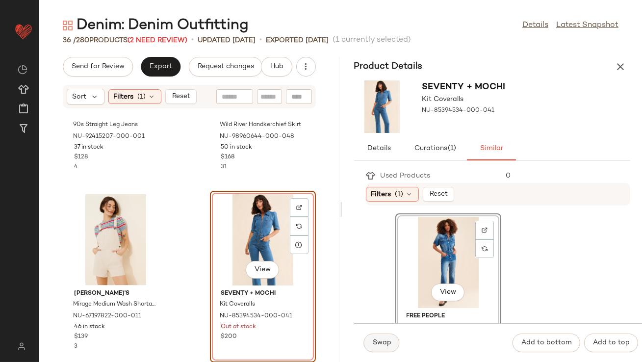
click at [384, 347] on button "Swap" at bounding box center [382, 343] width 36 height 19
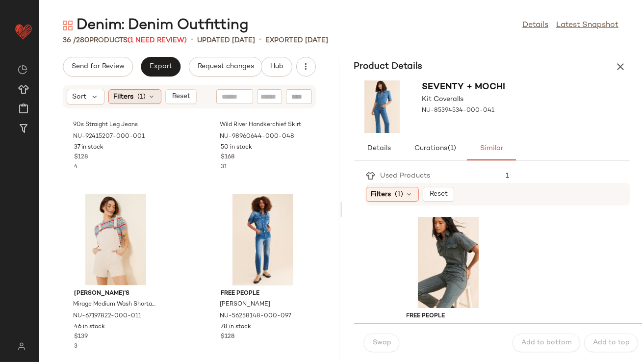
click at [156, 98] on div "Filters (1)" at bounding box center [134, 96] width 53 height 15
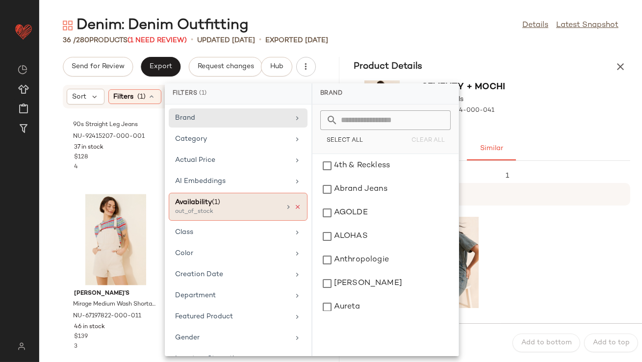
click at [295, 205] on icon at bounding box center [297, 207] width 7 height 7
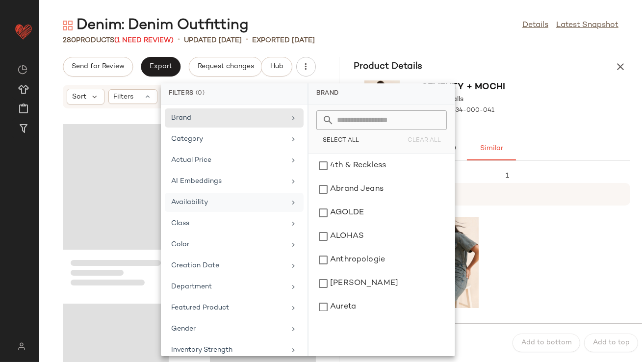
click at [479, 44] on div "280 Products (1 Need Review) • updated [DATE] • Exported [DATE]" at bounding box center [340, 40] width 603 height 10
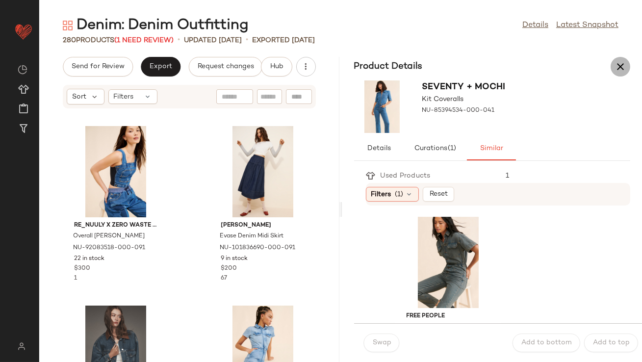
click at [622, 62] on icon "button" at bounding box center [621, 67] width 12 height 12
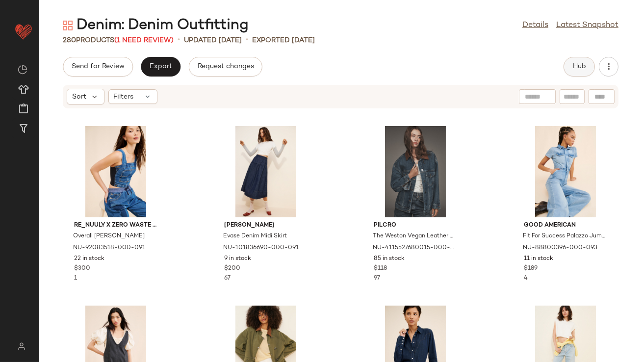
click at [577, 75] on button "Hub" at bounding box center [579, 67] width 31 height 20
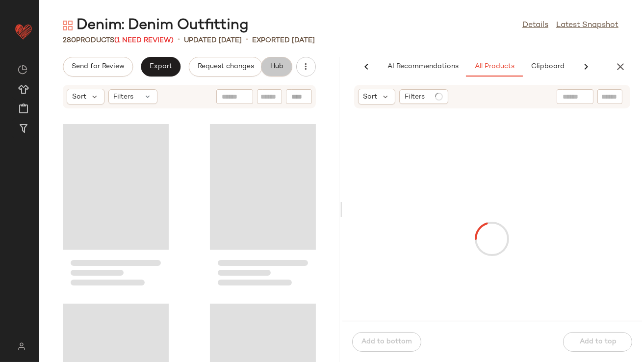
scroll to position [0, 55]
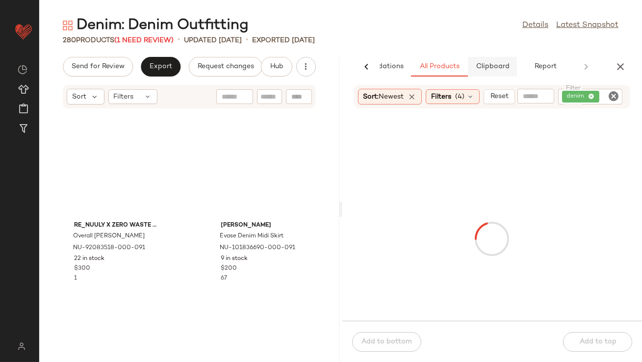
click at [495, 63] on span "Clipboard" at bounding box center [493, 67] width 34 height 8
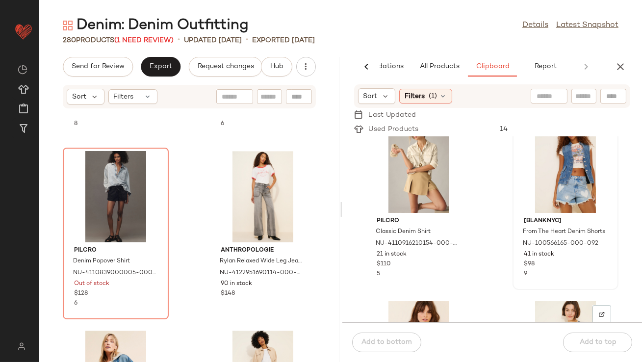
scroll to position [0, 0]
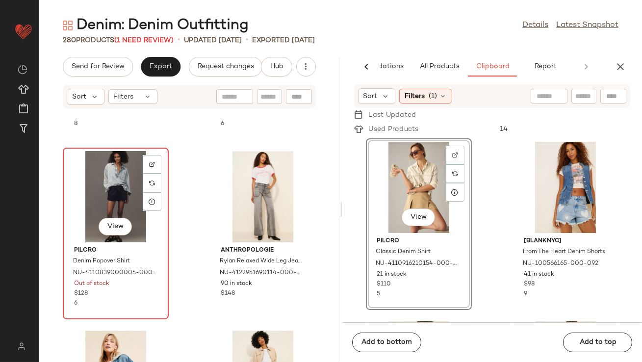
click at [106, 187] on div "View" at bounding box center [115, 196] width 99 height 91
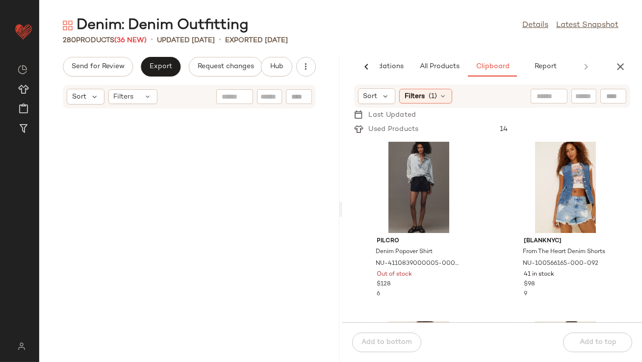
scroll to position [10538, 0]
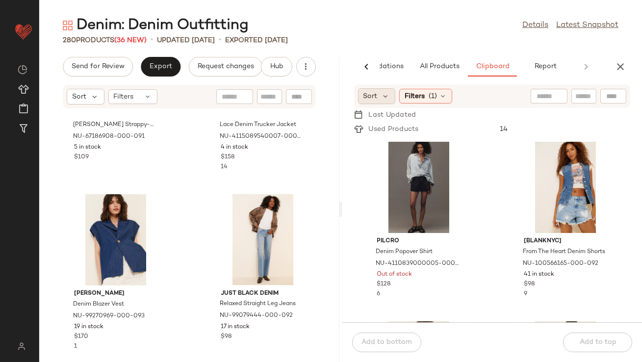
click at [367, 94] on span "Sort" at bounding box center [371, 96] width 14 height 10
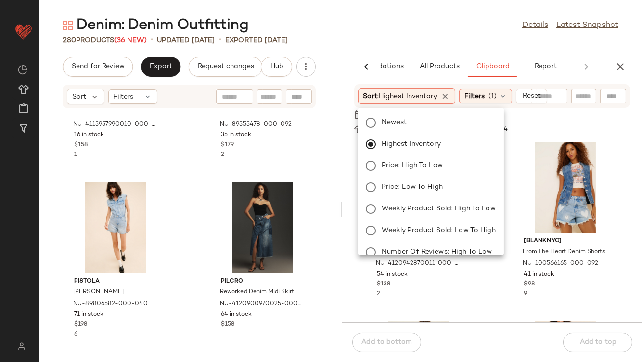
scroll to position [7261, 0]
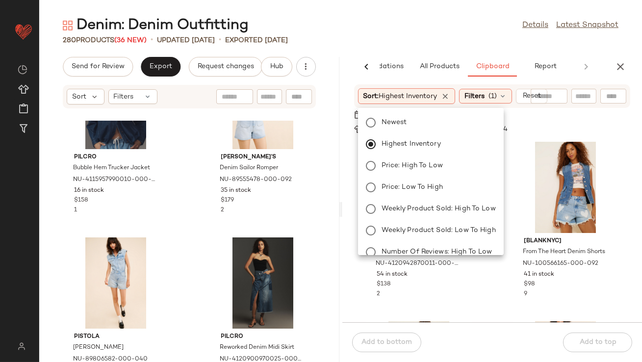
click at [333, 32] on div "Denim: Denim Outfitting Details Latest Snapshot" at bounding box center [340, 26] width 603 height 20
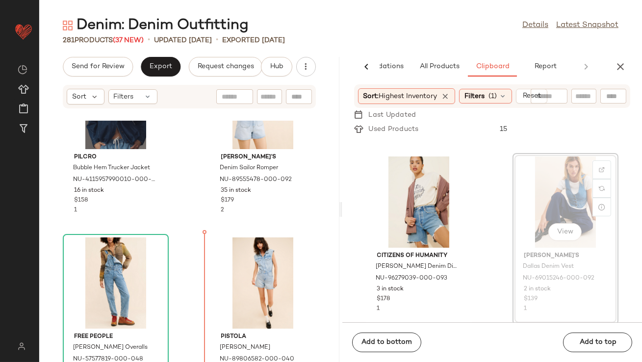
scroll to position [7269, 0]
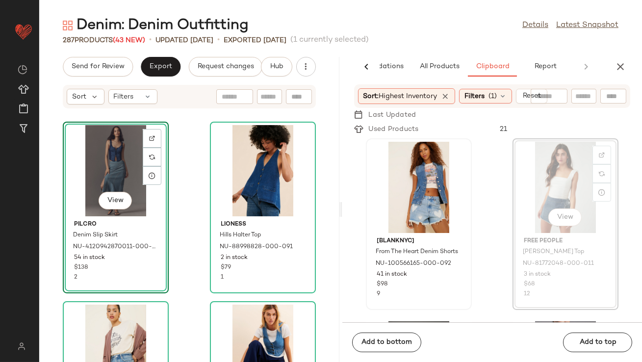
scroll to position [7579, 0]
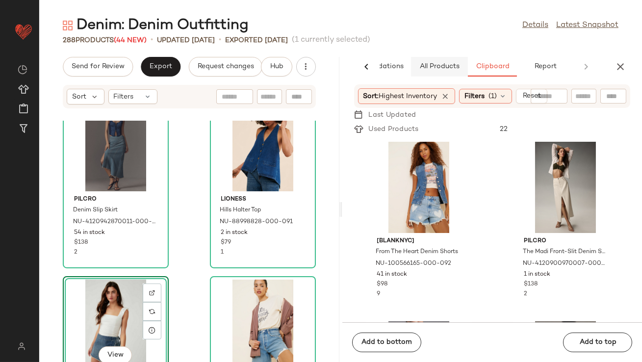
click at [453, 64] on span "All Products" at bounding box center [439, 67] width 40 height 8
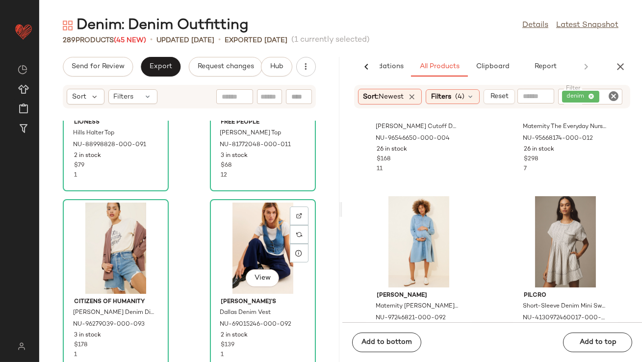
scroll to position [7848, 0]
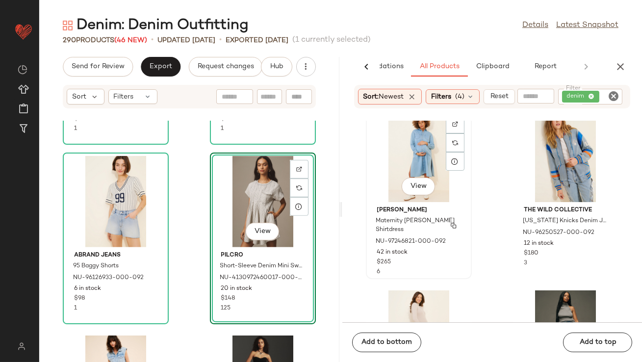
scroll to position [1465, 0]
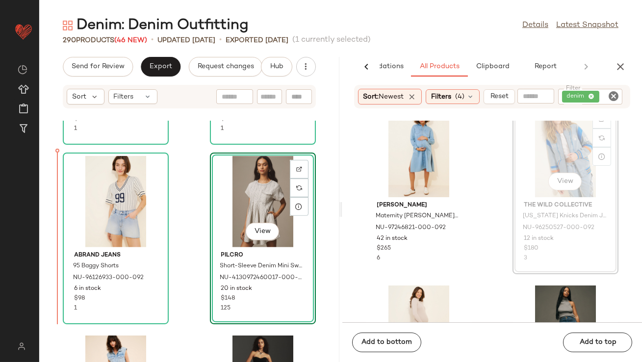
drag, startPoint x: 552, startPoint y: 160, endPoint x: 492, endPoint y: 169, distance: 60.6
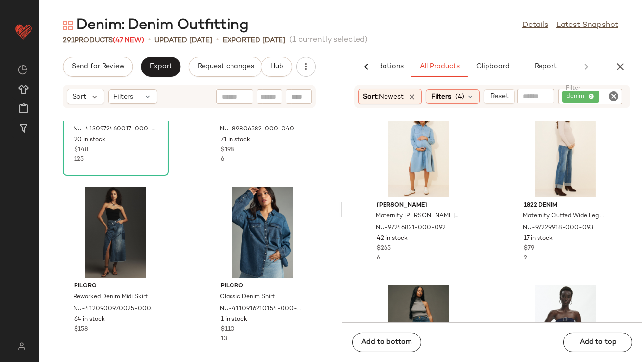
scroll to position [8389, 0]
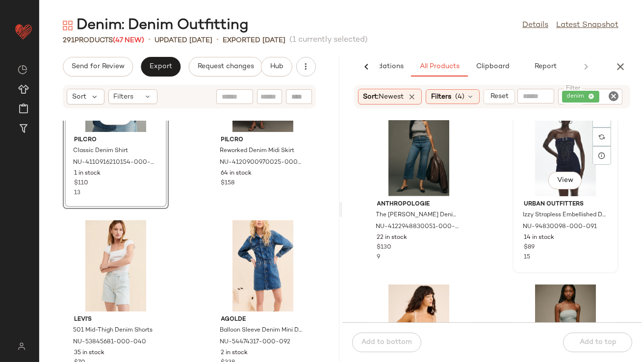
scroll to position [1645, 0]
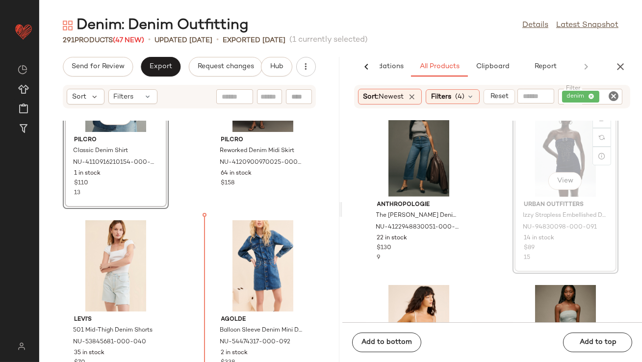
drag, startPoint x: 526, startPoint y: 145, endPoint x: 517, endPoint y: 148, distance: 8.8
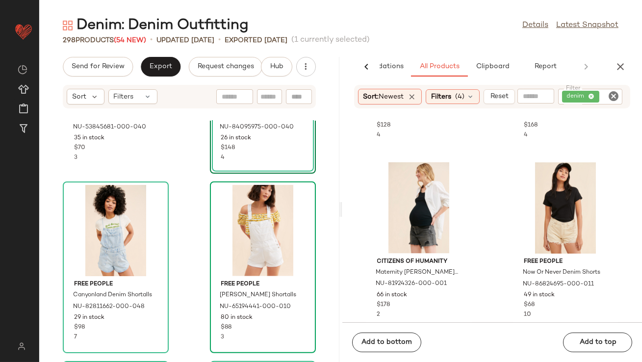
scroll to position [8790, 0]
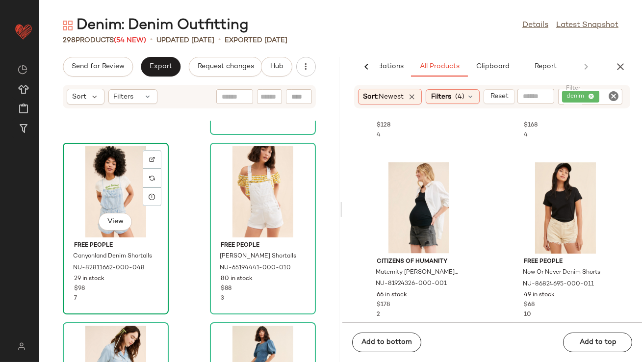
click at [96, 195] on div "View" at bounding box center [115, 191] width 99 height 91
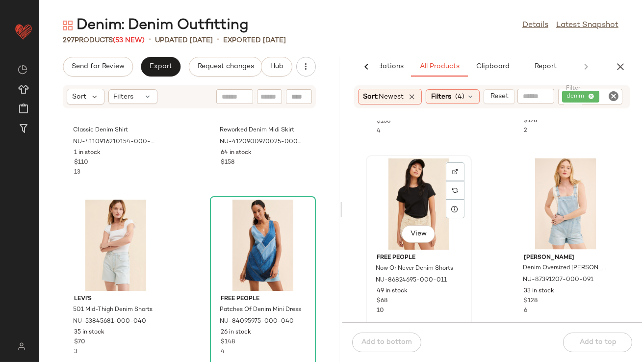
scroll to position [3572, 0]
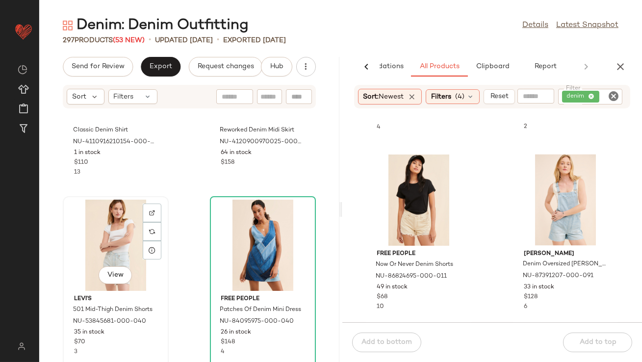
click at [88, 246] on div "View" at bounding box center [115, 245] width 99 height 91
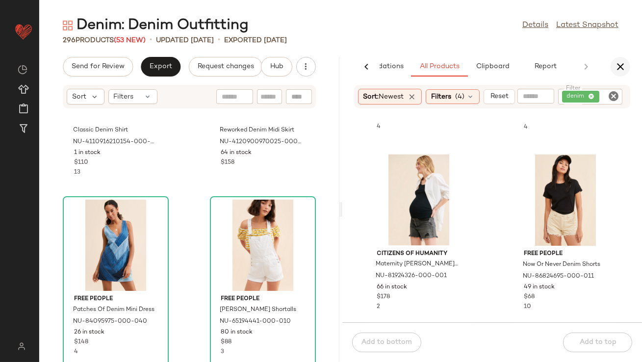
click at [620, 66] on icon "button" at bounding box center [621, 67] width 12 height 12
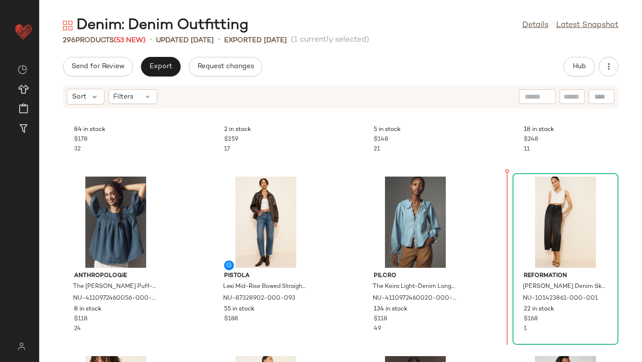
scroll to position [675, 0]
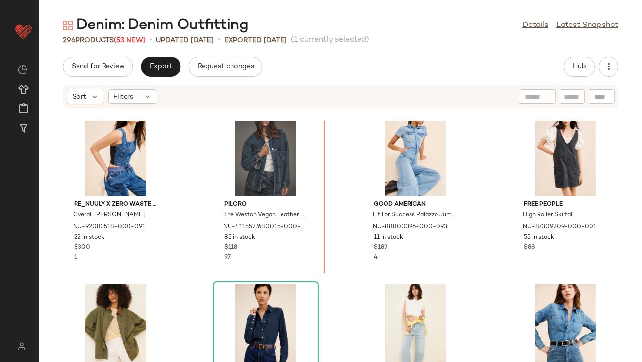
scroll to position [19, 0]
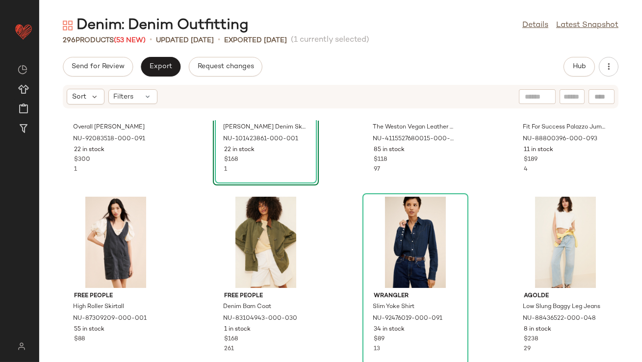
scroll to position [119, 0]
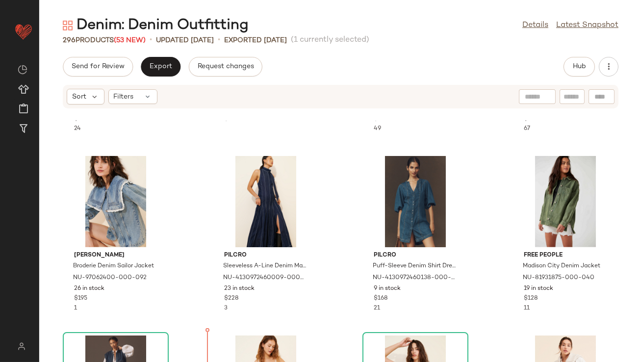
scroll to position [956, 0]
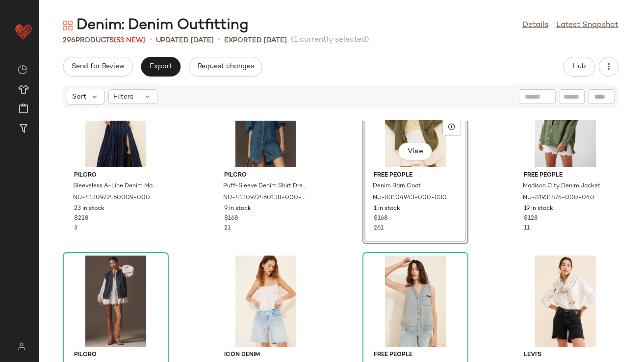
scroll to position [776, 0]
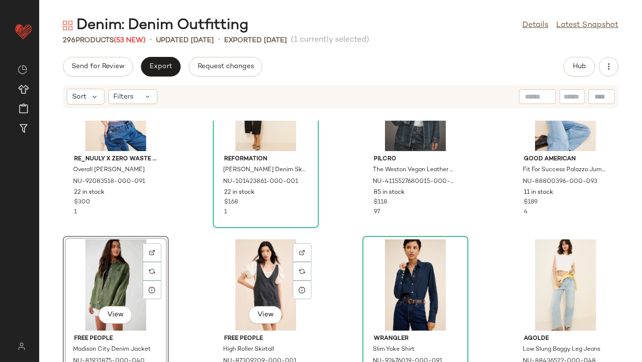
scroll to position [93, 0]
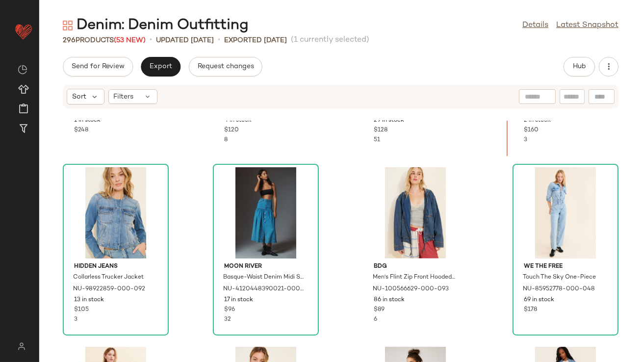
scroll to position [1441, 0]
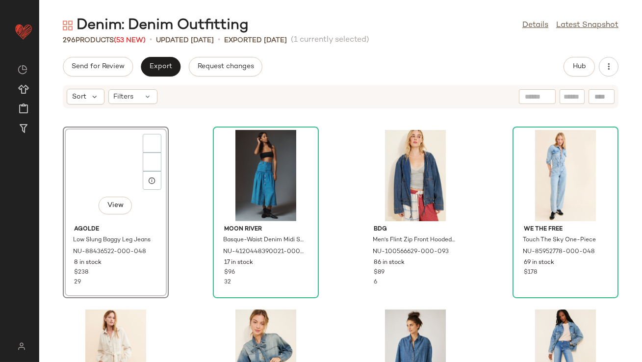
scroll to position [1261, 0]
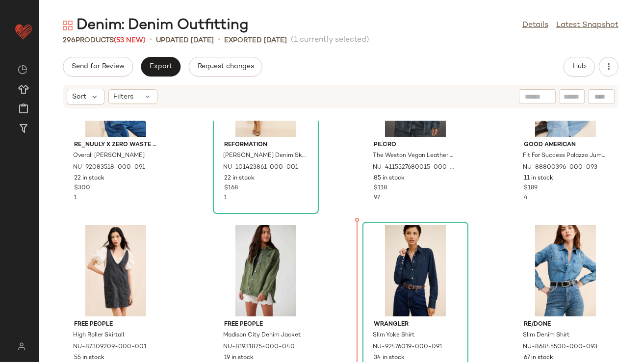
scroll to position [141, 0]
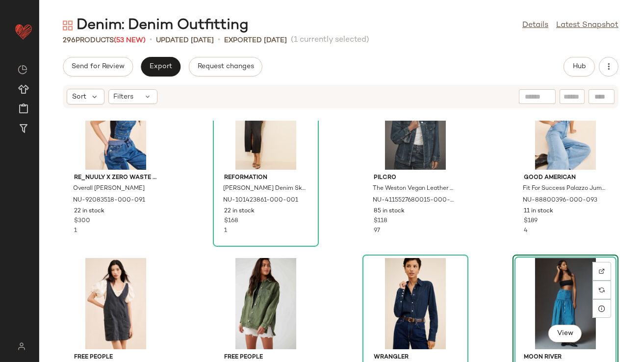
scroll to position [83, 0]
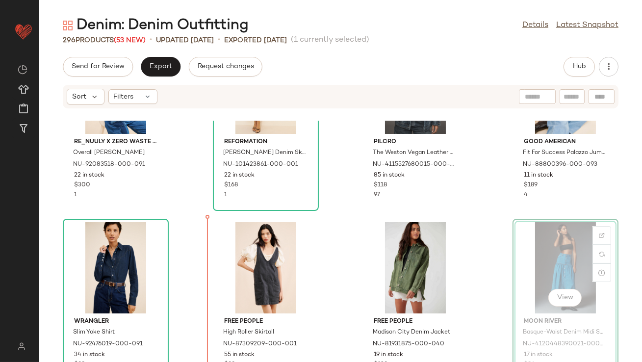
drag, startPoint x: 550, startPoint y: 240, endPoint x: 540, endPoint y: 240, distance: 9.8
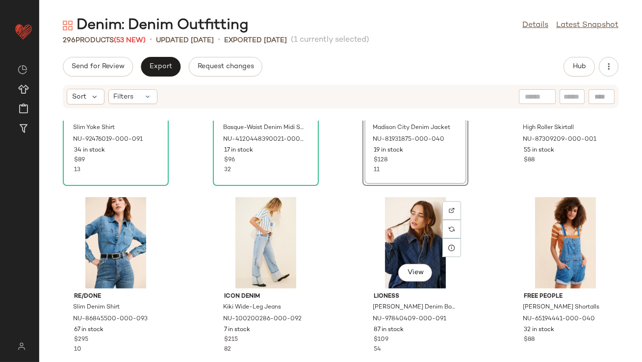
scroll to position [304, 0]
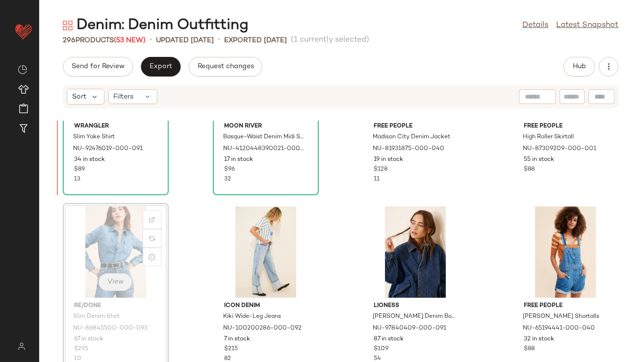
scroll to position [290, 0]
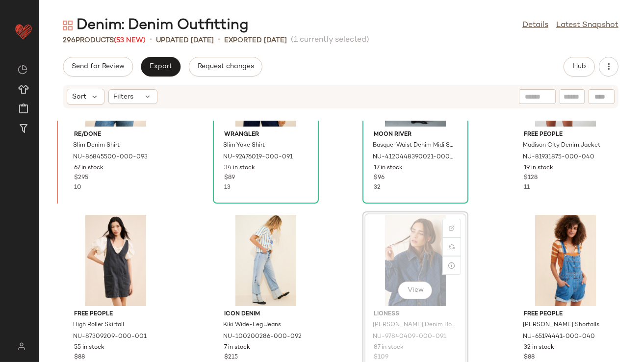
scroll to position [267, 0]
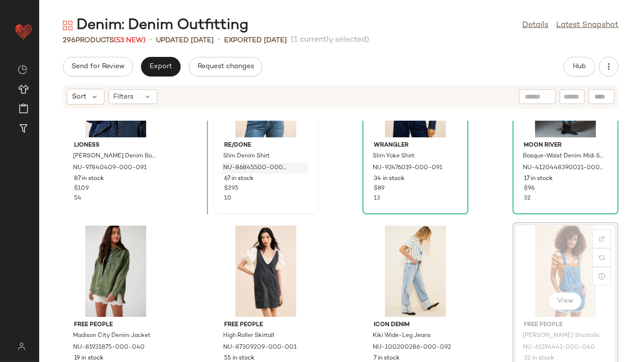
scroll to position [263, 0]
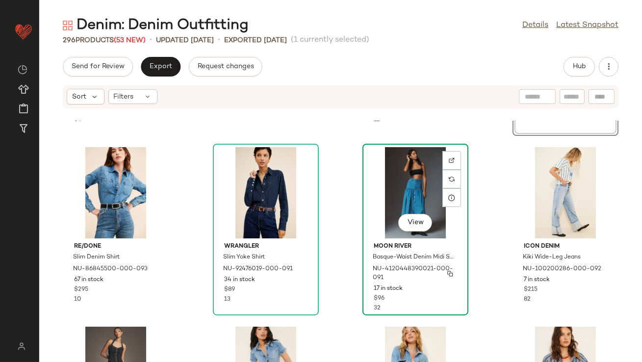
scroll to position [351, 0]
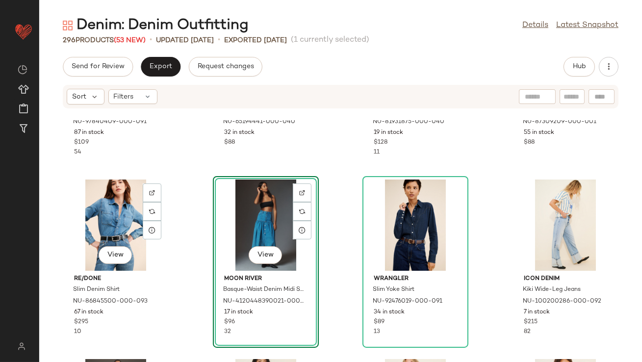
scroll to position [358, 0]
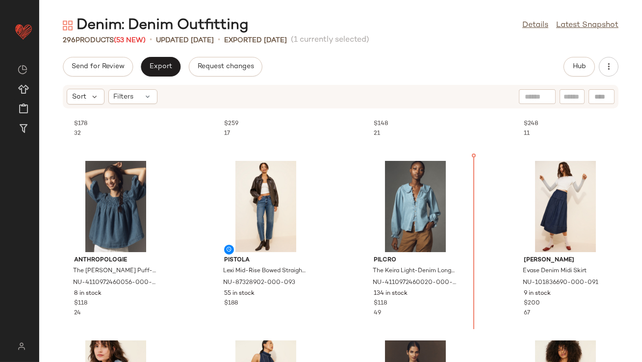
scroll to position [698, 0]
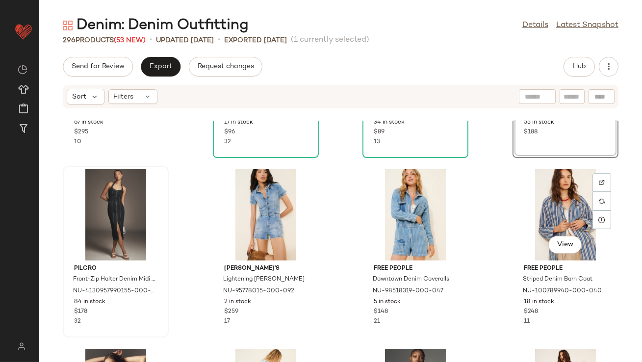
scroll to position [503, 0]
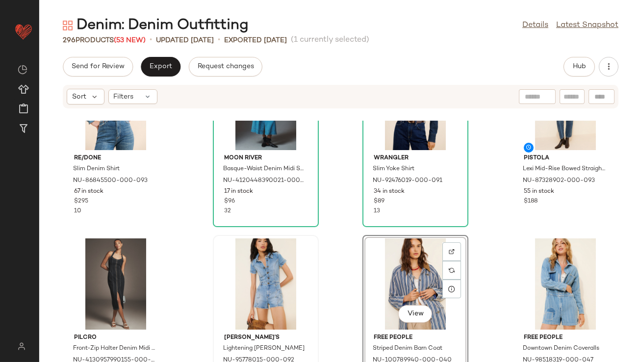
scroll to position [413, 0]
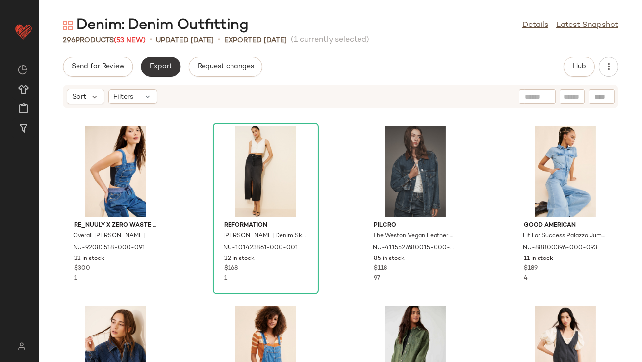
click at [163, 72] on button "Export" at bounding box center [161, 67] width 40 height 20
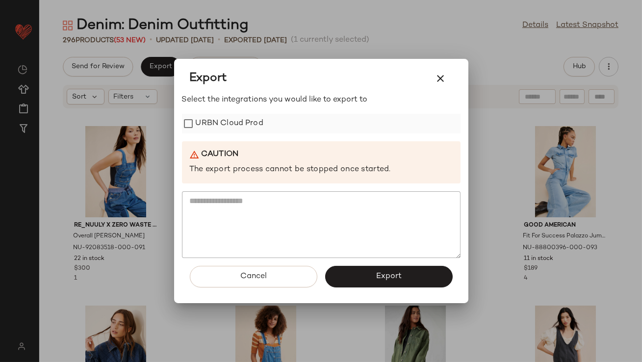
click at [203, 119] on label "URBN Cloud Prod" at bounding box center [230, 124] width 68 height 20
click at [349, 280] on button "Export" at bounding box center [389, 277] width 128 height 22
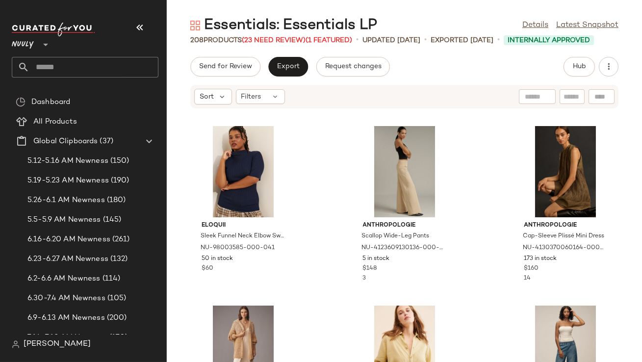
click at [144, 30] on icon "button" at bounding box center [140, 28] width 12 height 12
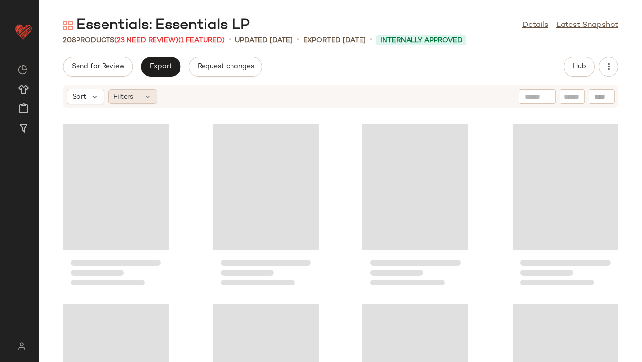
click at [135, 101] on div "Filters" at bounding box center [132, 96] width 49 height 15
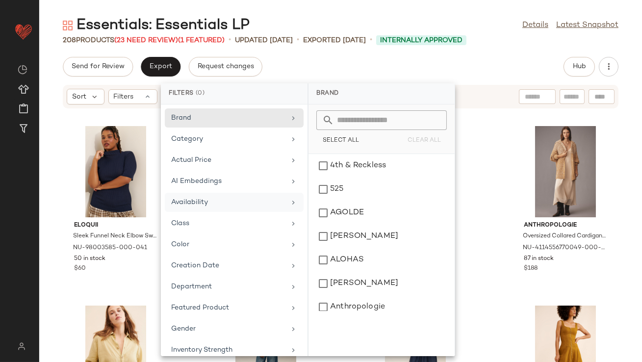
click at [228, 204] on div "Availability" at bounding box center [228, 202] width 114 height 10
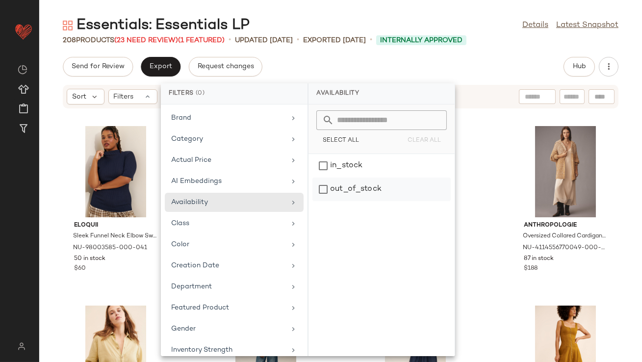
click at [333, 189] on div "out_of_stock" at bounding box center [382, 190] width 138 height 24
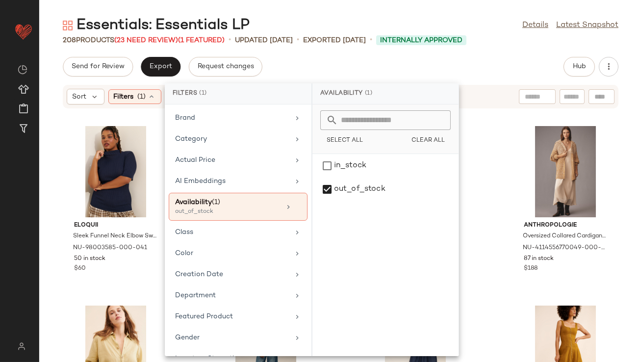
click at [366, 73] on div "Send for Review Export Request changes Hub" at bounding box center [340, 67] width 603 height 20
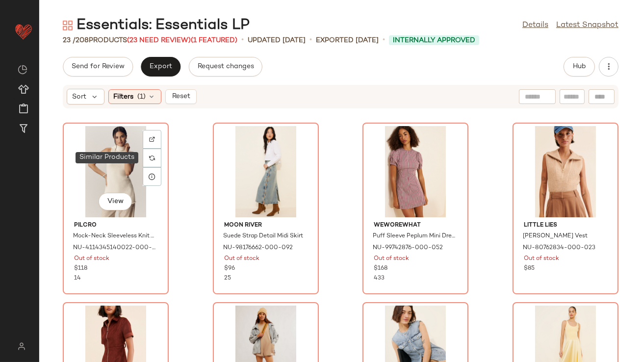
click at [150, 153] on div at bounding box center [152, 158] width 19 height 19
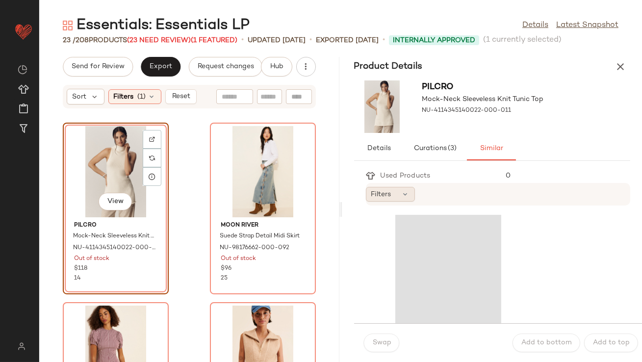
click at [380, 194] on span "Filters" at bounding box center [382, 194] width 20 height 10
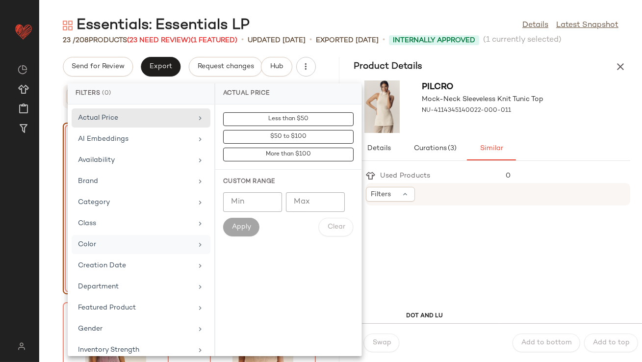
scroll to position [218, 0]
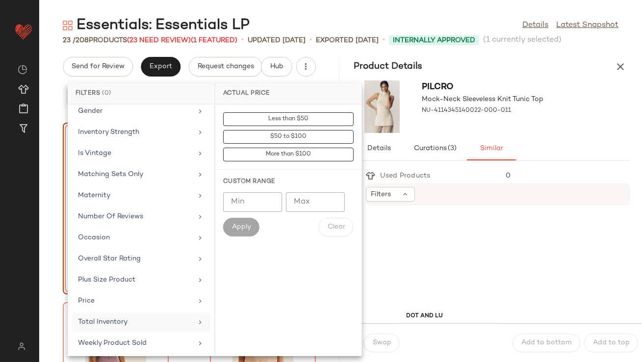
click at [114, 325] on div "Total Inventory" at bounding box center [135, 322] width 114 height 10
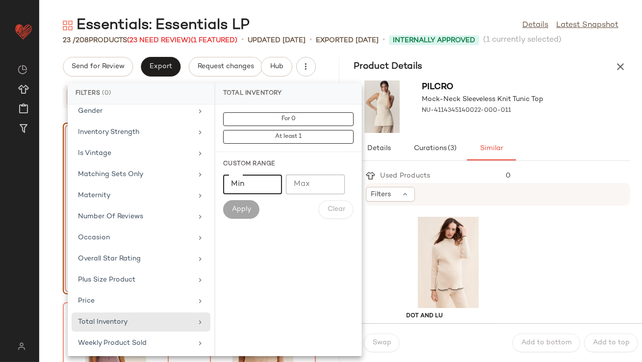
click at [252, 191] on input "Min" at bounding box center [252, 185] width 59 height 20
type input "**"
click at [250, 219] on div "Custom Range Min ** Min Max Max Apply Clear" at bounding box center [288, 189] width 146 height 75
click at [250, 209] on span "Apply" at bounding box center [242, 210] width 20 height 8
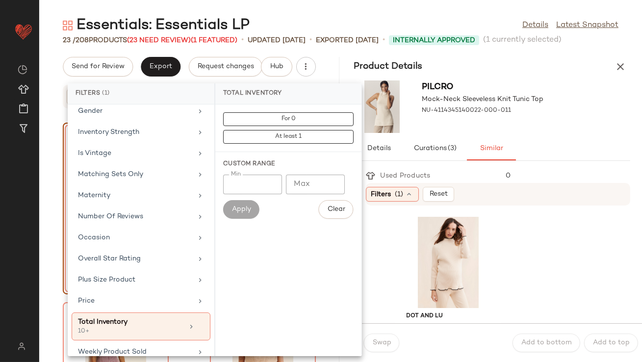
click at [554, 141] on div "Details Curations (3) Similar" at bounding box center [492, 149] width 277 height 24
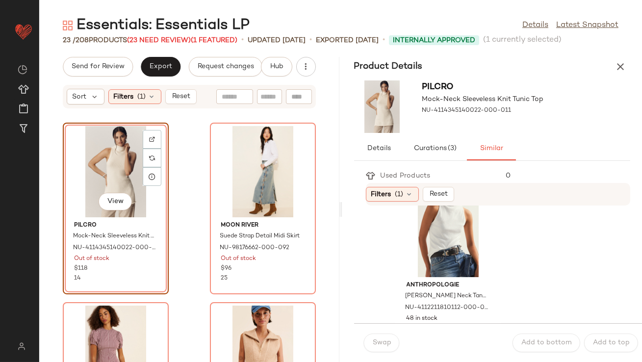
scroll to position [225, 0]
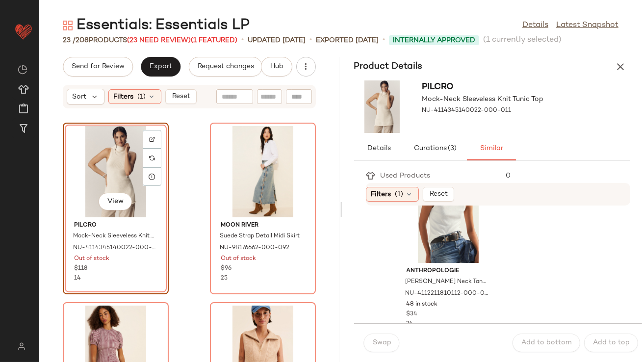
click at [446, 204] on div "Filters (1) Reset" at bounding box center [498, 194] width 265 height 23
click at [439, 227] on div "View" at bounding box center [448, 217] width 99 height 91
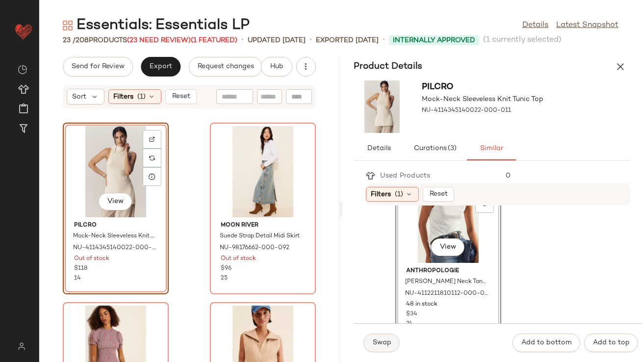
click at [377, 341] on span "Swap" at bounding box center [382, 343] width 19 height 8
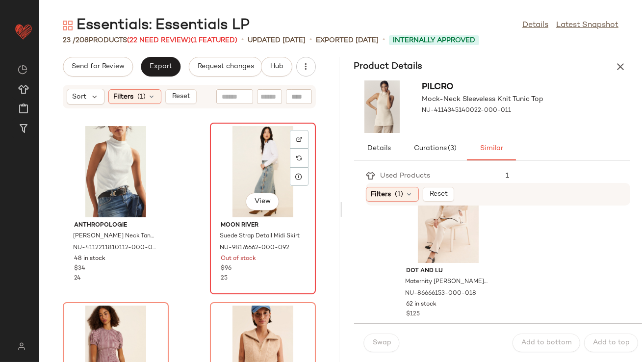
click at [245, 170] on div "View" at bounding box center [263, 171] width 99 height 91
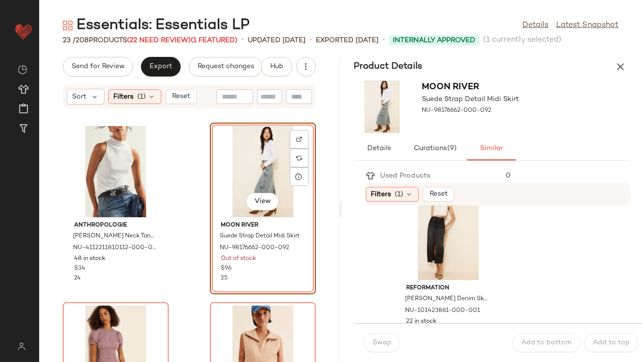
scroll to position [34, 0]
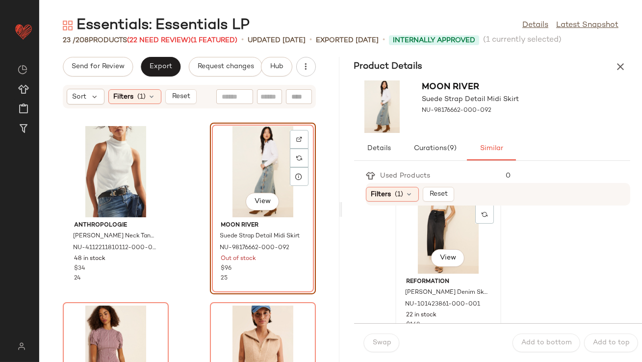
click at [418, 235] on div "View" at bounding box center [448, 228] width 99 height 91
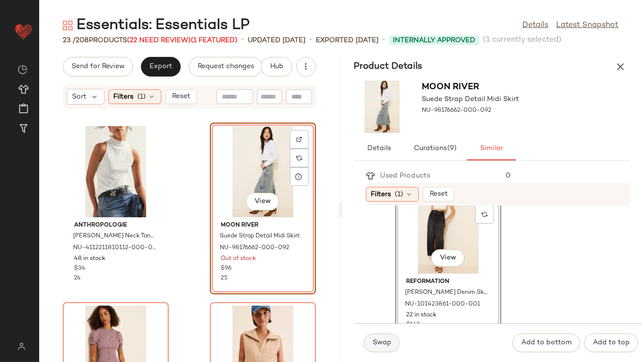
click at [389, 337] on button "Swap" at bounding box center [382, 343] width 36 height 19
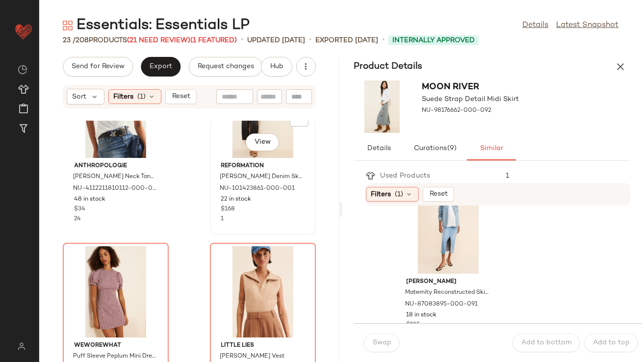
scroll to position [110, 0]
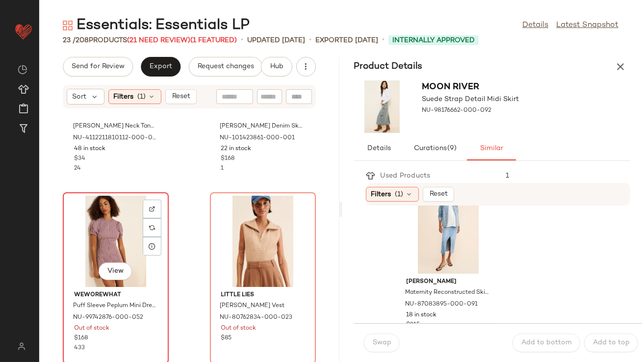
click at [125, 250] on div "View" at bounding box center [115, 241] width 99 height 91
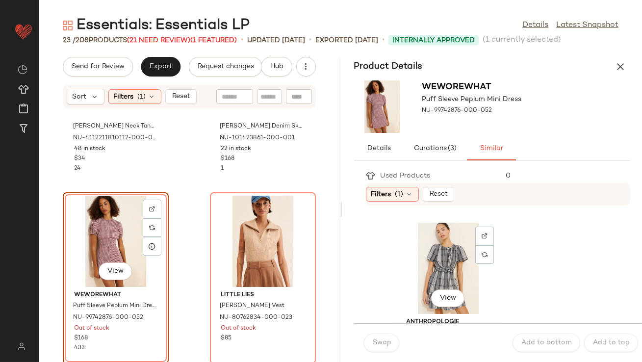
scroll to position [385, 0]
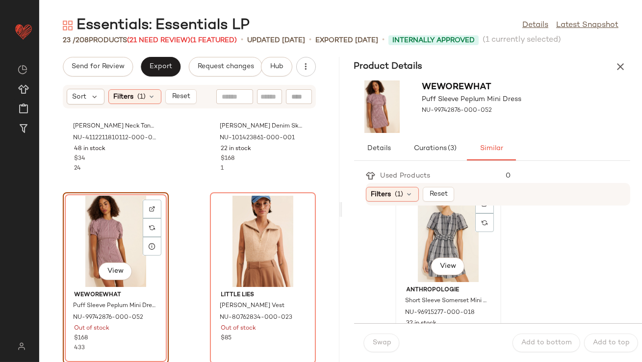
click at [426, 243] on div "View" at bounding box center [448, 236] width 99 height 91
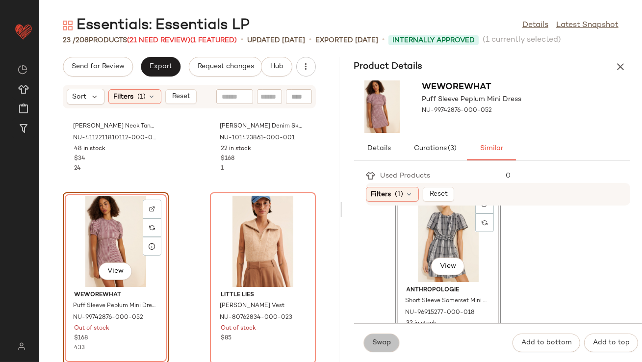
click at [374, 349] on button "Swap" at bounding box center [382, 343] width 36 height 19
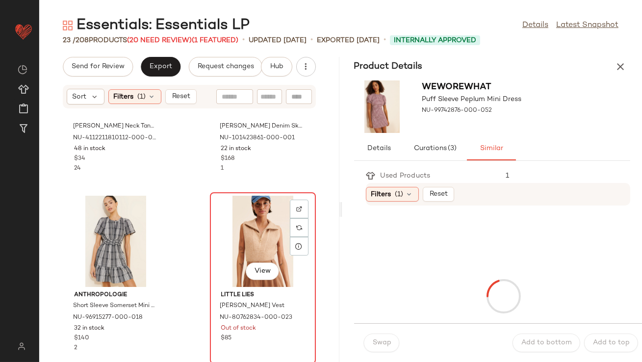
click at [241, 207] on div "View" at bounding box center [263, 241] width 99 height 91
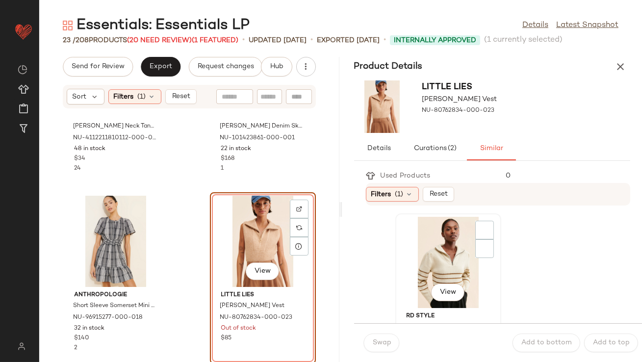
click at [405, 259] on div "View" at bounding box center [448, 262] width 99 height 91
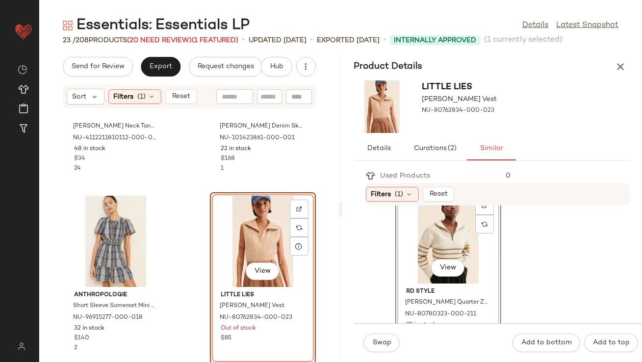
scroll to position [41, 0]
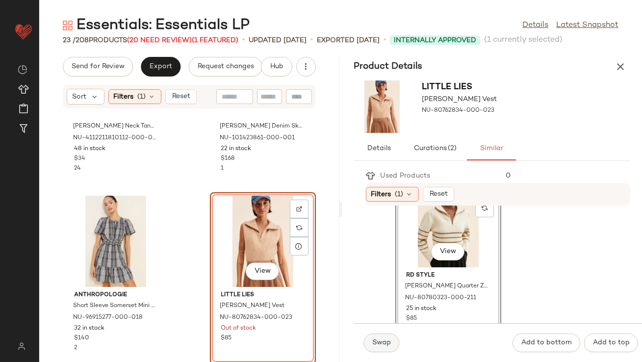
click at [368, 337] on button "Swap" at bounding box center [382, 343] width 36 height 19
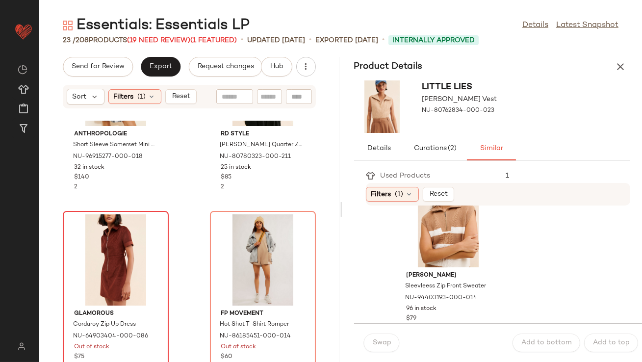
scroll to position [281, 0]
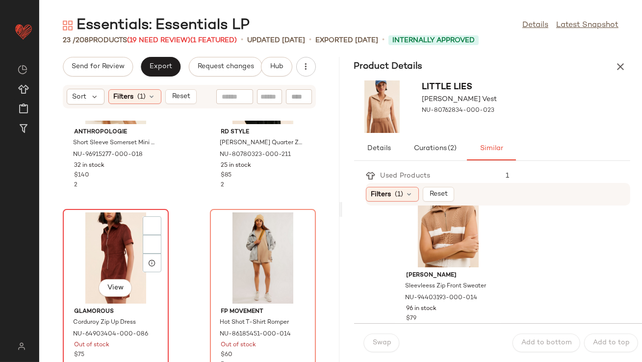
click at [122, 258] on div "View" at bounding box center [115, 258] width 99 height 91
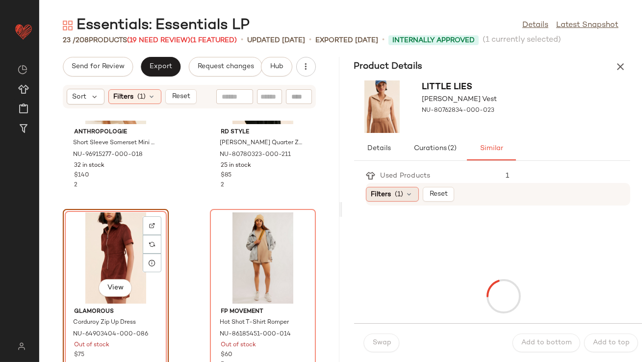
click at [406, 195] on icon at bounding box center [410, 194] width 8 height 8
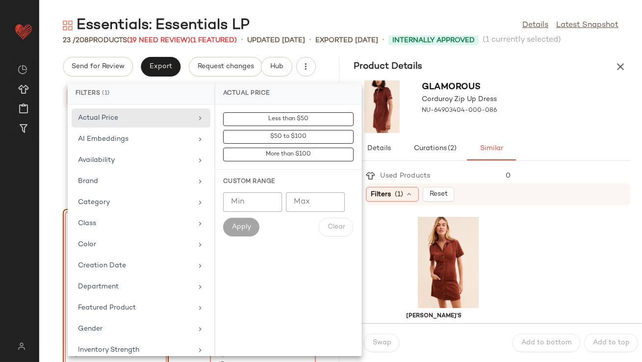
scroll to position [227, 0]
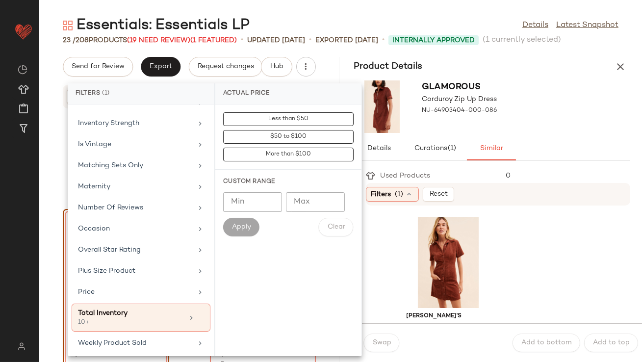
click at [553, 137] on div "Details Curations (1) Similar" at bounding box center [492, 149] width 277 height 24
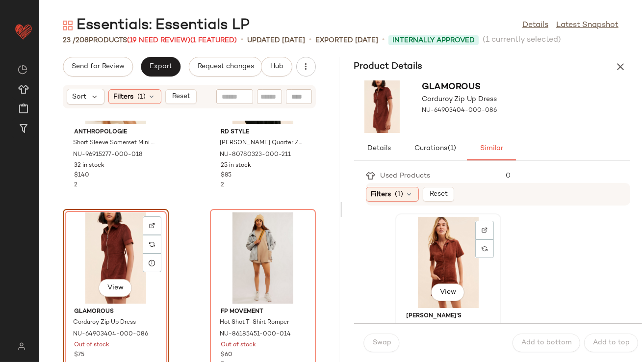
click at [438, 253] on div "View" at bounding box center [448, 262] width 99 height 91
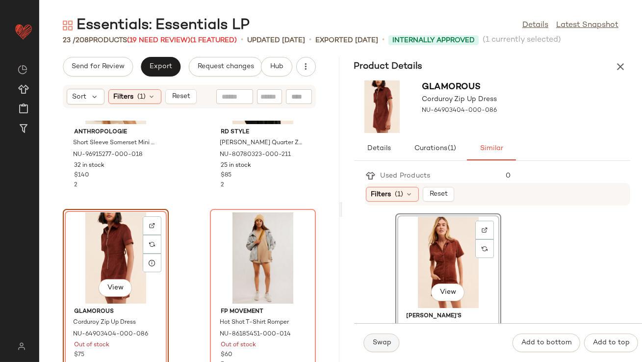
click at [385, 344] on span "Swap" at bounding box center [382, 343] width 19 height 8
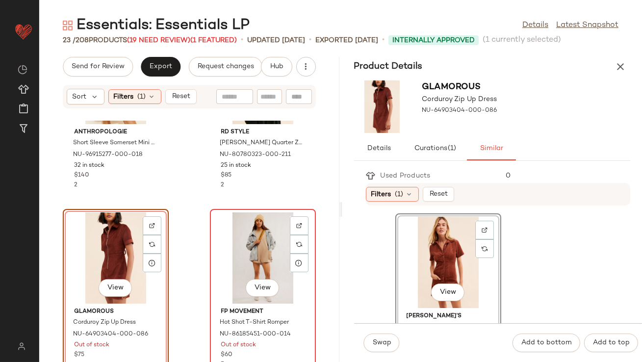
click at [272, 262] on div "View" at bounding box center [263, 258] width 99 height 91
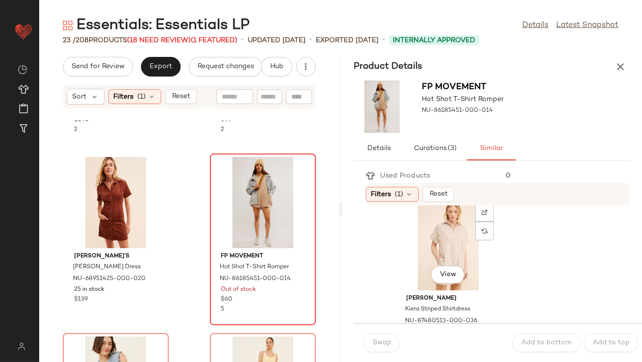
scroll to position [1993, 0]
click at [454, 250] on div "View" at bounding box center [448, 245] width 99 height 91
click at [381, 347] on div "Swap" at bounding box center [382, 343] width 36 height 19
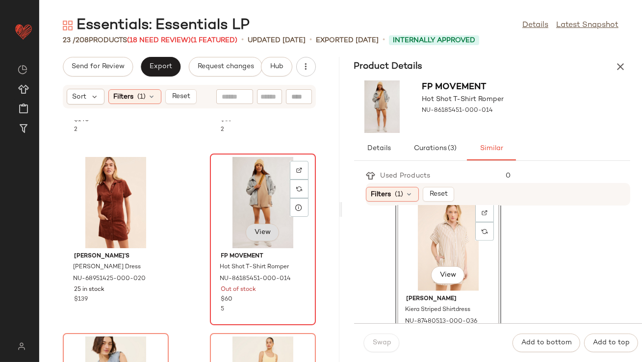
click at [267, 224] on button "View" at bounding box center [262, 233] width 33 height 18
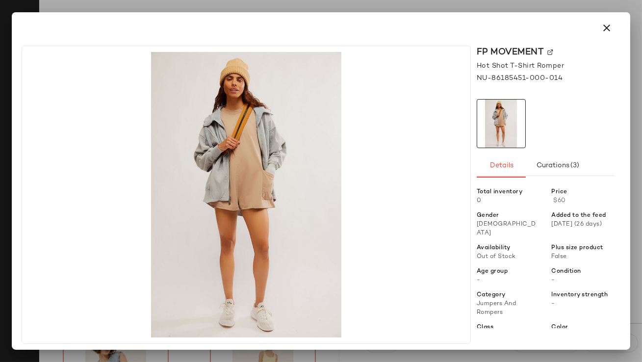
click at [607, 24] on icon "button" at bounding box center [607, 28] width 12 height 12
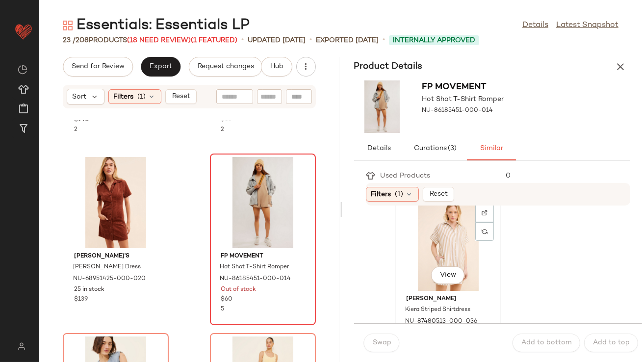
click at [453, 237] on div "View" at bounding box center [448, 245] width 99 height 91
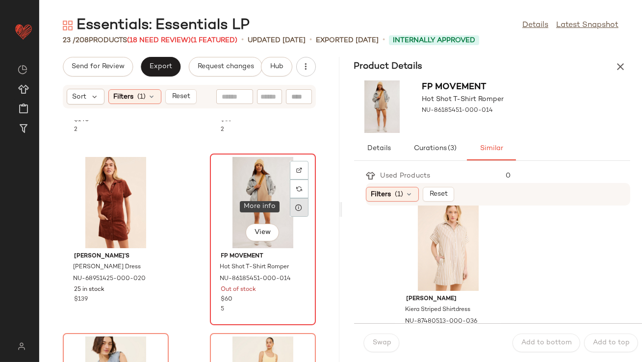
click at [290, 202] on div at bounding box center [299, 207] width 19 height 19
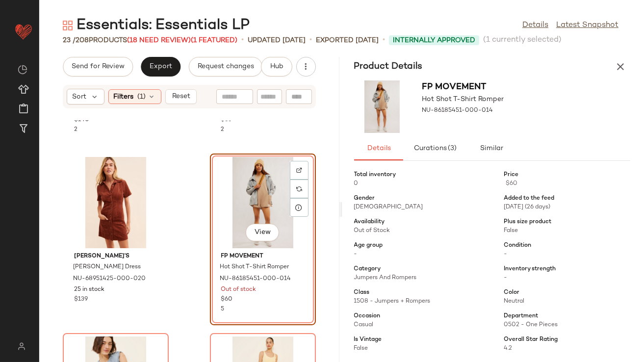
click at [276, 205] on div "View" at bounding box center [263, 202] width 99 height 91
click at [439, 150] on span "Curations (3)" at bounding box center [435, 149] width 43 height 8
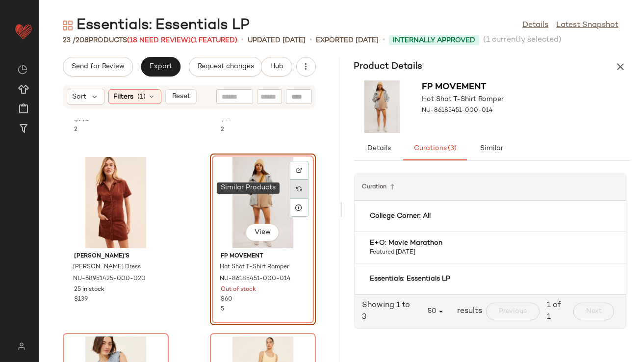
click at [291, 191] on div at bounding box center [299, 189] width 19 height 19
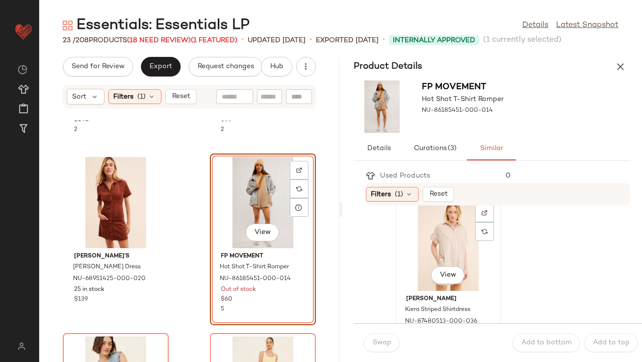
click at [446, 240] on div "View" at bounding box center [448, 245] width 99 height 91
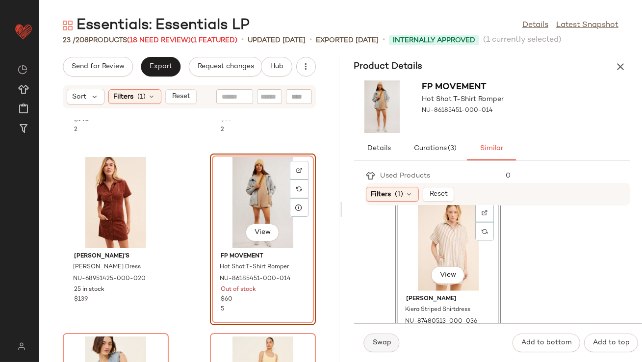
click at [387, 339] on span "Swap" at bounding box center [382, 343] width 19 height 8
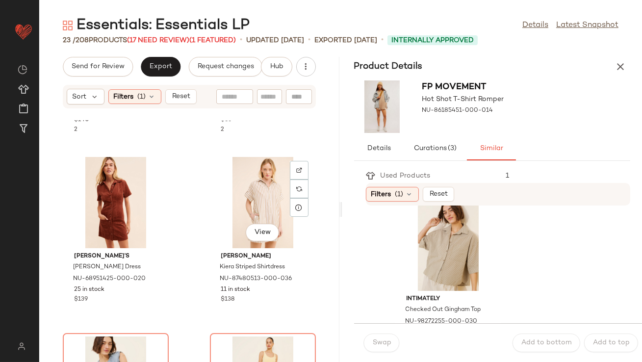
scroll to position [514, 0]
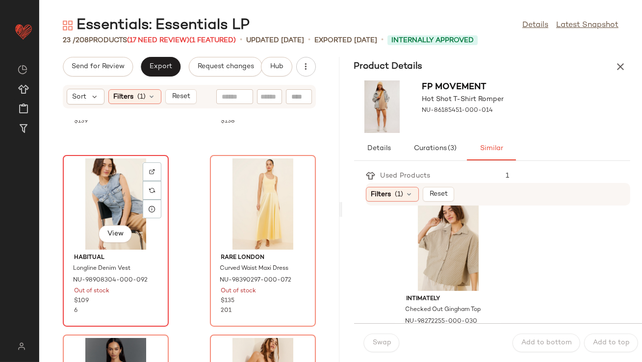
click at [100, 198] on div "View" at bounding box center [115, 204] width 99 height 91
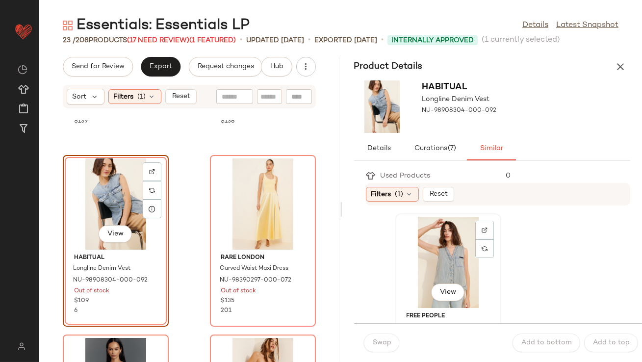
click at [461, 249] on div "View" at bounding box center [448, 262] width 99 height 91
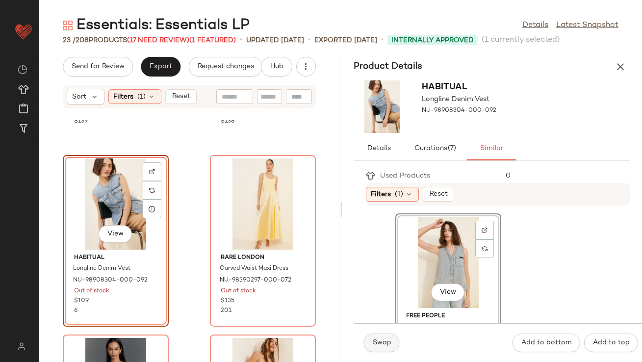
click at [377, 340] on span "Swap" at bounding box center [382, 343] width 19 height 8
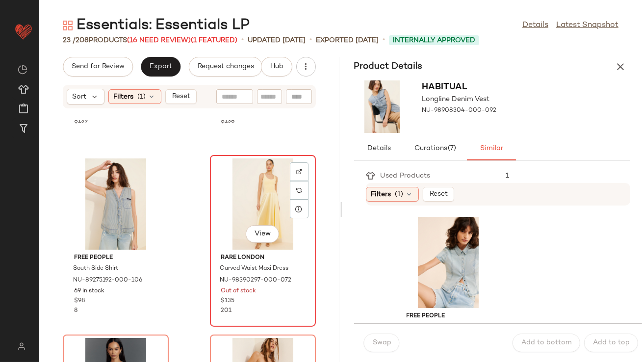
click at [226, 182] on div "View" at bounding box center [263, 204] width 99 height 91
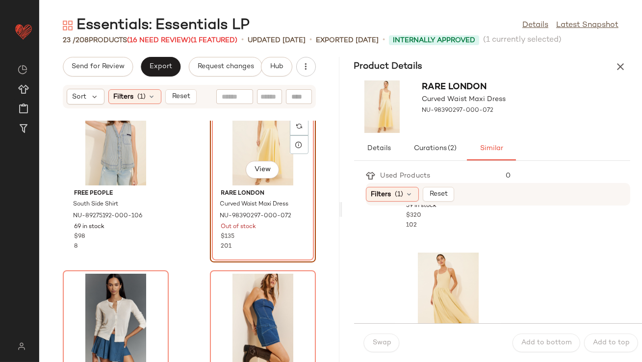
scroll to position [374, 0]
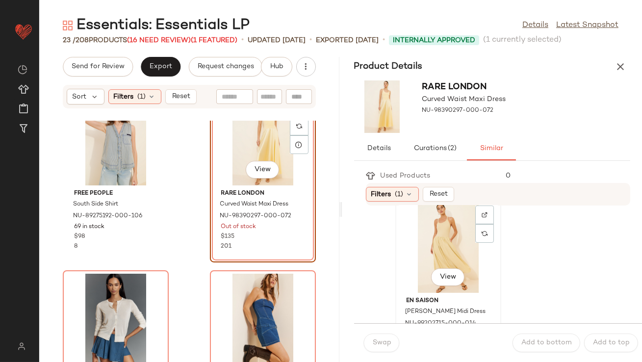
click at [463, 265] on div "View" at bounding box center [448, 247] width 99 height 91
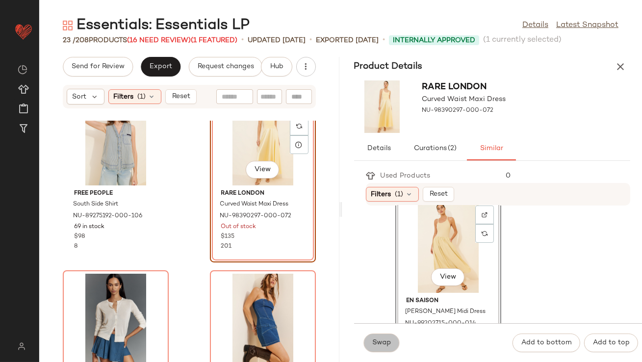
click at [386, 339] on span "Swap" at bounding box center [382, 343] width 19 height 8
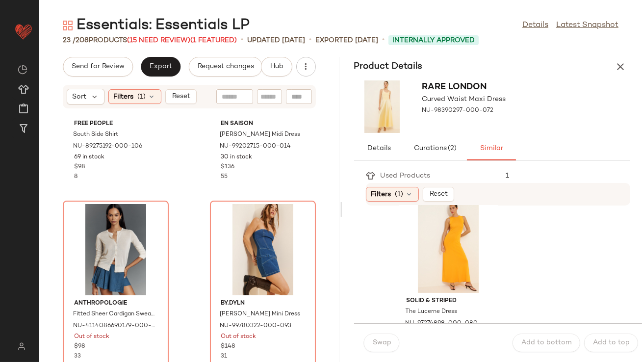
scroll to position [667, 0]
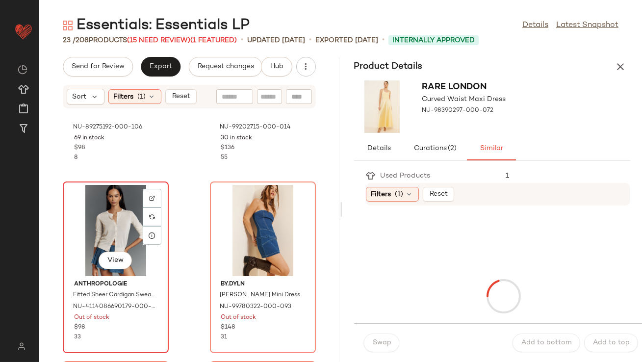
click at [105, 209] on div "View" at bounding box center [115, 230] width 99 height 91
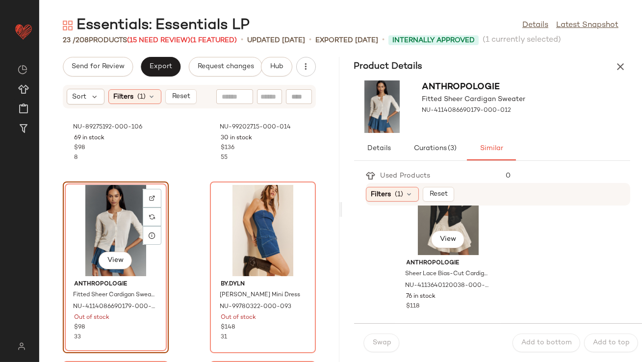
scroll to position [54, 0]
click at [408, 246] on div "View" at bounding box center [448, 208] width 99 height 91
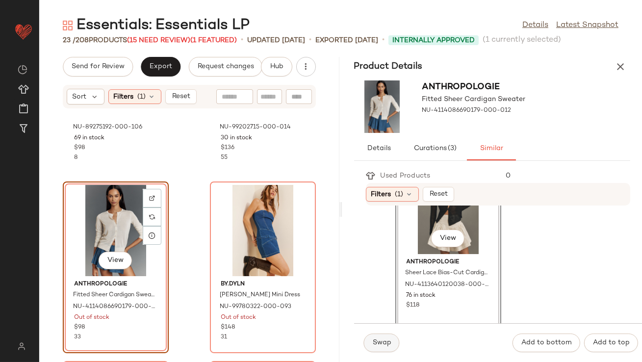
click at [381, 349] on button "Swap" at bounding box center [382, 343] width 36 height 19
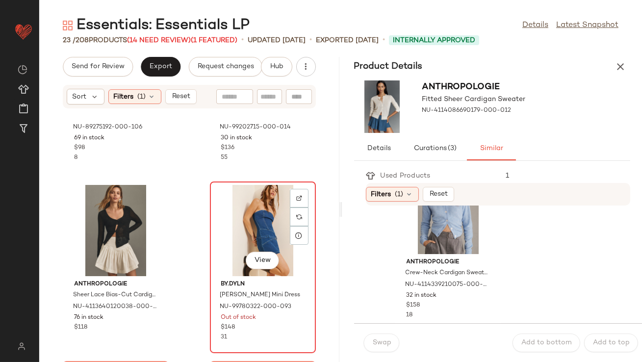
click at [244, 216] on div "View" at bounding box center [263, 230] width 99 height 91
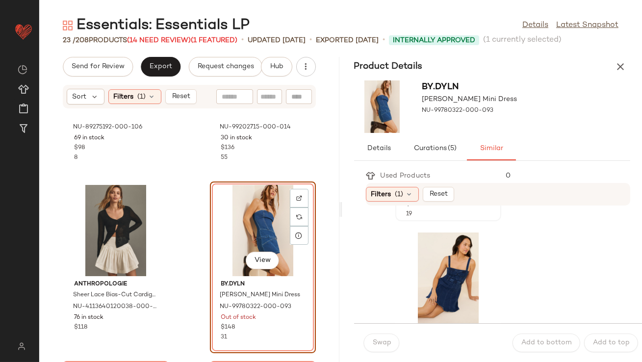
scroll to position [166, 0]
click at [443, 260] on div "View" at bounding box center [448, 276] width 99 height 91
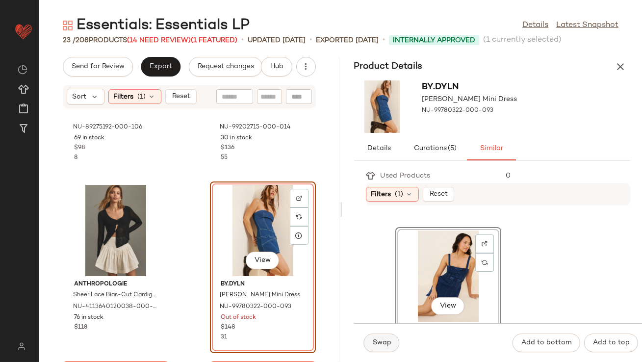
click at [388, 334] on button "Swap" at bounding box center [382, 343] width 36 height 19
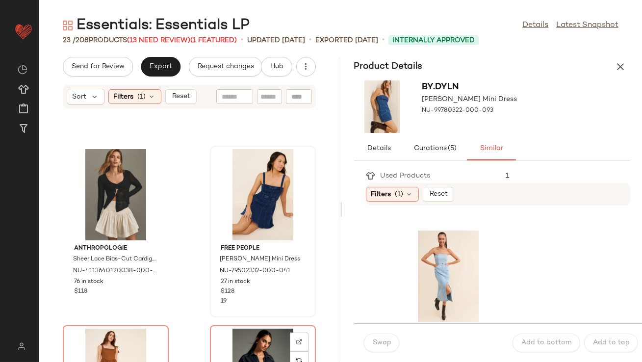
scroll to position [831, 0]
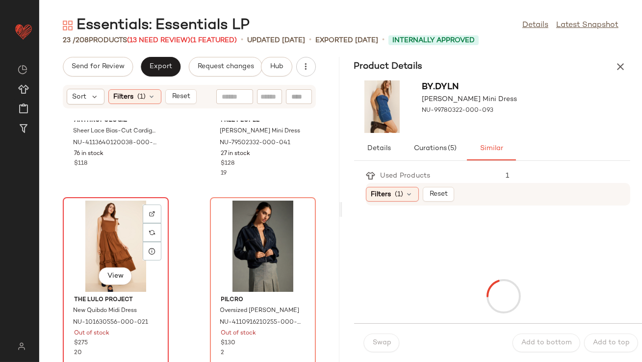
click at [77, 245] on div "View" at bounding box center [115, 246] width 99 height 91
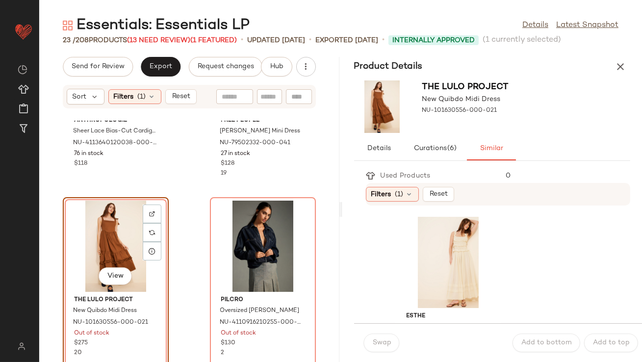
scroll to position [906, 0]
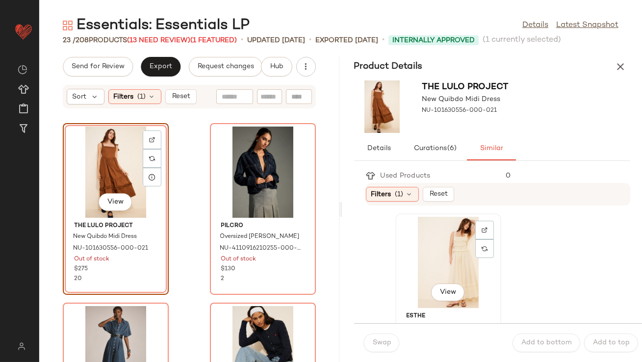
click at [447, 251] on div "View" at bounding box center [448, 262] width 99 height 91
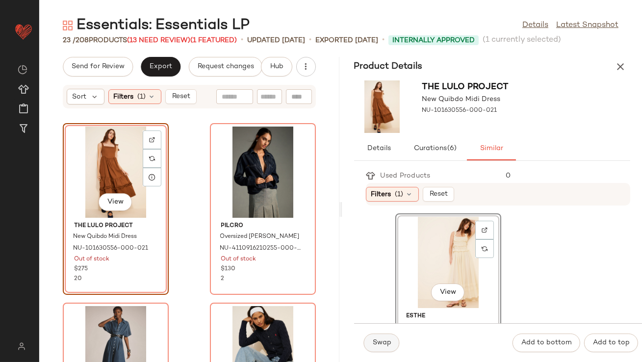
click at [379, 339] on button "Swap" at bounding box center [382, 343] width 36 height 19
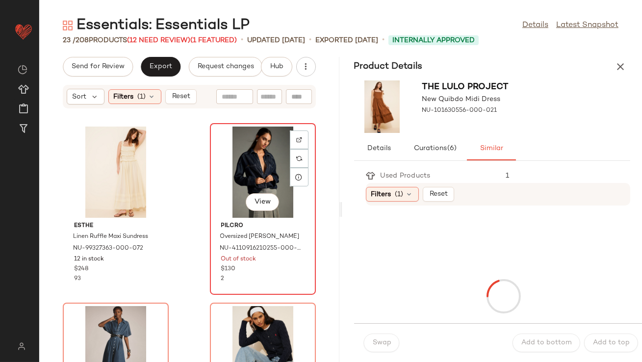
click at [244, 161] on div "View" at bounding box center [263, 172] width 99 height 91
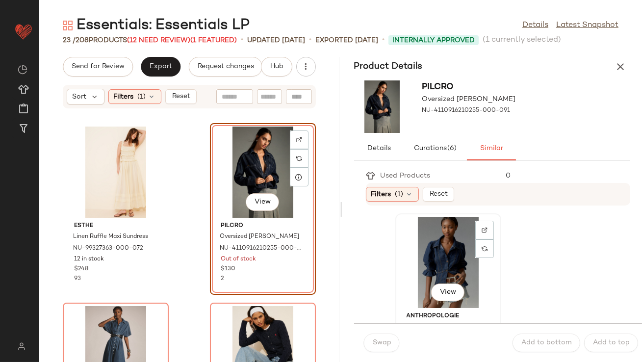
click at [464, 267] on div "View" at bounding box center [448, 262] width 99 height 91
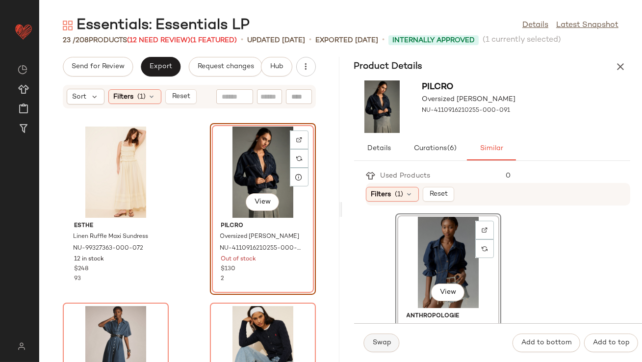
click at [375, 334] on button "Swap" at bounding box center [382, 343] width 36 height 19
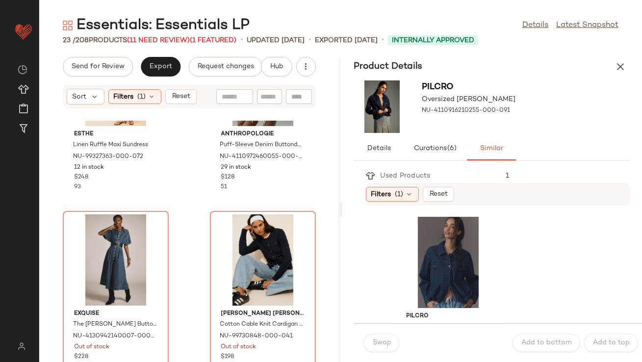
scroll to position [1022, 0]
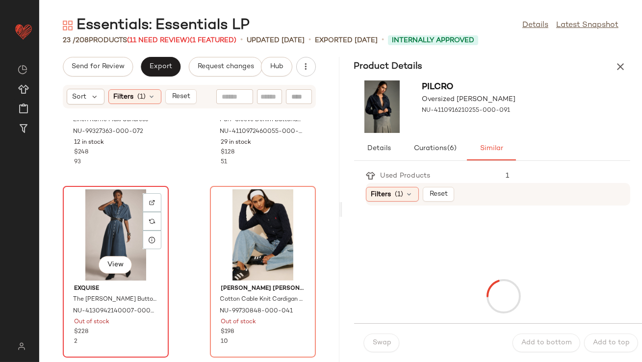
click at [106, 222] on div "View" at bounding box center [115, 234] width 99 height 91
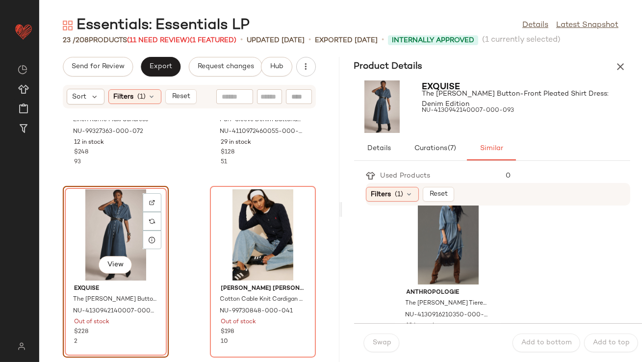
scroll to position [25, 0]
click at [425, 248] on div "View" at bounding box center [448, 237] width 99 height 91
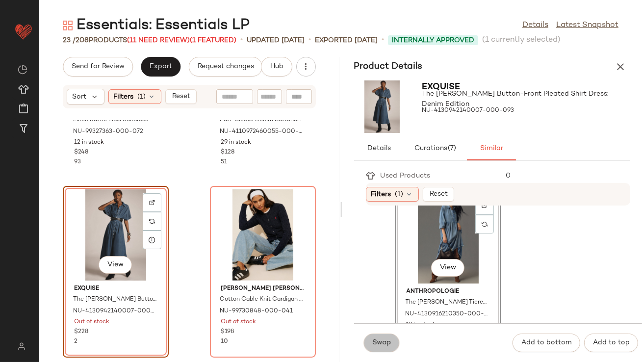
click at [382, 346] on span "Swap" at bounding box center [382, 343] width 19 height 8
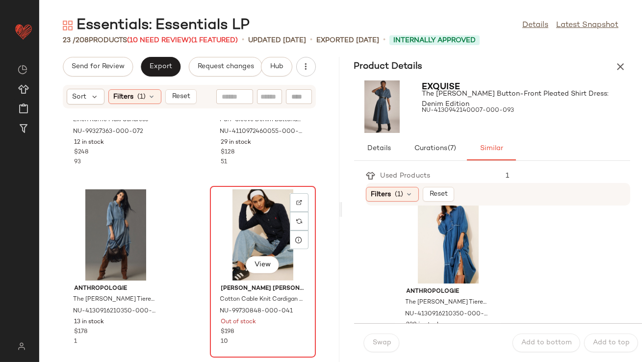
click at [261, 237] on div "View" at bounding box center [263, 234] width 99 height 91
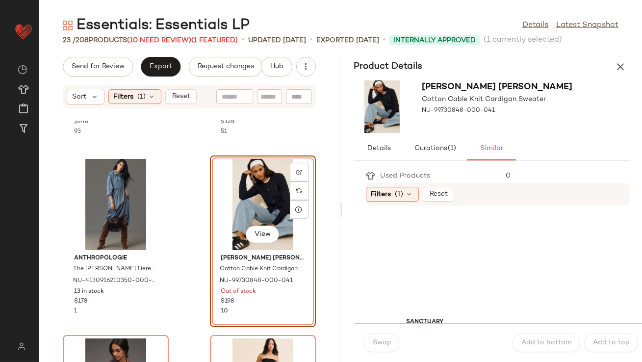
scroll to position [912, 0]
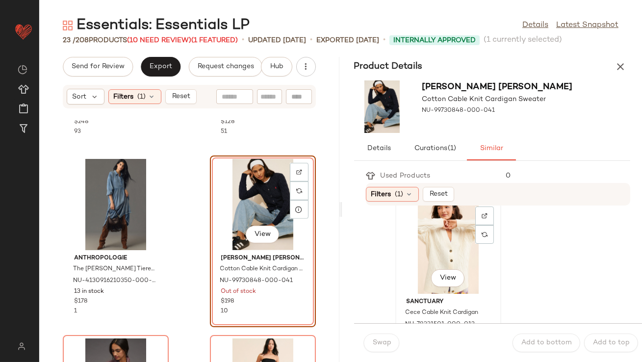
click at [433, 244] on div "View" at bounding box center [448, 248] width 99 height 91
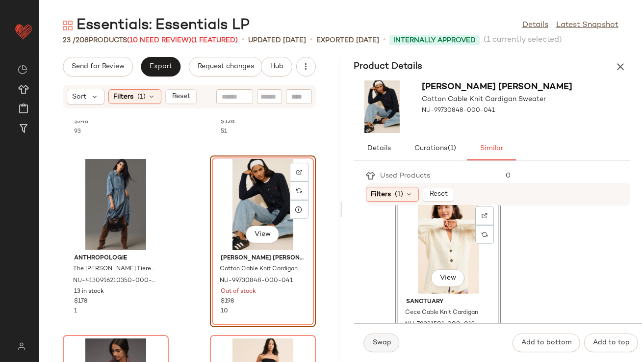
click at [384, 350] on button "Swap" at bounding box center [382, 343] width 36 height 19
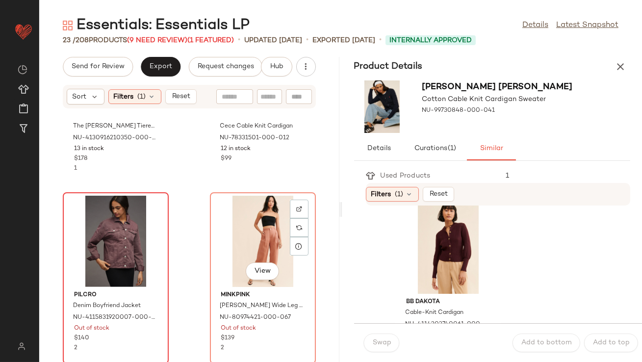
scroll to position [1209, 0]
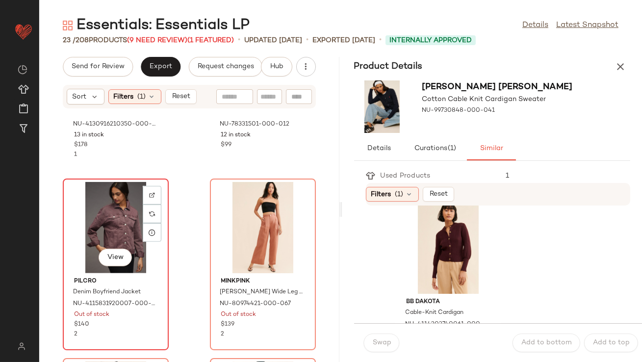
click at [111, 221] on div "View" at bounding box center [115, 227] width 99 height 91
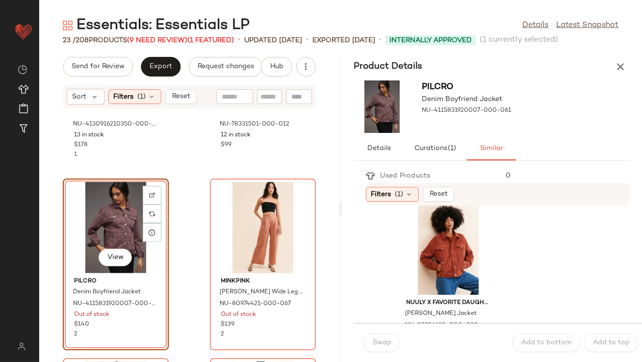
scroll to position [16, 0]
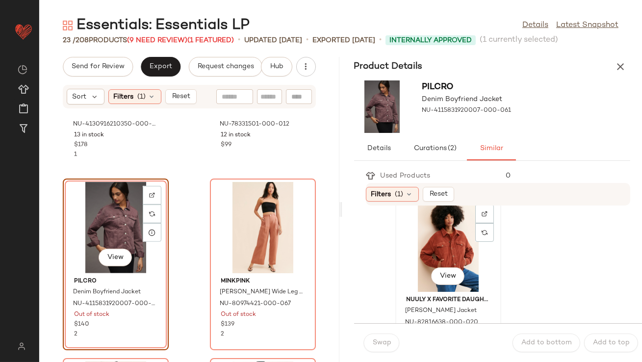
click at [418, 255] on div "View" at bounding box center [448, 246] width 99 height 91
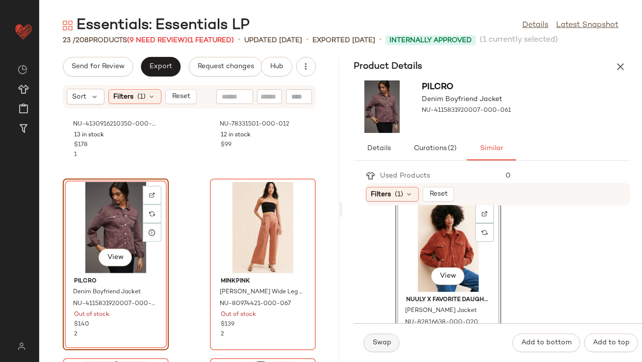
click at [384, 343] on span "Swap" at bounding box center [382, 343] width 19 height 8
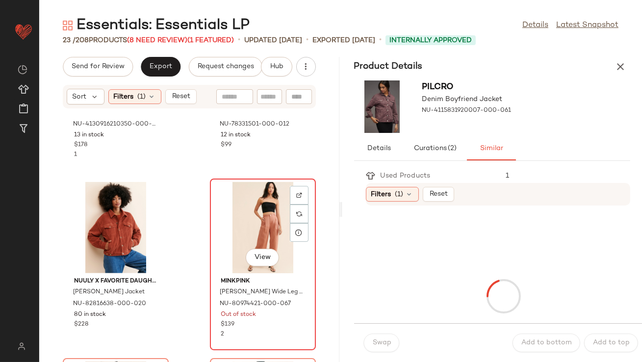
click at [270, 221] on div "View" at bounding box center [263, 227] width 99 height 91
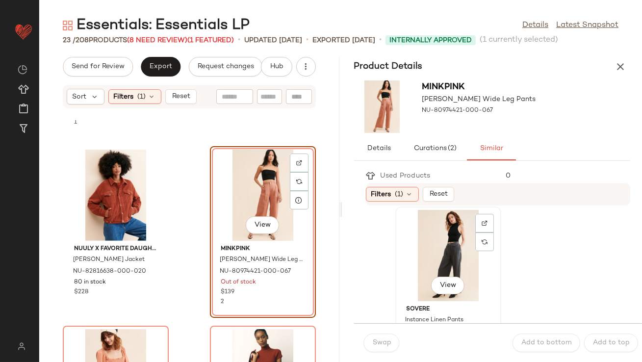
scroll to position [8, 0]
click at [415, 262] on div "View" at bounding box center [448, 254] width 99 height 91
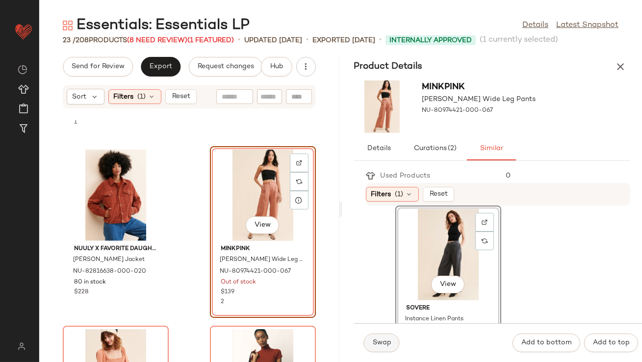
click at [382, 340] on span "Swap" at bounding box center [382, 343] width 19 height 8
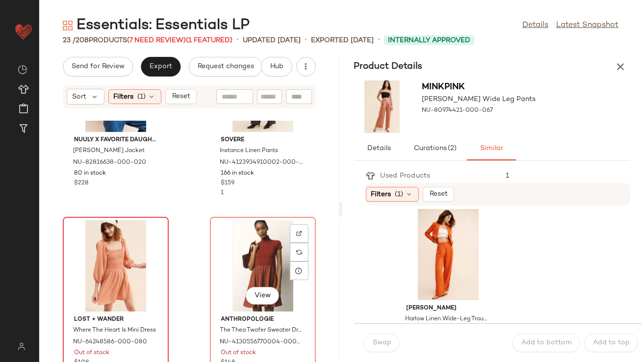
scroll to position [1386, 0]
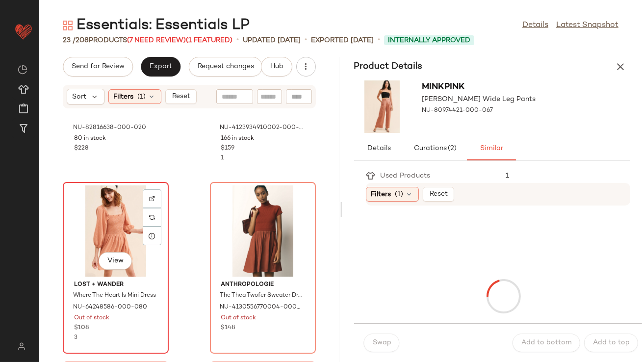
click at [121, 208] on div "View" at bounding box center [115, 231] width 99 height 91
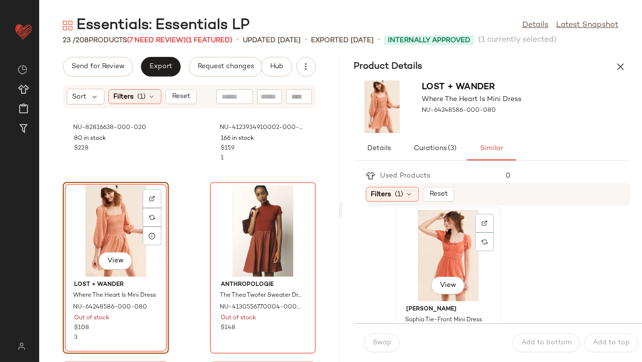
scroll to position [7, 0]
click at [408, 272] on div "View" at bounding box center [448, 255] width 99 height 91
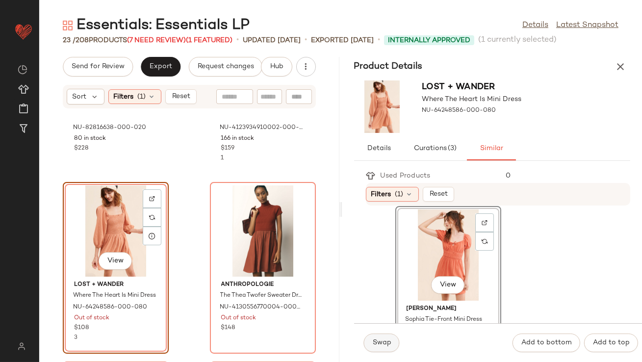
click at [373, 341] on span "Swap" at bounding box center [382, 343] width 19 height 8
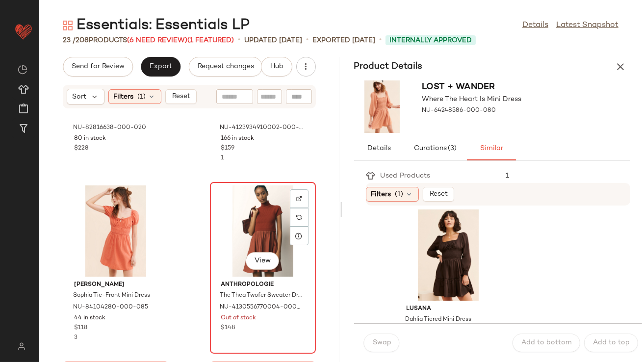
click at [262, 219] on div "View" at bounding box center [263, 231] width 99 height 91
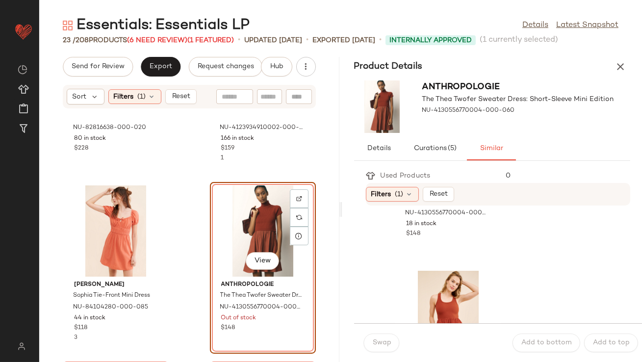
scroll to position [339, 0]
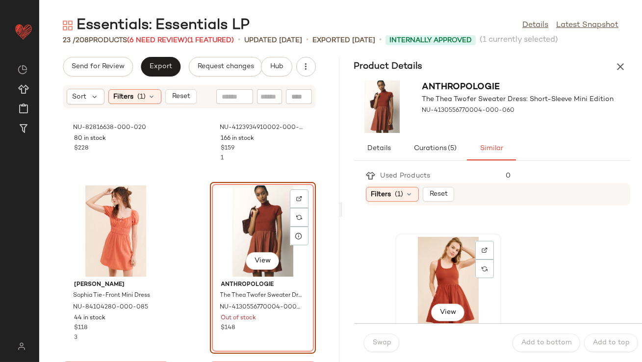
click at [440, 261] on div "View" at bounding box center [448, 282] width 99 height 91
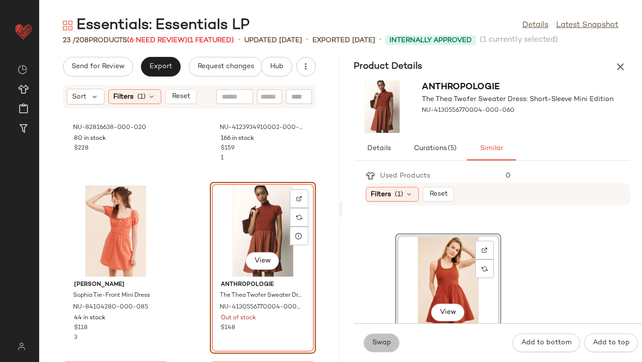
click at [374, 347] on button "Swap" at bounding box center [382, 343] width 36 height 19
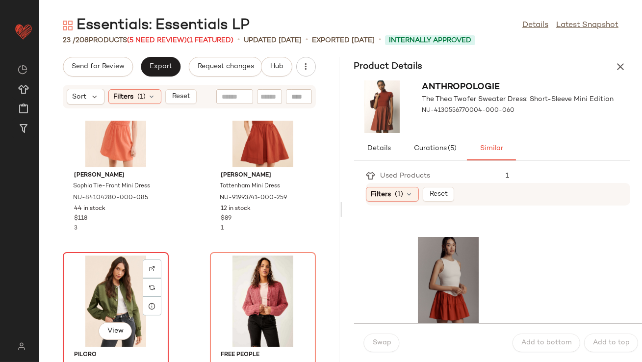
click at [113, 272] on div "View" at bounding box center [115, 301] width 99 height 91
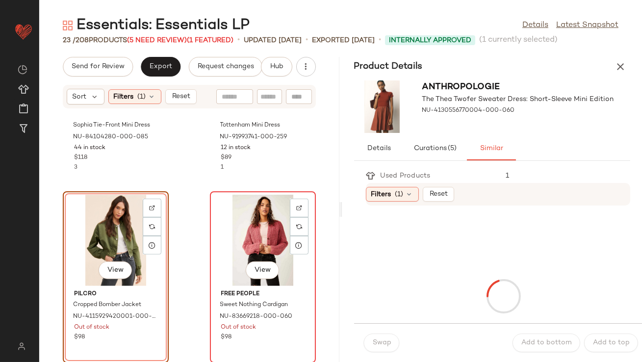
scroll to position [1558, 0]
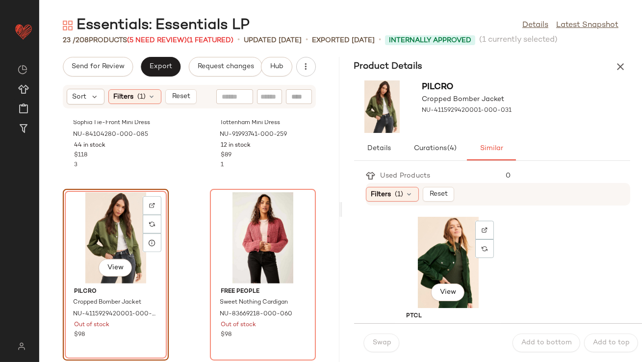
click at [431, 277] on div "View" at bounding box center [448, 262] width 99 height 91
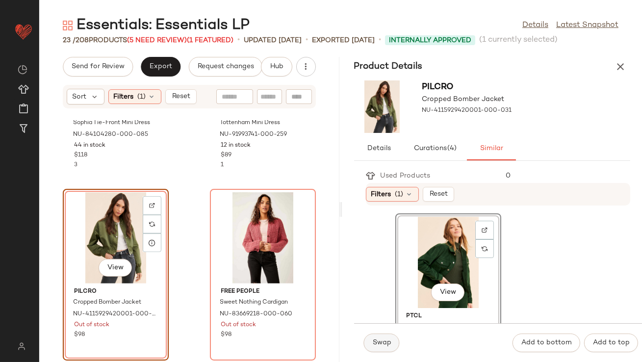
click at [377, 343] on span "Swap" at bounding box center [382, 343] width 19 height 8
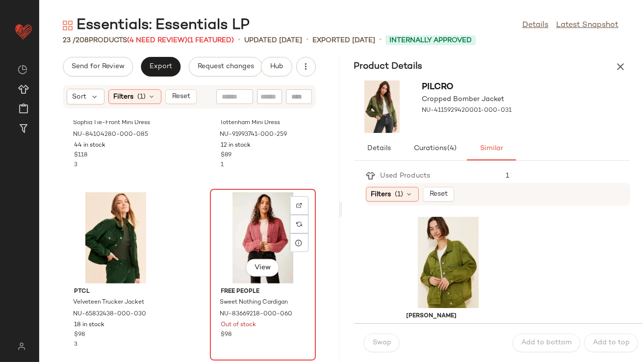
click at [251, 221] on div "View" at bounding box center [263, 237] width 99 height 91
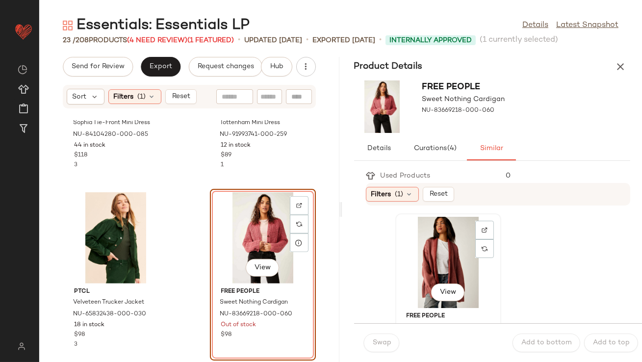
click at [411, 265] on div "View" at bounding box center [448, 262] width 99 height 91
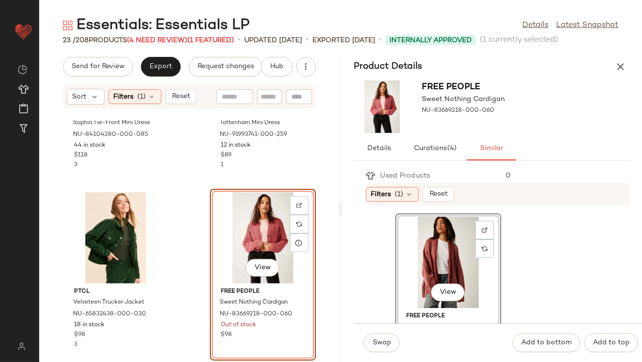
scroll to position [29, 0]
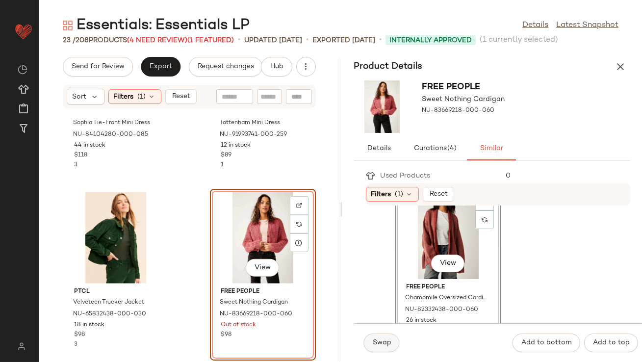
click at [376, 350] on button "Swap" at bounding box center [382, 343] width 36 height 19
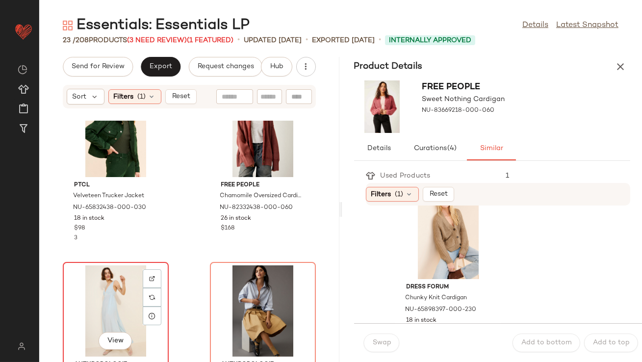
click at [123, 269] on div "View" at bounding box center [115, 311] width 99 height 91
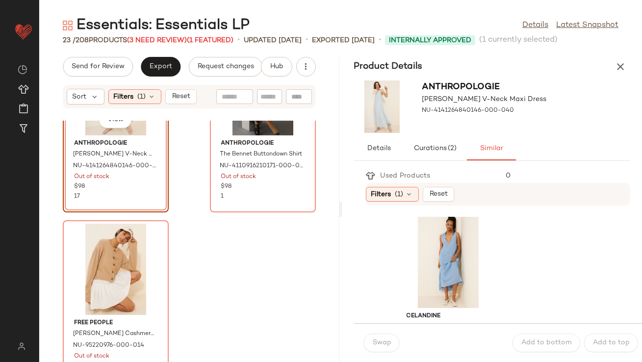
scroll to position [1806, 0]
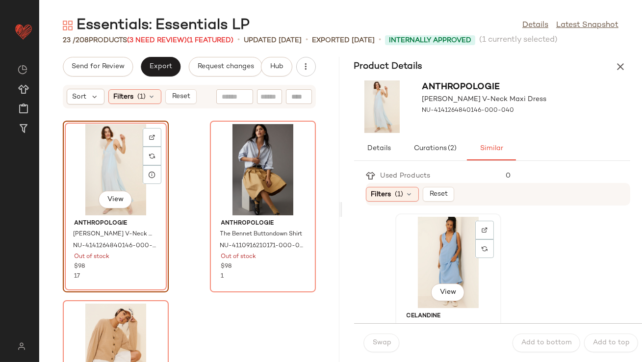
click at [411, 256] on div "View" at bounding box center [448, 262] width 99 height 91
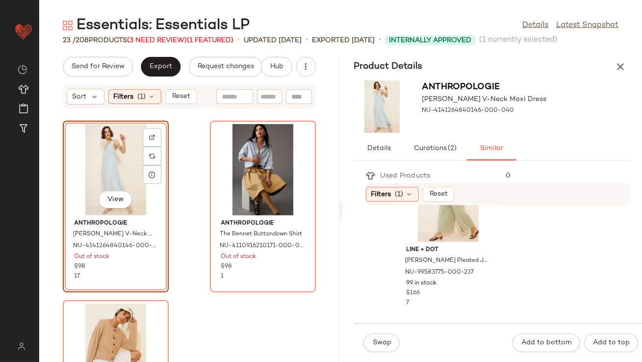
scroll to position [265, 0]
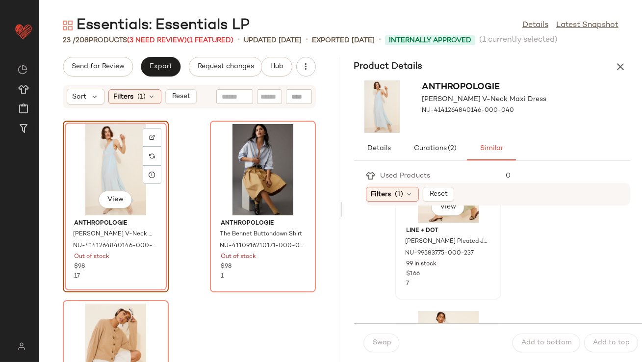
click at [413, 219] on div "View" at bounding box center [448, 177] width 99 height 91
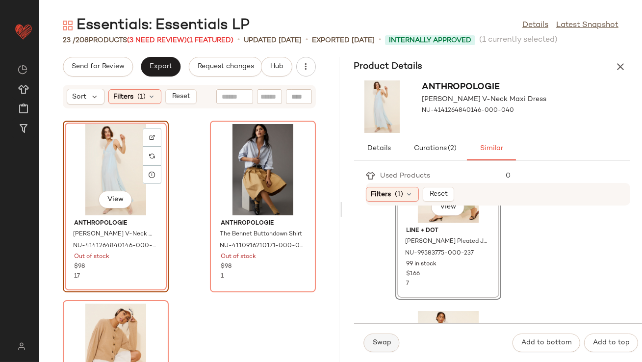
click at [383, 335] on button "Swap" at bounding box center [382, 343] width 36 height 19
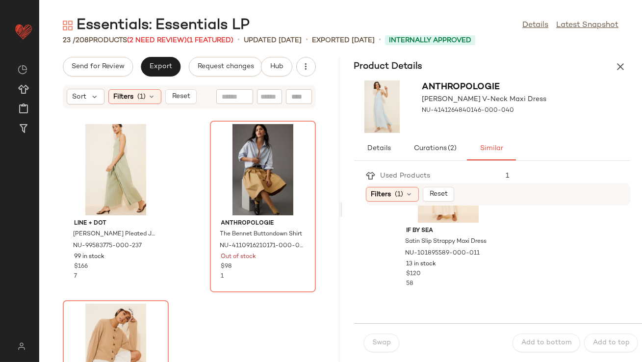
scroll to position [85, 0]
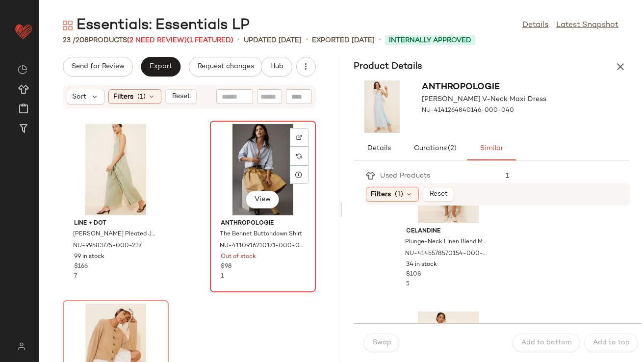
click at [239, 145] on div "View" at bounding box center [263, 169] width 99 height 91
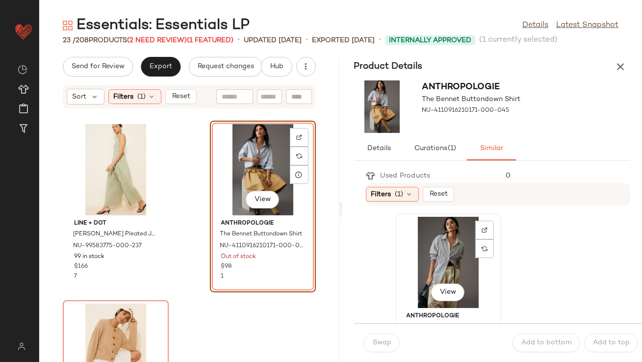
scroll to position [10, 0]
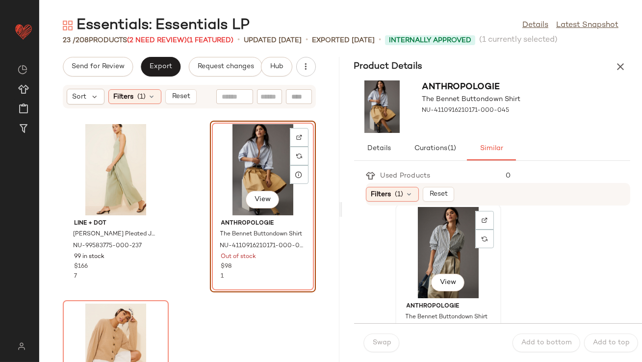
click at [412, 266] on div "View" at bounding box center [448, 252] width 99 height 91
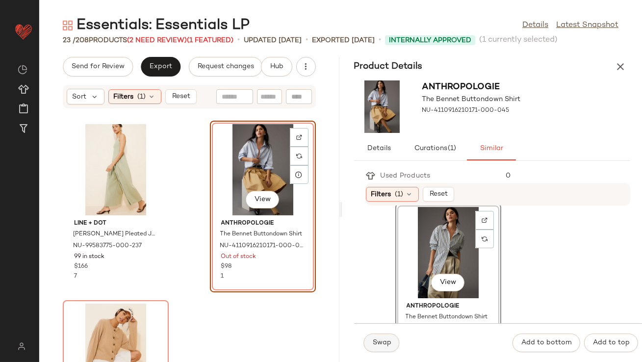
click at [384, 336] on button "Swap" at bounding box center [382, 343] width 36 height 19
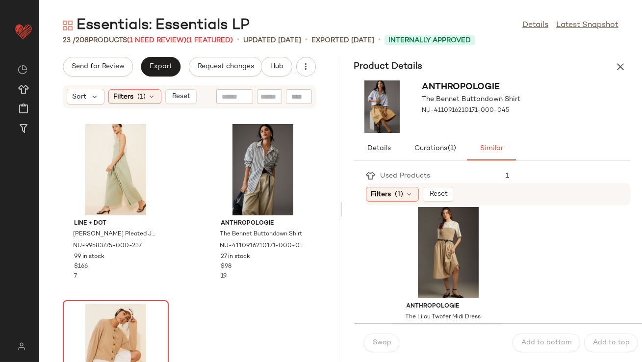
click at [125, 321] on div at bounding box center [115, 349] width 99 height 91
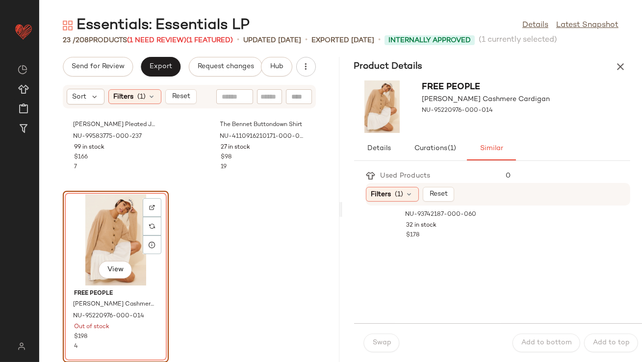
scroll to position [177, 0]
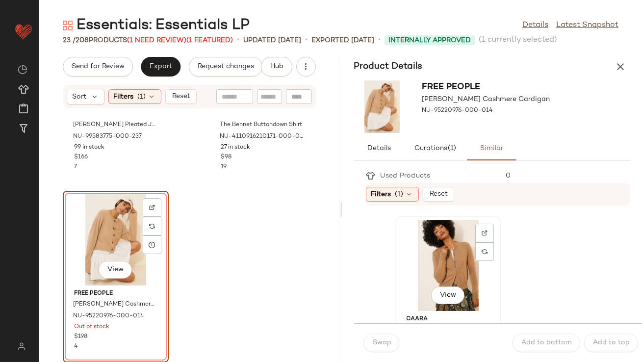
click at [420, 264] on div "View" at bounding box center [448, 265] width 99 height 91
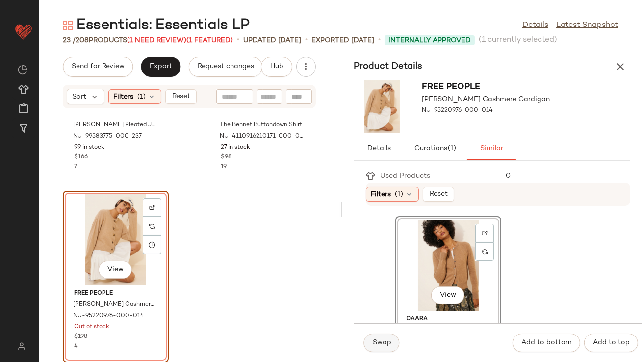
click at [391, 343] on button "Swap" at bounding box center [382, 343] width 36 height 19
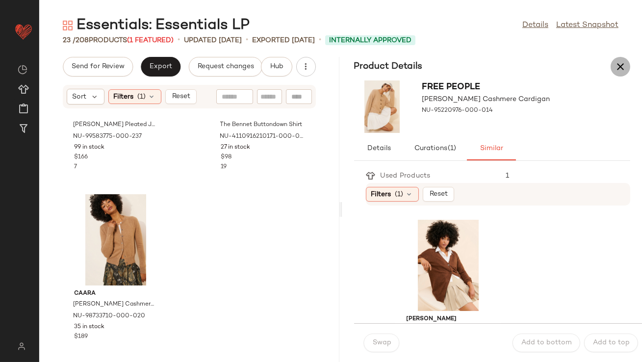
click at [620, 63] on icon "button" at bounding box center [621, 67] width 12 height 12
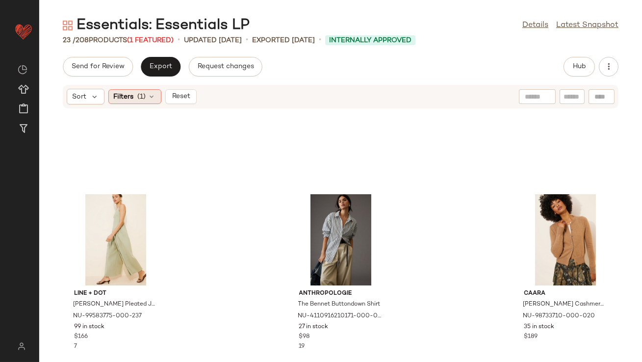
click at [150, 97] on icon at bounding box center [152, 97] width 8 height 8
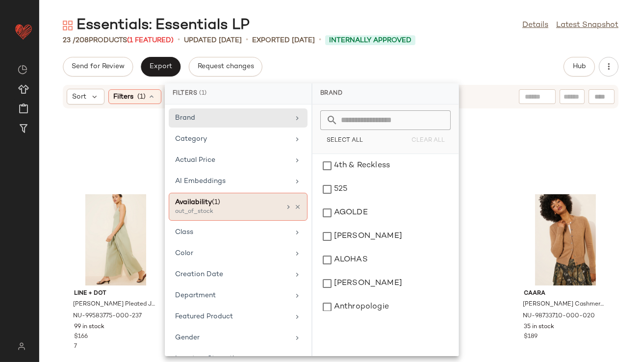
click at [295, 208] on icon at bounding box center [297, 207] width 7 height 7
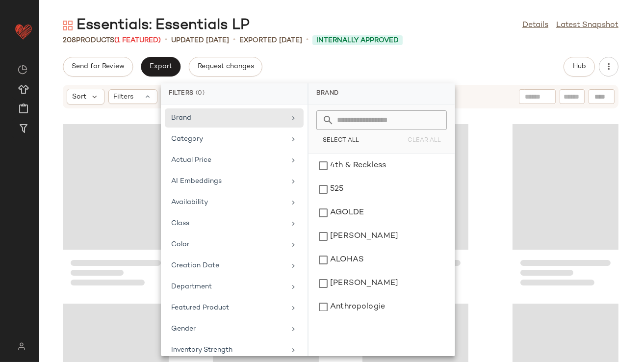
click at [492, 25] on div "Essentials: Essentials LP Details Latest Snapshot" at bounding box center [340, 26] width 603 height 20
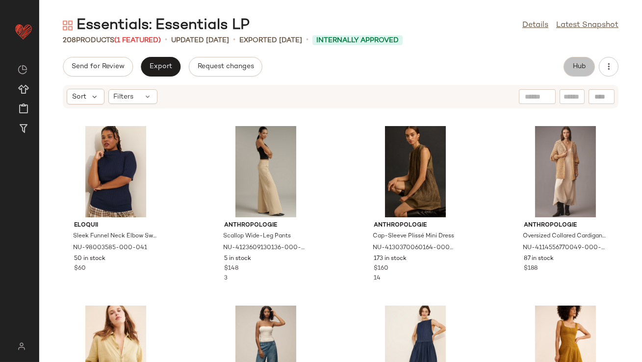
click at [570, 70] on button "Hub" at bounding box center [579, 67] width 31 height 20
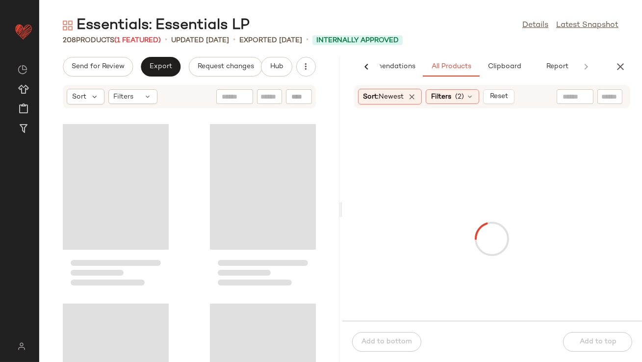
scroll to position [0, 55]
click at [426, 32] on div "Essentials: Essentials LP Details Latest Snapshot" at bounding box center [340, 26] width 603 height 20
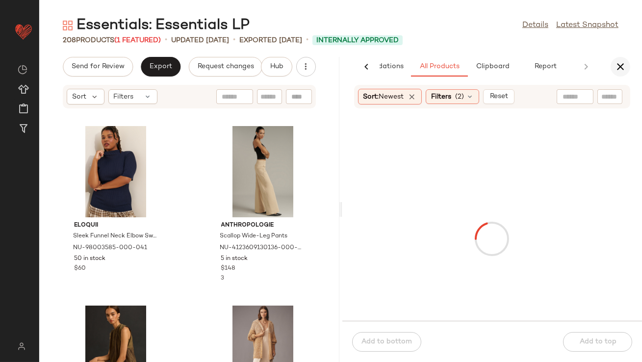
click at [622, 69] on icon "button" at bounding box center [621, 67] width 12 height 12
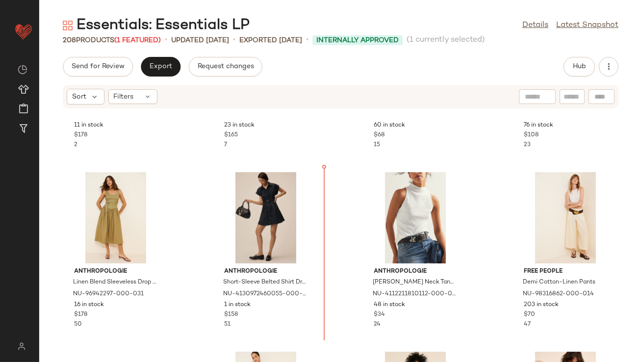
scroll to position [509, 0]
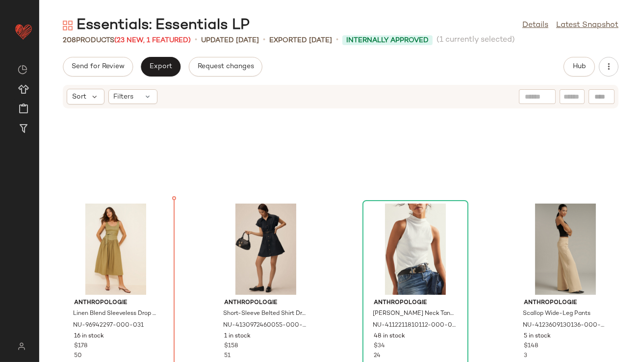
scroll to position [469, 0]
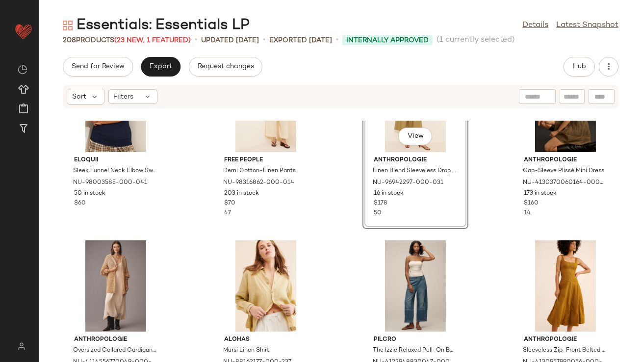
scroll to position [99, 0]
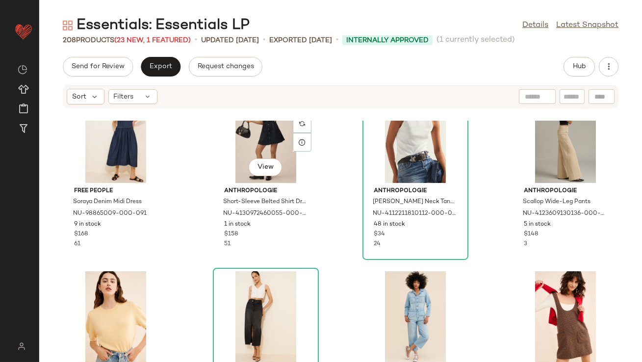
scroll to position [613, 0]
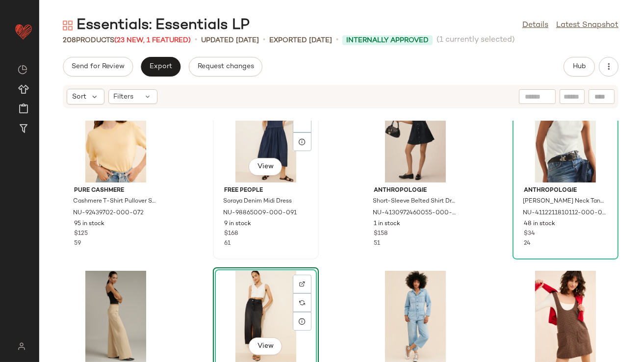
scroll to position [576, 0]
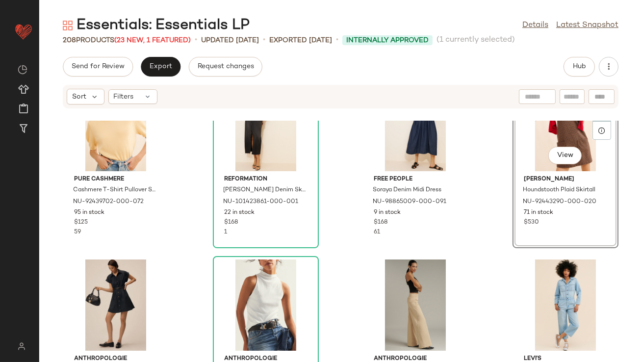
scroll to position [629, 0]
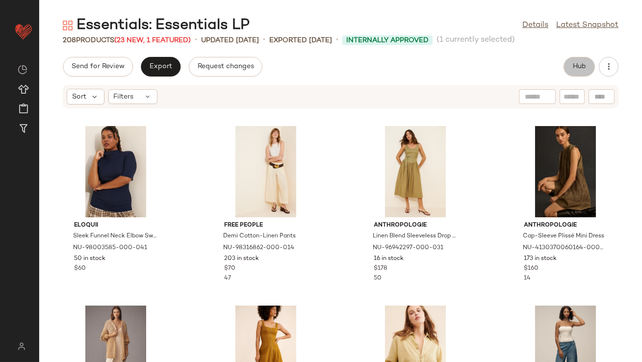
click at [577, 59] on button "Hub" at bounding box center [579, 67] width 31 height 20
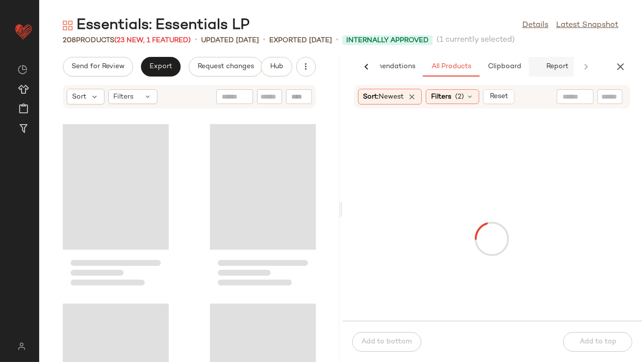
scroll to position [0, 55]
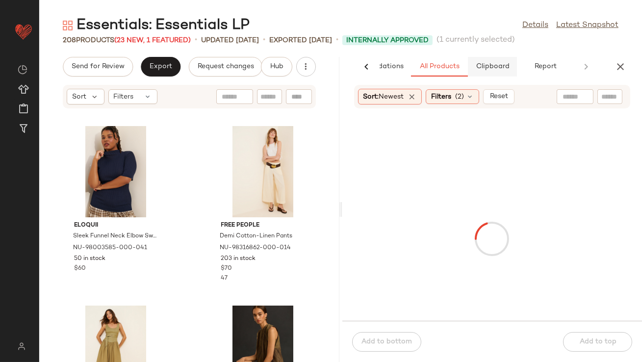
click at [503, 61] on button "Clipboard" at bounding box center [492, 67] width 49 height 20
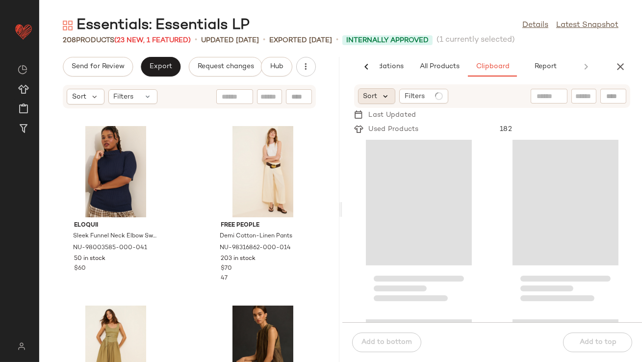
click at [385, 100] on icon at bounding box center [386, 96] width 9 height 9
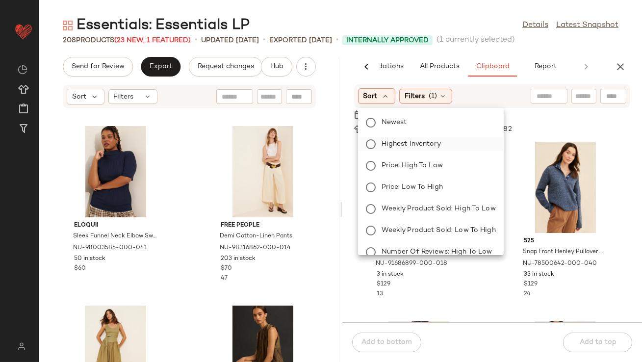
click at [382, 144] on span "Highest Inventory" at bounding box center [411, 144] width 59 height 10
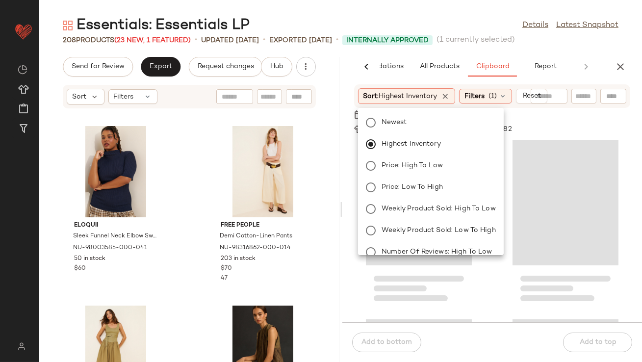
click at [456, 24] on div "Essentials: Essentials LP Details Latest Snapshot" at bounding box center [340, 26] width 603 height 20
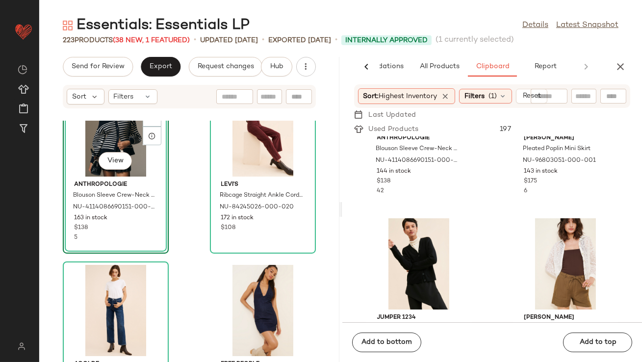
scroll to position [3534, 0]
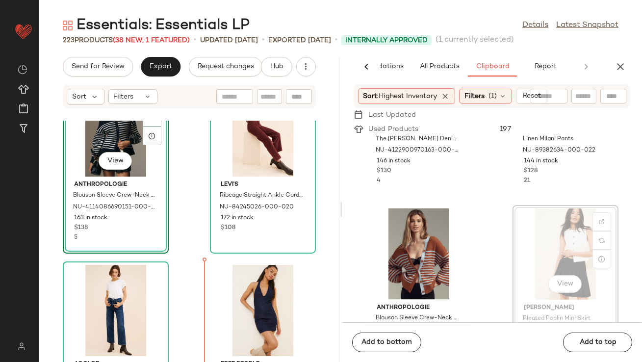
drag, startPoint x: 558, startPoint y: 233, endPoint x: 552, endPoint y: 233, distance: 5.4
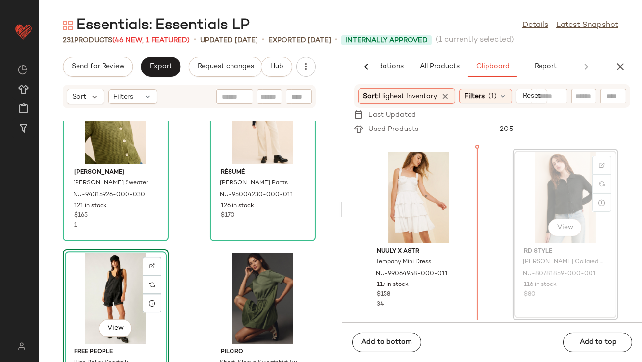
scroll to position [4732, 0]
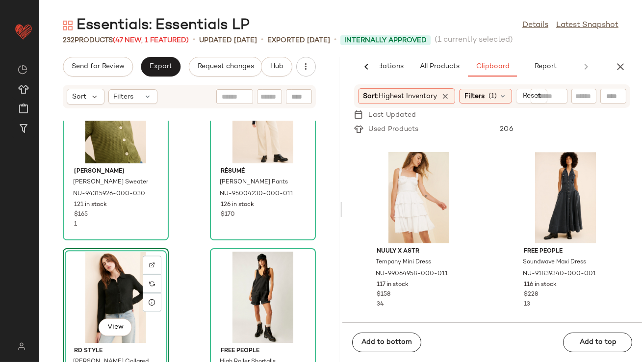
click at [109, 289] on div "View" at bounding box center [115, 297] width 99 height 91
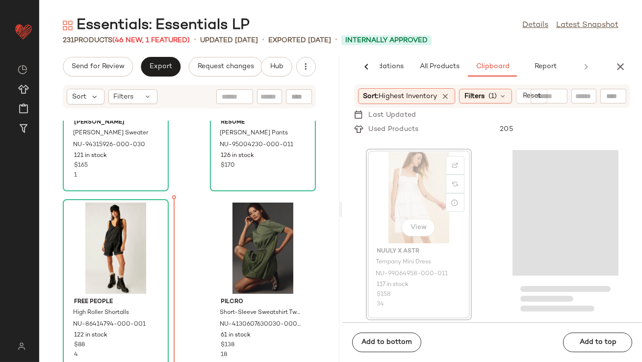
scroll to position [4788, 0]
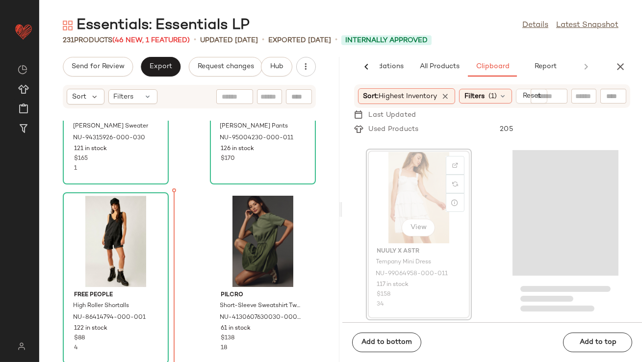
drag, startPoint x: 399, startPoint y: 196, endPoint x: 393, endPoint y: 197, distance: 6.0
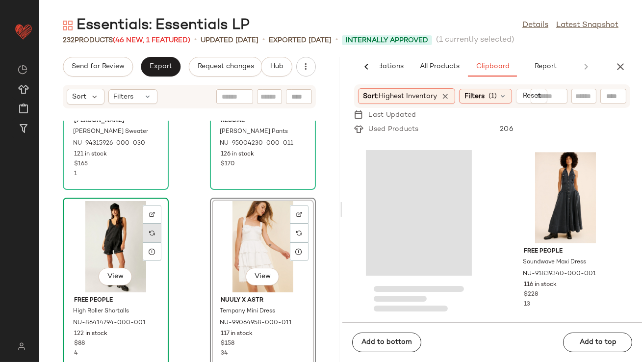
scroll to position [4781, 0]
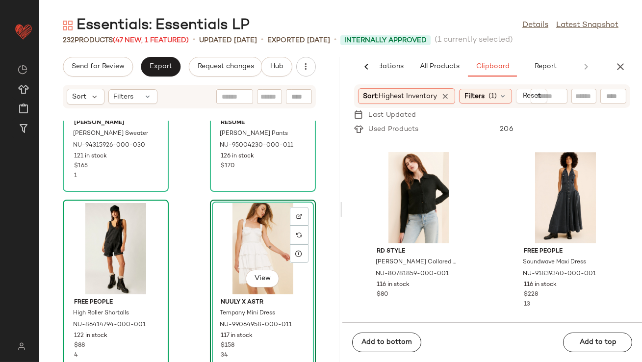
click at [186, 217] on div "Alex Mill Nico Chunky Cardigan Sweater NU-94315926-000-030 121 in stock $165 1 …" at bounding box center [189, 241] width 300 height 241
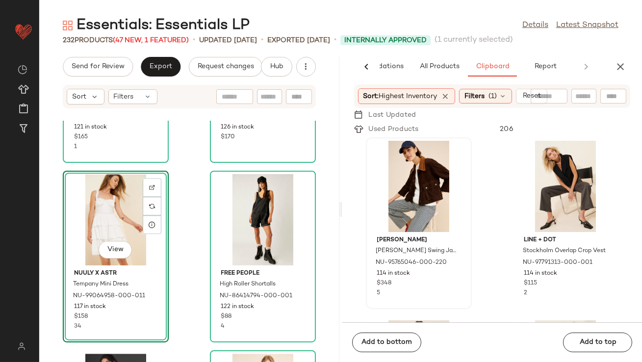
scroll to position [6529, 0]
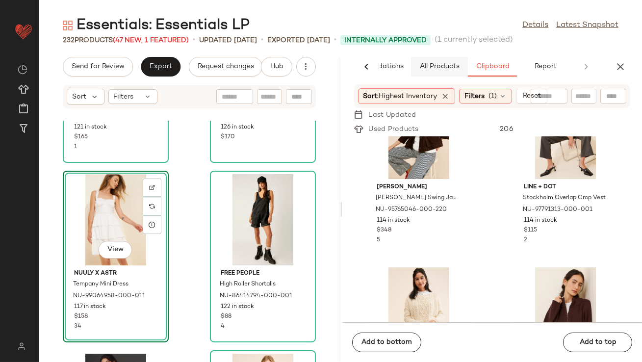
click at [444, 70] on span "All Products" at bounding box center [439, 67] width 40 height 8
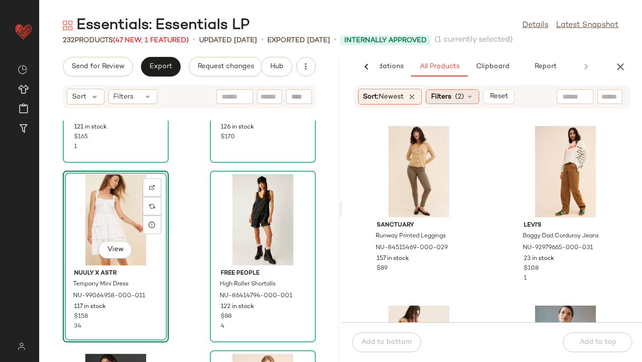
click at [452, 96] on span "Filters" at bounding box center [441, 97] width 20 height 10
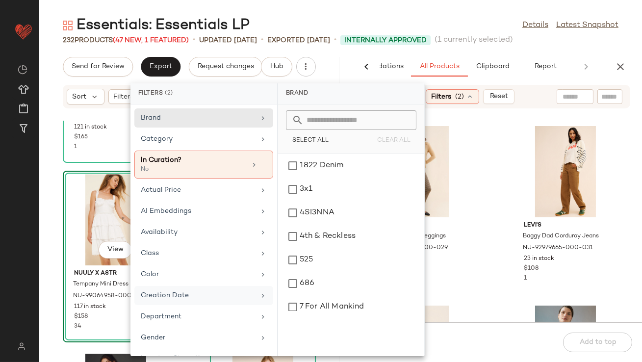
click at [163, 291] on div "Creation Date" at bounding box center [198, 296] width 114 height 10
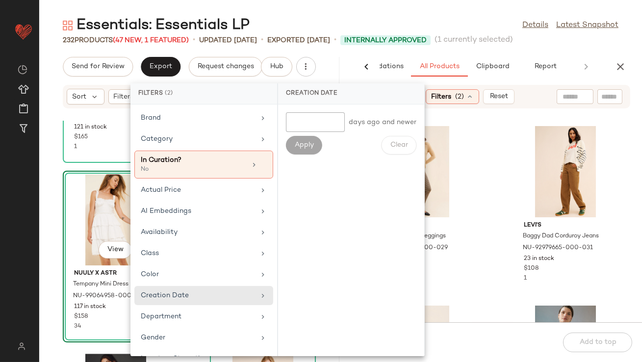
click at [315, 125] on input "number" at bounding box center [315, 122] width 59 height 20
type input "*"
click at [310, 162] on div "* days ago and newer Apply Clear" at bounding box center [351, 231] width 146 height 252
click at [308, 148] on span "Apply" at bounding box center [304, 145] width 20 height 8
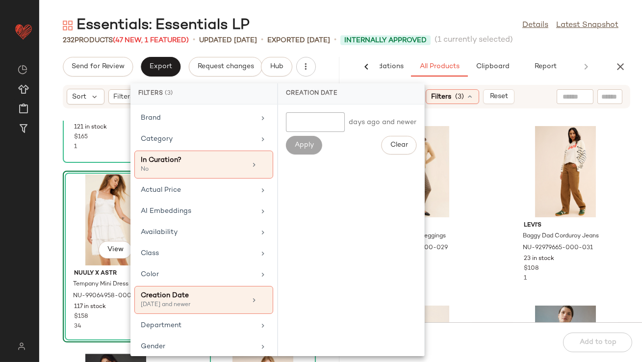
click at [394, 22] on div "Essentials: Essentials LP Details Latest Snapshot" at bounding box center [340, 26] width 603 height 20
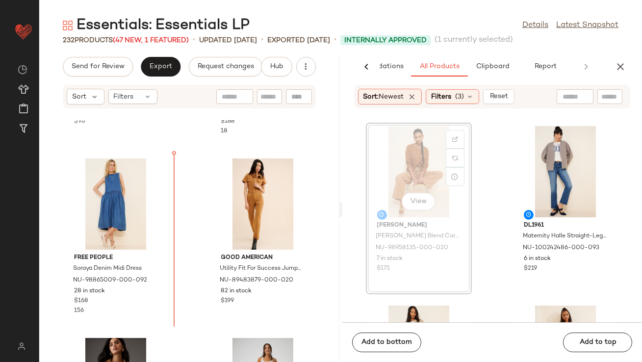
scroll to position [6440, 0]
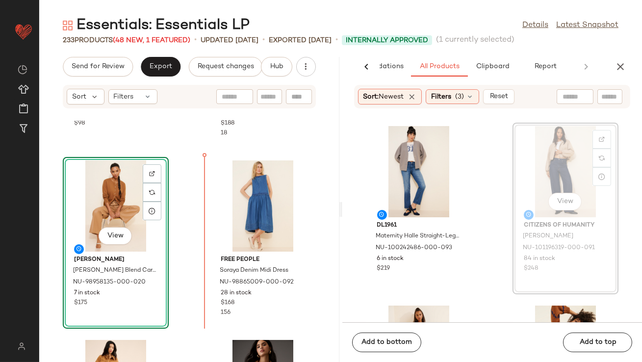
drag, startPoint x: 549, startPoint y: 177, endPoint x: 541, endPoint y: 177, distance: 7.9
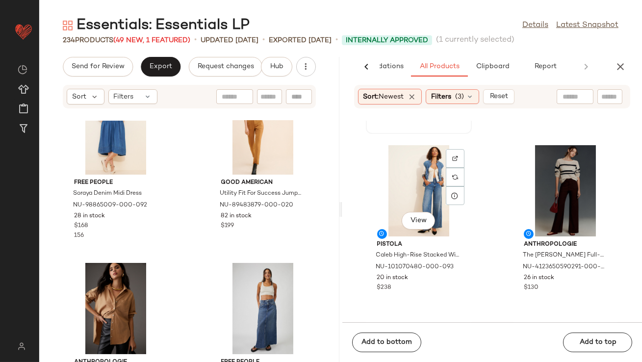
scroll to position [697, 0]
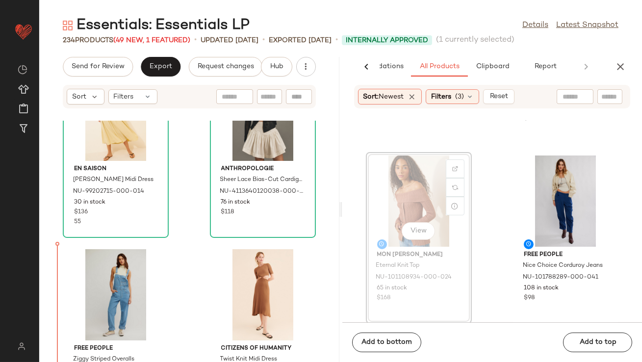
drag, startPoint x: 381, startPoint y: 216, endPoint x: 375, endPoint y: 216, distance: 6.4
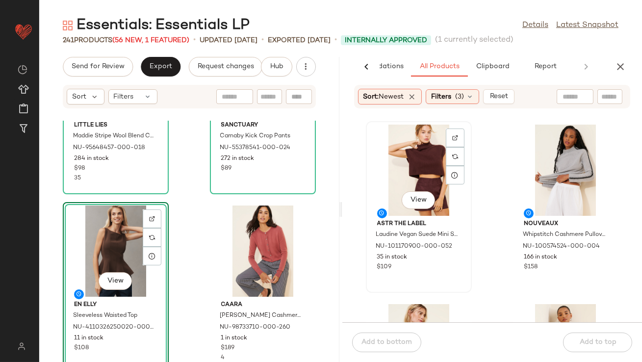
scroll to position [7733, 0]
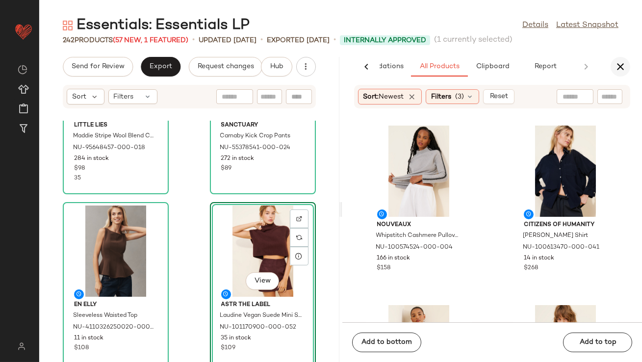
click at [630, 62] on div "AI Recommendations All Products Clipboard Report" at bounding box center [493, 67] width 300 height 20
click at [624, 67] on icon "button" at bounding box center [621, 67] width 12 height 12
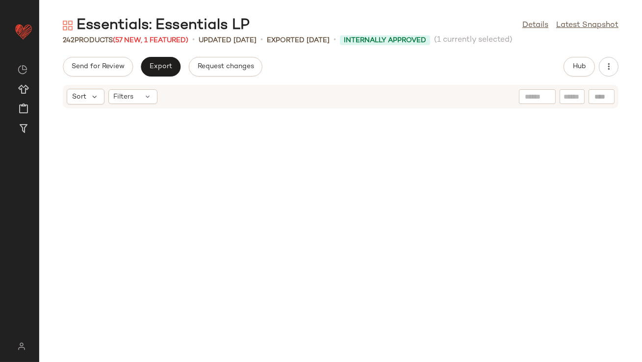
scroll to position [0, 0]
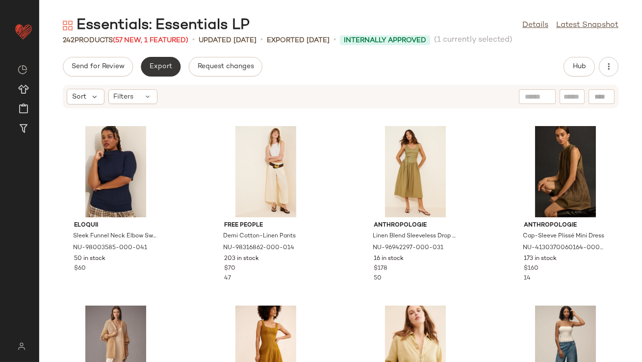
click at [161, 72] on button "Export" at bounding box center [161, 67] width 40 height 20
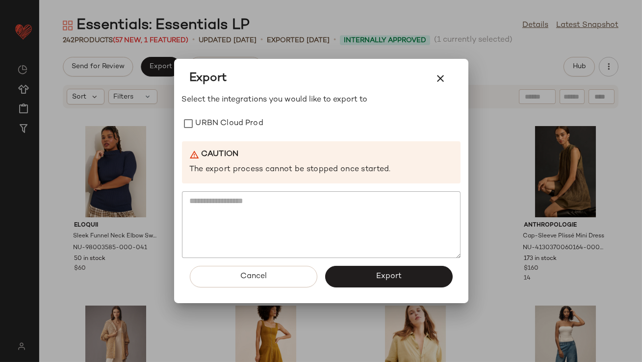
click at [228, 135] on div "Select the integrations you would like to export to URBN Cloud Prod Caution The…" at bounding box center [321, 176] width 279 height 164
click at [227, 128] on label "URBN Cloud Prod" at bounding box center [230, 124] width 68 height 20
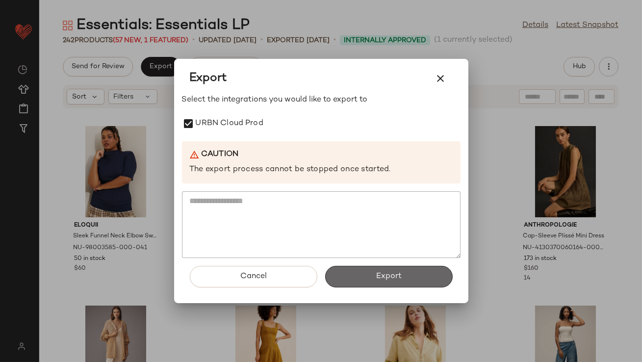
click at [378, 285] on button "Export" at bounding box center [389, 277] width 128 height 22
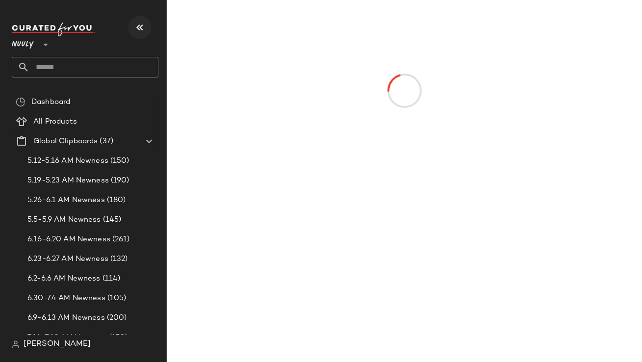
click at [145, 34] on button "button" at bounding box center [140, 28] width 24 height 24
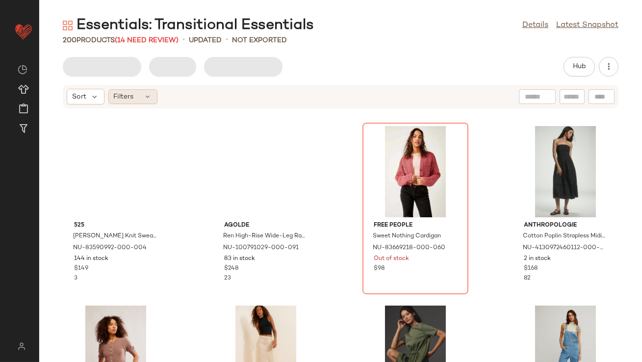
click at [141, 97] on div "Filters" at bounding box center [132, 96] width 49 height 15
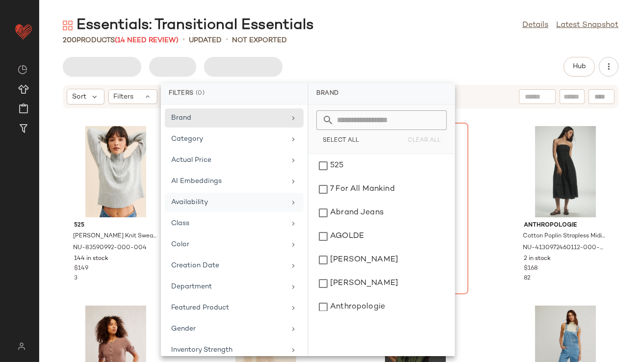
click at [191, 206] on div "Availability" at bounding box center [228, 202] width 114 height 10
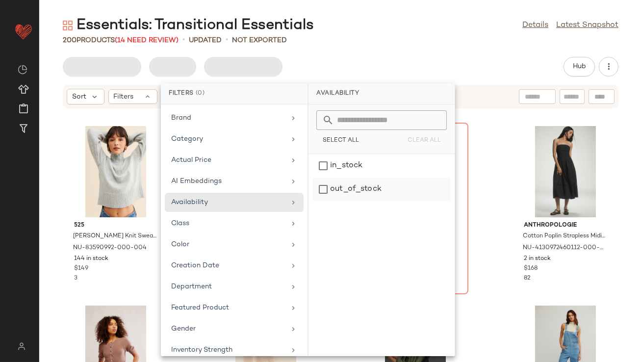
click at [325, 180] on div "out_of_stock" at bounding box center [382, 190] width 138 height 24
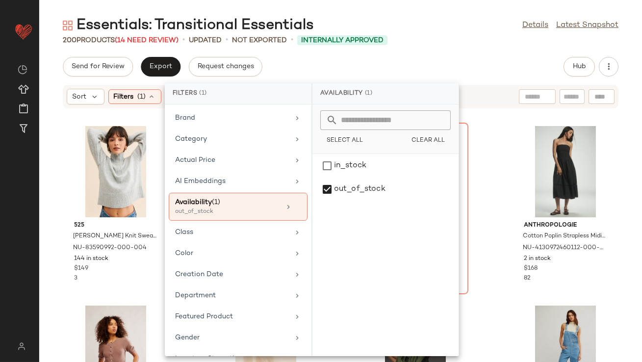
click at [399, 66] on div "Send for Review Export Request changes Hub" at bounding box center [340, 67] width 603 height 20
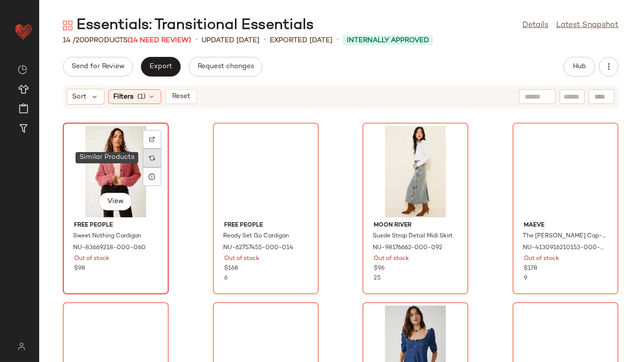
click at [156, 160] on div at bounding box center [152, 158] width 19 height 19
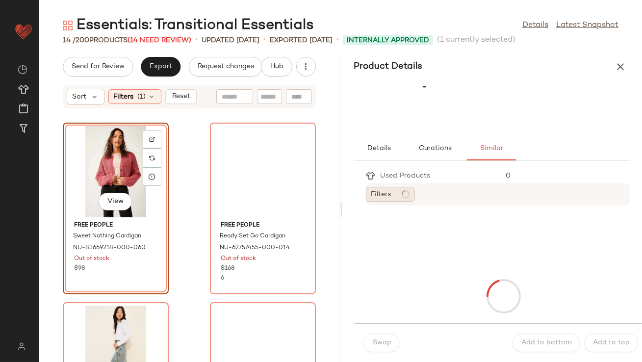
click at [388, 192] on span "Filters" at bounding box center [382, 194] width 20 height 10
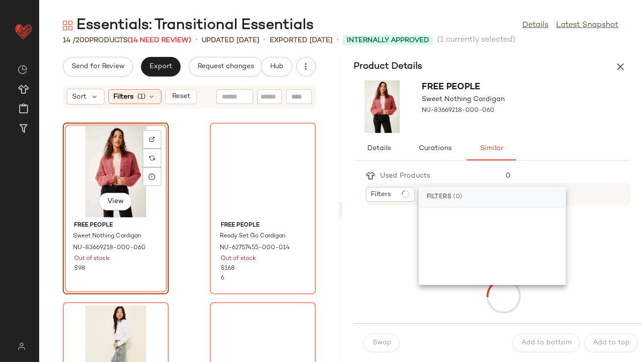
click at [519, 76] on div "Product Details" at bounding box center [493, 67] width 300 height 20
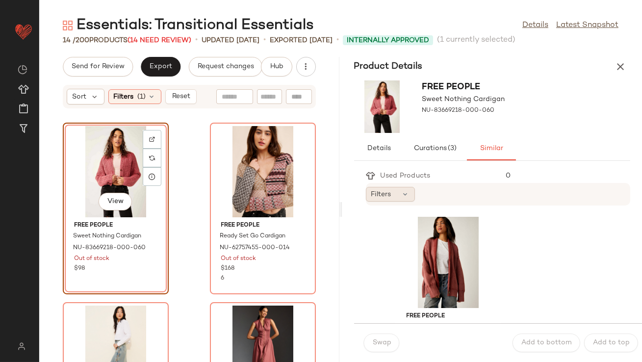
click at [400, 196] on div "Filters" at bounding box center [390, 194] width 49 height 15
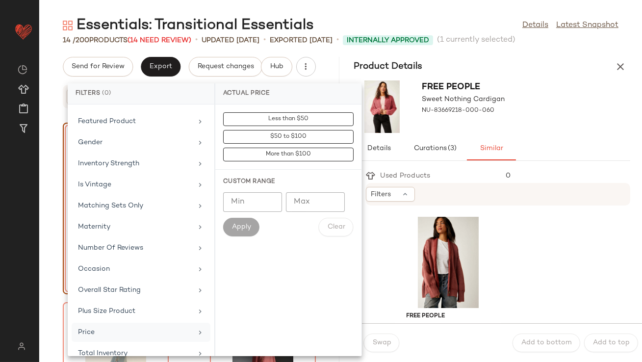
scroll to position [196, 0]
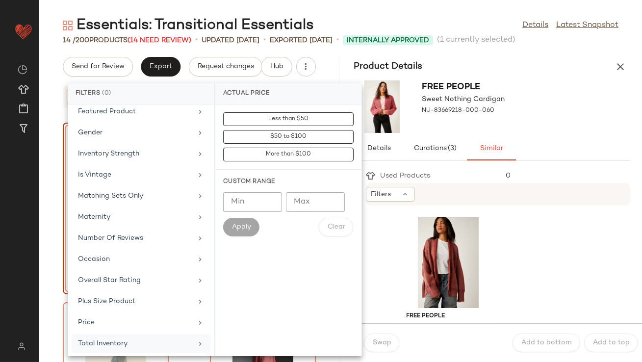
click at [93, 340] on div "Total Inventory" at bounding box center [135, 344] width 114 height 10
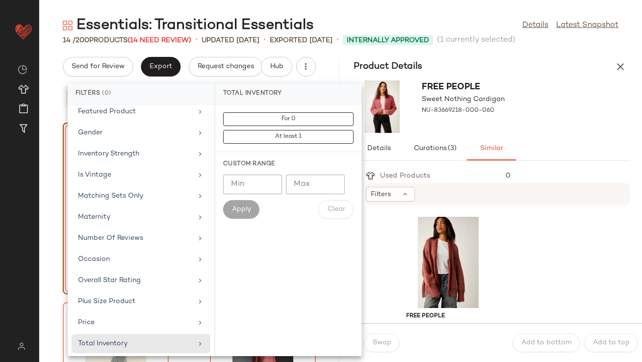
click at [250, 184] on input "Min" at bounding box center [252, 185] width 59 height 20
type input "**"
click at [237, 211] on span "Apply" at bounding box center [242, 210] width 20 height 8
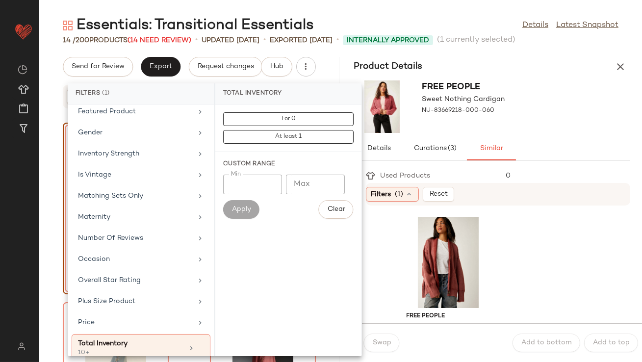
click at [557, 88] on div "Free People Sweet Nothing Cardigan NU-83669218-000-060" at bounding box center [493, 107] width 300 height 60
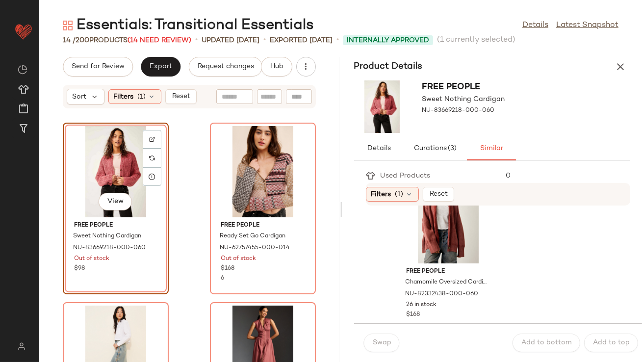
scroll to position [45, 0]
click at [432, 223] on div "View" at bounding box center [448, 217] width 99 height 91
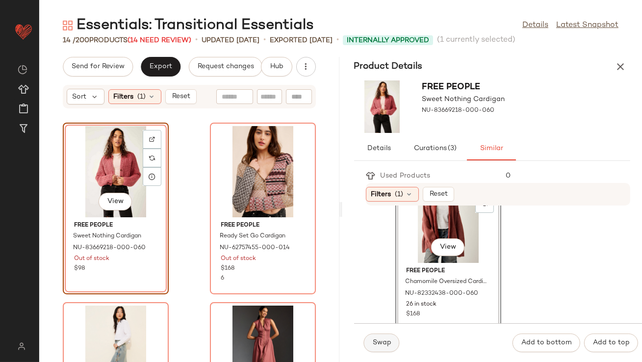
click at [377, 343] on span "Swap" at bounding box center [382, 343] width 19 height 8
click at [373, 345] on span "Swap" at bounding box center [382, 343] width 19 height 8
click at [422, 250] on div "View" at bounding box center [448, 217] width 99 height 91
click at [370, 352] on div "Swap Add to bottom Add to top" at bounding box center [498, 342] width 289 height 39
click at [374, 347] on span "Swap" at bounding box center [382, 343] width 19 height 8
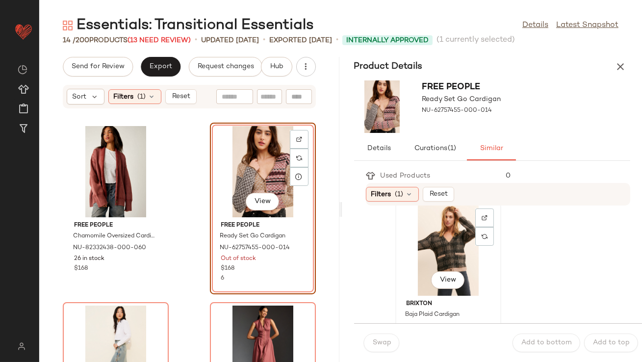
click at [453, 250] on div "View" at bounding box center [448, 250] width 99 height 91
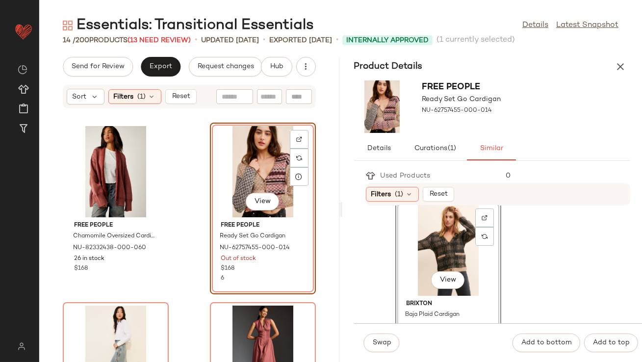
scroll to position [39, 0]
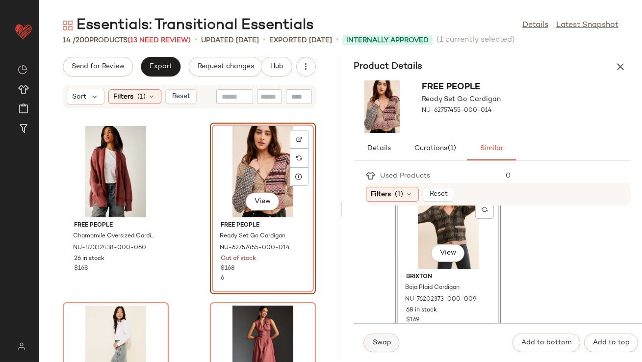
click at [374, 341] on span "Swap" at bounding box center [382, 343] width 19 height 8
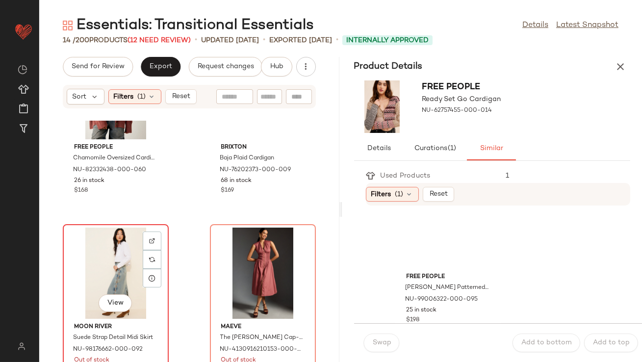
click at [108, 257] on div "View" at bounding box center [115, 273] width 99 height 91
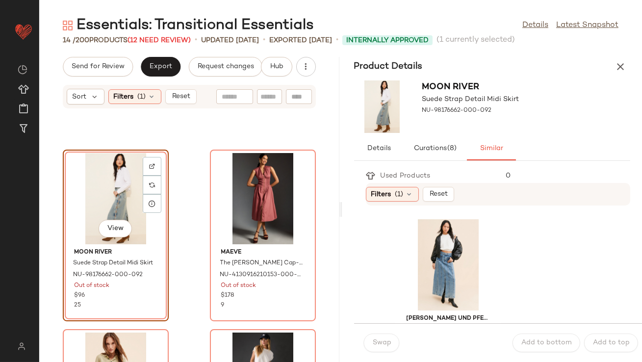
scroll to position [187, 0]
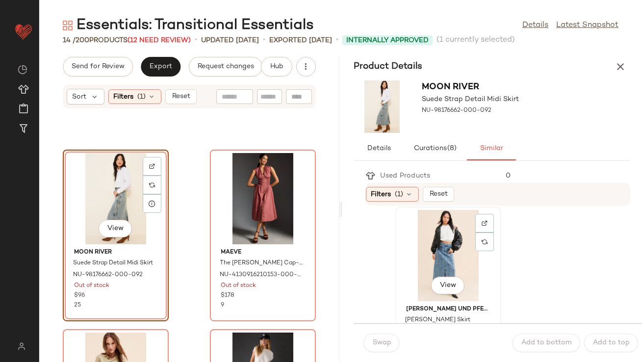
click at [451, 243] on div "View" at bounding box center [448, 255] width 99 height 91
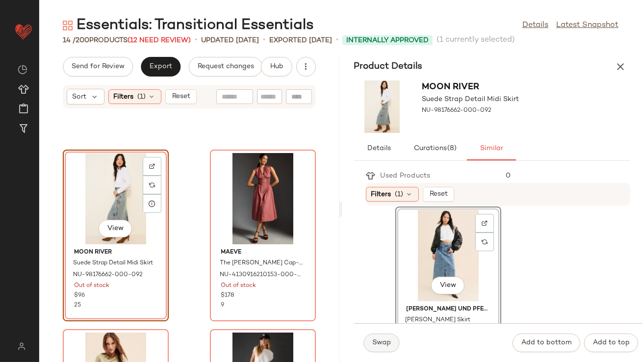
click at [378, 347] on button "Swap" at bounding box center [382, 343] width 36 height 19
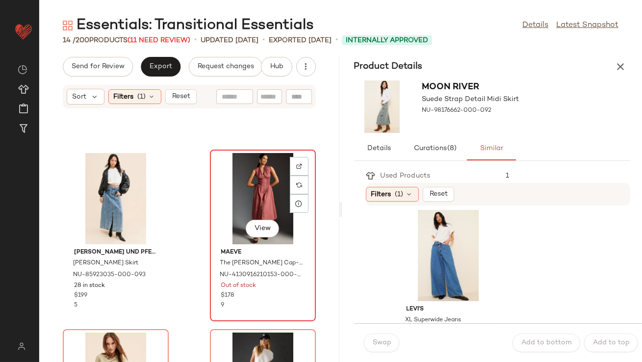
click at [258, 198] on div "View" at bounding box center [263, 198] width 99 height 91
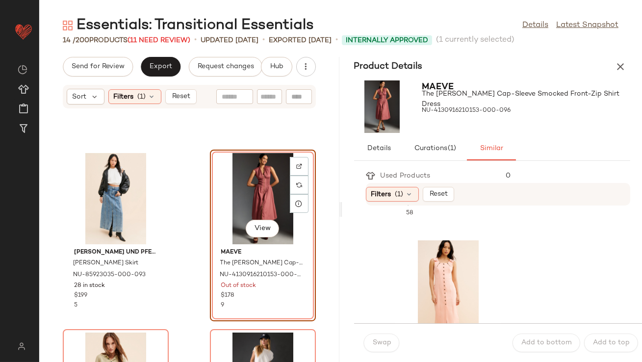
scroll to position [719, 0]
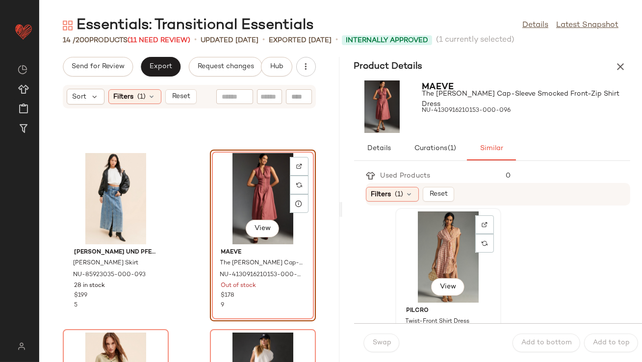
click at [447, 255] on div "View" at bounding box center [448, 257] width 99 height 91
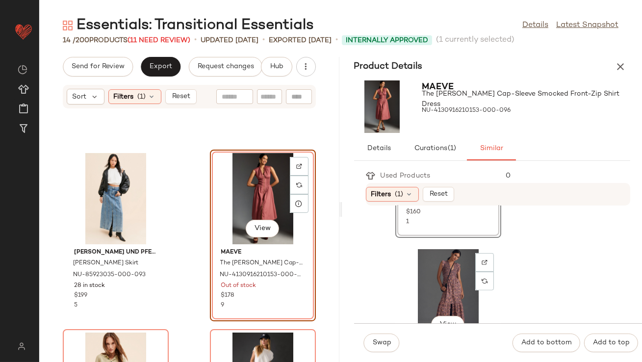
scroll to position [1085, 0]
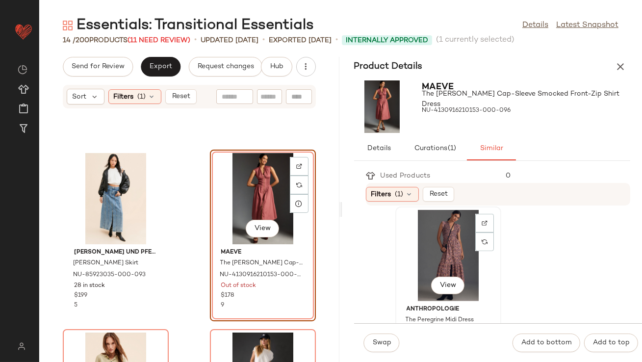
click at [427, 266] on div "View" at bounding box center [448, 255] width 99 height 91
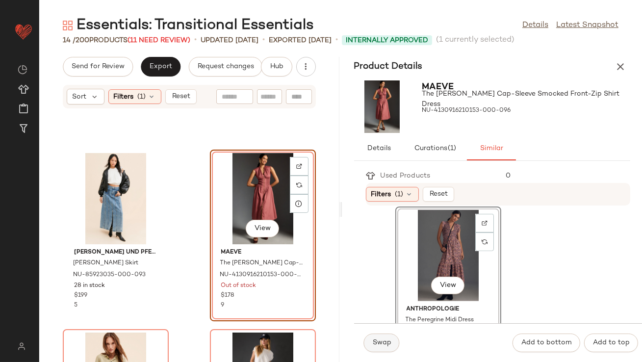
click at [379, 346] on span "Swap" at bounding box center [382, 343] width 19 height 8
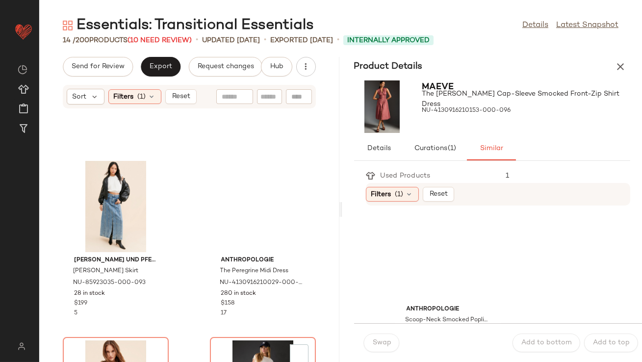
scroll to position [262, 0]
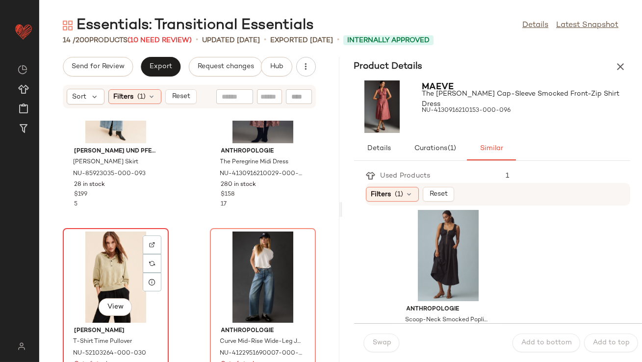
click at [128, 271] on div "View" at bounding box center [115, 277] width 99 height 91
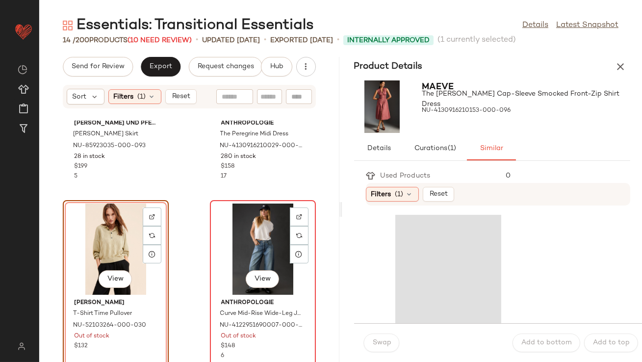
scroll to position [291, 0]
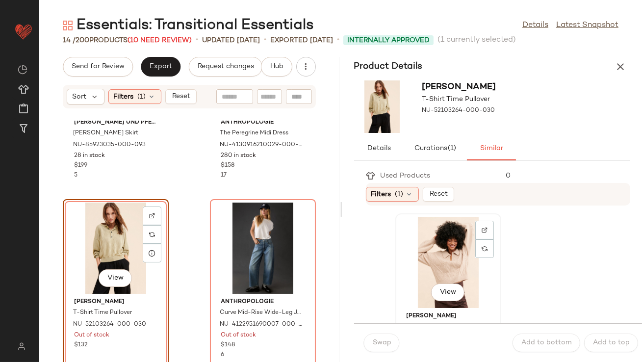
click at [427, 274] on div "View" at bounding box center [448, 262] width 99 height 91
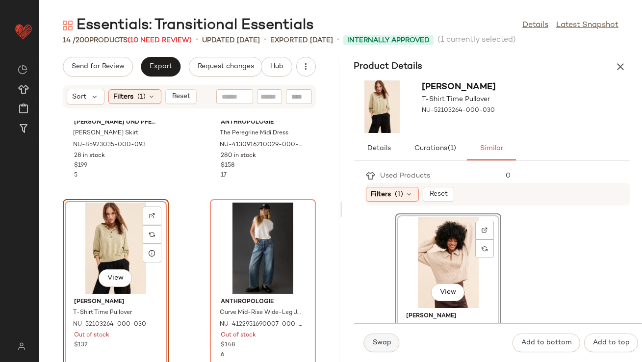
click at [375, 346] on span "Swap" at bounding box center [382, 343] width 19 height 8
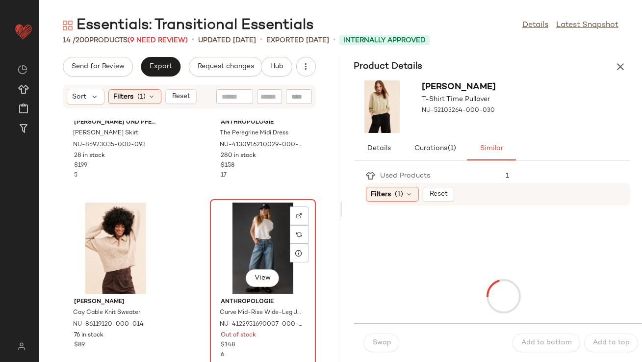
click at [262, 248] on div "View" at bounding box center [263, 248] width 99 height 91
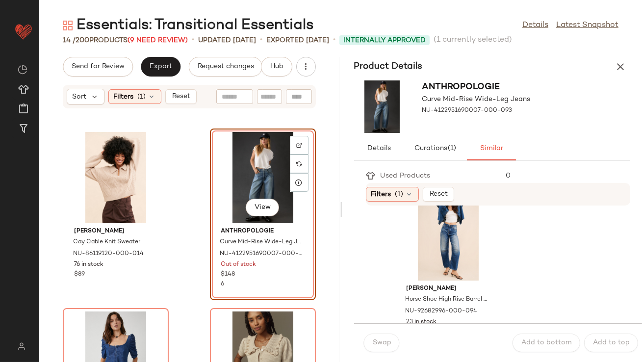
scroll to position [34, 0]
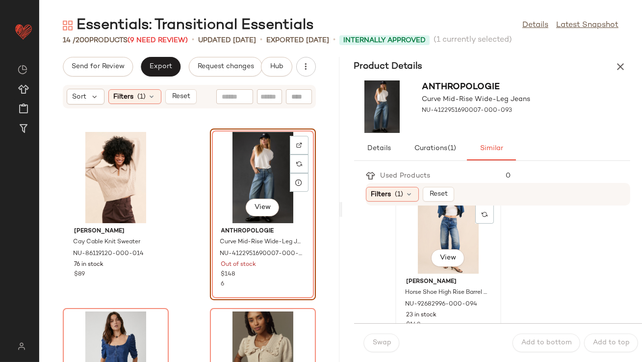
click at [439, 231] on div "View" at bounding box center [448, 228] width 99 height 91
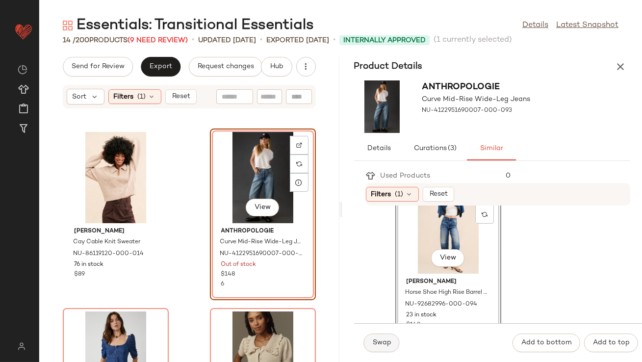
click at [384, 341] on span "Swap" at bounding box center [382, 343] width 19 height 8
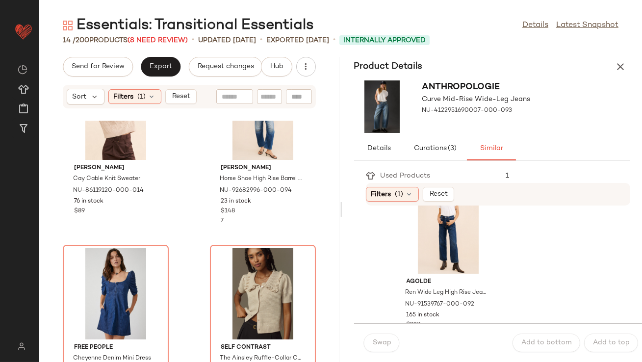
scroll to position [429, 0]
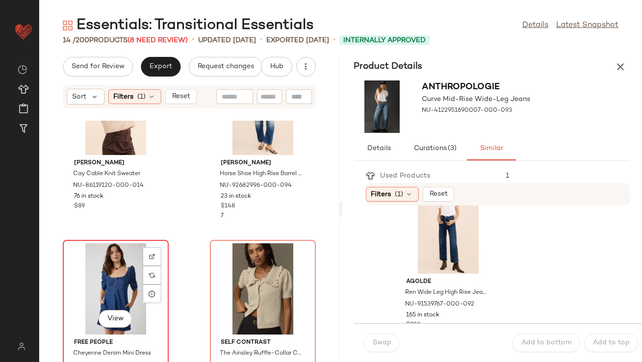
click at [123, 273] on div "View" at bounding box center [115, 288] width 99 height 91
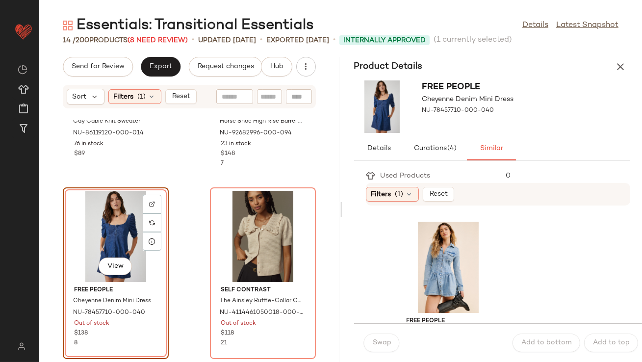
scroll to position [178, 0]
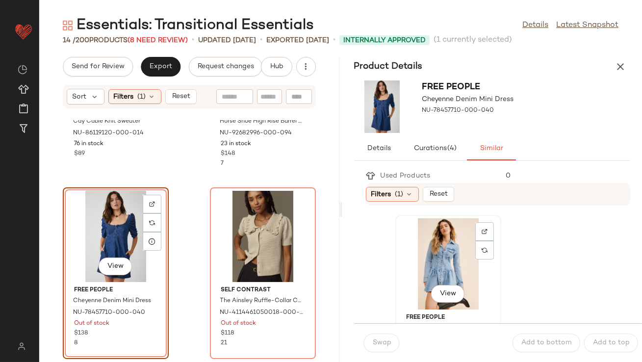
click at [429, 252] on div "View" at bounding box center [448, 263] width 99 height 91
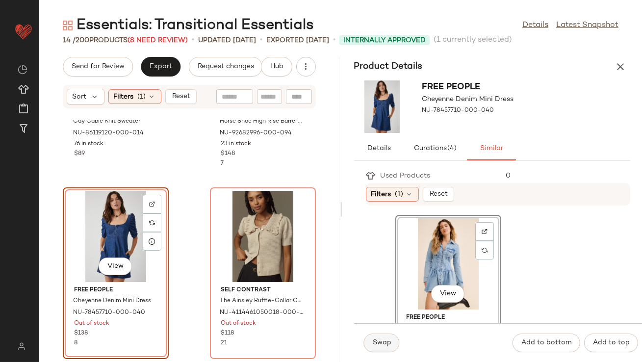
click at [372, 336] on button "Swap" at bounding box center [382, 343] width 36 height 19
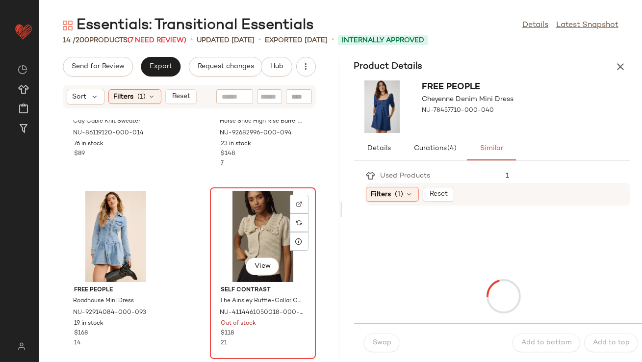
click at [241, 224] on div "View" at bounding box center [263, 236] width 99 height 91
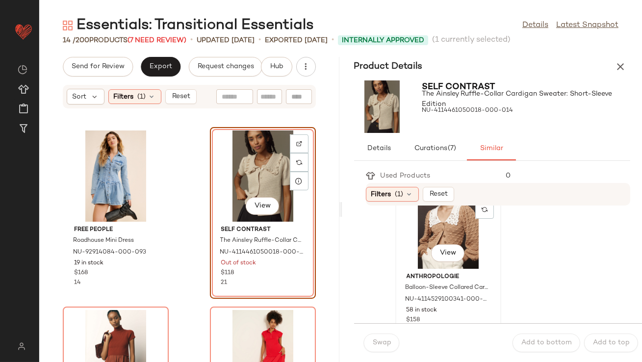
scroll to position [40, 0]
click at [428, 240] on div "View" at bounding box center [448, 222] width 99 height 91
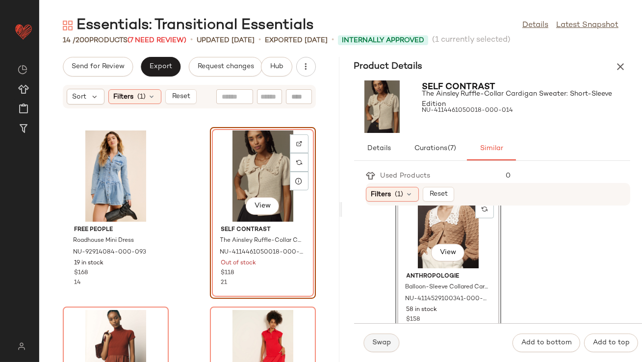
click at [378, 339] on span "Swap" at bounding box center [382, 343] width 19 height 8
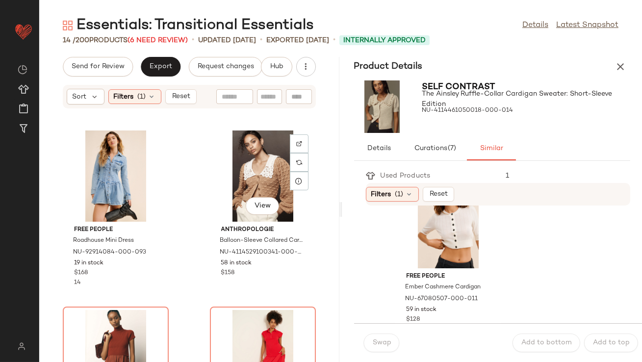
scroll to position [639, 0]
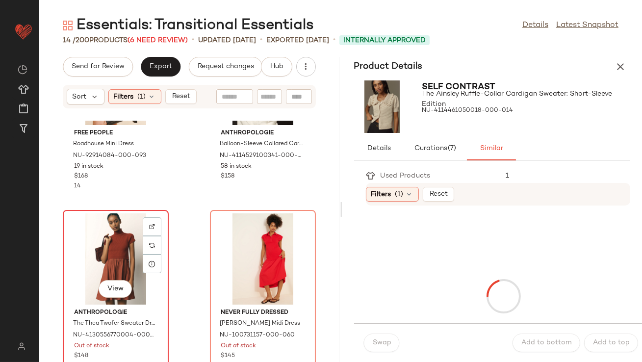
click at [124, 248] on div "View" at bounding box center [115, 259] width 99 height 91
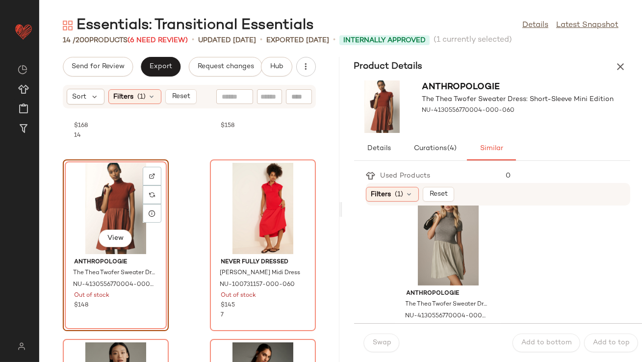
scroll to position [203, 0]
click at [445, 249] on div "View" at bounding box center [448, 238] width 99 height 91
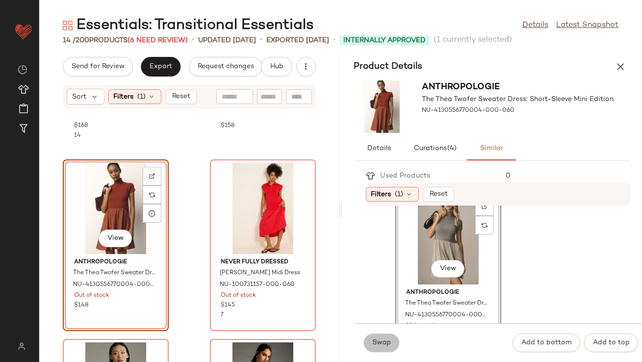
click at [376, 349] on button "Swap" at bounding box center [382, 343] width 36 height 19
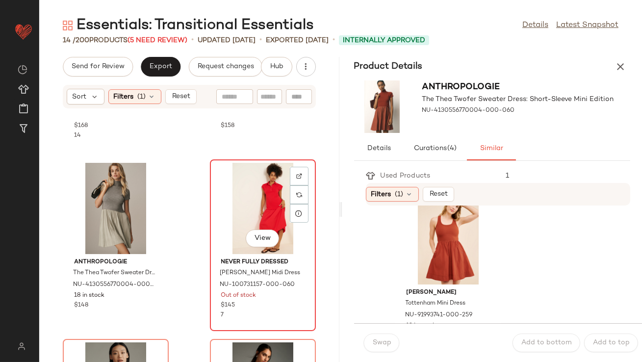
click at [240, 193] on div "View" at bounding box center [263, 208] width 99 height 91
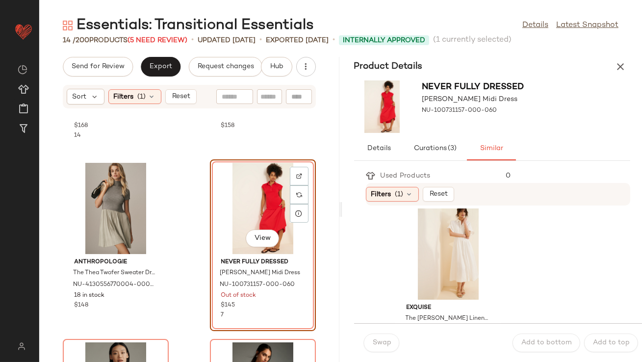
scroll to position [730, 0]
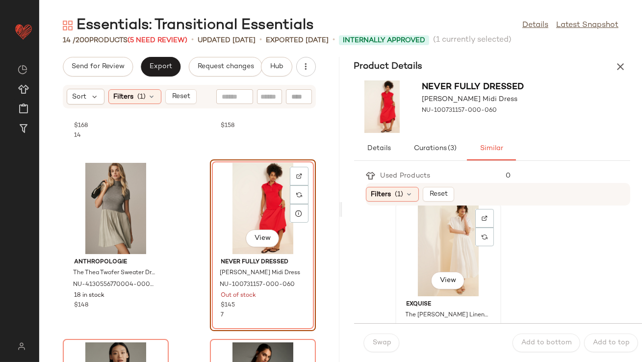
click at [460, 255] on div "View" at bounding box center [448, 250] width 99 height 91
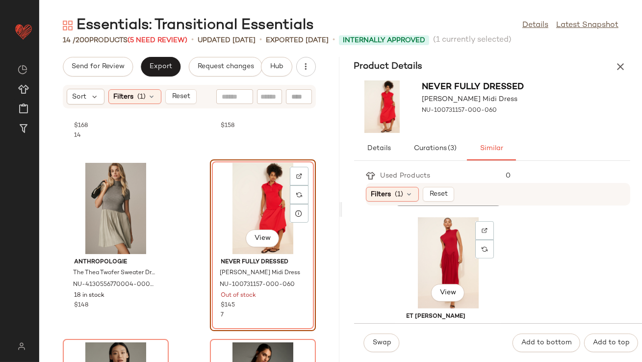
scroll to position [898, 0]
click at [418, 260] on div "View" at bounding box center [448, 262] width 99 height 91
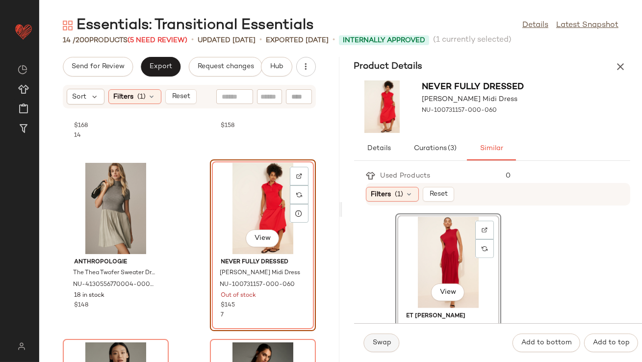
click at [376, 337] on button "Swap" at bounding box center [382, 343] width 36 height 19
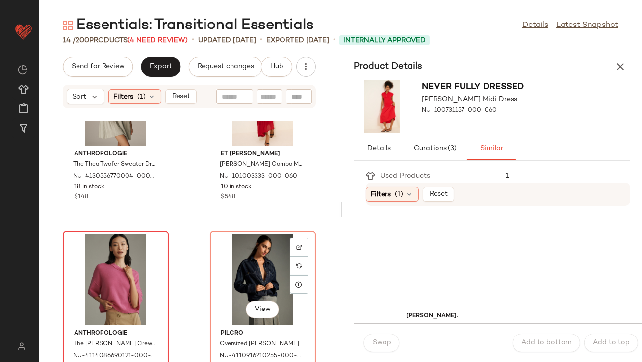
scroll to position [807, 0]
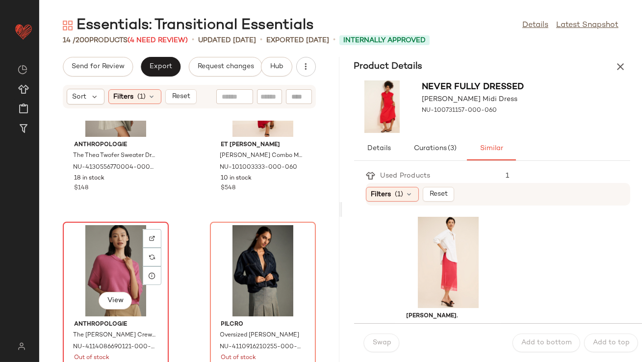
click at [122, 267] on div "View" at bounding box center [115, 270] width 99 height 91
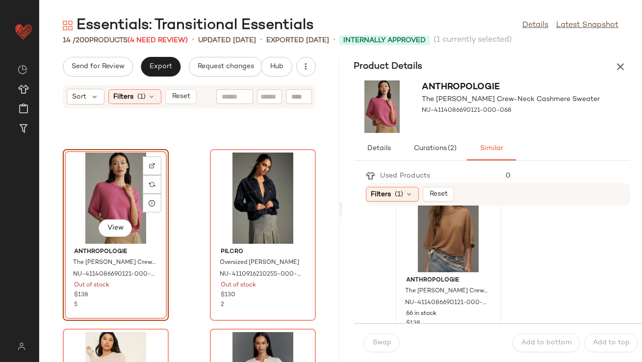
scroll to position [47, 0]
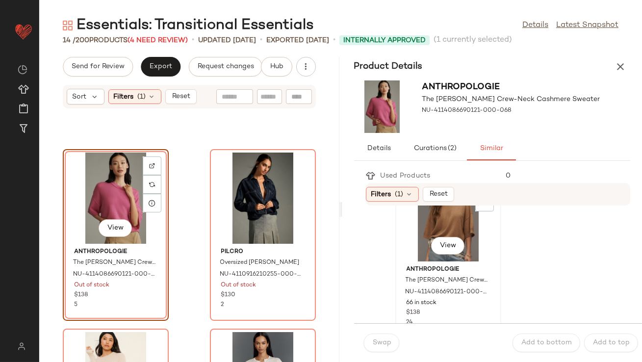
click at [440, 242] on span "View" at bounding box center [448, 246] width 17 height 8
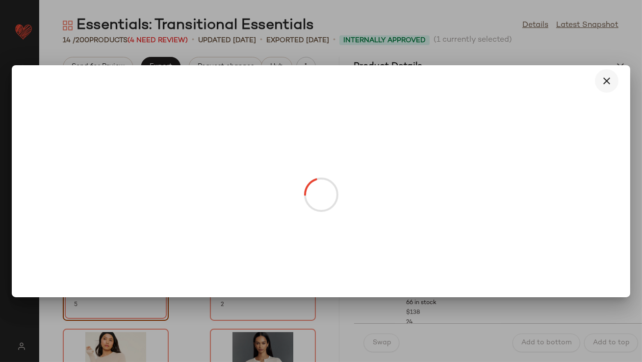
click at [609, 73] on button "button" at bounding box center [607, 81] width 24 height 24
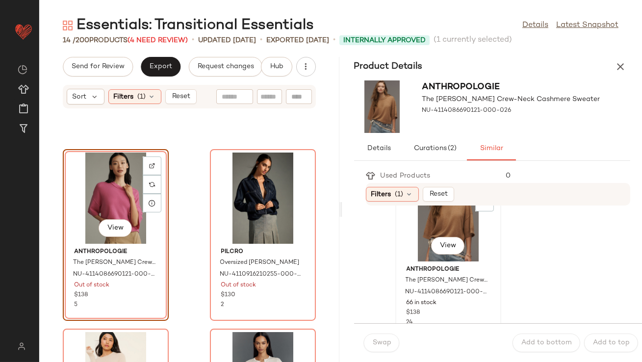
click at [433, 223] on div "View" at bounding box center [448, 215] width 99 height 91
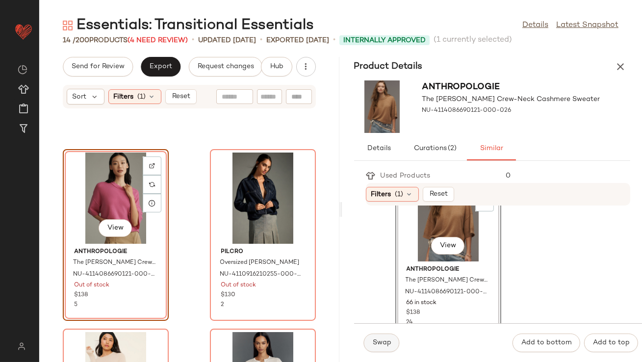
click at [371, 341] on button "Swap" at bounding box center [382, 343] width 36 height 19
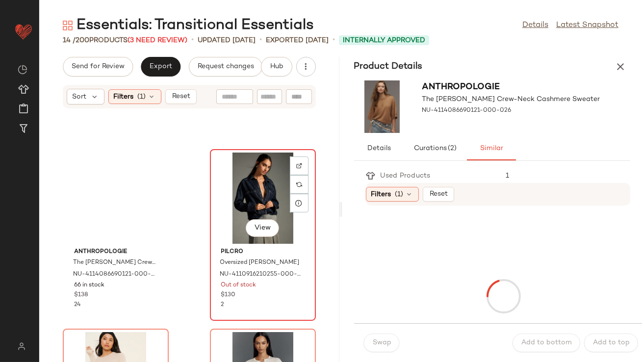
click at [260, 195] on div "View" at bounding box center [263, 198] width 99 height 91
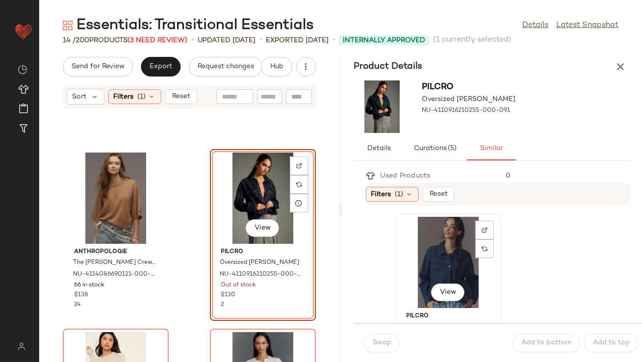
click at [411, 256] on div "View" at bounding box center [448, 262] width 99 height 91
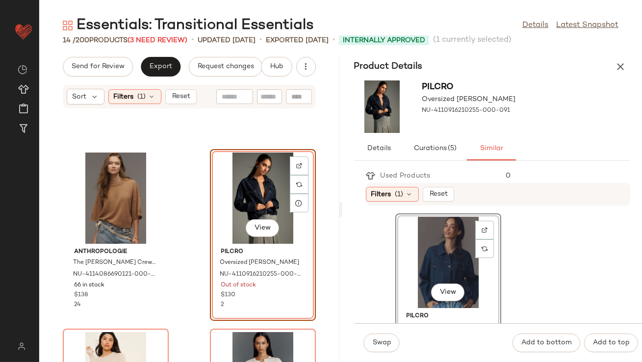
scroll to position [21, 0]
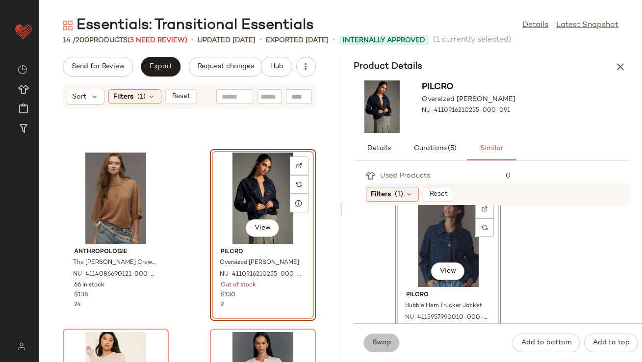
click at [378, 343] on span "Swap" at bounding box center [382, 343] width 19 height 8
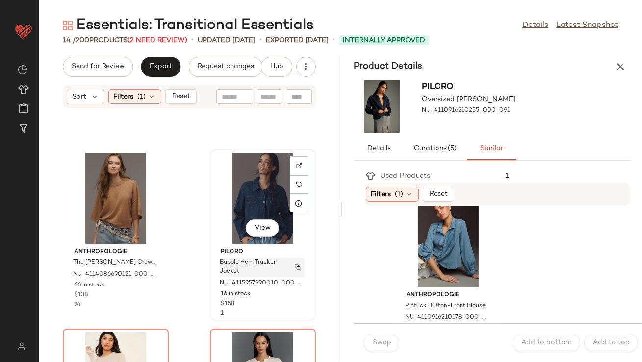
scroll to position [1017, 0]
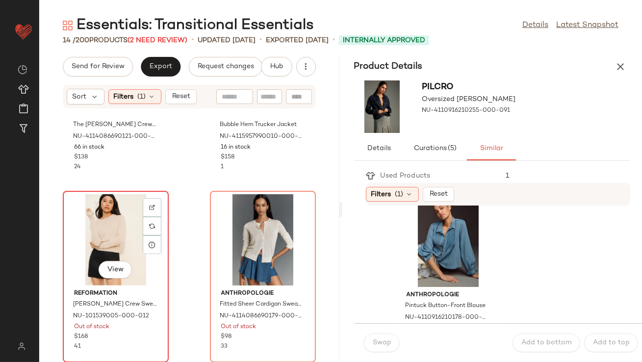
click at [86, 212] on div "View" at bounding box center [115, 239] width 99 height 91
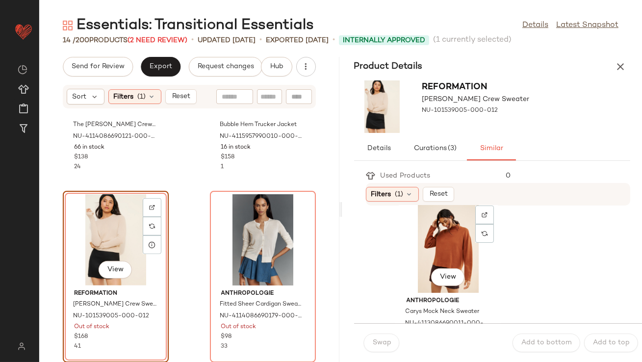
scroll to position [378, 0]
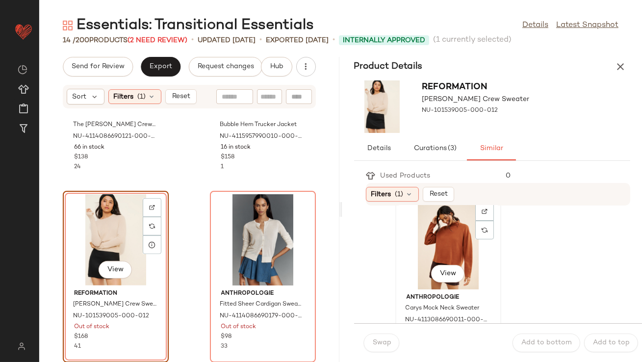
click at [410, 237] on div "View" at bounding box center [448, 243] width 99 height 91
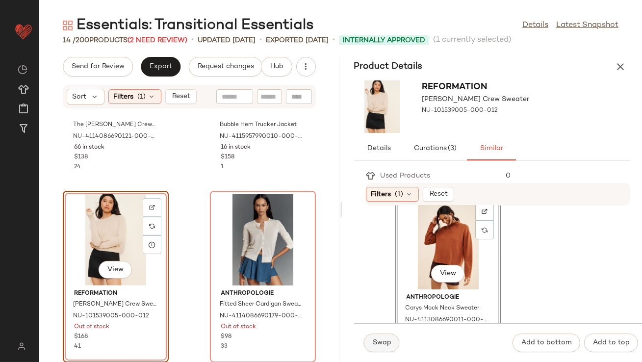
click at [374, 345] on span "Swap" at bounding box center [382, 343] width 19 height 8
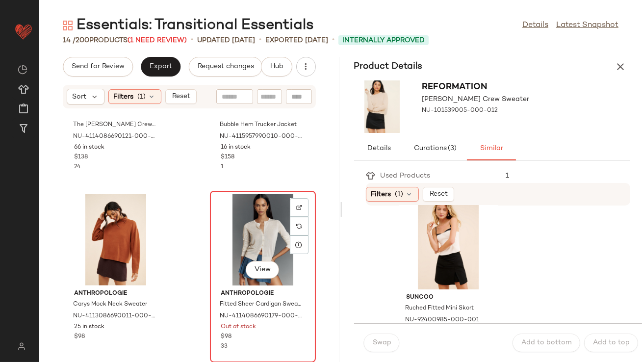
click at [245, 242] on div "View" at bounding box center [263, 239] width 99 height 91
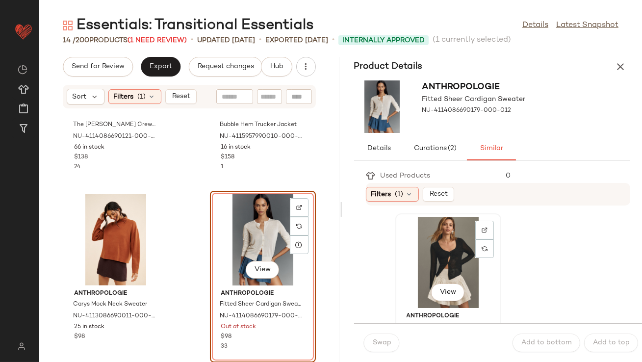
click at [406, 264] on div "View" at bounding box center [448, 262] width 99 height 91
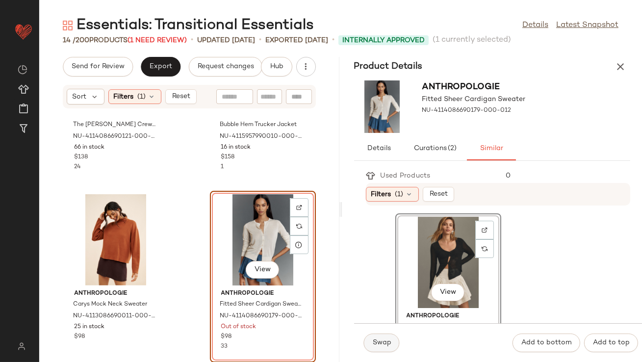
click at [382, 339] on span "Swap" at bounding box center [382, 343] width 19 height 8
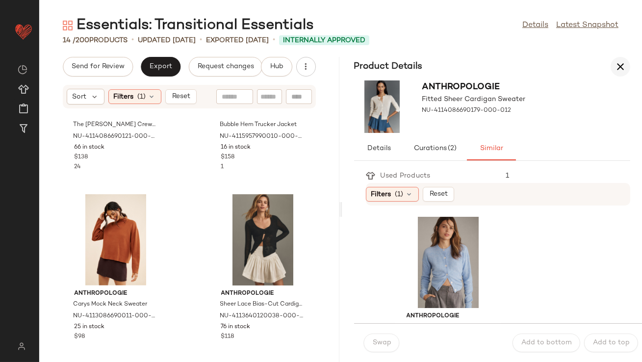
click at [615, 66] on icon "button" at bounding box center [621, 67] width 12 height 12
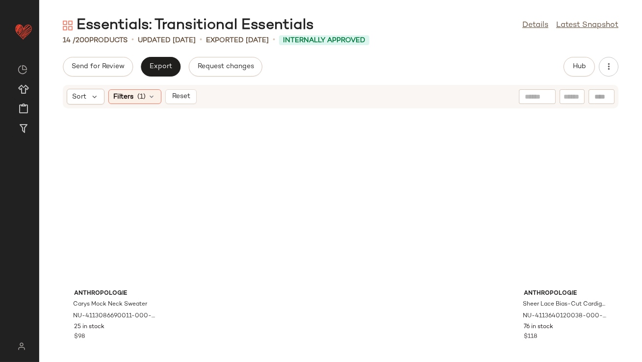
scroll to position [479, 0]
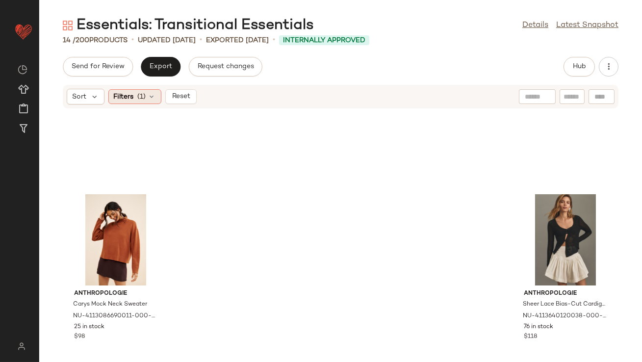
click at [152, 97] on icon at bounding box center [152, 97] width 8 height 8
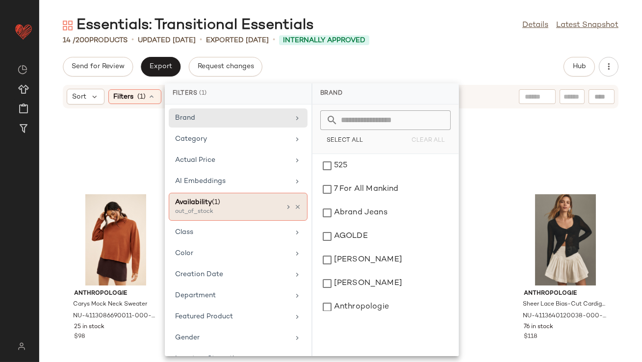
click at [294, 205] on icon at bounding box center [297, 207] width 7 height 7
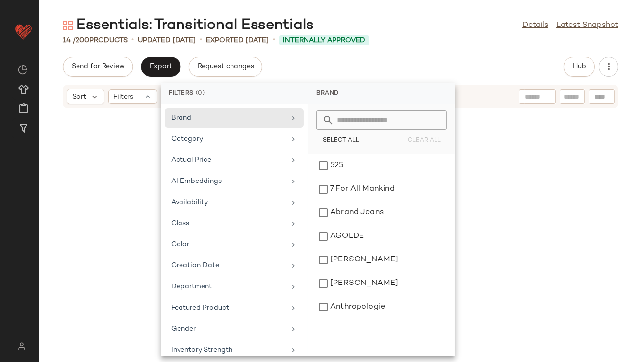
click at [460, 35] on div "14 / 200 Products • updated [DATE] • Exported [DATE] • Internally Approved" at bounding box center [340, 40] width 603 height 10
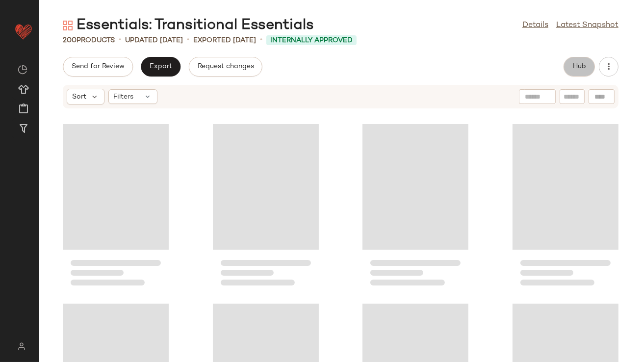
click at [577, 76] on button "Hub" at bounding box center [579, 67] width 31 height 20
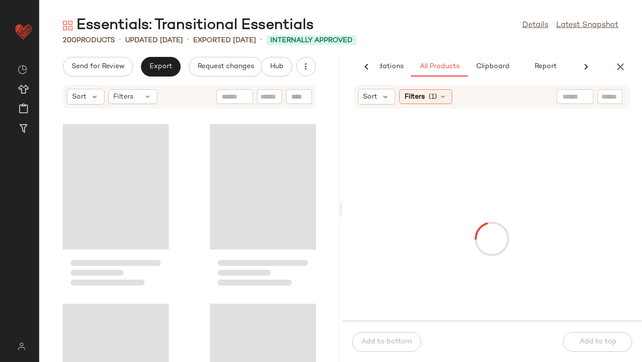
scroll to position [0, 55]
click at [494, 66] on span "Clipboard" at bounding box center [493, 67] width 34 height 8
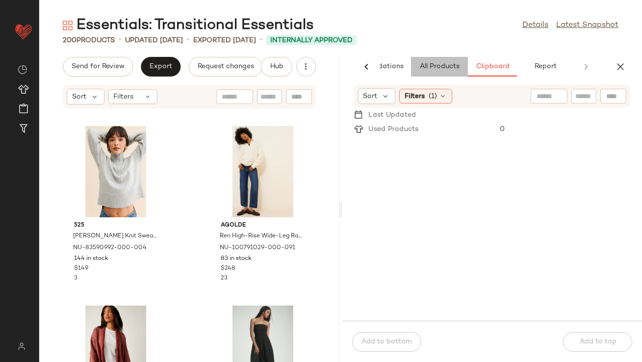
click at [436, 63] on span "All Products" at bounding box center [439, 67] width 40 height 8
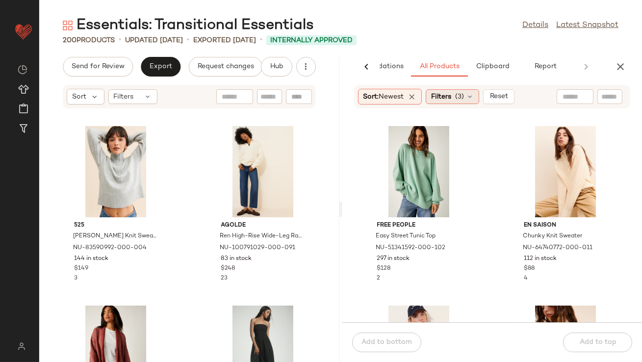
click at [446, 91] on div "Filters (3)" at bounding box center [452, 96] width 53 height 15
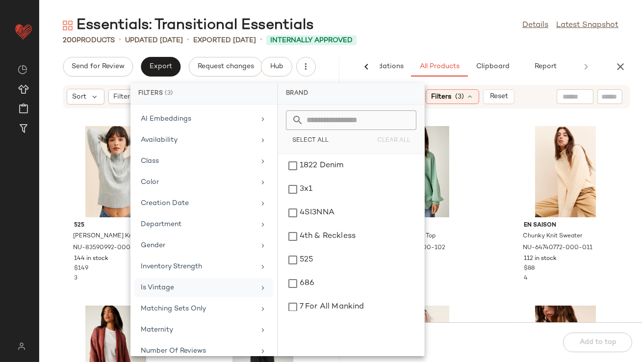
scroll to position [79, 0]
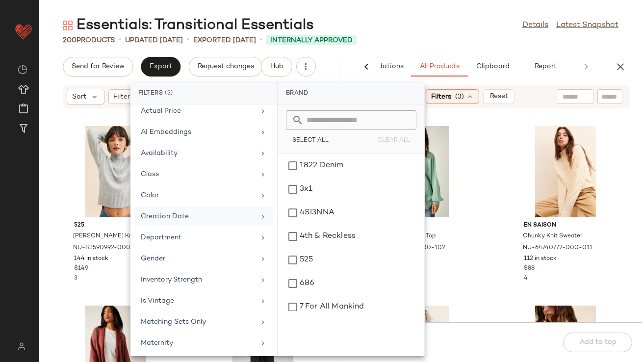
click at [191, 219] on div "Creation Date" at bounding box center [198, 217] width 114 height 10
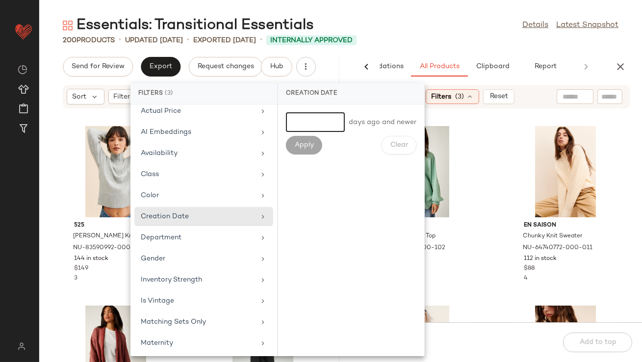
click at [319, 122] on input "number" at bounding box center [315, 122] width 59 height 20
type input "*"
click at [296, 151] on button "Apply" at bounding box center [304, 145] width 36 height 19
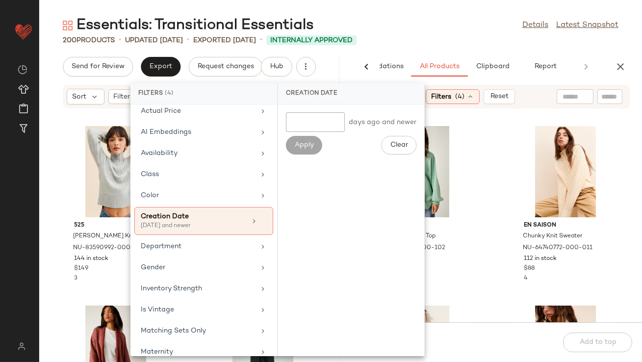
click at [414, 51] on div "Essentials: Transitional Essentials Details Latest Snapshot 200 Products • upda…" at bounding box center [340, 189] width 603 height 347
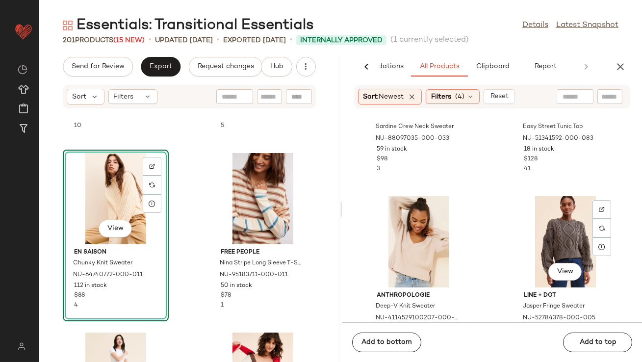
scroll to position [374, 0]
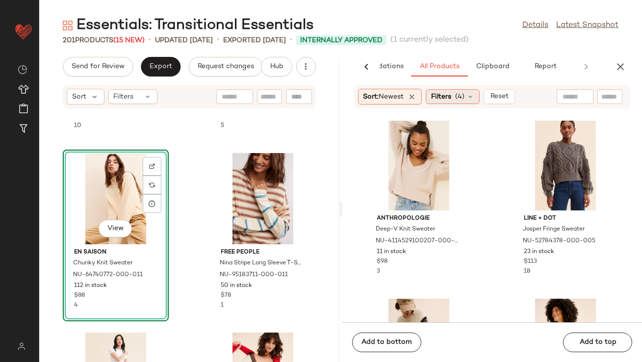
click at [455, 91] on div "Filters (4)" at bounding box center [453, 96] width 54 height 15
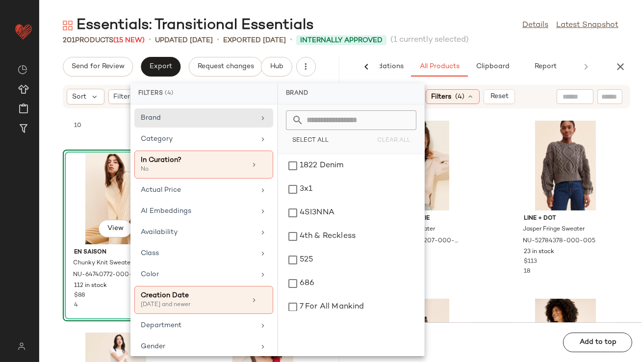
click at [469, 35] on span "(1 currently selected)" at bounding box center [430, 40] width 79 height 12
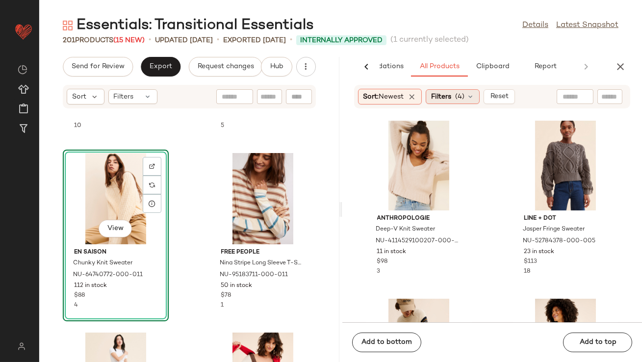
click at [457, 104] on div "Filters (4)" at bounding box center [453, 96] width 54 height 15
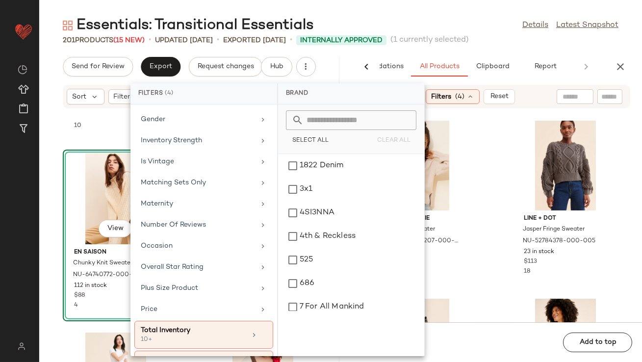
scroll to position [253, 0]
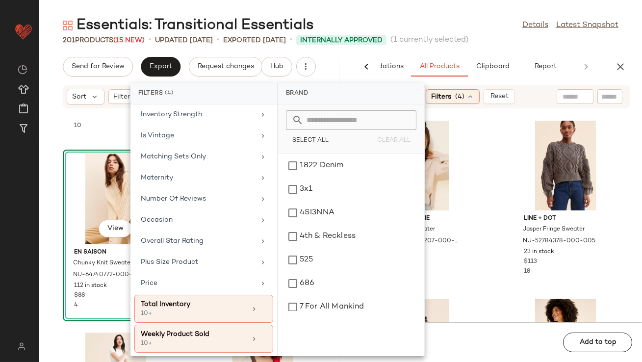
click at [438, 27] on div "Essentials: Transitional Essentials Details Latest Snapshot" at bounding box center [340, 26] width 603 height 20
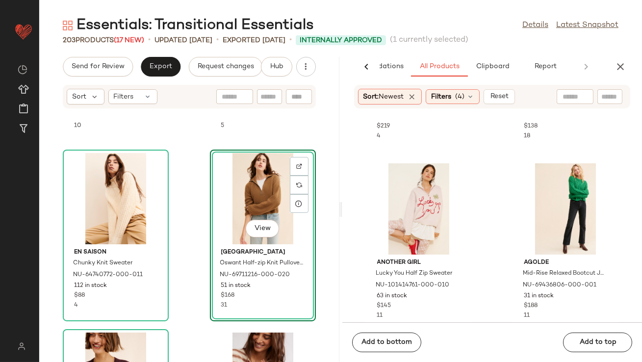
scroll to position [2028, 0]
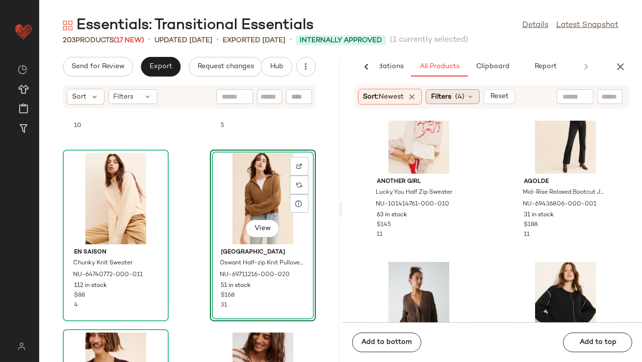
click at [470, 96] on icon at bounding box center [471, 97] width 8 height 8
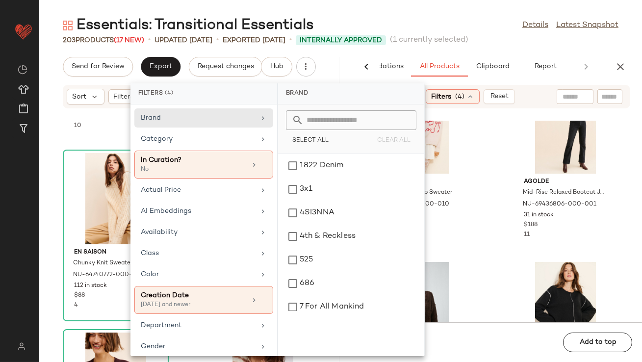
click at [501, 204] on div "Another Girl Lucky You Half Zip Sweater NU-101414761-000-010 63 in stock $145 1…" at bounding box center [493, 222] width 300 height 202
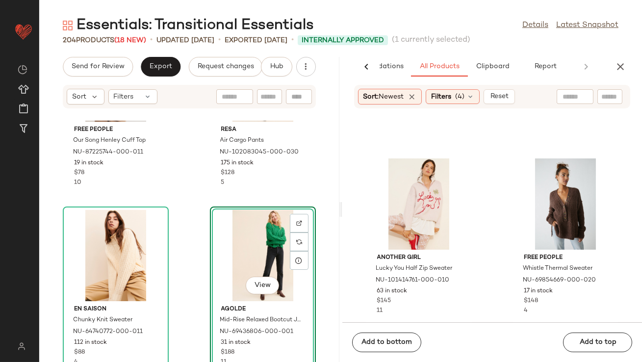
scroll to position [1382, 0]
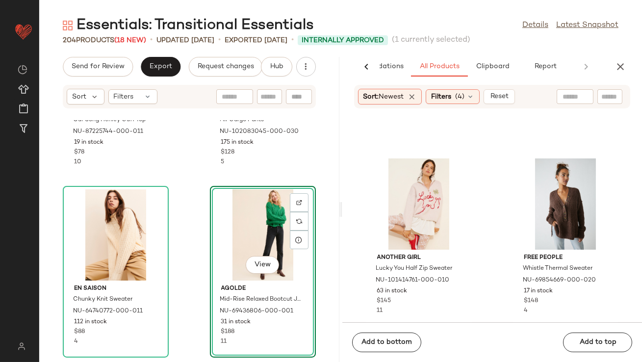
click at [230, 219] on div "View" at bounding box center [263, 234] width 99 height 91
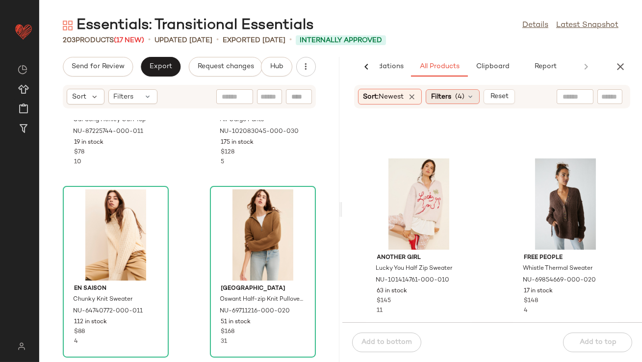
click at [445, 95] on span "Filters" at bounding box center [441, 97] width 20 height 10
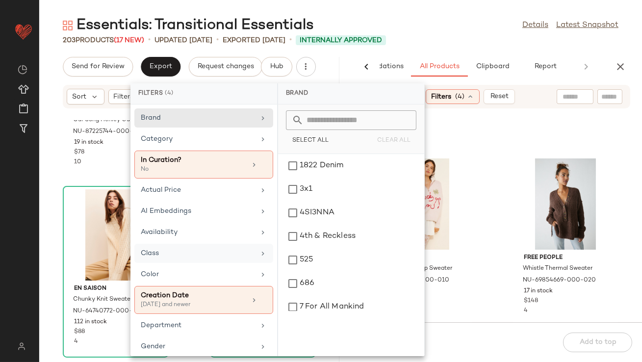
click at [154, 252] on div "Class" at bounding box center [198, 253] width 114 height 10
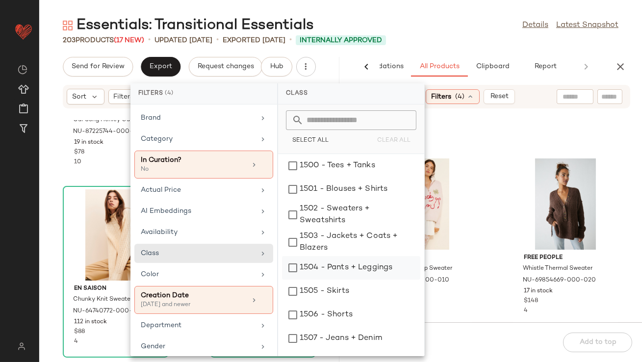
click at [299, 280] on div "1504 - Pants + Leggings" at bounding box center [351, 292] width 138 height 24
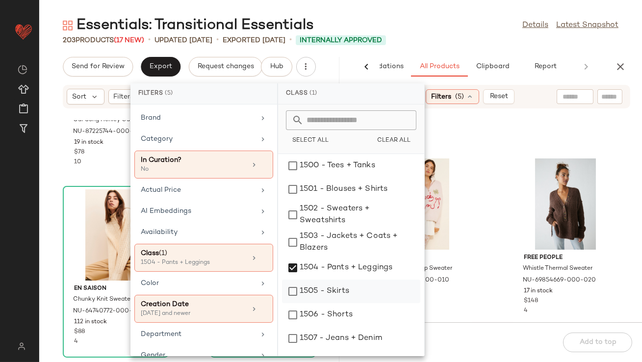
click at [299, 303] on div "1505 - Skirts" at bounding box center [351, 315] width 138 height 24
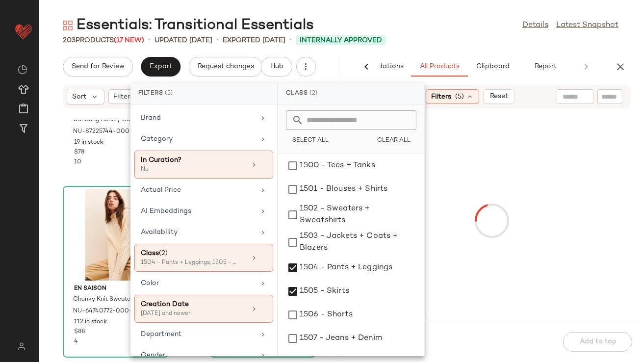
click at [460, 55] on div "Essentials: Transitional Essentials Details Latest Snapshot 203 Products (17 Ne…" at bounding box center [340, 189] width 603 height 347
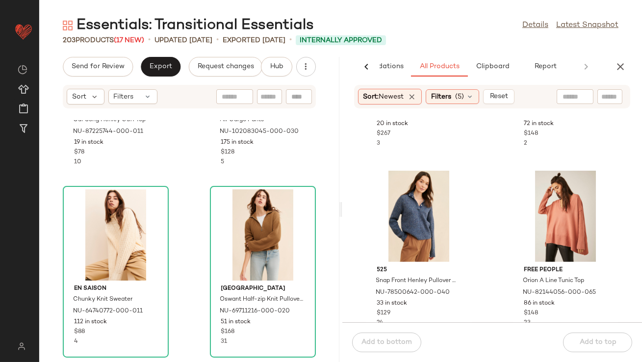
scroll to position [913, 0]
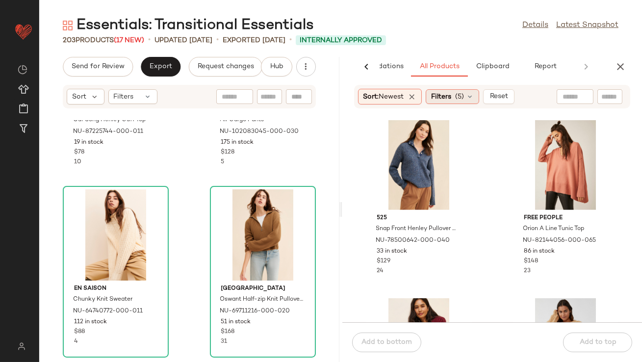
click at [474, 98] on icon at bounding box center [470, 97] width 8 height 8
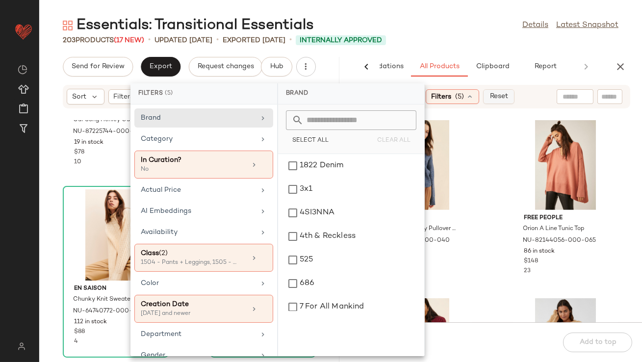
click at [500, 99] on span "Reset" at bounding box center [499, 97] width 19 height 8
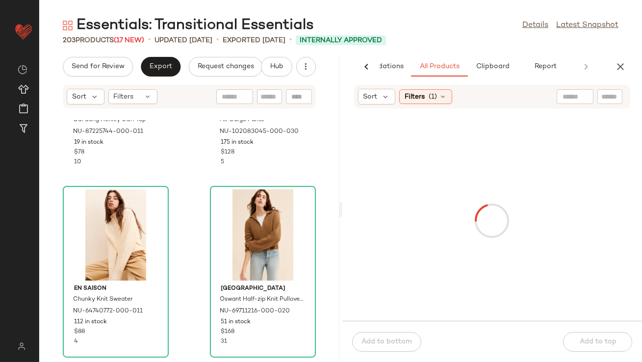
click at [478, 34] on div "Essentials: Transitional Essentials Details Latest Snapshot" at bounding box center [340, 26] width 603 height 20
click at [383, 92] on div "Sort" at bounding box center [377, 97] width 38 height 16
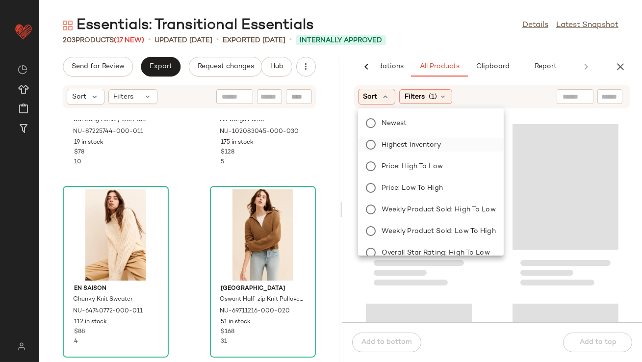
click at [380, 150] on label "Highest Inventory" at bounding box center [437, 145] width 118 height 14
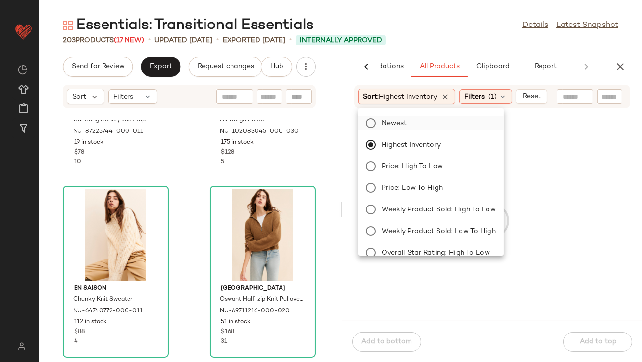
click at [380, 122] on label "Newest" at bounding box center [437, 123] width 118 height 14
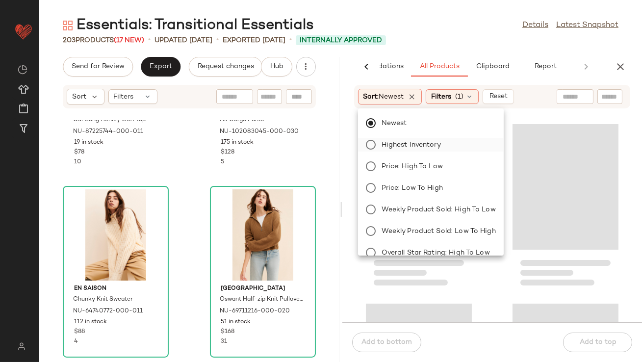
click at [379, 142] on label "Highest Inventory" at bounding box center [437, 145] width 118 height 14
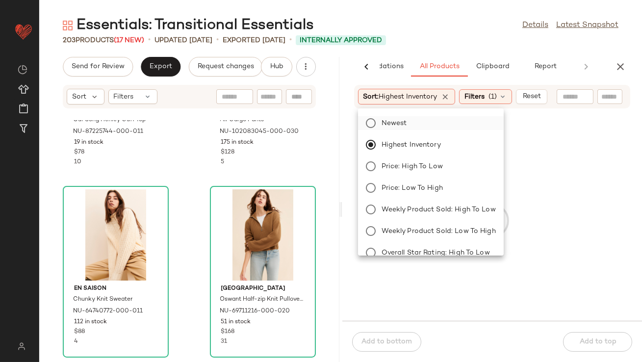
click at [379, 127] on label "Newest" at bounding box center [437, 123] width 118 height 14
click at [442, 42] on div "203 Products (17 New) • updated [DATE] • Exported [DATE] • Internally Approved" at bounding box center [340, 40] width 603 height 10
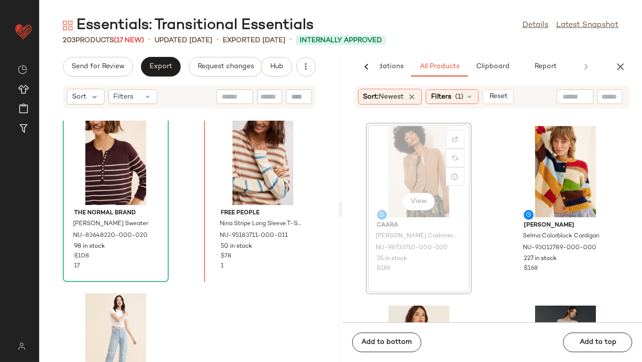
scroll to position [1635, 0]
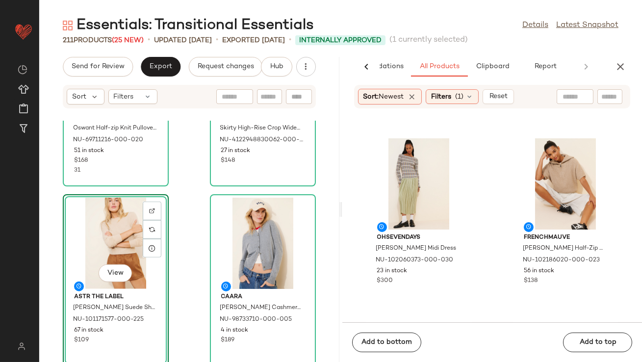
scroll to position [7742, 0]
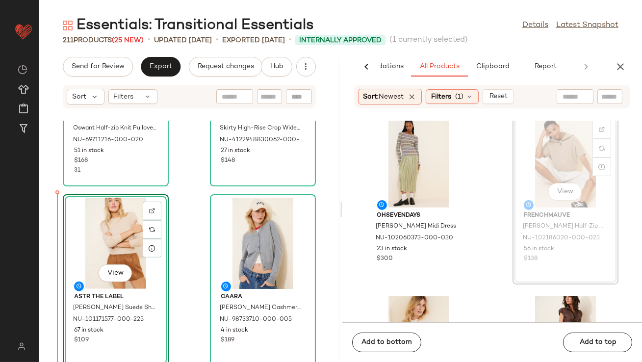
drag, startPoint x: 540, startPoint y: 167, endPoint x: 532, endPoint y: 167, distance: 8.3
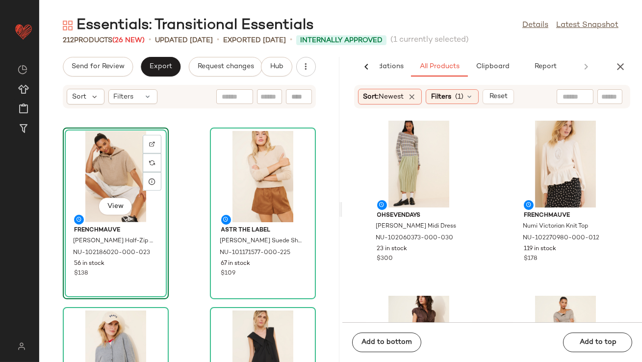
scroll to position [1948, 0]
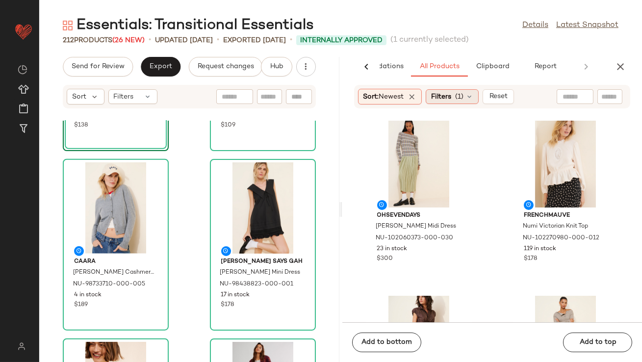
click at [464, 101] on span "(1)" at bounding box center [459, 97] width 8 height 10
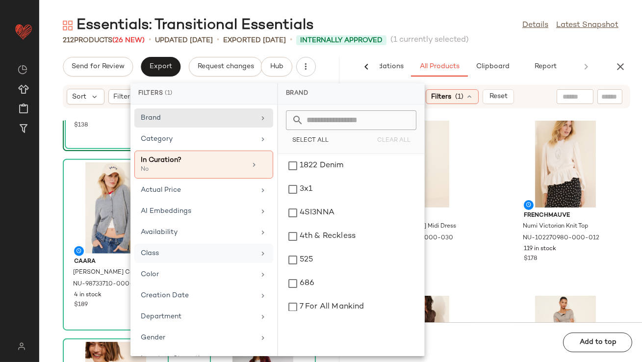
click at [190, 250] on div "Class" at bounding box center [198, 253] width 114 height 10
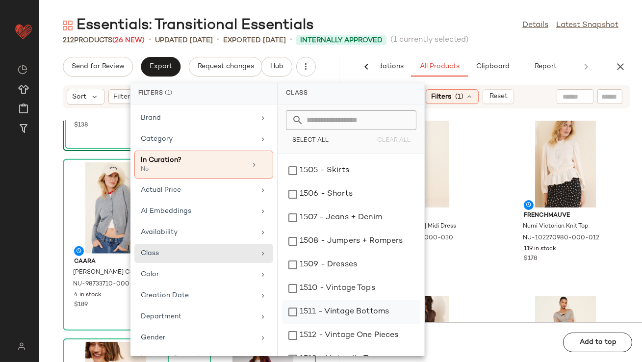
scroll to position [162, 0]
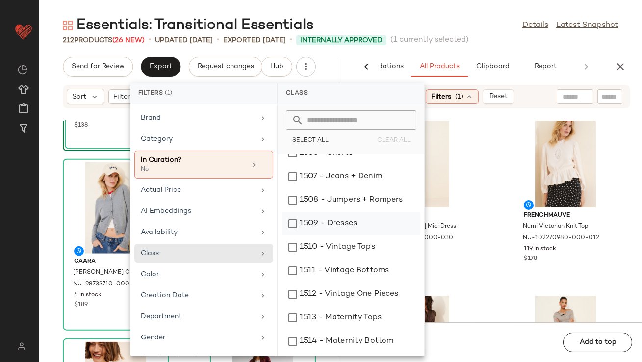
click at [300, 236] on div "1509 - Dresses" at bounding box center [351, 248] width 138 height 24
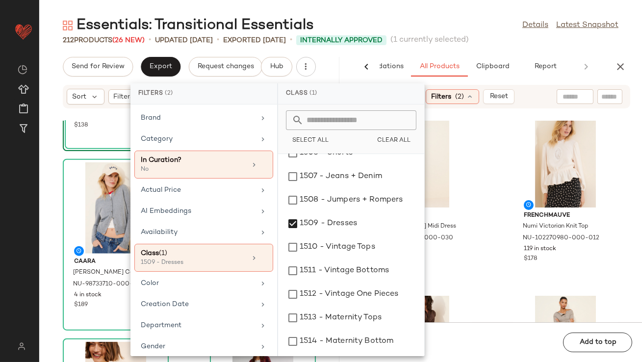
click at [484, 49] on div "Essentials: Transitional Essentials Details Latest Snapshot 212 Products (26 Ne…" at bounding box center [340, 189] width 603 height 347
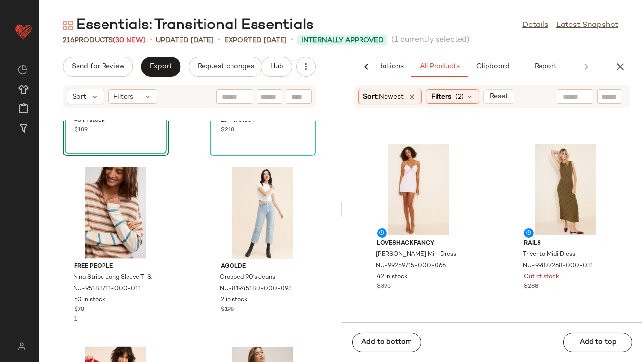
scroll to position [2704, 0]
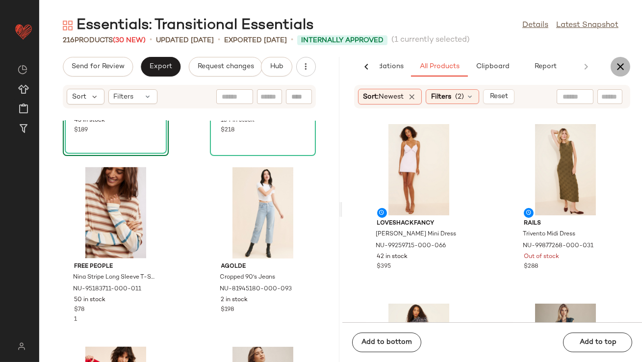
click at [627, 65] on button "button" at bounding box center [621, 67] width 20 height 20
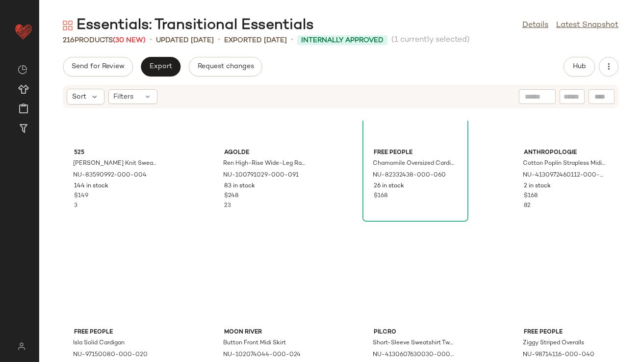
scroll to position [0, 0]
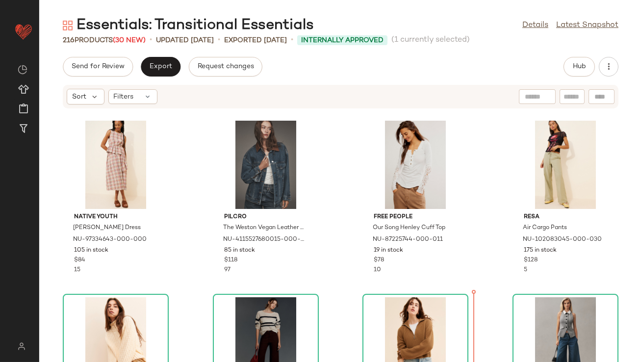
scroll to position [567, 0]
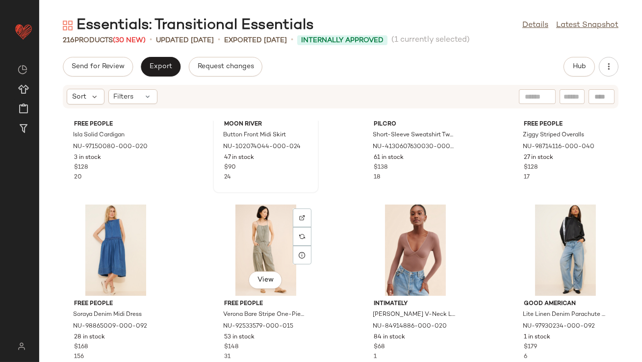
scroll to position [291, 0]
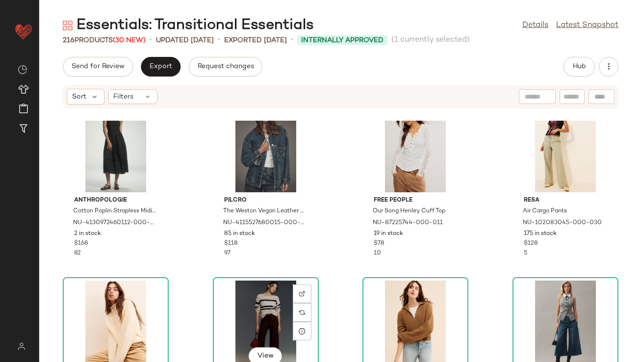
scroll to position [452, 0]
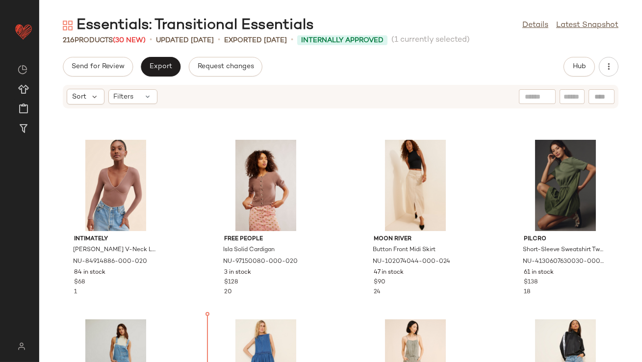
scroll to position [174, 0]
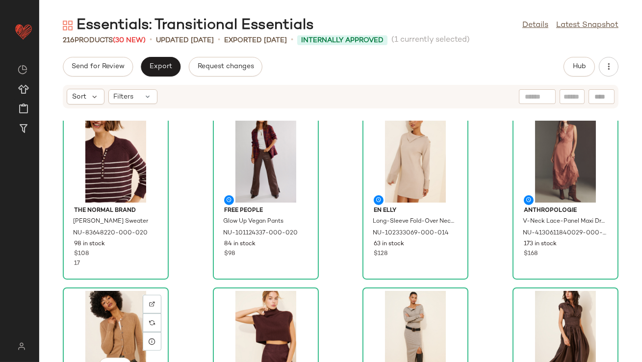
scroll to position [1073, 0]
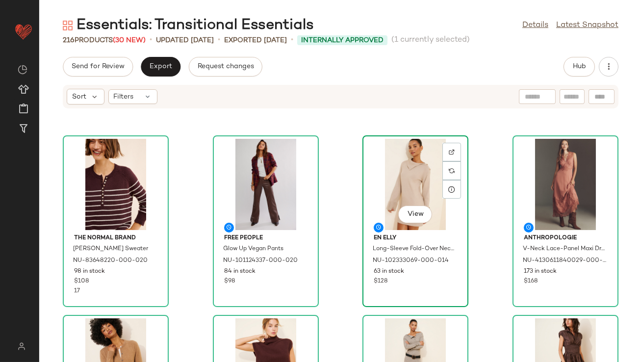
click at [401, 189] on div "View" at bounding box center [415, 184] width 99 height 91
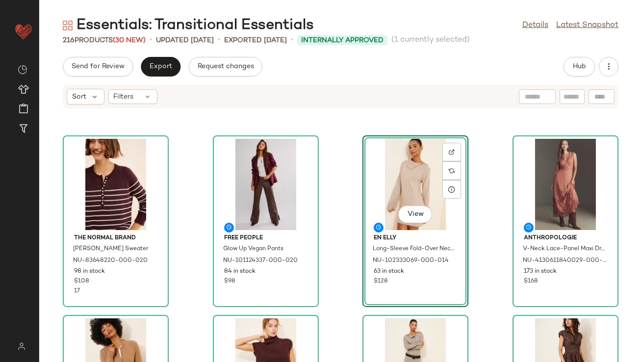
click at [618, 178] on div "The Normal Brand [PERSON_NAME] Sweater NU-83648220-000-020 98 in stock $108 17 …" at bounding box center [340, 241] width 603 height 241
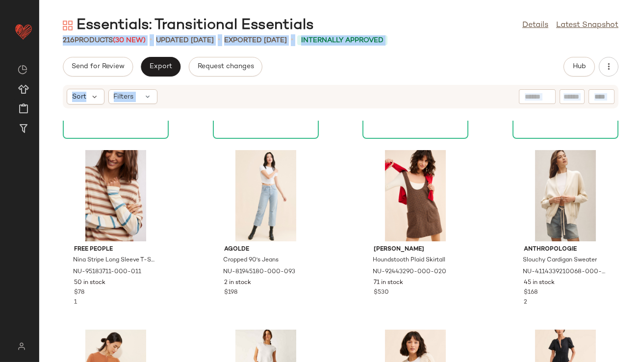
scroll to position [1210, 0]
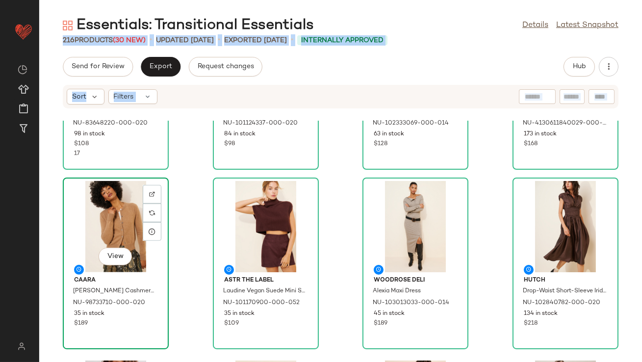
click at [99, 219] on div "View" at bounding box center [115, 226] width 99 height 91
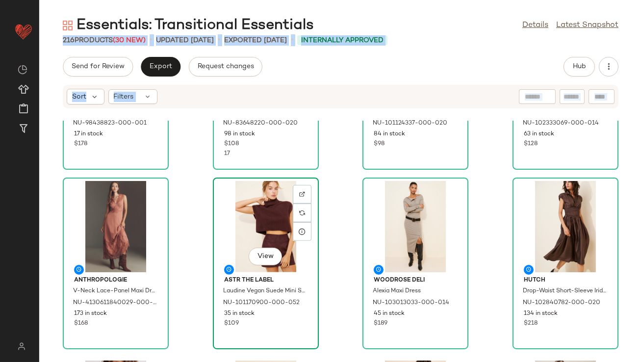
click at [250, 227] on div "View" at bounding box center [265, 226] width 99 height 91
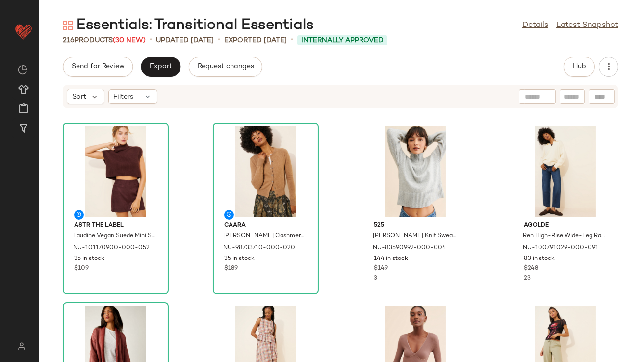
click at [340, 155] on div "ASTR The Label Laudine Vegan Suede Mini Skirt NU-101170900-000-052 35 in stock …" at bounding box center [340, 241] width 603 height 241
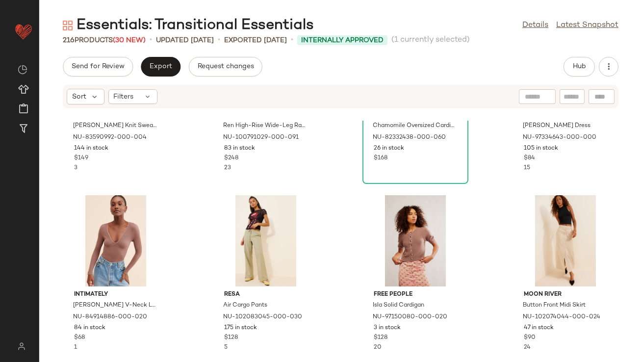
scroll to position [110, 0]
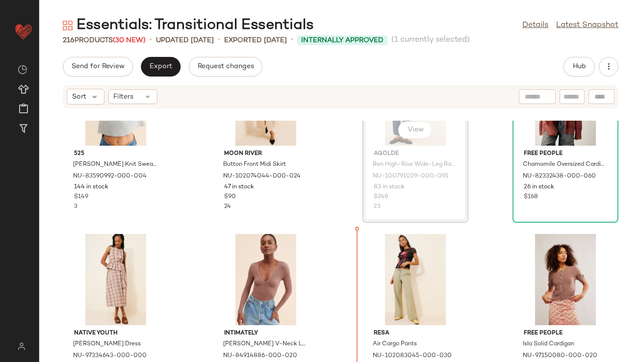
scroll to position [119, 0]
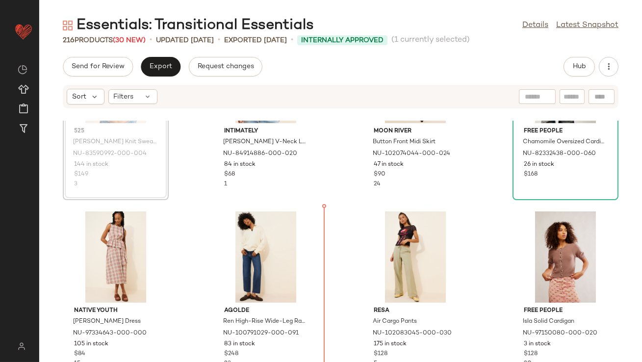
scroll to position [110, 0]
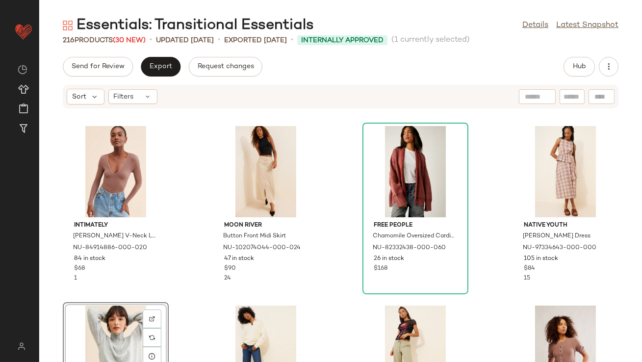
click at [206, 245] on div "Intimately [PERSON_NAME] V-Neck Long-Sleeve Bodysuit NU-84914886-000-020 84 in …" at bounding box center [340, 241] width 603 height 241
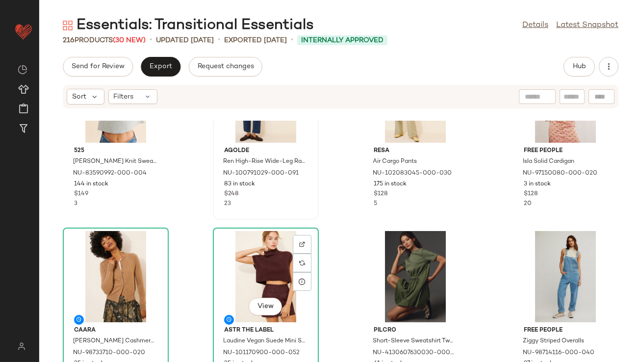
scroll to position [262, 0]
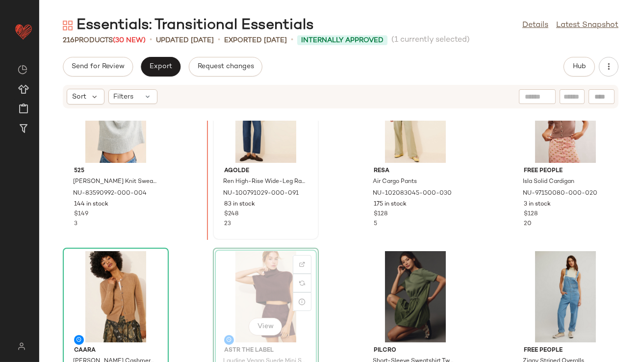
scroll to position [238, 0]
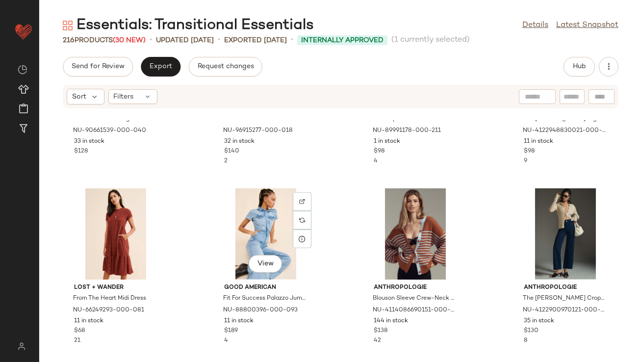
scroll to position [1949, 0]
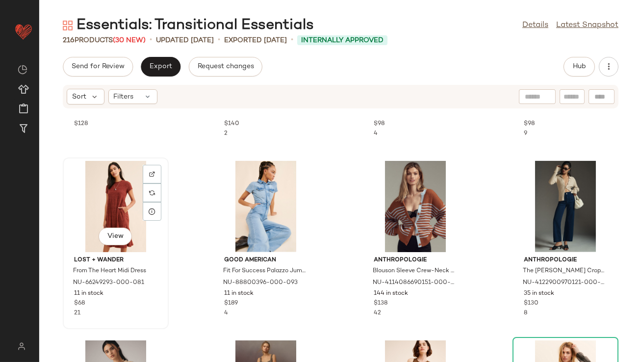
click at [119, 210] on div "View" at bounding box center [115, 206] width 99 height 91
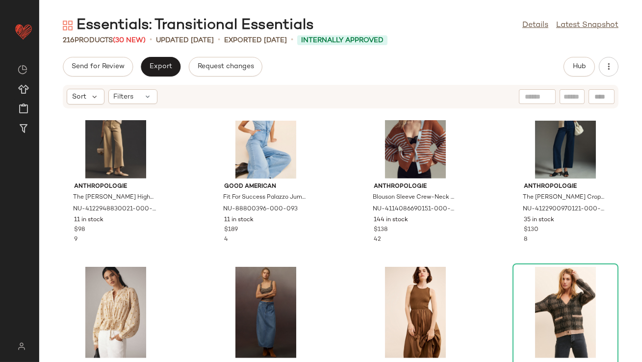
scroll to position [1892, 0]
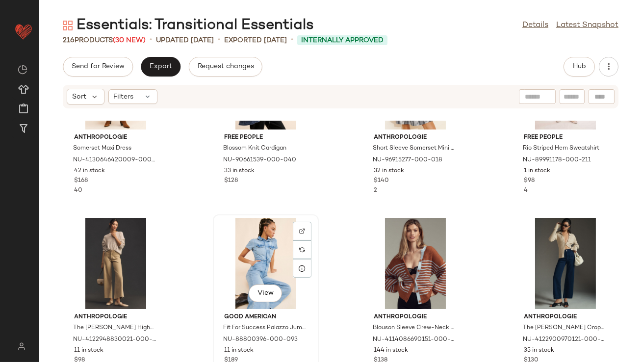
click at [228, 240] on div "View" at bounding box center [265, 263] width 99 height 91
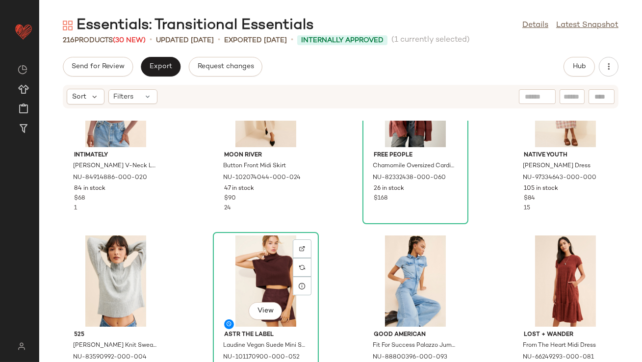
scroll to position [32, 0]
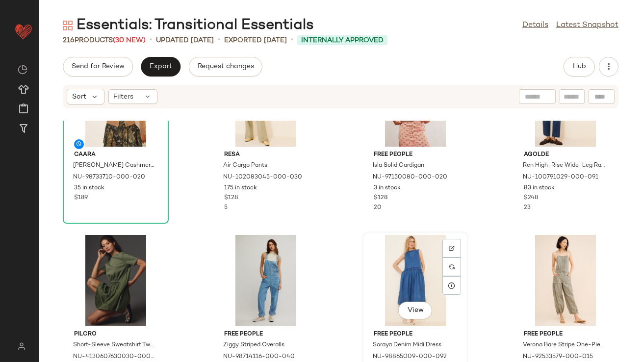
scroll to position [425, 0]
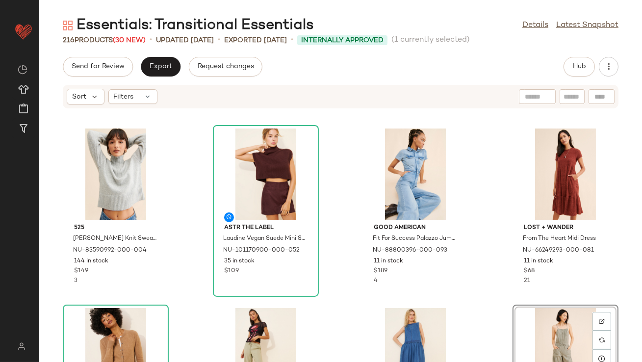
scroll to position [226, 0]
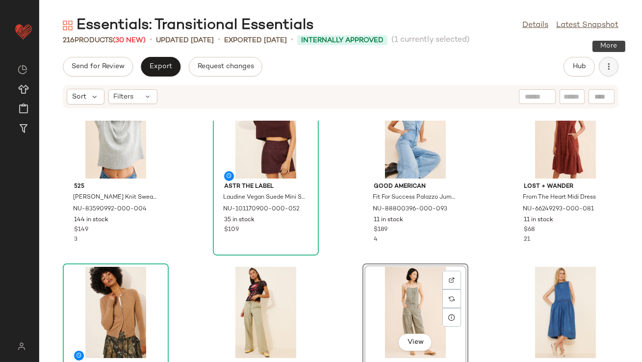
click at [612, 66] on icon "button" at bounding box center [609, 67] width 10 height 10
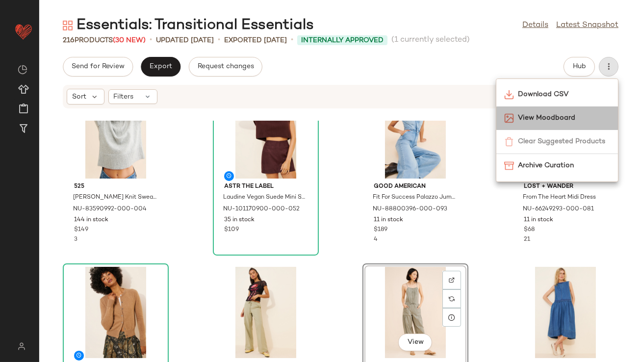
click at [572, 113] on span "View Moodboard" at bounding box center [564, 118] width 92 height 10
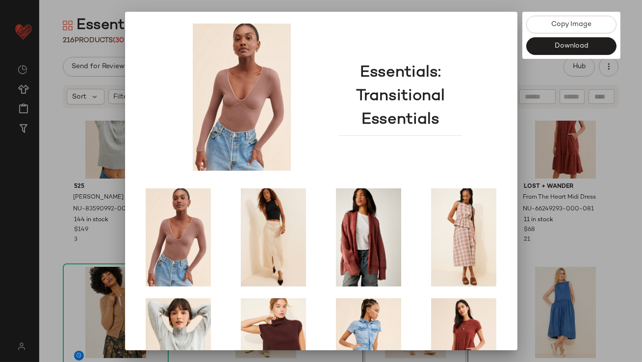
scroll to position [167, 0]
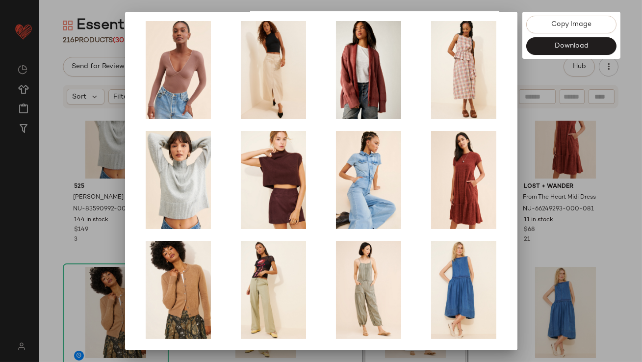
click at [523, 249] on div at bounding box center [321, 181] width 642 height 362
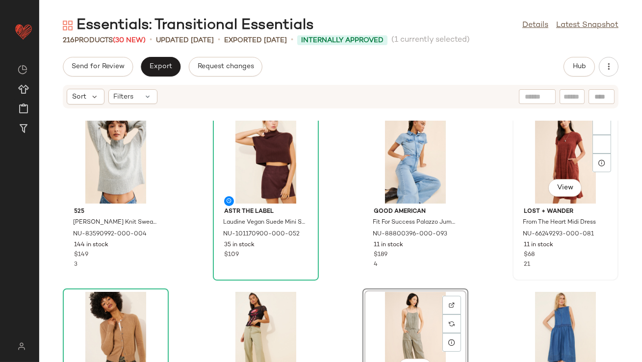
scroll to position [200, 0]
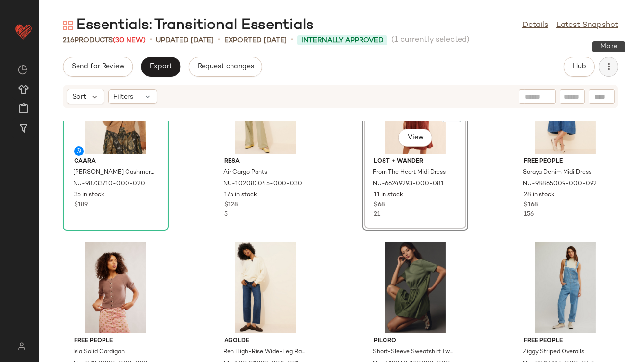
click at [607, 69] on icon "button" at bounding box center [609, 67] width 10 height 10
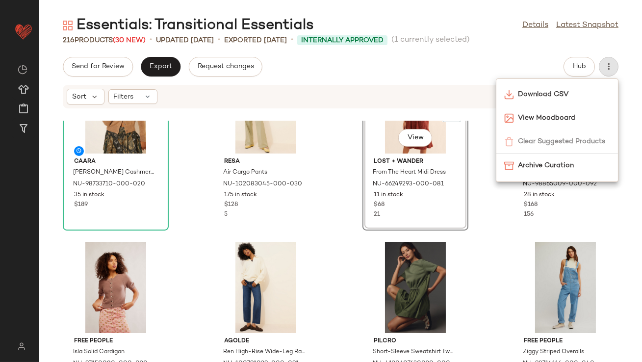
click at [564, 133] on div "Download CSV View Moodboard Clear Suggested Products Archive Curation" at bounding box center [557, 131] width 123 height 104
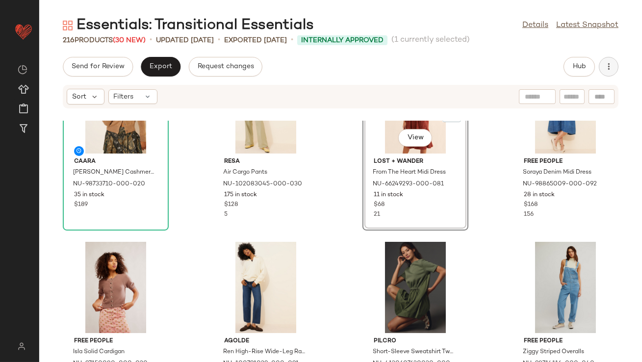
click at [601, 71] on button "button" at bounding box center [609, 67] width 20 height 20
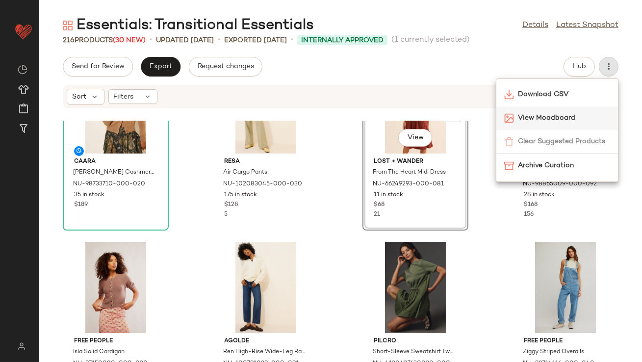
click at [568, 111] on div "View Moodboard" at bounding box center [558, 119] width 122 height 24
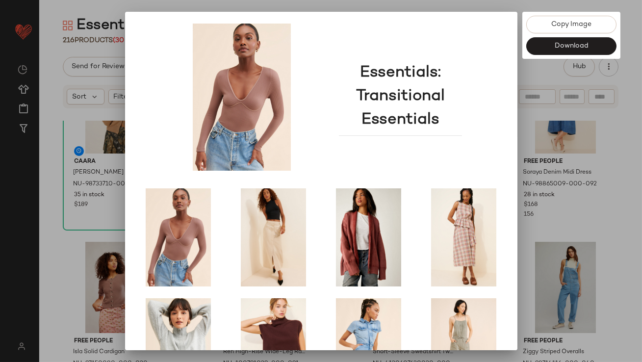
scroll to position [167, 0]
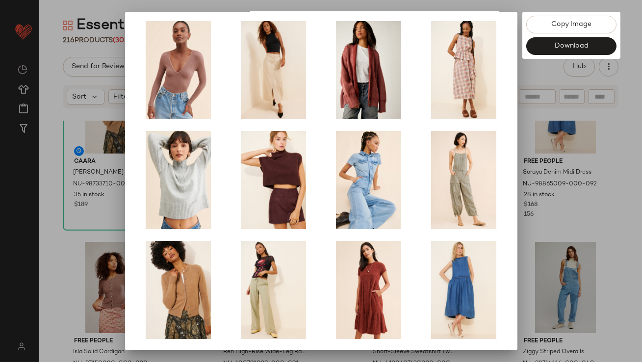
click at [553, 243] on div at bounding box center [321, 181] width 642 height 362
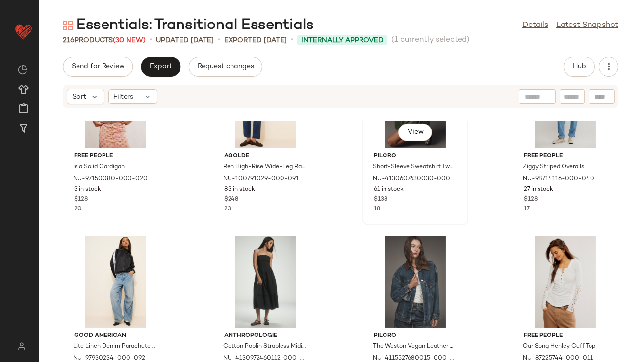
scroll to position [616, 0]
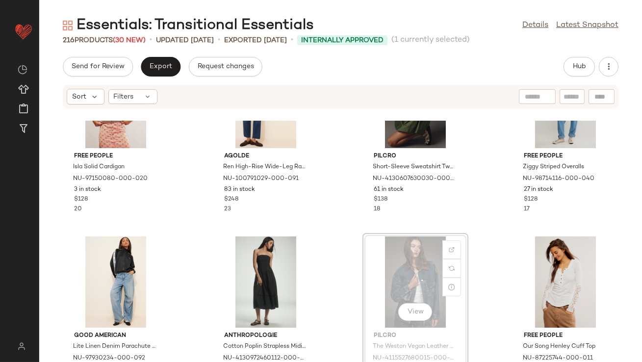
scroll to position [610, 0]
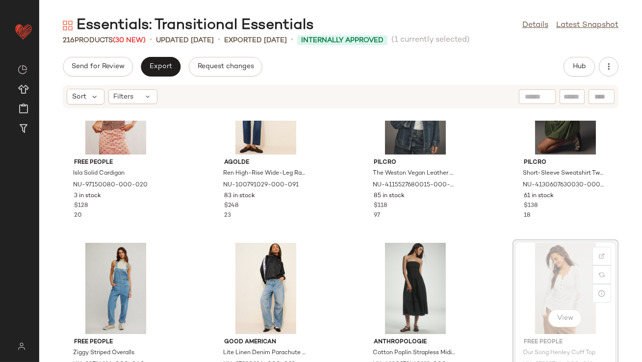
scroll to position [590, 0]
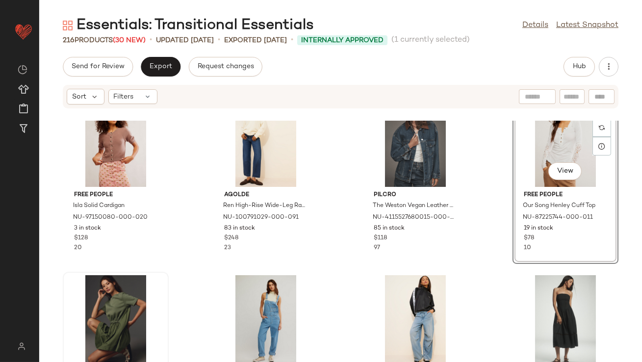
scroll to position [574, 0]
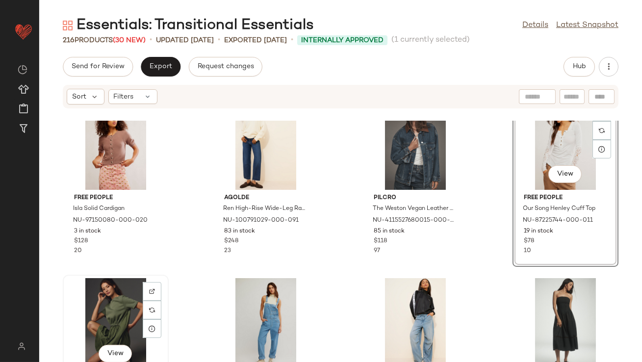
click at [110, 299] on div "View" at bounding box center [115, 323] width 99 height 91
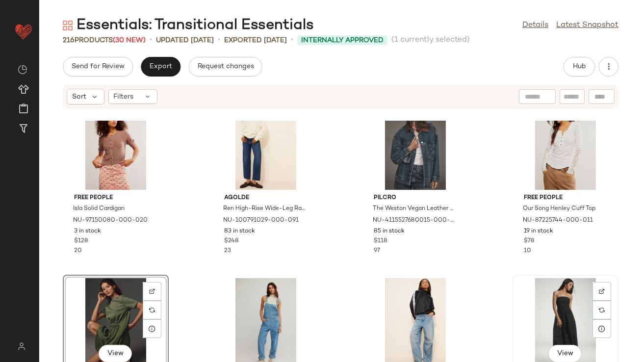
click at [547, 309] on div "View" at bounding box center [565, 323] width 99 height 91
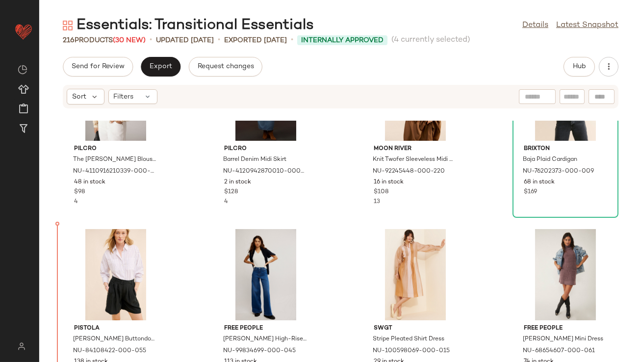
drag, startPoint x: 124, startPoint y: 303, endPoint x: 130, endPoint y: 307, distance: 7.1
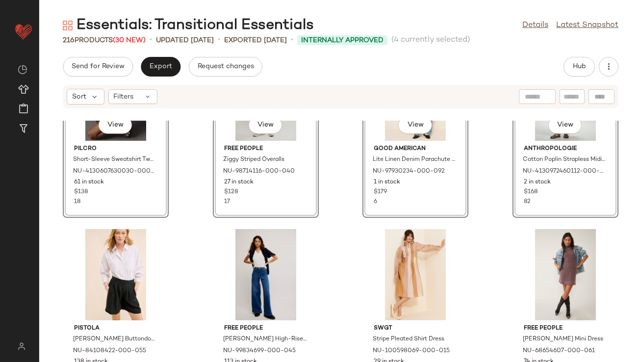
click at [203, 217] on div "SET View Pilcro Short-Sleeve Sweatshirt Twofer Mini Dress NU-4130607630030-000-…" at bounding box center [340, 241] width 603 height 241
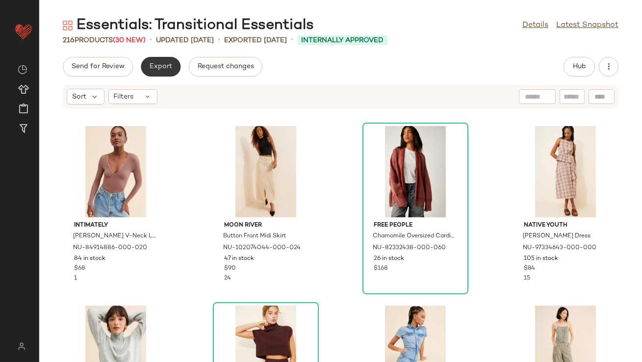
click at [166, 57] on button "Export" at bounding box center [161, 67] width 40 height 20
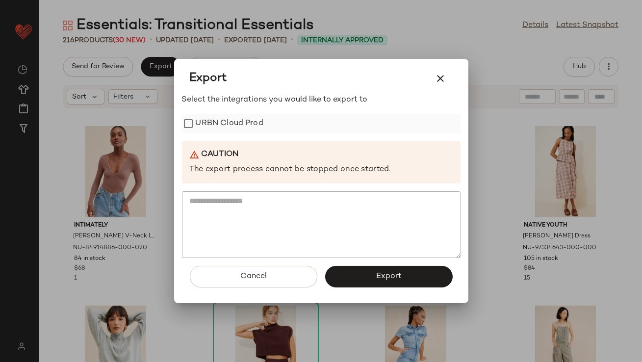
click at [228, 122] on label "URBN Cloud Prod" at bounding box center [230, 124] width 68 height 20
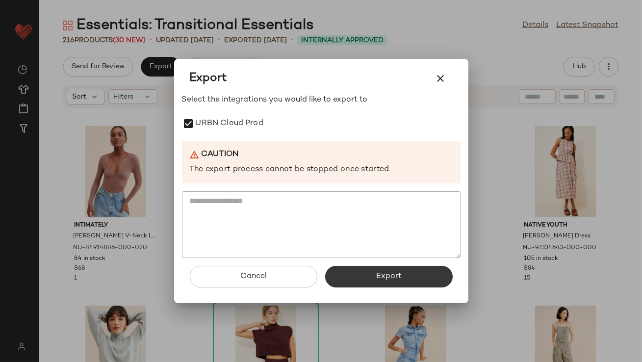
click at [391, 279] on span "Export" at bounding box center [389, 276] width 26 height 9
